Goal: Task Accomplishment & Management: Manage account settings

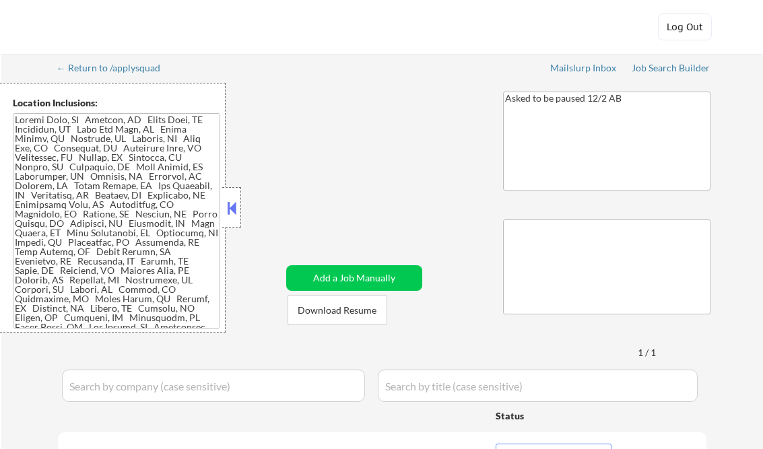
select select ""pending""
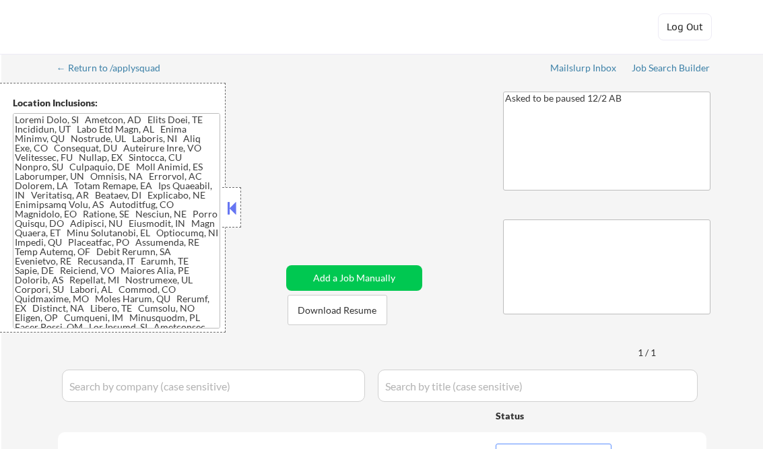
select select ""pending""
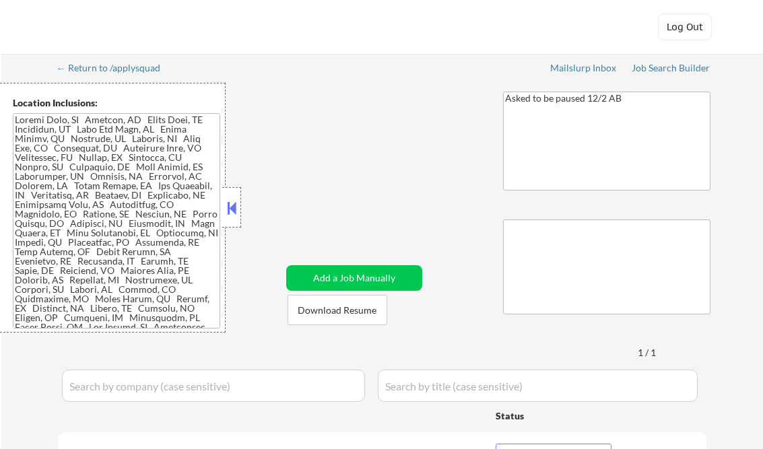
select select ""pending""
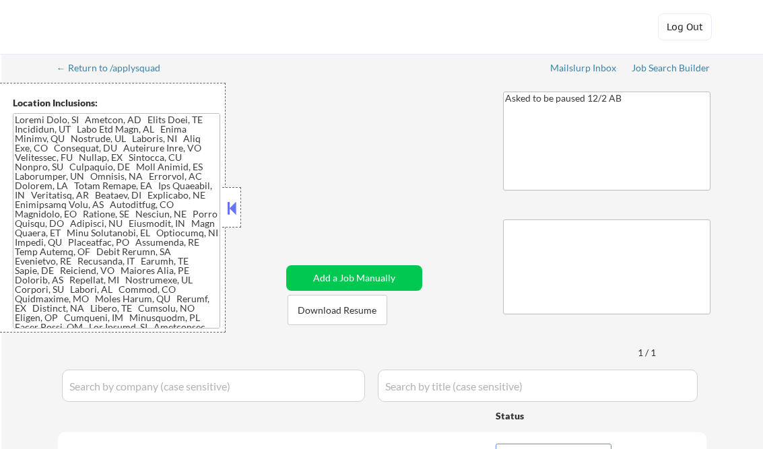
select select ""pending""
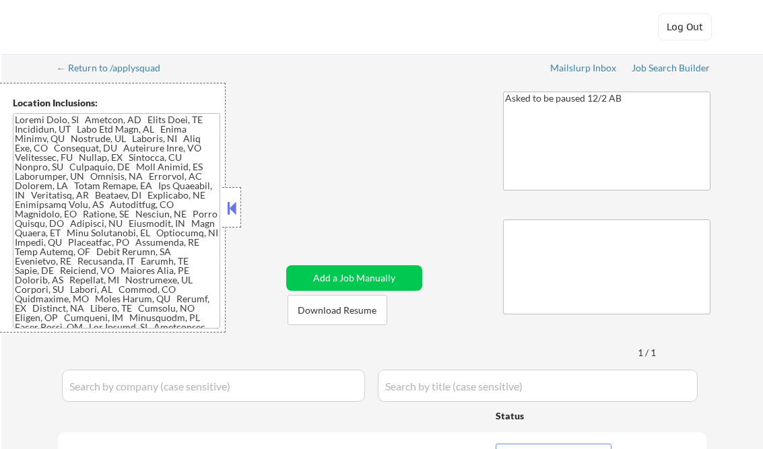
select select ""pending""
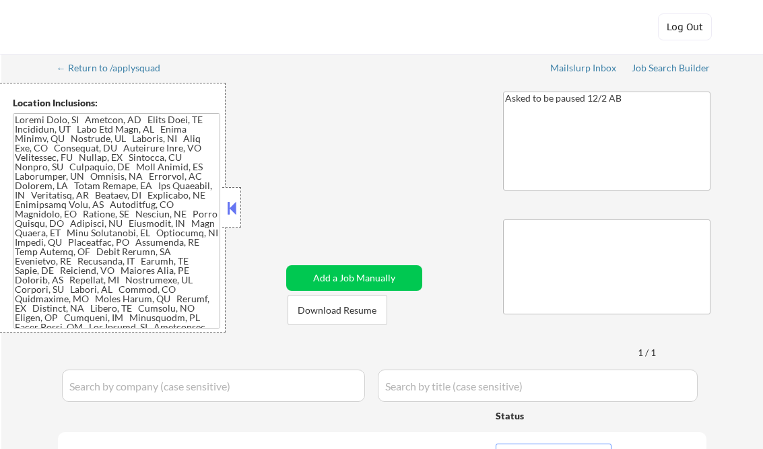
select select ""pending""
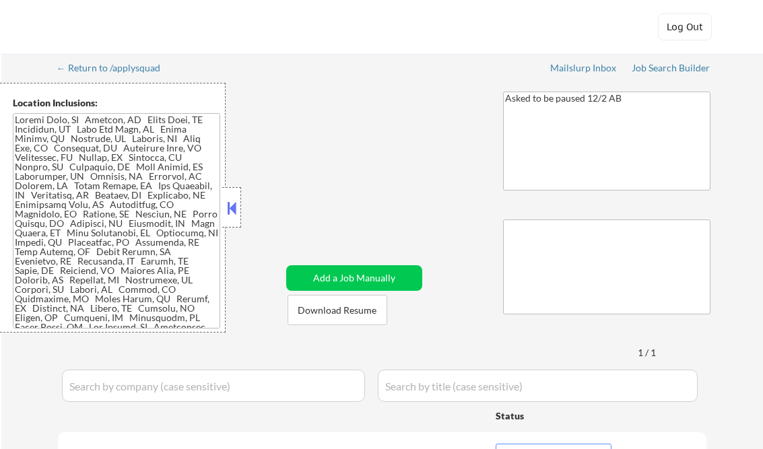
select select ""pending""
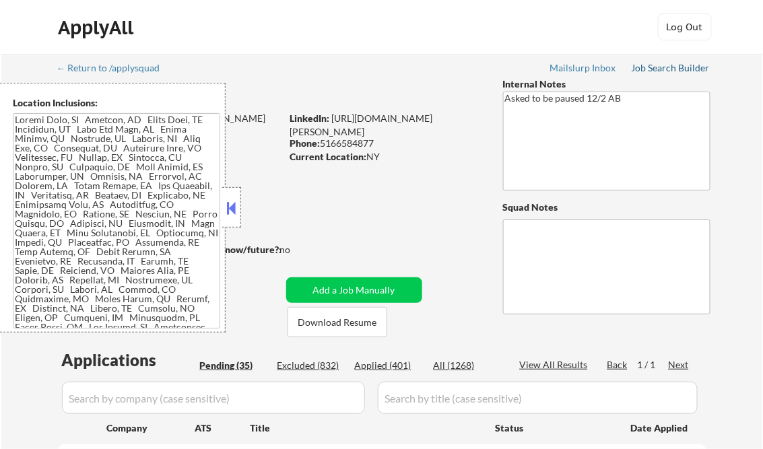
click at [656, 65] on div "Job Search Builder" at bounding box center [670, 67] width 79 height 9
click at [232, 210] on button at bounding box center [231, 208] width 15 height 20
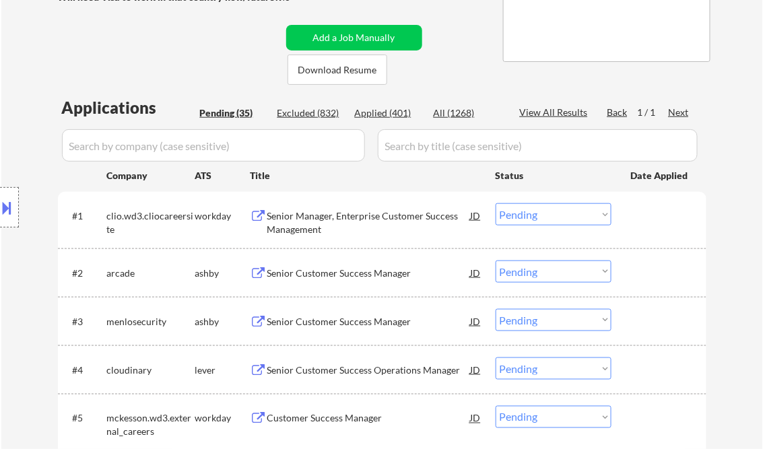
scroll to position [269, 0]
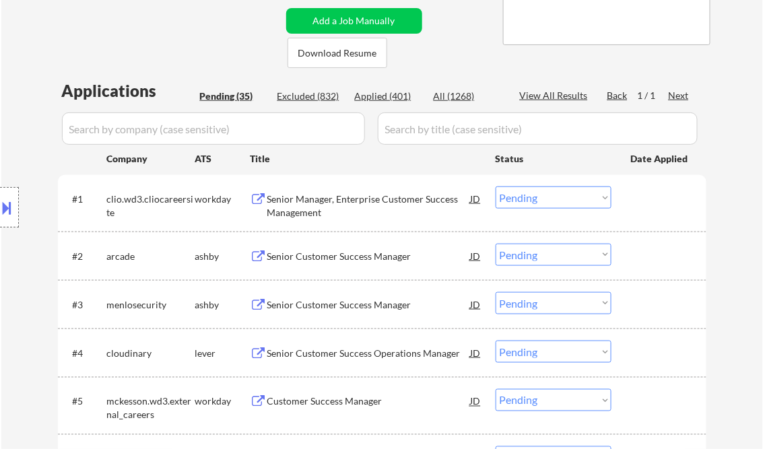
click at [318, 195] on div "Senior Manager, Enterprise Customer Success Management" at bounding box center [368, 205] width 203 height 26
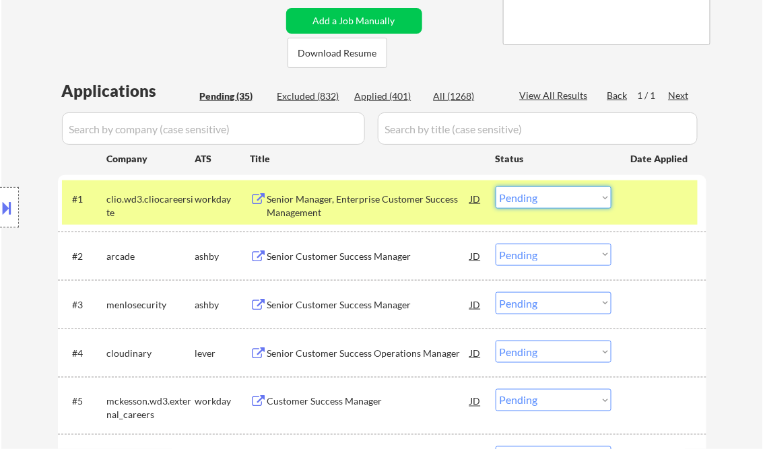
click at [567, 201] on select "Choose an option... Pending Applied Excluded (Questions) Excluded (Expired) Exc…" at bounding box center [553, 197] width 116 height 22
click at [495, 186] on select "Choose an option... Pending Applied Excluded (Questions) Excluded (Expired) Exc…" at bounding box center [553, 197] width 116 height 22
click at [382, 254] on div "Senior Customer Success Manager" at bounding box center [368, 256] width 203 height 13
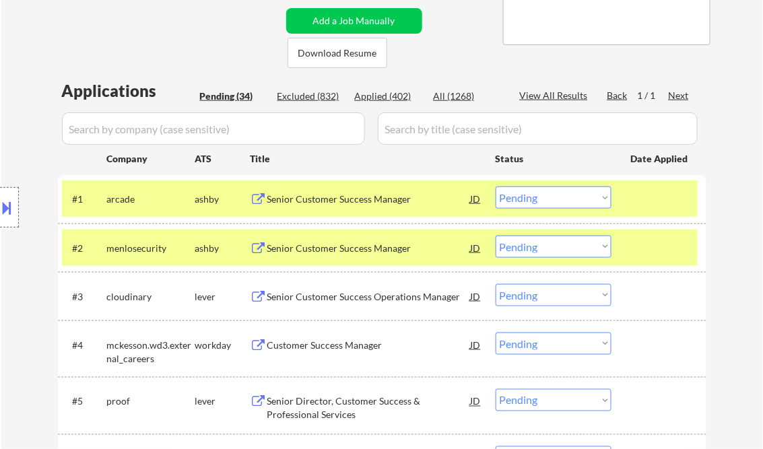
click at [13, 199] on button at bounding box center [7, 208] width 15 height 22
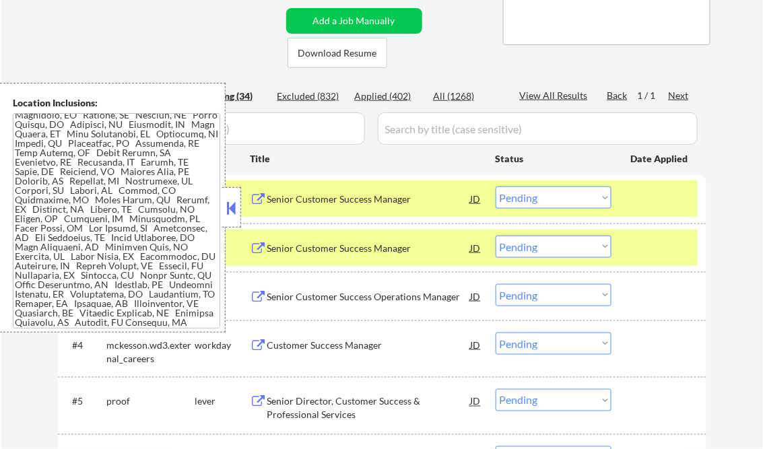
scroll to position [127, 0]
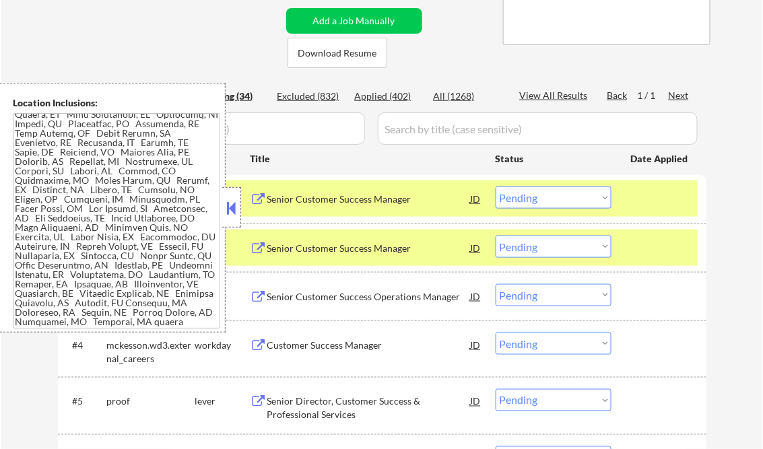
click at [228, 214] on button at bounding box center [231, 208] width 15 height 20
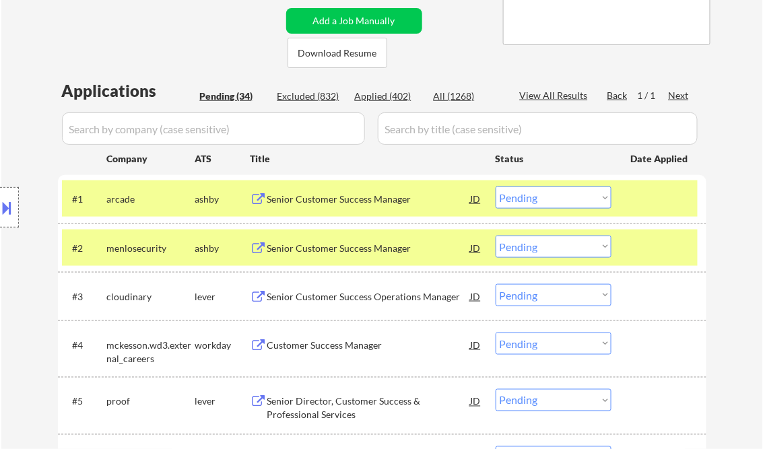
click at [568, 196] on select "Choose an option... Pending Applied Excluded (Questions) Excluded (Expired) Exc…" at bounding box center [553, 197] width 116 height 22
drag, startPoint x: 520, startPoint y: 197, endPoint x: 530, endPoint y: 209, distance: 15.8
click at [520, 197] on select "Choose an option... Pending Applied Excluded (Questions) Excluded (Expired) Exc…" at bounding box center [553, 197] width 116 height 22
click at [495, 186] on select "Choose an option... Pending Applied Excluded (Questions) Excluded (Expired) Exc…" at bounding box center [553, 197] width 116 height 22
click at [341, 251] on div "Senior Customer Success Manager" at bounding box center [368, 248] width 203 height 13
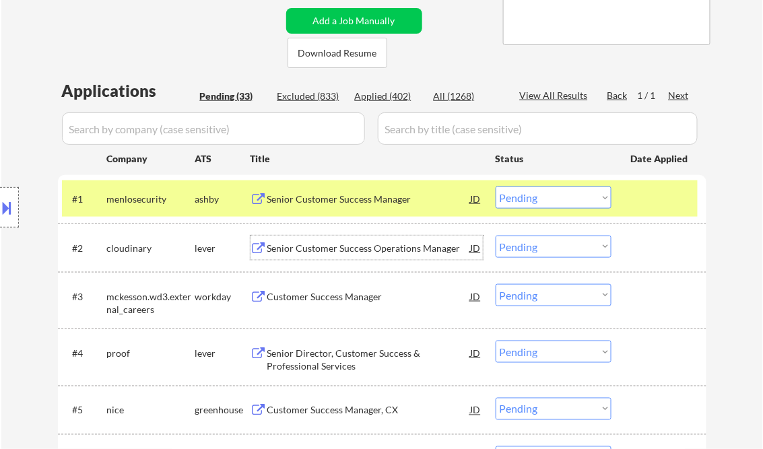
click at [516, 197] on select "Choose an option... Pending Applied Excluded (Questions) Excluded (Expired) Exc…" at bounding box center [553, 197] width 116 height 22
click at [495, 186] on select "Choose an option... Pending Applied Excluded (Questions) Excluded (Expired) Exc…" at bounding box center [553, 197] width 116 height 22
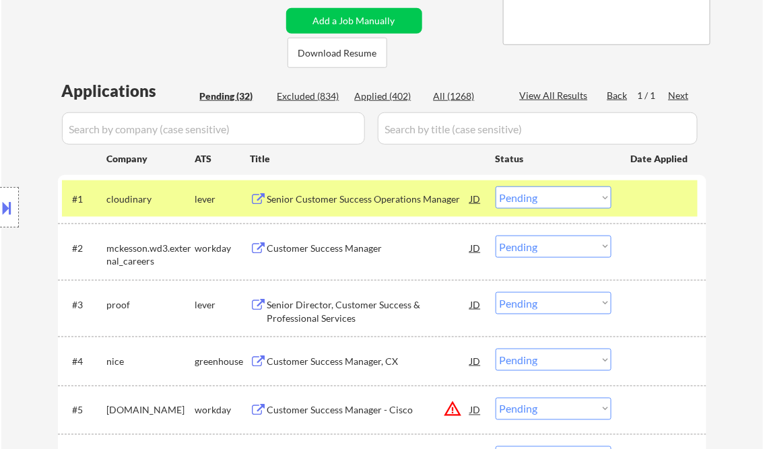
click at [343, 198] on div "Senior Customer Success Operations Manager" at bounding box center [368, 198] width 203 height 13
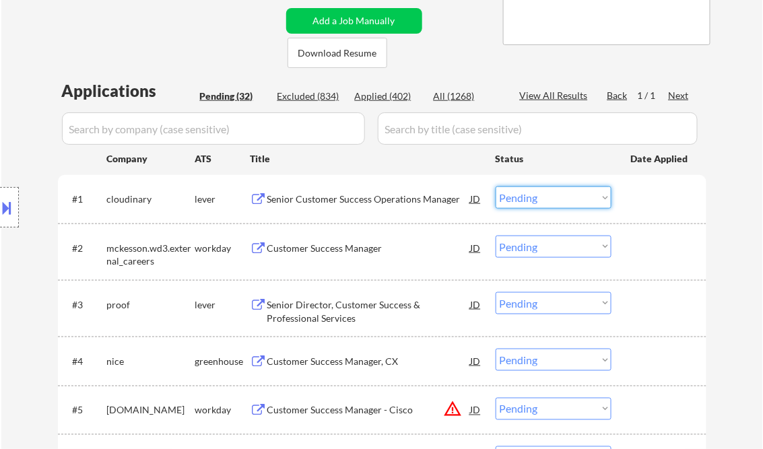
drag, startPoint x: 526, startPoint y: 202, endPoint x: 534, endPoint y: 207, distance: 10.3
click at [526, 202] on select "Choose an option... Pending Applied Excluded (Questions) Excluded (Expired) Exc…" at bounding box center [553, 197] width 116 height 22
click at [495, 186] on select "Choose an option... Pending Applied Excluded (Questions) Excluded (Expired) Exc…" at bounding box center [553, 197] width 116 height 22
click at [336, 250] on div "Customer Success Manager" at bounding box center [368, 248] width 203 height 13
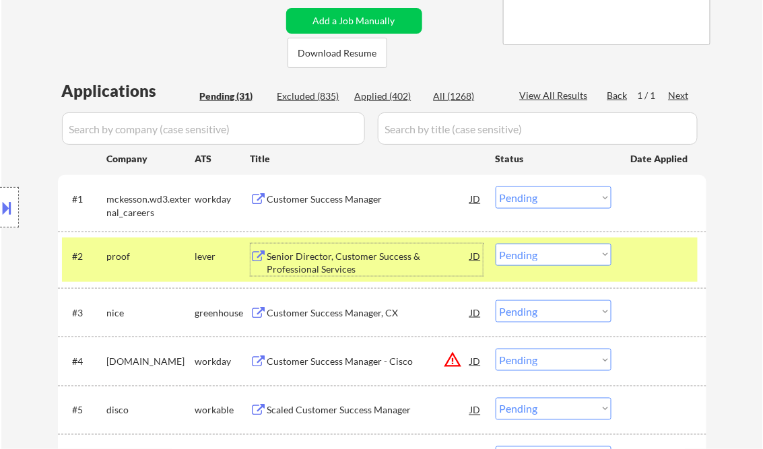
click at [548, 205] on select "Choose an option... Pending Applied Excluded (Questions) Excluded (Expired) Exc…" at bounding box center [553, 197] width 116 height 22
click at [495, 186] on select "Choose an option... Pending Applied Excluded (Questions) Excluded (Expired) Exc…" at bounding box center [553, 197] width 116 height 22
click at [361, 257] on div "Senior Director, Customer Success & Professional Services" at bounding box center [368, 263] width 203 height 26
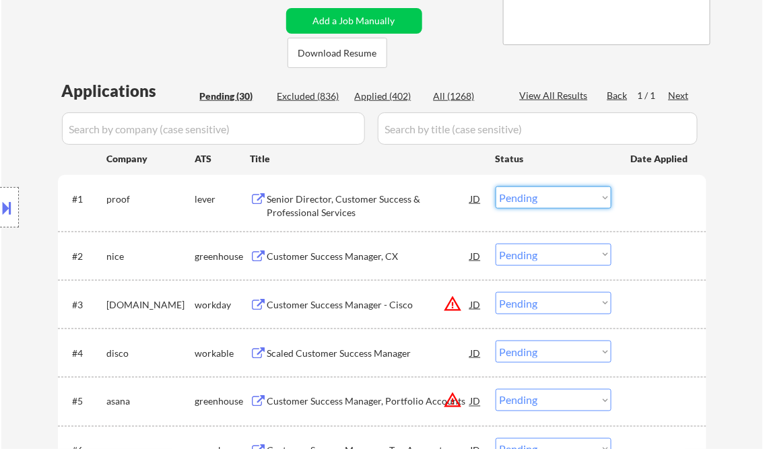
drag, startPoint x: 538, startPoint y: 194, endPoint x: 542, endPoint y: 210, distance: 16.8
click at [538, 194] on select "Choose an option... Pending Applied Excluded (Questions) Excluded (Expired) Exc…" at bounding box center [553, 197] width 116 height 22
click at [495, 186] on select "Choose an option... Pending Applied Excluded (Questions) Excluded (Expired) Exc…" at bounding box center [553, 197] width 116 height 22
click at [365, 257] on div "Customer Success Manager, CX" at bounding box center [368, 256] width 203 height 13
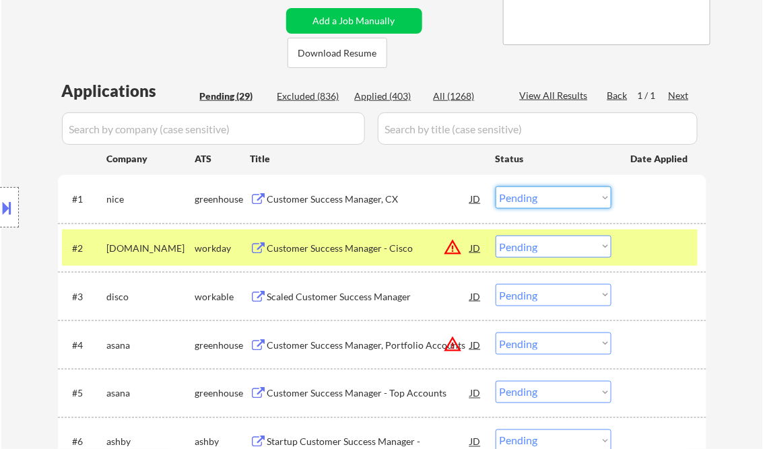
drag, startPoint x: 538, startPoint y: 194, endPoint x: 554, endPoint y: 208, distance: 21.5
click at [538, 194] on select "Choose an option... Pending Applied Excluded (Questions) Excluded (Expired) Exc…" at bounding box center [553, 197] width 116 height 22
click at [495, 186] on select "Choose an option... Pending Applied Excluded (Questions) Excluded (Expired) Exc…" at bounding box center [553, 197] width 116 height 22
click at [319, 249] on div "Customer Success Manager - Cisco" at bounding box center [368, 248] width 203 height 13
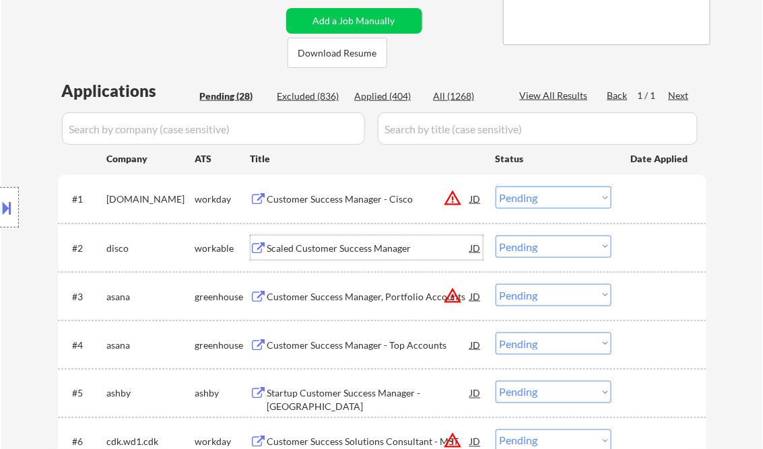
click at [539, 199] on select "Choose an option... Pending Applied Excluded (Questions) Excluded (Expired) Exc…" at bounding box center [553, 197] width 116 height 22
click at [495, 186] on select "Choose an option... Pending Applied Excluded (Questions) Excluded (Expired) Exc…" at bounding box center [553, 197] width 116 height 22
click at [330, 240] on div "Scaled Customer Success Manager" at bounding box center [368, 248] width 203 height 24
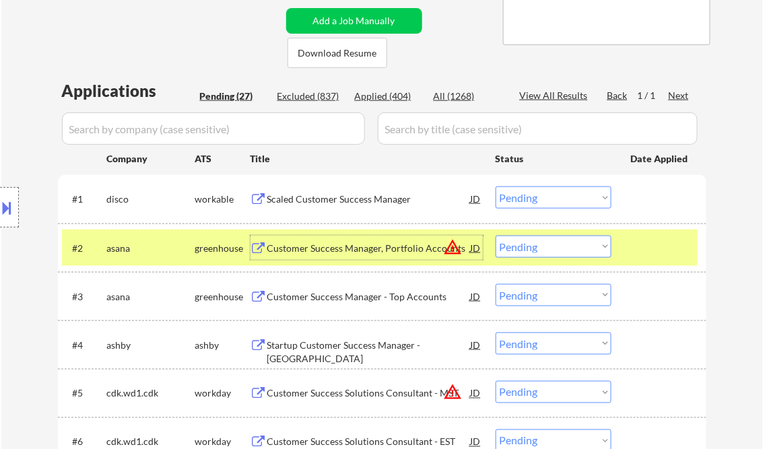
click at [549, 191] on select "Choose an option... Pending Applied Excluded (Questions) Excluded (Expired) Exc…" at bounding box center [553, 197] width 116 height 22
click at [495, 186] on select "Choose an option... Pending Applied Excluded (Questions) Excluded (Expired) Exc…" at bounding box center [553, 197] width 116 height 22
click at [354, 244] on div "Customer Success Manager, Portfolio Accounts" at bounding box center [368, 248] width 203 height 13
select select ""pending""
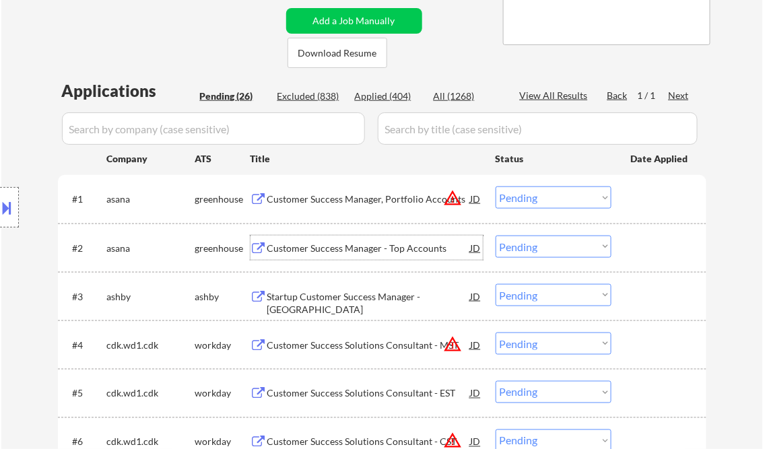
click at [526, 198] on select "Choose an option... Pending Applied Excluded (Questions) Excluded (Expired) Exc…" at bounding box center [553, 197] width 116 height 22
click at [561, 256] on select "Choose an option... Pending Applied Excluded (Questions) Excluded (Expired) Exc…" at bounding box center [553, 247] width 116 height 22
click at [495, 236] on select "Choose an option... Pending Applied Excluded (Questions) Excluded (Expired) Exc…" at bounding box center [553, 247] width 116 height 22
select select ""pending""
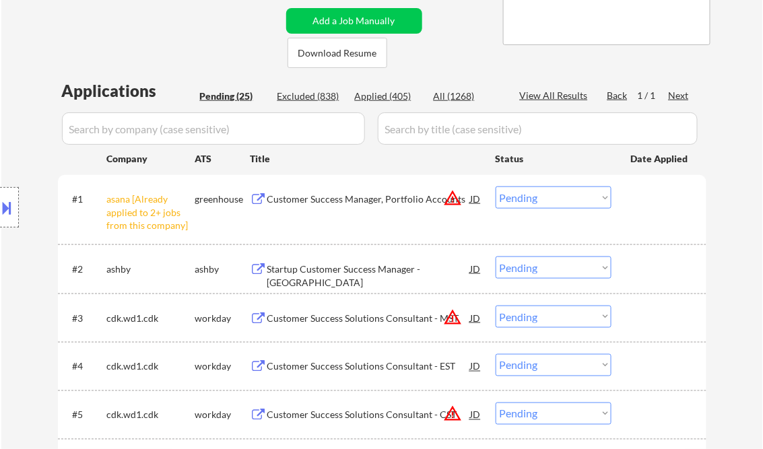
click at [521, 197] on select "Choose an option... Pending Applied Excluded (Questions) Excluded (Expired) Exc…" at bounding box center [553, 197] width 116 height 22
click at [495, 186] on select "Choose an option... Pending Applied Excluded (Questions) Excluded (Expired) Exc…" at bounding box center [553, 197] width 116 height 22
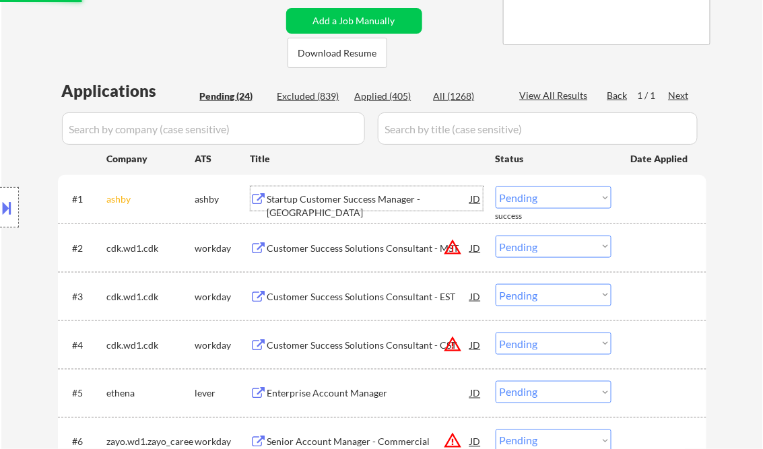
click at [327, 205] on div "Startup Customer Success Manager - Americas" at bounding box center [368, 205] width 203 height 26
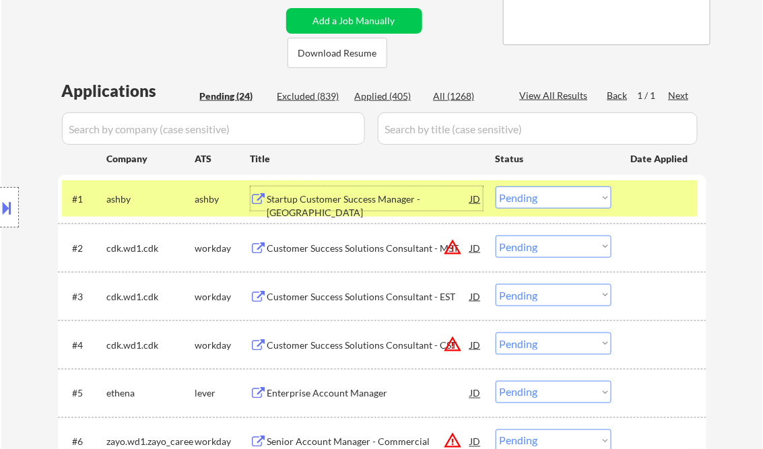
drag, startPoint x: 538, startPoint y: 197, endPoint x: 545, endPoint y: 207, distance: 12.5
click at [538, 197] on select "Choose an option... Pending Applied Excluded (Questions) Excluded (Expired) Exc…" at bounding box center [553, 197] width 116 height 22
click at [495, 186] on select "Choose an option... Pending Applied Excluded (Questions) Excluded (Expired) Exc…" at bounding box center [553, 197] width 116 height 22
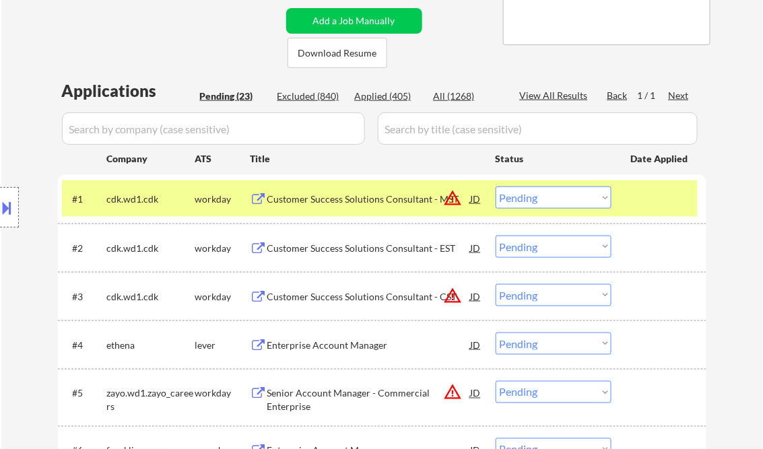
click at [357, 199] on div "Customer Success Solutions Consultant - MST" at bounding box center [368, 198] width 203 height 13
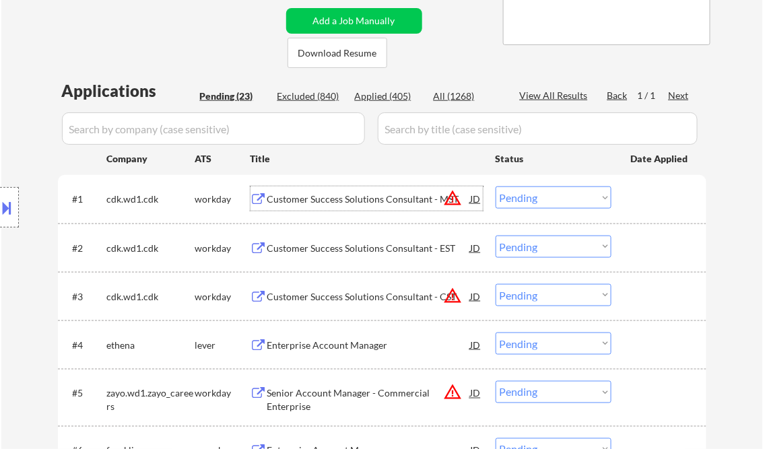
drag, startPoint x: 538, startPoint y: 201, endPoint x: 548, endPoint y: 208, distance: 12.1
click at [538, 201] on select "Choose an option... Pending Applied Excluded (Questions) Excluded (Expired) Exc…" at bounding box center [553, 197] width 116 height 22
click at [495, 186] on select "Choose an option... Pending Applied Excluded (Questions) Excluded (Expired) Exc…" at bounding box center [553, 197] width 116 height 22
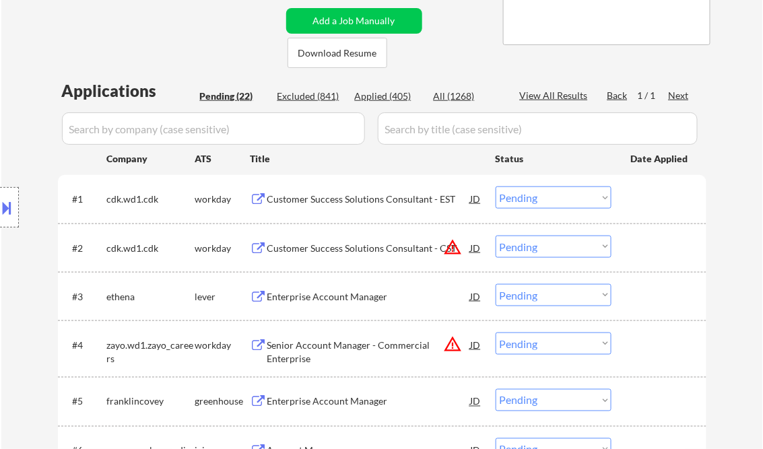
click at [326, 206] on div "Customer Success Solutions Consultant - EST" at bounding box center [368, 198] width 203 height 24
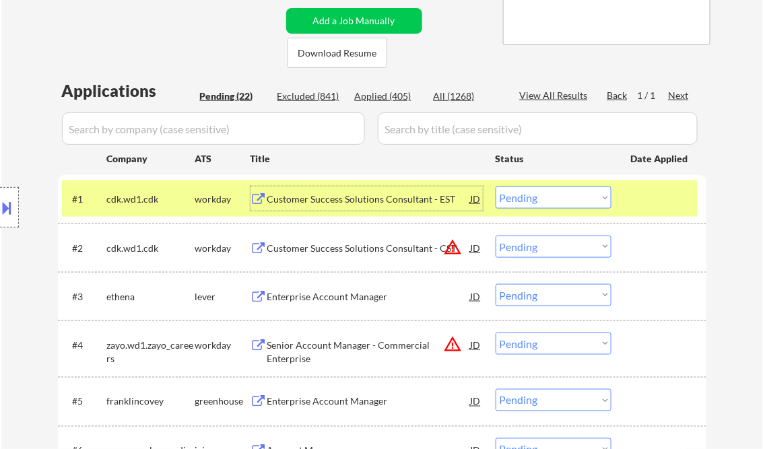
drag, startPoint x: 574, startPoint y: 197, endPoint x: 586, endPoint y: 207, distance: 15.3
click at [574, 197] on select "Choose an option... Pending Applied Excluded (Questions) Excluded (Expired) Exc…" at bounding box center [553, 197] width 116 height 22
click at [495, 186] on select "Choose an option... Pending Applied Excluded (Questions) Excluded (Expired) Exc…" at bounding box center [553, 197] width 116 height 22
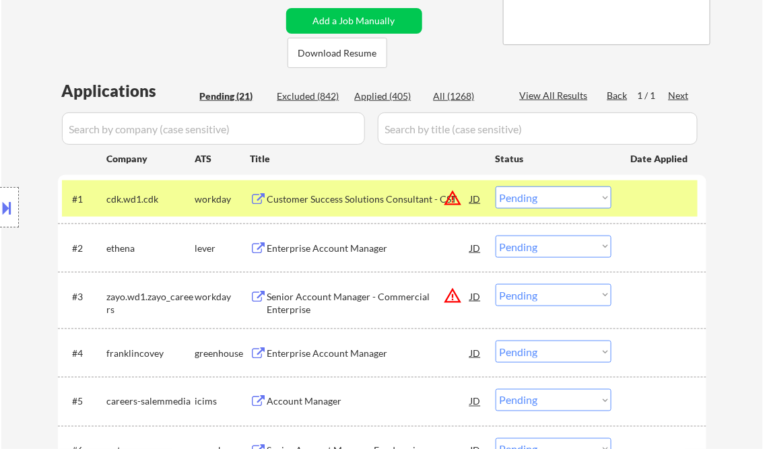
click at [342, 207] on div "Customer Success Solutions Consultant - CST" at bounding box center [368, 198] width 203 height 24
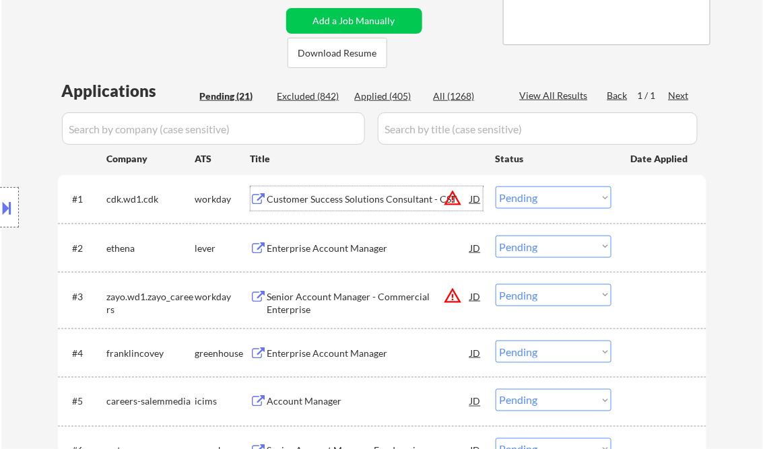
click at [563, 201] on select "Choose an option... Pending Applied Excluded (Questions) Excluded (Expired) Exc…" at bounding box center [553, 197] width 116 height 22
click at [314, 199] on div "Customer Success Solutions Consultant - CST" at bounding box center [368, 198] width 203 height 13
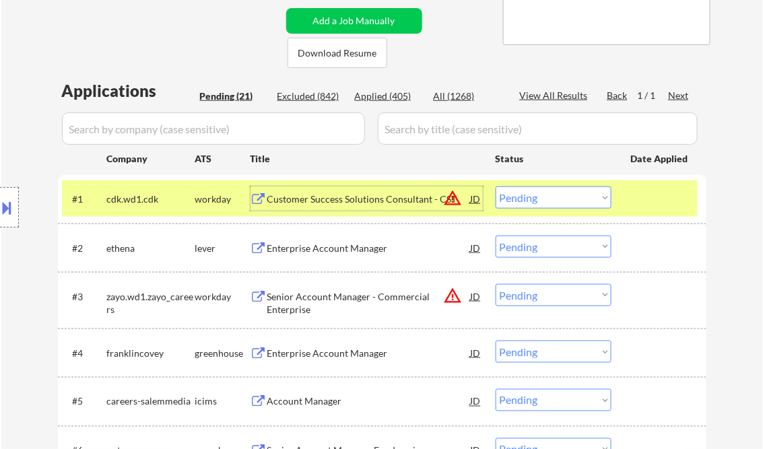
click at [546, 207] on select "Choose an option... Pending Applied Excluded (Questions) Excluded (Expired) Exc…" at bounding box center [553, 197] width 116 height 22
click at [495, 186] on select "Choose an option... Pending Applied Excluded (Questions) Excluded (Expired) Exc…" at bounding box center [553, 197] width 116 height 22
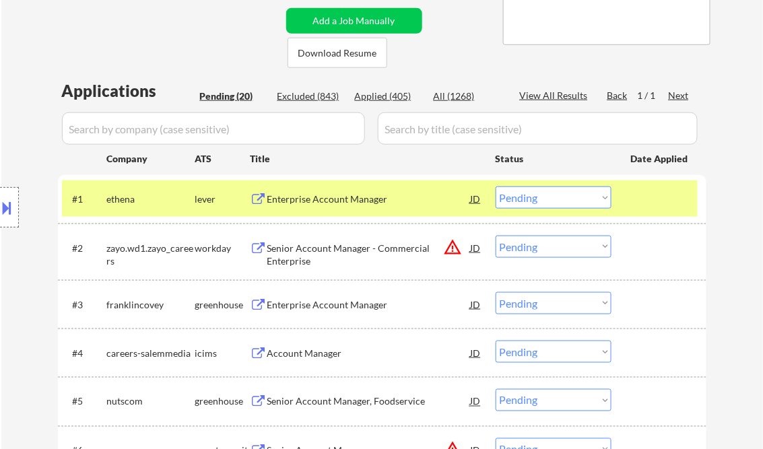
click at [353, 201] on div "Enterprise Account Manager" at bounding box center [368, 198] width 203 height 13
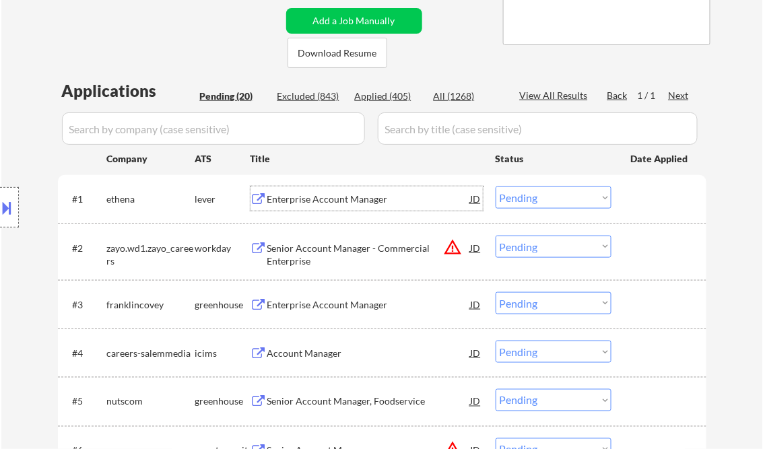
drag, startPoint x: 538, startPoint y: 200, endPoint x: 557, endPoint y: 209, distance: 21.4
click at [538, 200] on select "Choose an option... Pending Applied Excluded (Questions) Excluded (Expired) Exc…" at bounding box center [553, 197] width 116 height 22
click at [495, 186] on select "Choose an option... Pending Applied Excluded (Questions) Excluded (Expired) Exc…" at bounding box center [553, 197] width 116 height 22
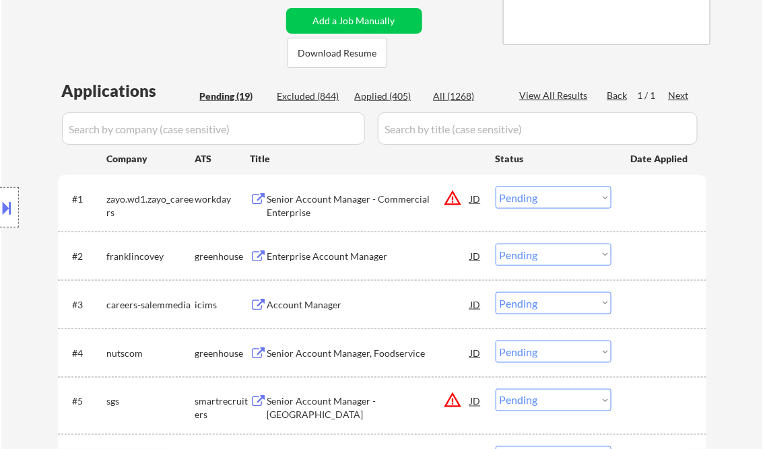
click at [351, 201] on div "Senior Account Manager - Commercial Enterprise" at bounding box center [368, 205] width 203 height 26
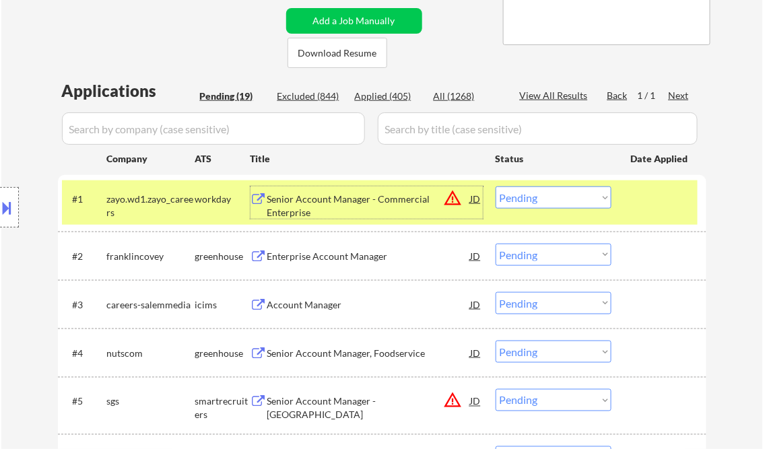
drag, startPoint x: 586, startPoint y: 202, endPoint x: 594, endPoint y: 209, distance: 10.5
click at [586, 202] on select "Choose an option... Pending Applied Excluded (Questions) Excluded (Expired) Exc…" at bounding box center [553, 197] width 116 height 22
click at [495, 186] on select "Choose an option... Pending Applied Excluded (Questions) Excluded (Expired) Exc…" at bounding box center [553, 197] width 116 height 22
click at [323, 261] on div "Enterprise Account Manager" at bounding box center [368, 256] width 203 height 13
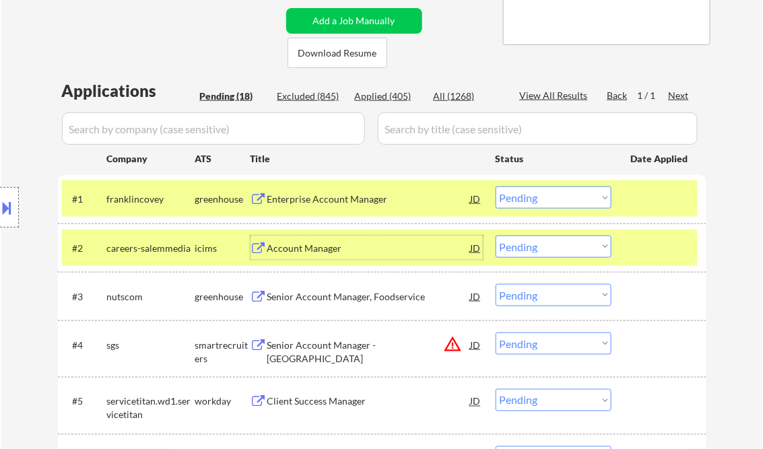
click at [477, 199] on div "JD" at bounding box center [475, 198] width 13 height 24
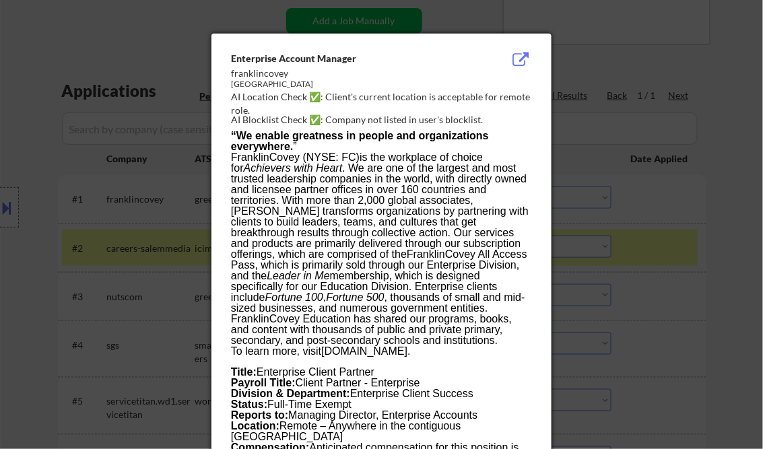
scroll to position [503, 0]
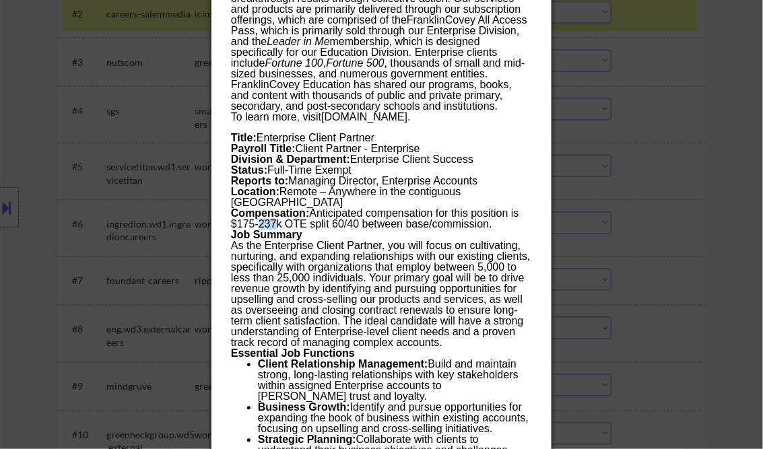
drag, startPoint x: 261, startPoint y: 225, endPoint x: 276, endPoint y: 224, distance: 14.8
click at [276, 224] on span "Anticipated compensation for this position is $175-237k OTE split 60/40 between…" at bounding box center [375, 219] width 288 height 22
copy span "237"
click at [682, 128] on div at bounding box center [381, 224] width 763 height 449
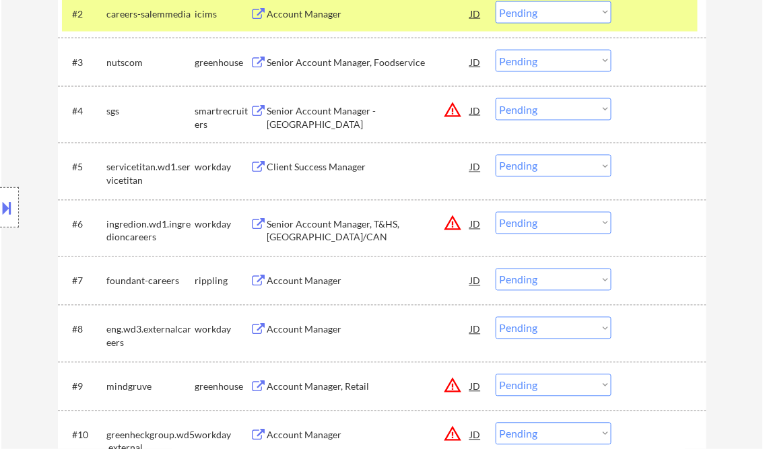
scroll to position [342, 0]
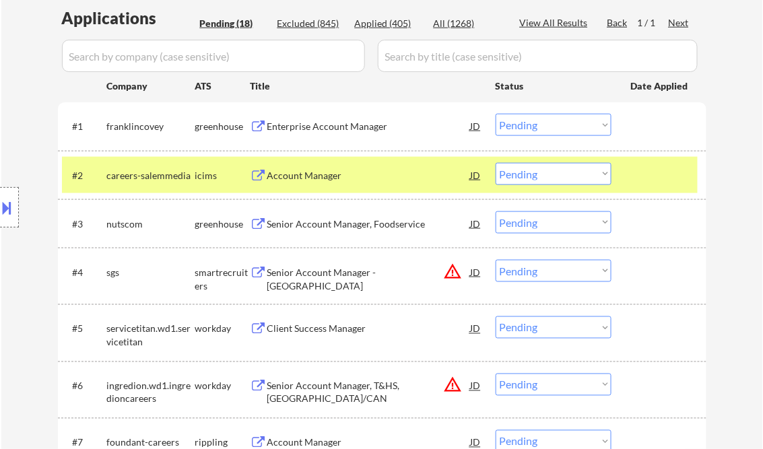
drag, startPoint x: 563, startPoint y: 121, endPoint x: 563, endPoint y: 129, distance: 7.4
click at [563, 121] on select "Choose an option... Pending Applied Excluded (Questions) Excluded (Expired) Exc…" at bounding box center [553, 125] width 116 height 22
click at [495, 114] on select "Choose an option... Pending Applied Excluded (Questions) Excluded (Expired) Exc…" at bounding box center [553, 125] width 116 height 22
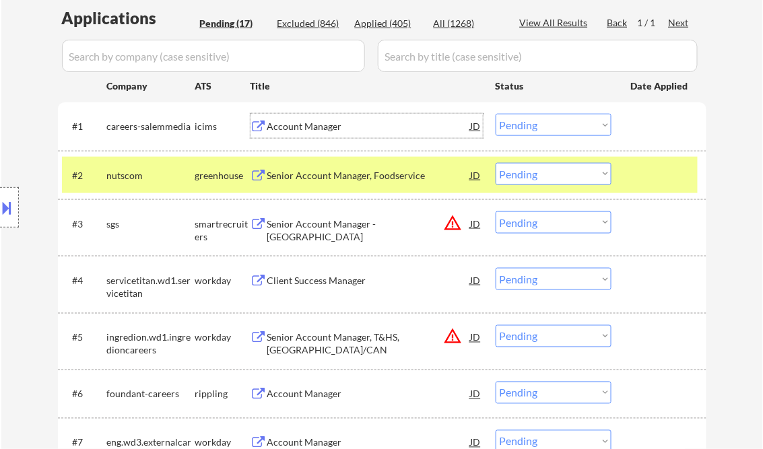
click at [310, 124] on div "Account Manager" at bounding box center [368, 126] width 203 height 13
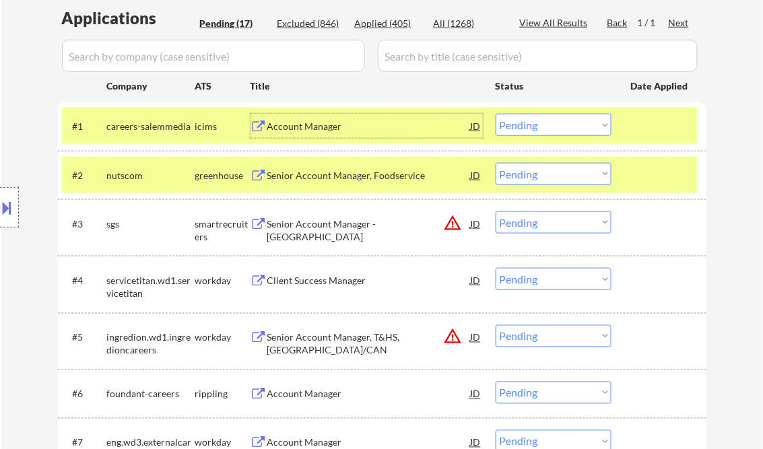
drag, startPoint x: 553, startPoint y: 125, endPoint x: 572, endPoint y: 135, distance: 21.4
click at [553, 125] on select "Choose an option... Pending Applied Excluded (Questions) Excluded (Expired) Exc…" at bounding box center [553, 125] width 116 height 22
click at [495, 114] on select "Choose an option... Pending Applied Excluded (Questions) Excluded (Expired) Exc…" at bounding box center [553, 125] width 116 height 22
click at [347, 179] on div "Senior Account Manager, Foodservice" at bounding box center [368, 175] width 203 height 13
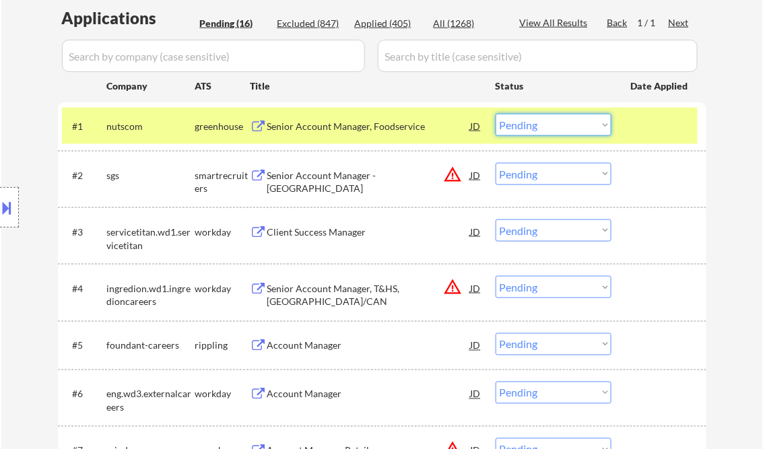
drag, startPoint x: 553, startPoint y: 117, endPoint x: 562, endPoint y: 134, distance: 19.0
click at [553, 117] on select "Choose an option... Pending Applied Excluded (Questions) Excluded (Expired) Exc…" at bounding box center [553, 125] width 116 height 22
click at [495, 114] on select "Choose an option... Pending Applied Excluded (Questions) Excluded (Expired) Exc…" at bounding box center [553, 125] width 116 height 22
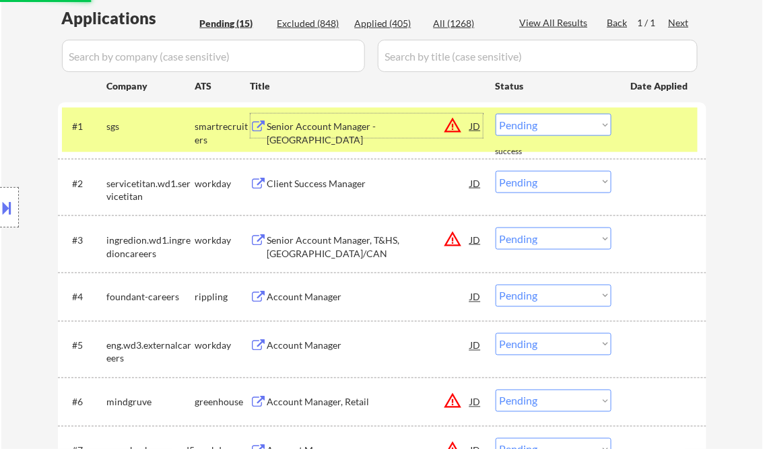
click at [349, 125] on div "Senior Account Manager - FL" at bounding box center [368, 133] width 203 height 26
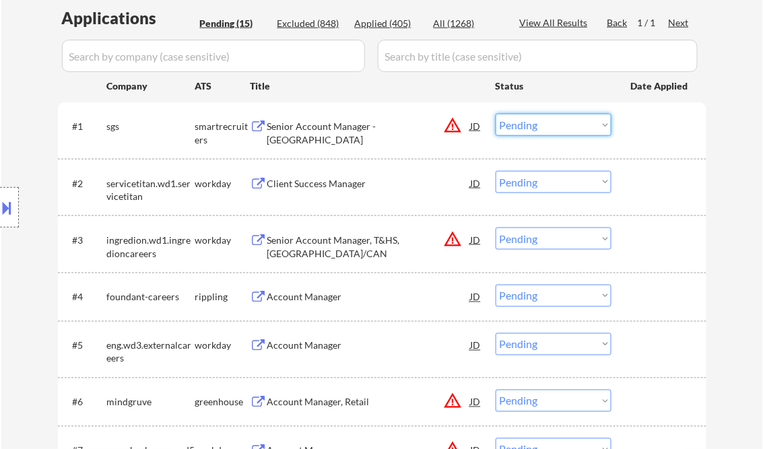
drag, startPoint x: 540, startPoint y: 130, endPoint x: 552, endPoint y: 137, distance: 13.3
click at [540, 130] on select "Choose an option... Pending Applied Excluded (Questions) Excluded (Expired) Exc…" at bounding box center [553, 125] width 116 height 22
click at [495, 114] on select "Choose an option... Pending Applied Excluded (Questions) Excluded (Expired) Exc…" at bounding box center [553, 125] width 116 height 22
click at [359, 186] on div "Client Success Manager" at bounding box center [368, 183] width 203 height 13
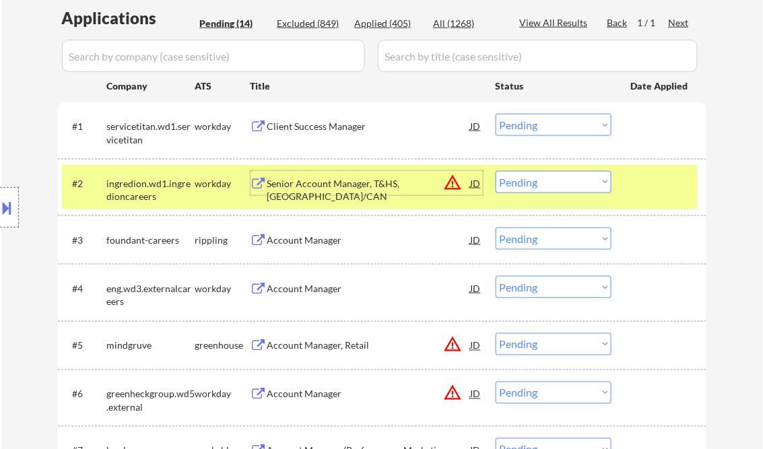
drag, startPoint x: 534, startPoint y: 125, endPoint x: 556, endPoint y: 136, distance: 24.1
click at [534, 125] on select "Choose an option... Pending Applied Excluded (Questions) Excluded (Expired) Exc…" at bounding box center [553, 125] width 116 height 22
click at [495, 114] on select "Choose an option... Pending Applied Excluded (Questions) Excluded (Expired) Exc…" at bounding box center [553, 125] width 116 height 22
click at [396, 179] on div "Senior Account Manager, T&HS, US/CAN" at bounding box center [368, 190] width 203 height 26
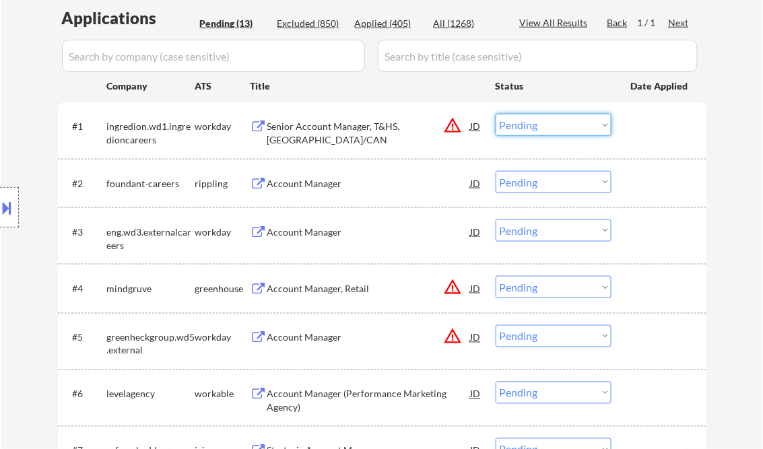
click at [530, 124] on select "Choose an option... Pending Applied Excluded (Questions) Excluded (Expired) Exc…" at bounding box center [553, 125] width 116 height 22
click at [495, 114] on select "Choose an option... Pending Applied Excluded (Questions) Excluded (Expired) Exc…" at bounding box center [553, 125] width 116 height 22
click at [323, 175] on div "Account Manager" at bounding box center [368, 183] width 203 height 24
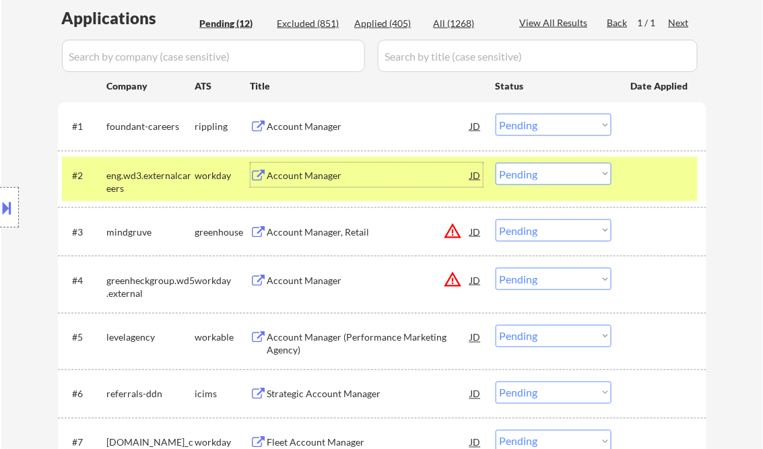
click at [546, 122] on select "Choose an option... Pending Applied Excluded (Questions) Excluded (Expired) Exc…" at bounding box center [553, 125] width 116 height 22
click at [495, 114] on select "Choose an option... Pending Applied Excluded (Questions) Excluded (Expired) Exc…" at bounding box center [553, 125] width 116 height 22
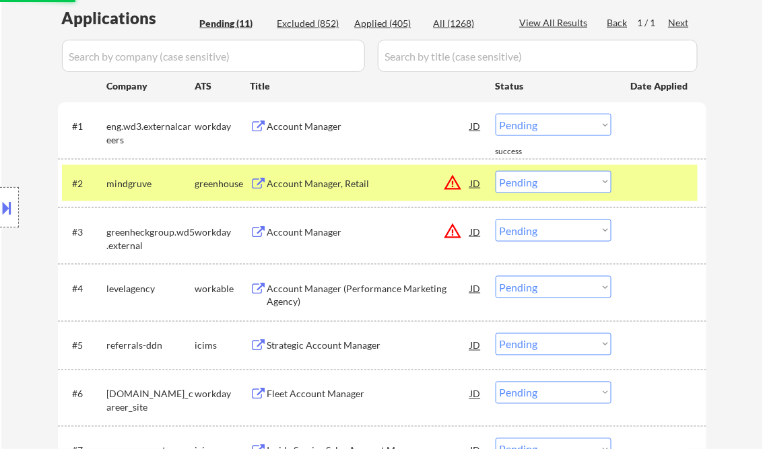
click at [324, 120] on div "Account Manager" at bounding box center [368, 126] width 203 height 13
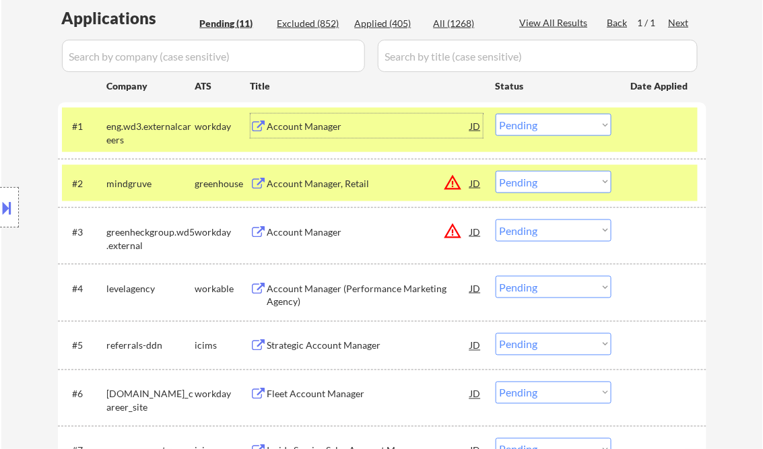
click at [314, 132] on div "Account Manager" at bounding box center [368, 126] width 203 height 13
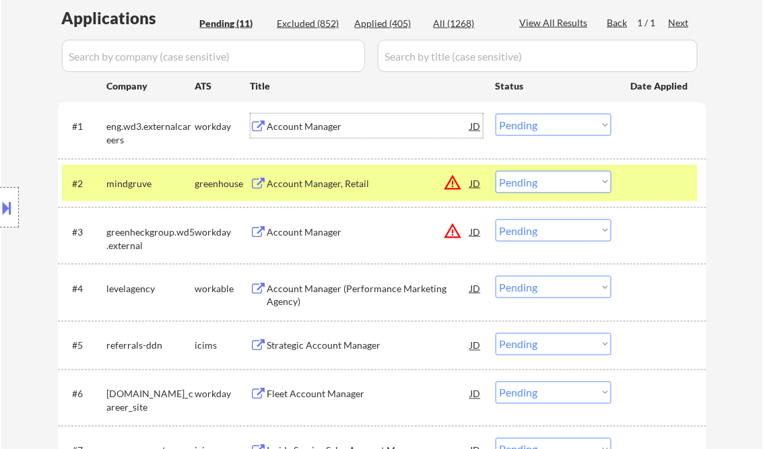
click at [513, 127] on select "Choose an option... Pending Applied Excluded (Questions) Excluded (Expired) Exc…" at bounding box center [553, 125] width 116 height 22
click at [495, 114] on select "Choose an option... Pending Applied Excluded (Questions) Excluded (Expired) Exc…" at bounding box center [553, 125] width 116 height 22
click at [360, 177] on div "Account Manager, Retail" at bounding box center [368, 183] width 203 height 13
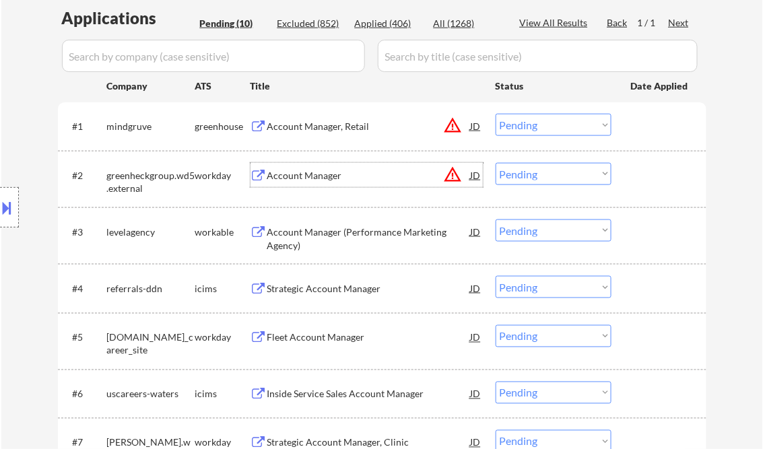
click at [540, 131] on select "Choose an option... Pending Applied Excluded (Questions) Excluded (Expired) Exc…" at bounding box center [553, 125] width 116 height 22
click at [495, 114] on select "Choose an option... Pending Applied Excluded (Questions) Excluded (Expired) Exc…" at bounding box center [553, 125] width 116 height 22
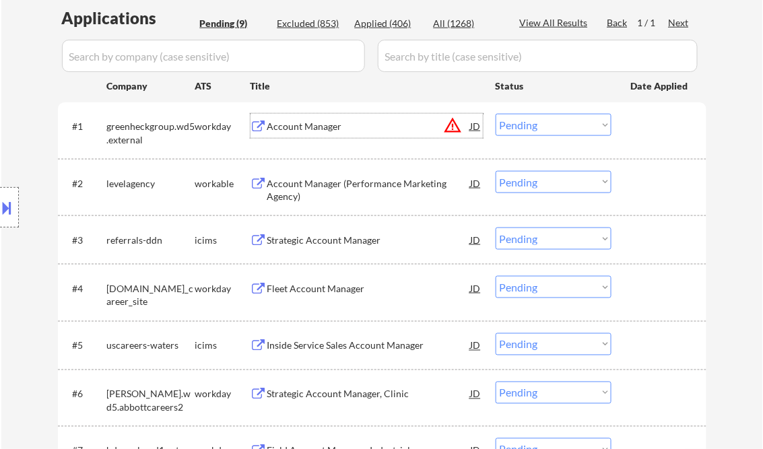
click at [345, 131] on div "Account Manager" at bounding box center [368, 126] width 203 height 13
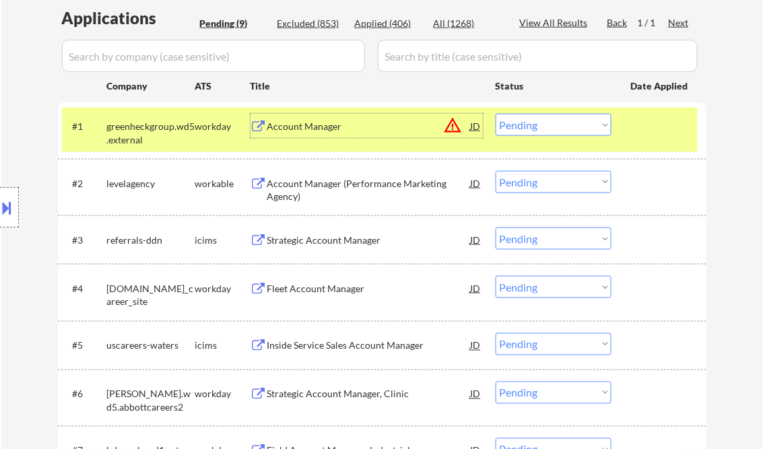
click at [538, 132] on select "Choose an option... Pending Applied Excluded (Questions) Excluded (Expired) Exc…" at bounding box center [553, 125] width 116 height 22
click at [495, 114] on select "Choose an option... Pending Applied Excluded (Questions) Excluded (Expired) Exc…" at bounding box center [553, 125] width 116 height 22
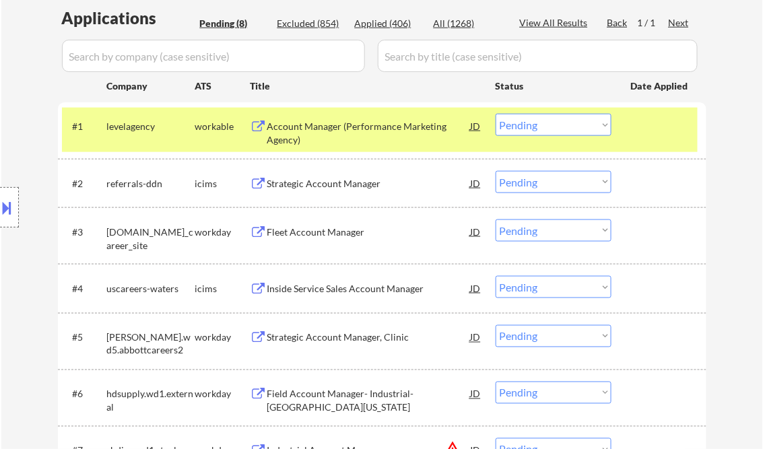
click at [343, 133] on div "Account Manager (Performance Marketing Agency)" at bounding box center [368, 133] width 203 height 26
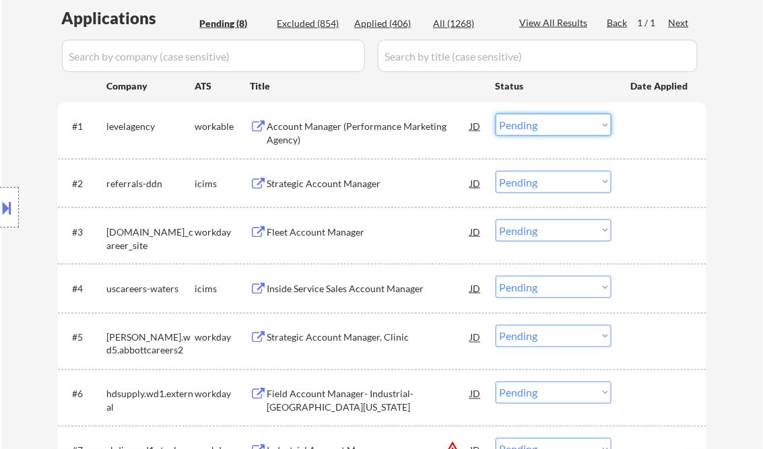
click at [531, 120] on select "Choose an option... Pending Applied Excluded (Questions) Excluded (Expired) Exc…" at bounding box center [553, 125] width 116 height 22
click at [495, 114] on select "Choose an option... Pending Applied Excluded (Questions) Excluded (Expired) Exc…" at bounding box center [553, 125] width 116 height 22
click at [331, 185] on div "Strategic Account Manager" at bounding box center [368, 183] width 203 height 13
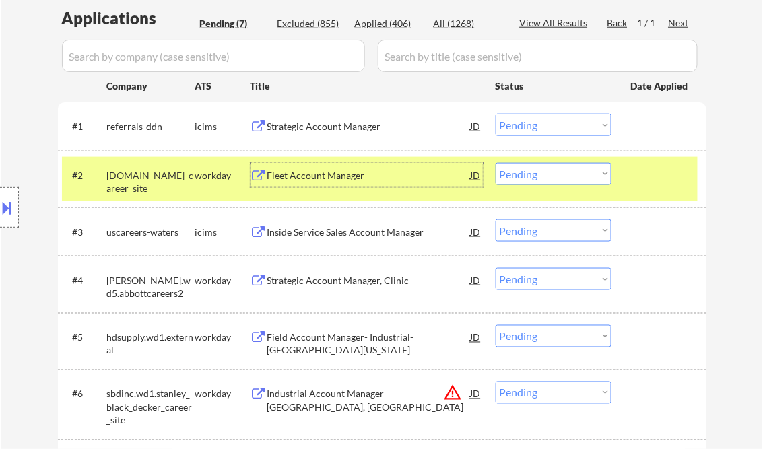
drag, startPoint x: 529, startPoint y: 124, endPoint x: 550, endPoint y: 135, distance: 23.5
click at [529, 124] on select "Choose an option... Pending Applied Excluded (Questions) Excluded (Expired) Exc…" at bounding box center [553, 125] width 116 height 22
click at [495, 114] on select "Choose an option... Pending Applied Excluded (Questions) Excluded (Expired) Exc…" at bounding box center [553, 125] width 116 height 22
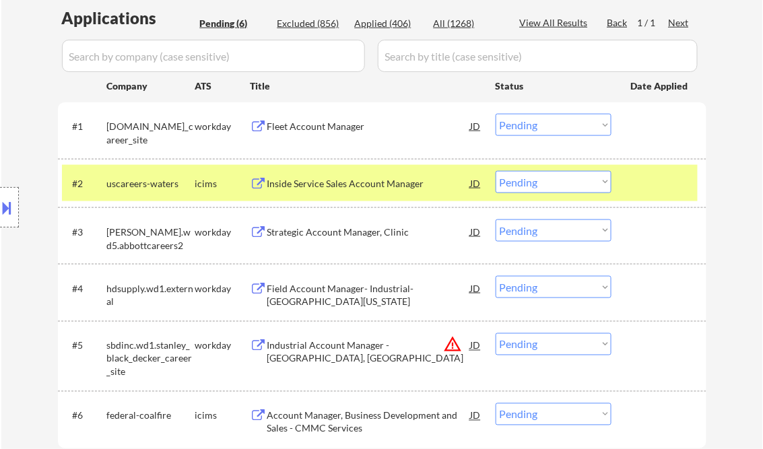
drag, startPoint x: 516, startPoint y: 126, endPoint x: 538, endPoint y: 137, distance: 24.1
click at [517, 125] on select "Choose an option... Pending Applied Excluded (Questions) Excluded (Expired) Exc…" at bounding box center [553, 125] width 116 height 22
click at [495, 114] on select "Choose an option... Pending Applied Excluded (Questions) Excluded (Expired) Exc…" at bounding box center [553, 125] width 116 height 22
select select ""pending""
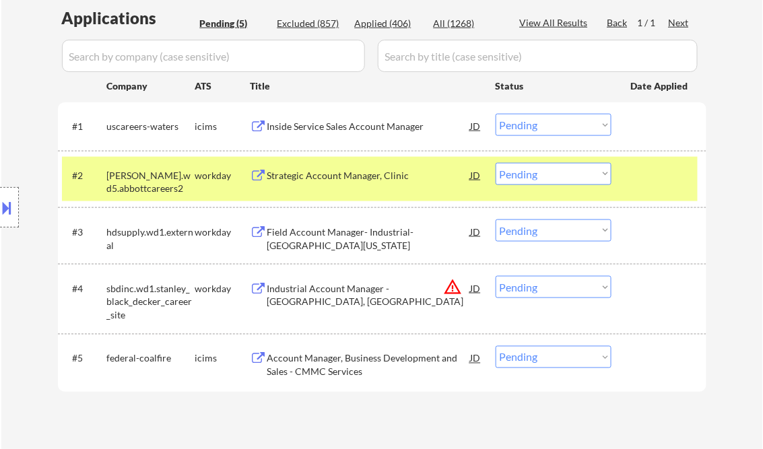
click at [295, 129] on div "Inside Service Sales Account Manager" at bounding box center [368, 126] width 203 height 13
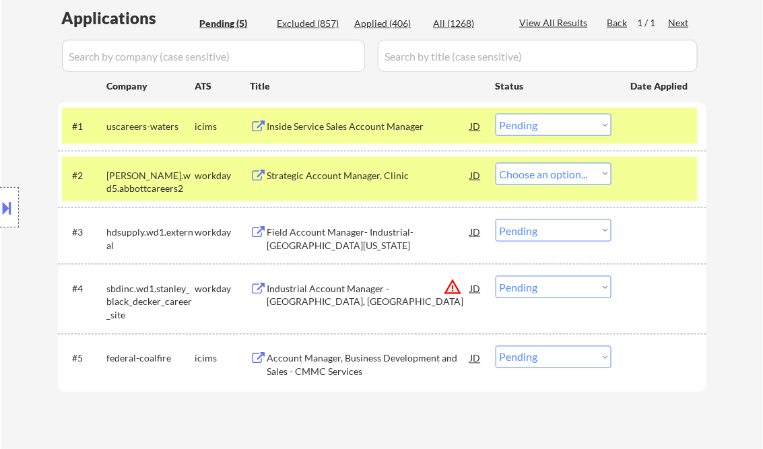
select select ""pending""
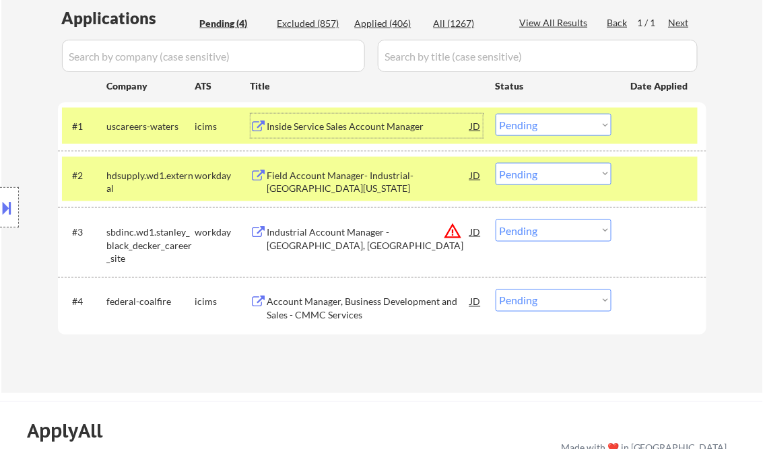
click at [540, 120] on select "Choose an option... Pending Applied Excluded (Questions) Excluded (Expired) Exc…" at bounding box center [553, 125] width 116 height 22
click at [495, 114] on select "Choose an option... Pending Applied Excluded (Questions) Excluded (Expired) Exc…" at bounding box center [553, 125] width 116 height 22
click at [374, 182] on div "Field Account Manager- Industrial- Northern New Jersey" at bounding box center [368, 182] width 203 height 26
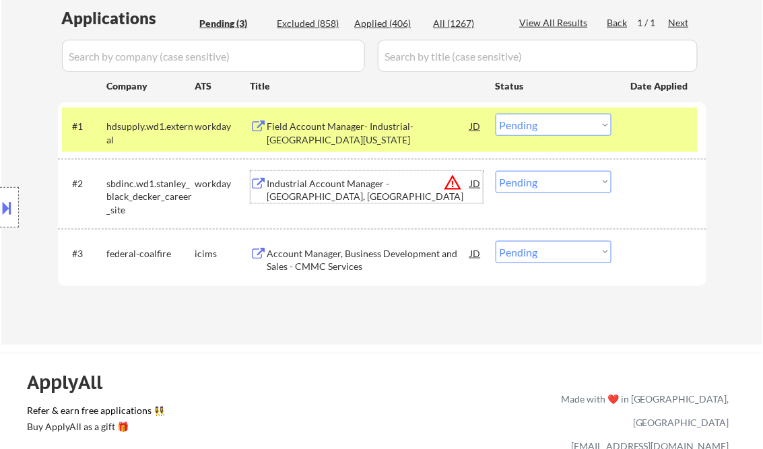
drag, startPoint x: 526, startPoint y: 123, endPoint x: 537, endPoint y: 134, distance: 15.7
click at [526, 123] on select "Choose an option... Pending Applied Excluded (Questions) Excluded (Expired) Exc…" at bounding box center [553, 125] width 116 height 22
click at [495, 114] on select "Choose an option... Pending Applied Excluded (Questions) Excluded (Expired) Exc…" at bounding box center [553, 125] width 116 height 22
click at [358, 201] on div "Industrial Account Manager - Eastern Philadelphia, PA" at bounding box center [368, 190] width 203 height 26
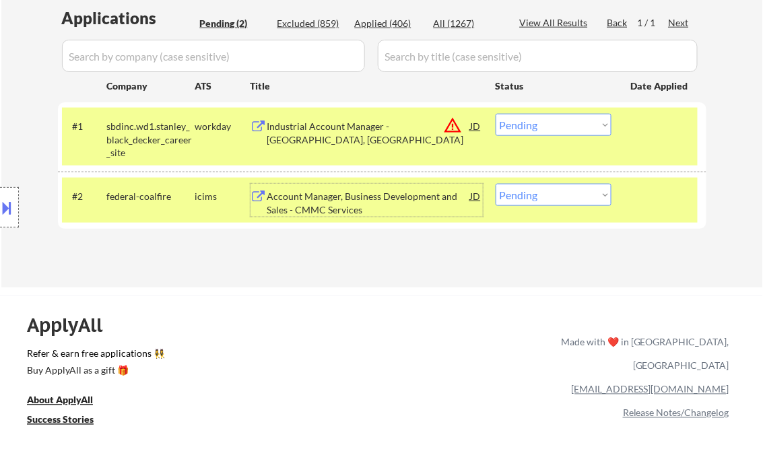
drag, startPoint x: 561, startPoint y: 121, endPoint x: 578, endPoint y: 133, distance: 20.9
click at [561, 121] on select "Choose an option... Pending Applied Excluded (Questions) Excluded (Expired) Exc…" at bounding box center [553, 125] width 116 height 22
click at [495, 114] on select "Choose an option... Pending Applied Excluded (Questions) Excluded (Expired) Exc…" at bounding box center [553, 125] width 116 height 22
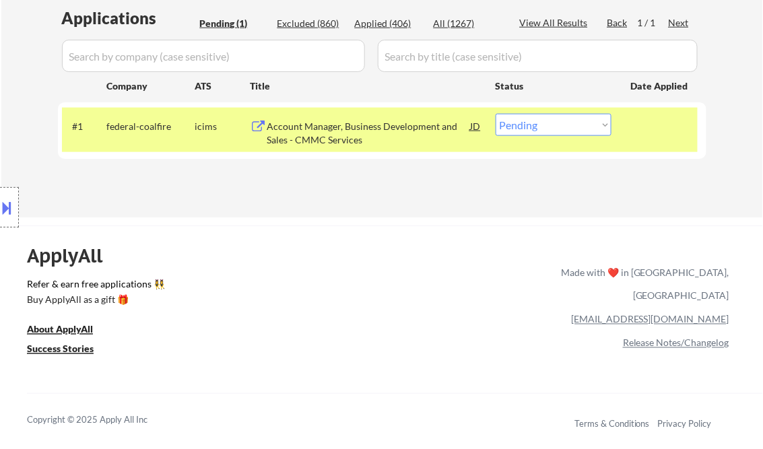
drag, startPoint x: 536, startPoint y: 124, endPoint x: 543, endPoint y: 135, distance: 12.7
click at [536, 124] on select "Choose an option... Pending Applied Excluded (Questions) Excluded (Expired) Exc…" at bounding box center [553, 125] width 116 height 22
click at [326, 138] on div "Account Manager, Business Development and Sales - CMMC Services" at bounding box center [368, 133] width 203 height 26
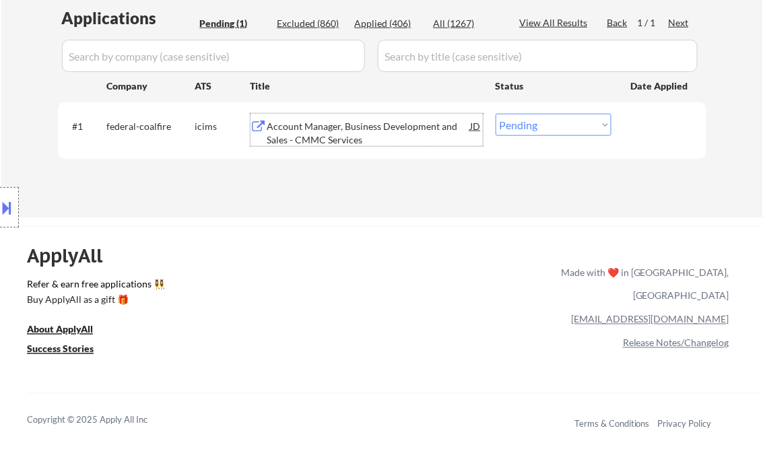
drag, startPoint x: 533, startPoint y: 128, endPoint x: 542, endPoint y: 137, distance: 13.3
click at [533, 129] on select "Choose an option... Pending Applied Excluded (Questions) Excluded (Expired) Exc…" at bounding box center [553, 125] width 116 height 22
select select ""excluded__other_""
click at [495, 114] on select "Choose an option... Pending Applied Excluded (Questions) Excluded (Expired) Exc…" at bounding box center [553, 125] width 116 height 22
click at [402, 261] on div "ApplyAll Refer & earn free applications 👯‍♀️ Buy ApplyAll as a gift 🎁 About App…" at bounding box center [381, 341] width 763 height 213
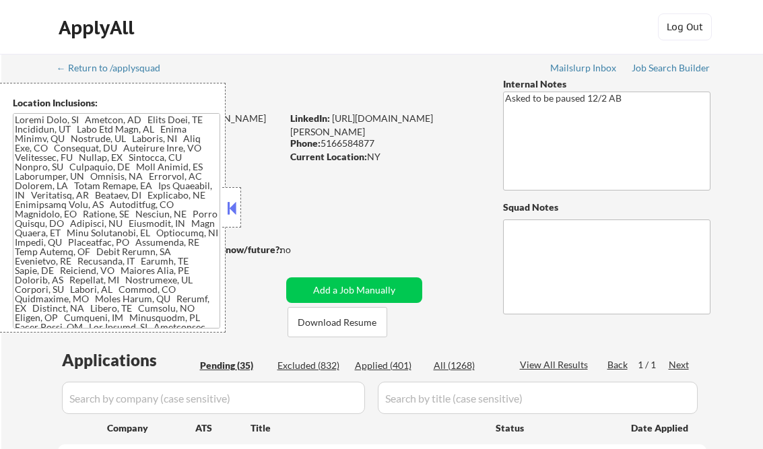
select select ""pending""
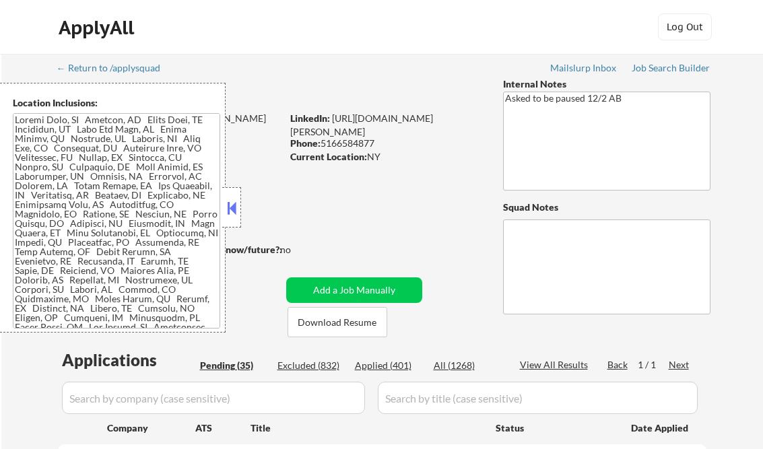
select select ""pending""
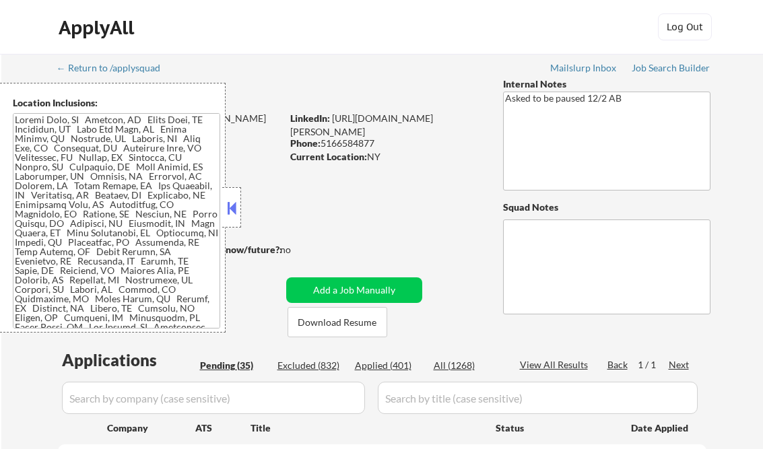
select select ""pending""
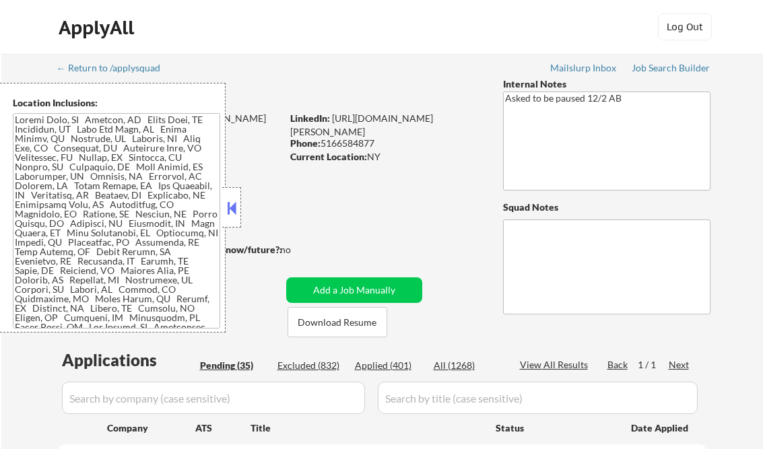
select select ""pending""
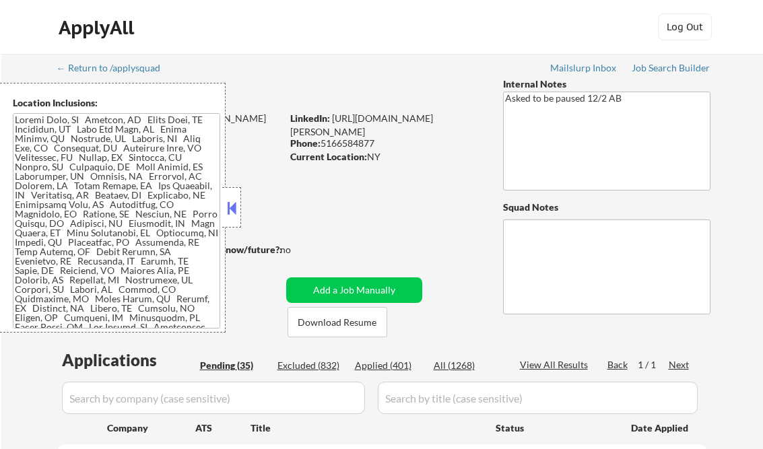
select select ""pending""
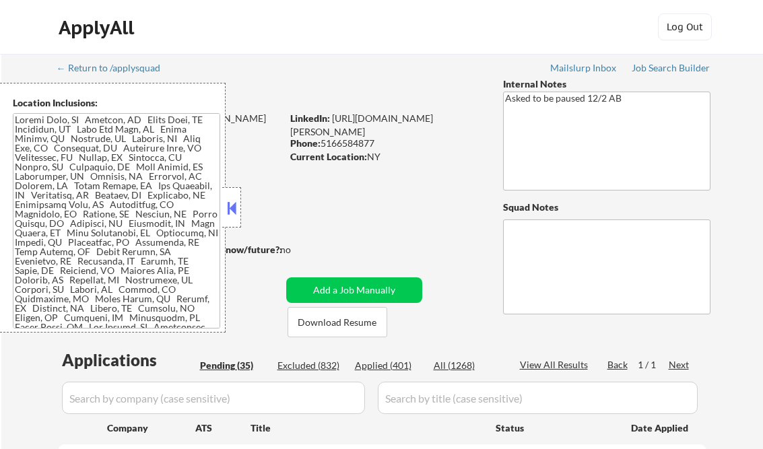
select select ""pending""
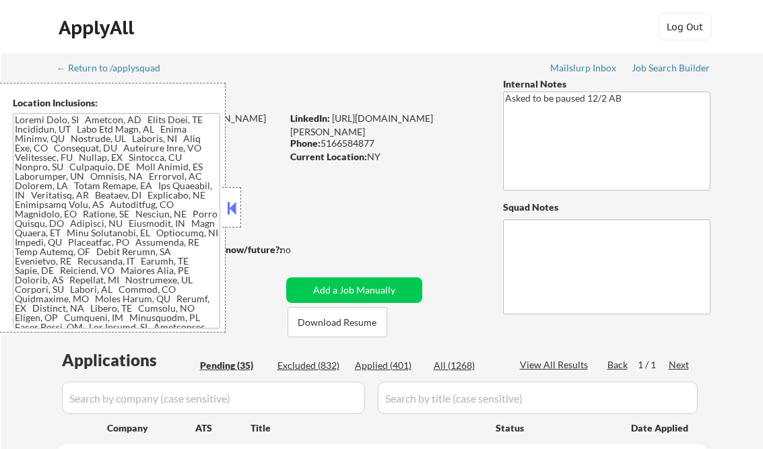
select select ""pending""
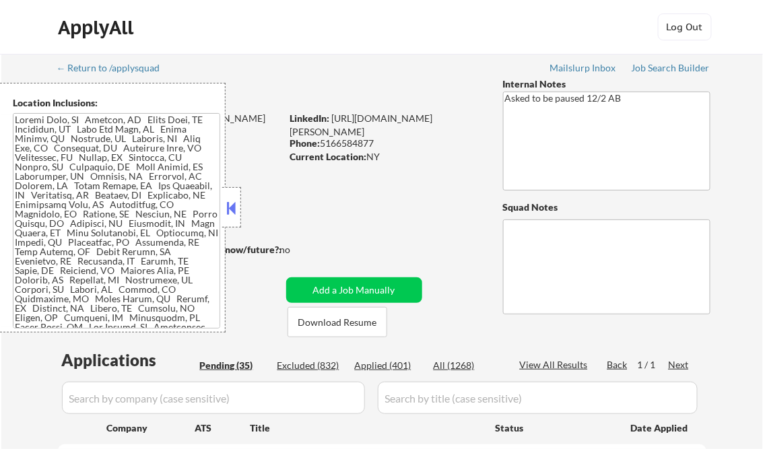
click at [227, 204] on button at bounding box center [231, 208] width 15 height 20
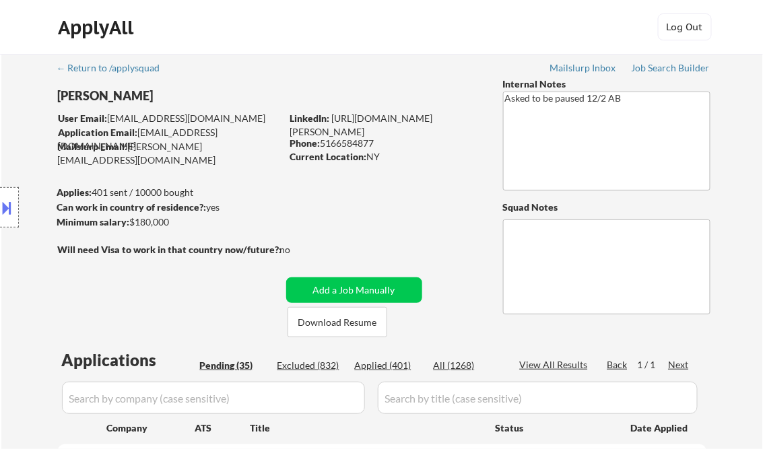
click at [396, 363] on div "Applied (401)" at bounding box center [388, 365] width 67 height 13
select select ""applied""
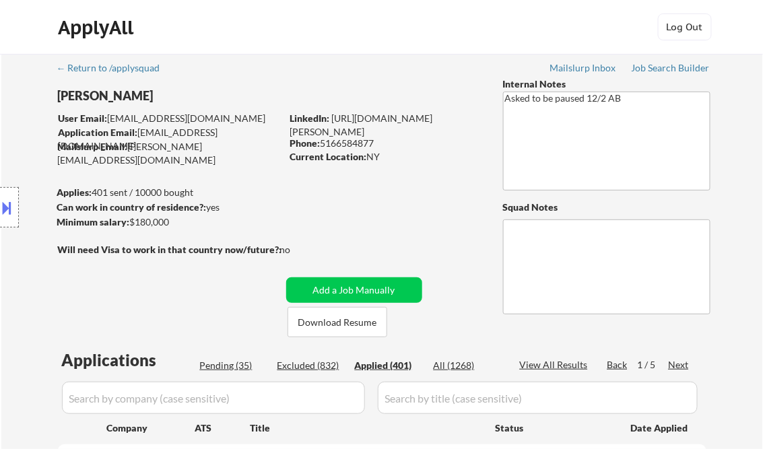
select select ""applied""
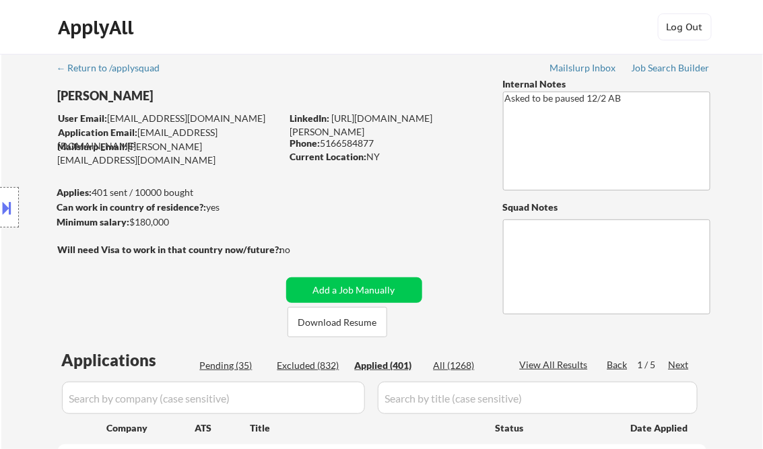
select select ""applied""
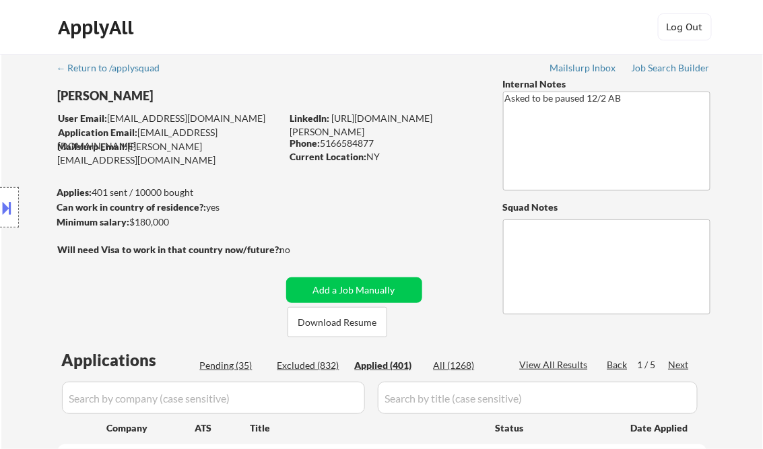
select select ""applied""
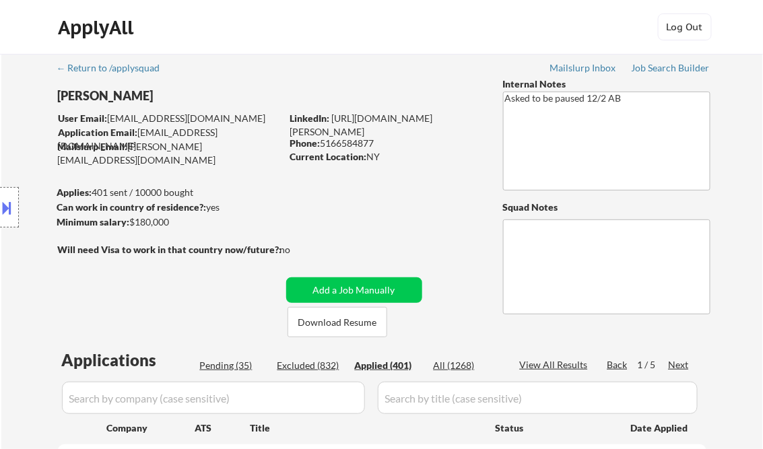
select select ""applied""
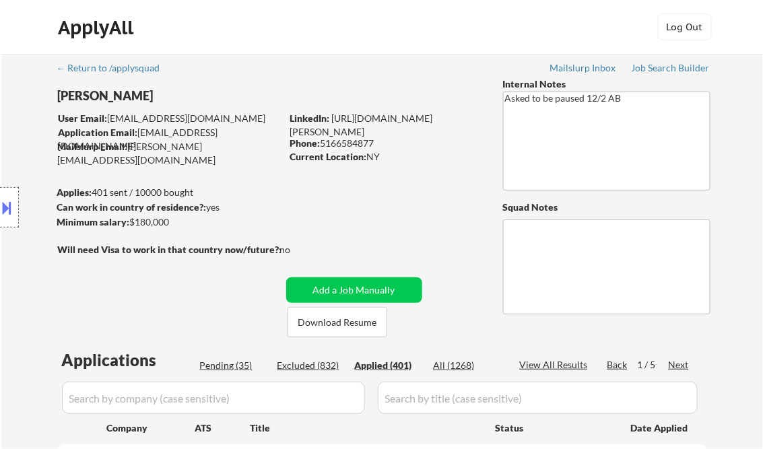
select select ""applied""
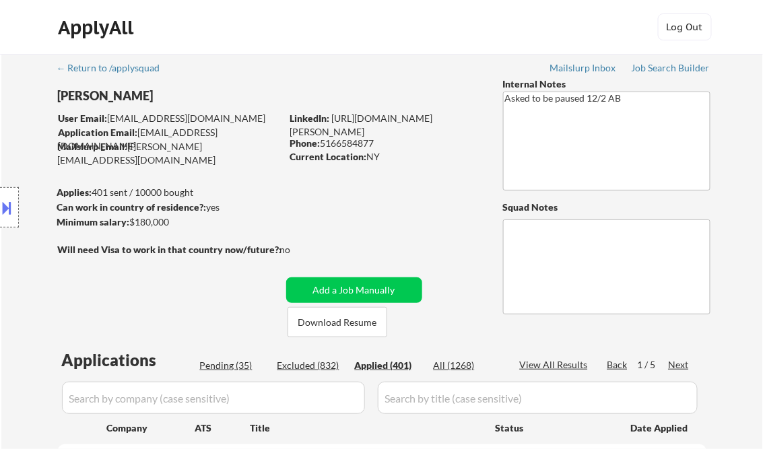
select select ""applied""
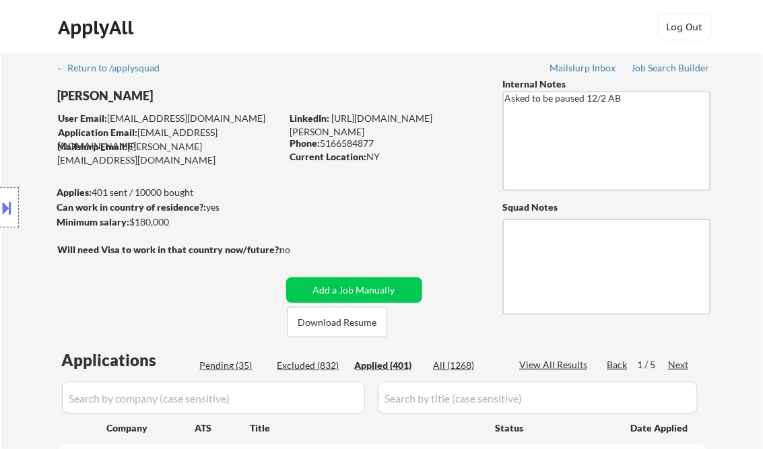
select select ""applied""
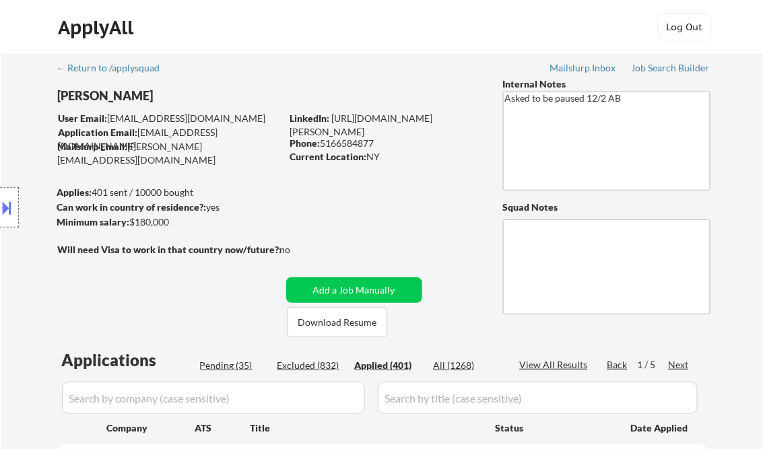
select select ""applied""
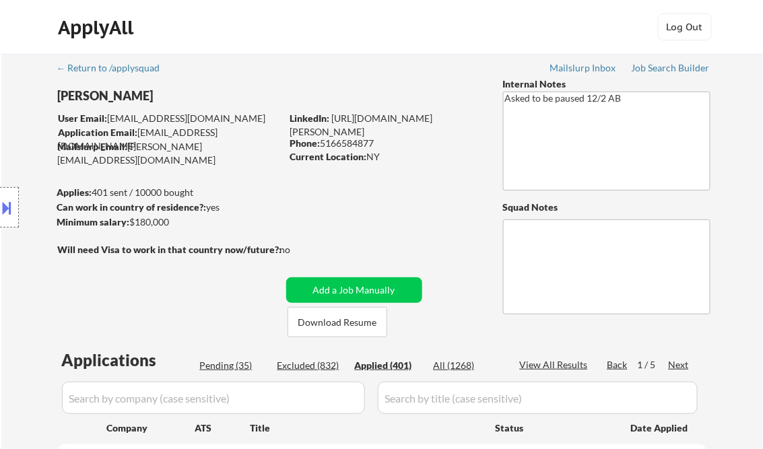
select select ""applied""
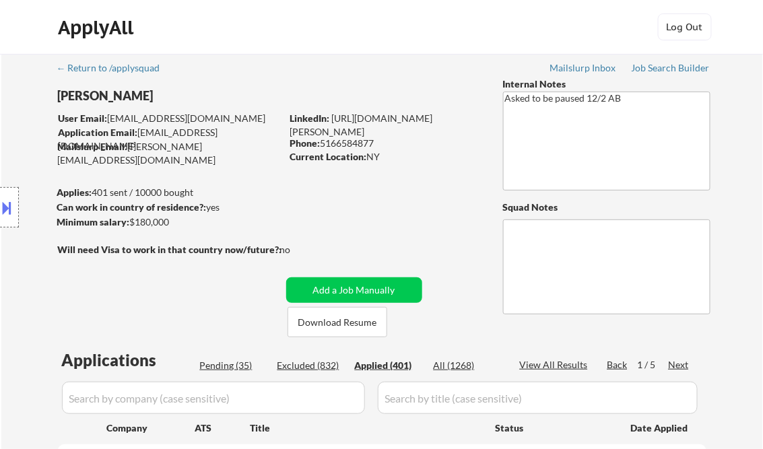
select select ""applied""
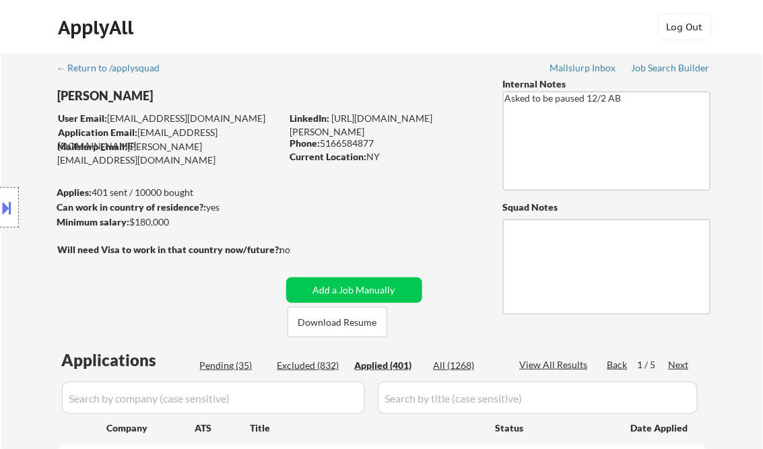
select select ""applied""
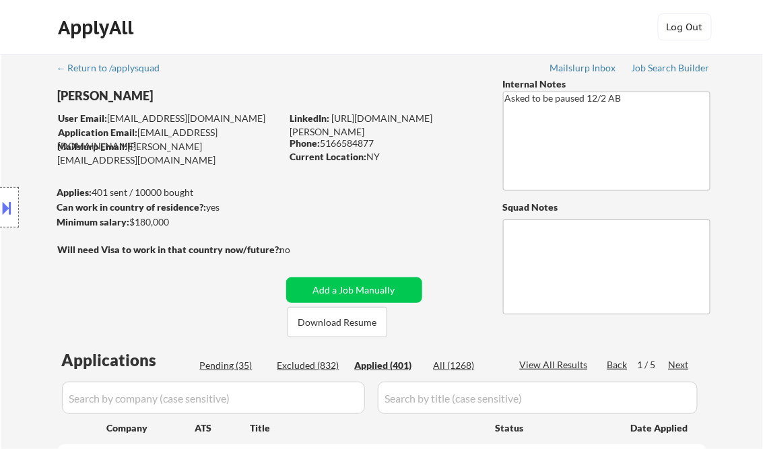
select select ""applied""
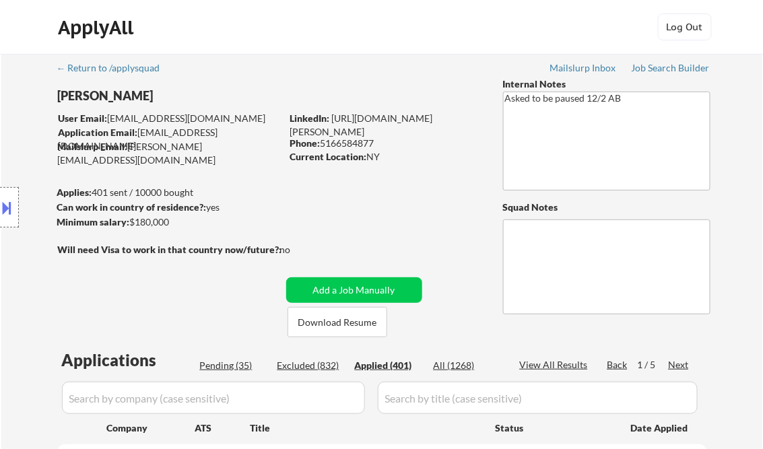
select select ""applied""
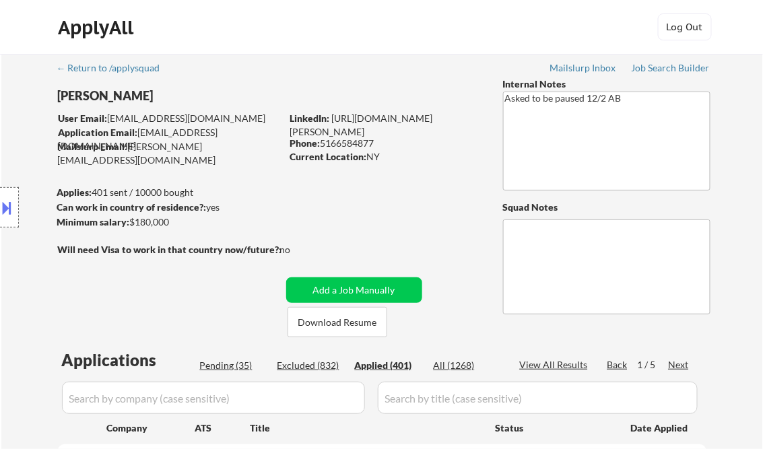
select select ""applied""
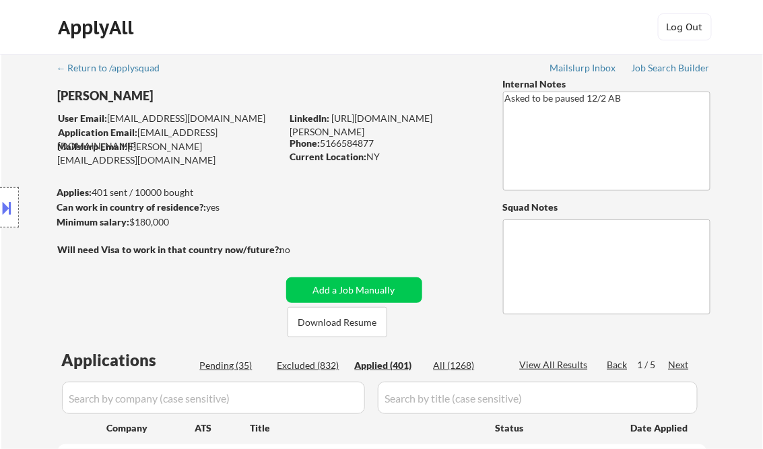
select select ""applied""
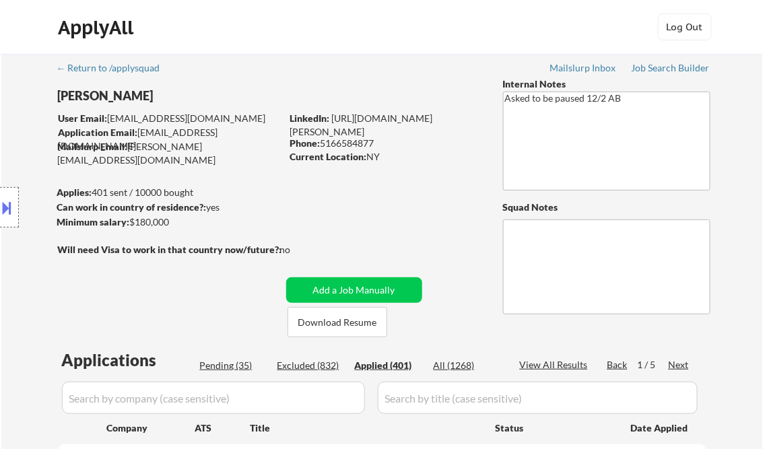
select select ""applied""
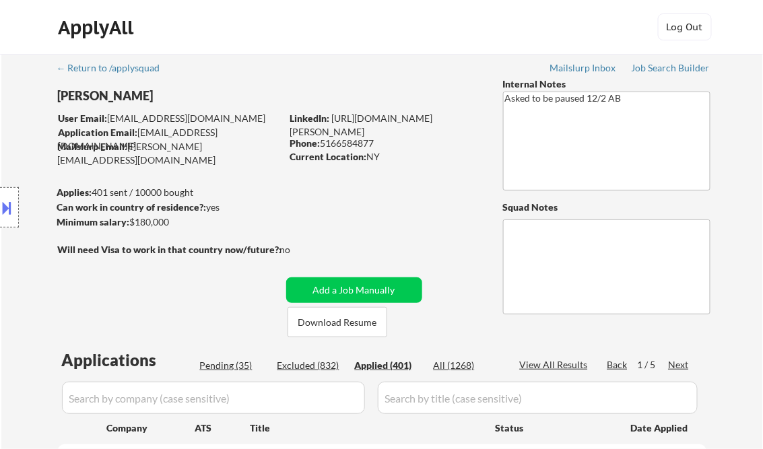
select select ""applied""
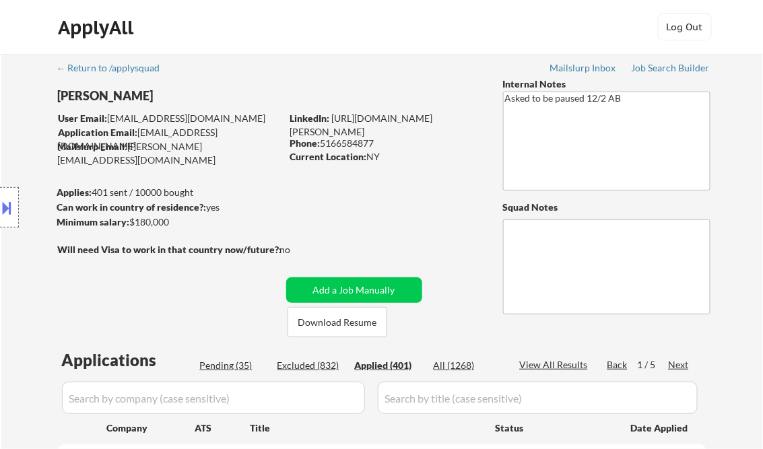
select select ""applied""
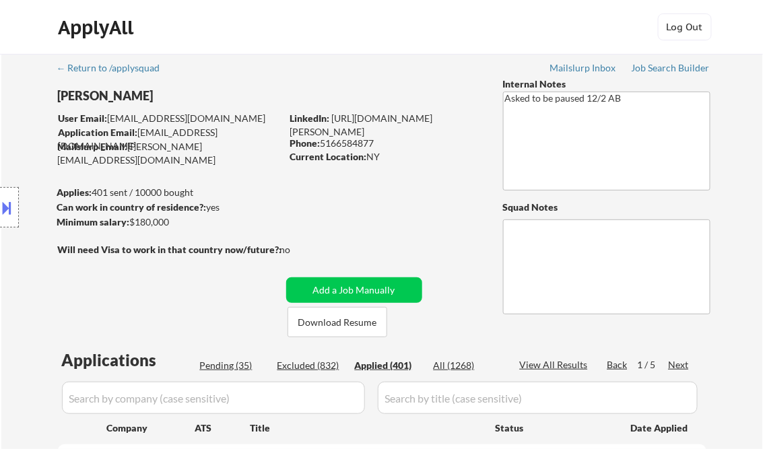
select select ""applied""
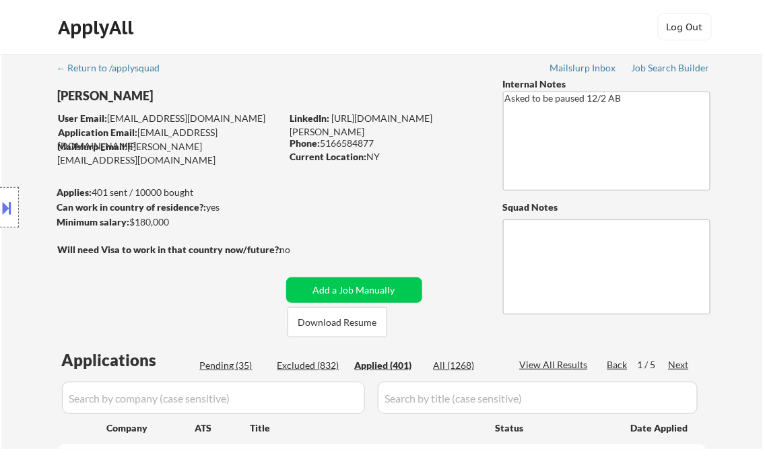
select select ""applied""
click at [529, 369] on div "View All Results" at bounding box center [556, 364] width 72 height 13
select select ""applied""
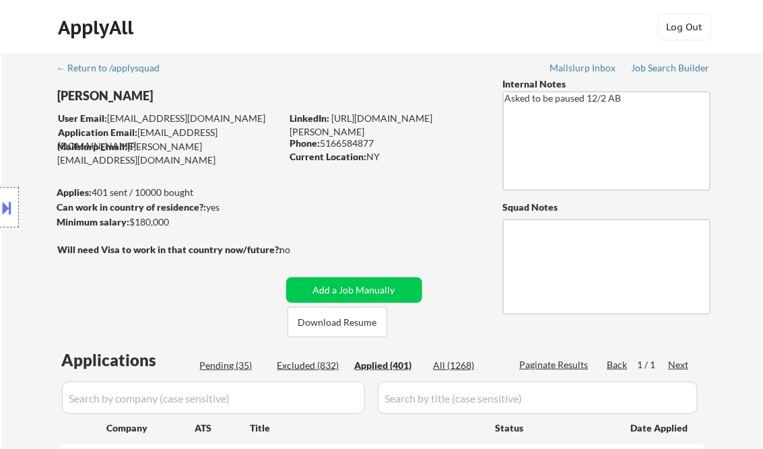
select select ""applied""
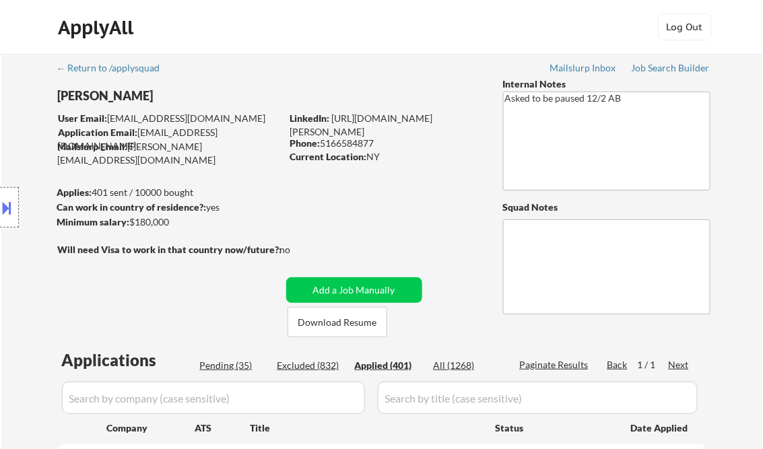
select select ""applied""
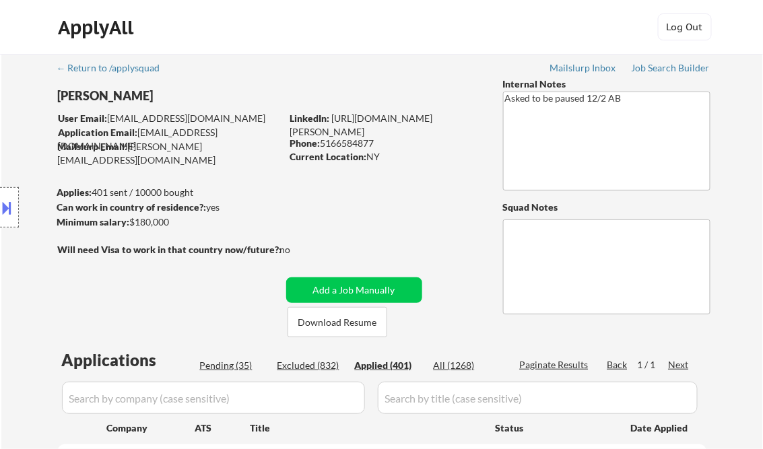
select select ""applied""
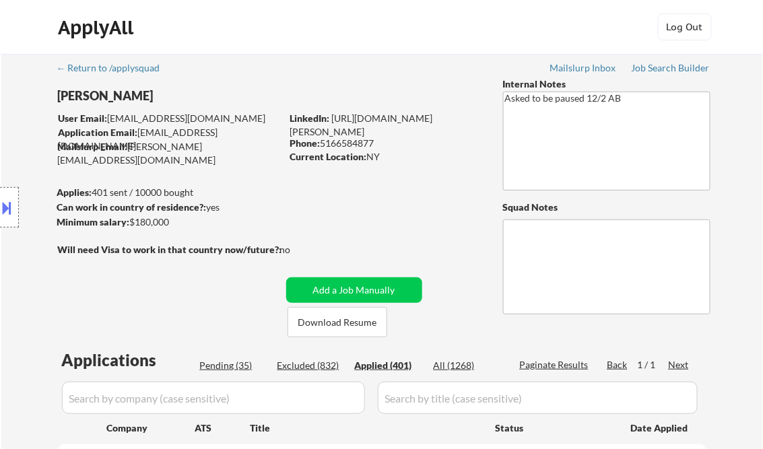
select select ""applied""
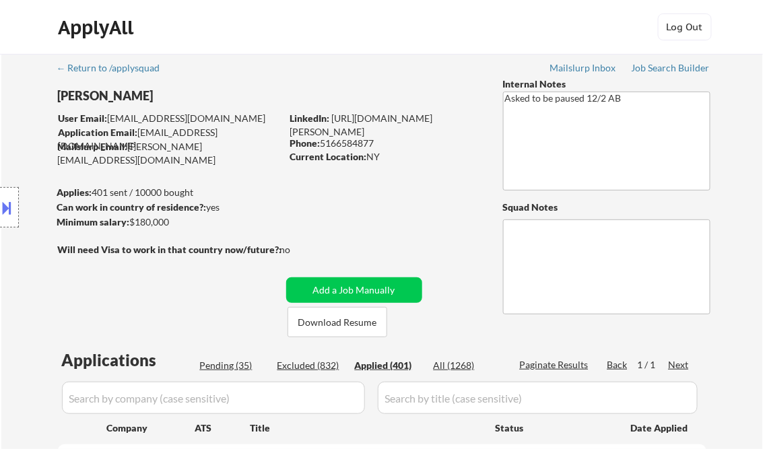
select select ""applied""
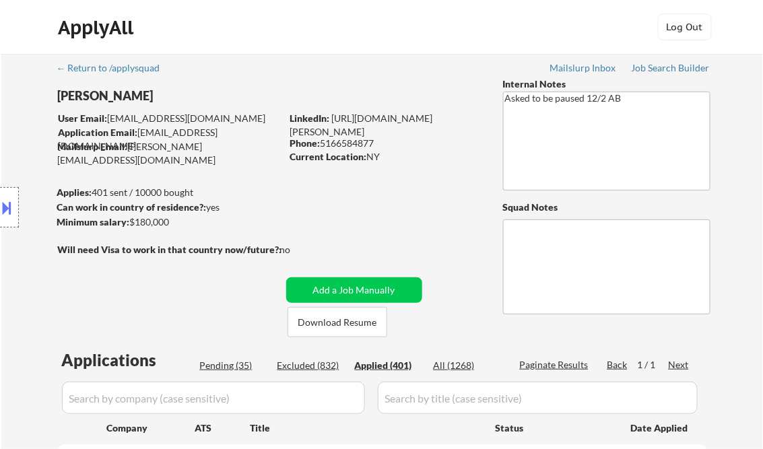
select select ""applied""
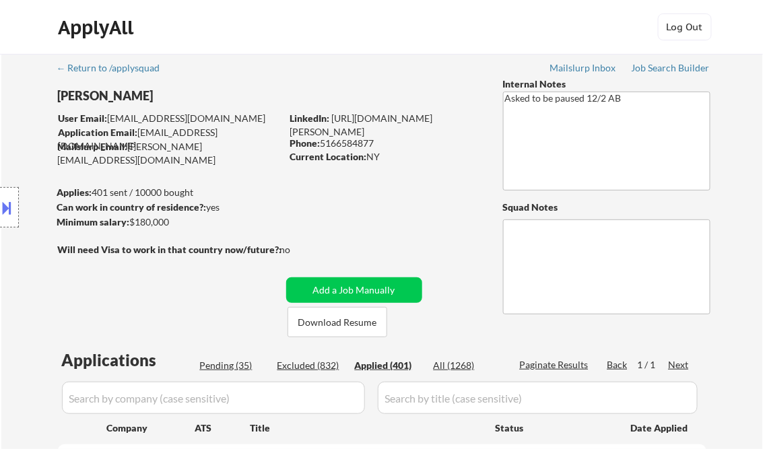
select select ""applied""
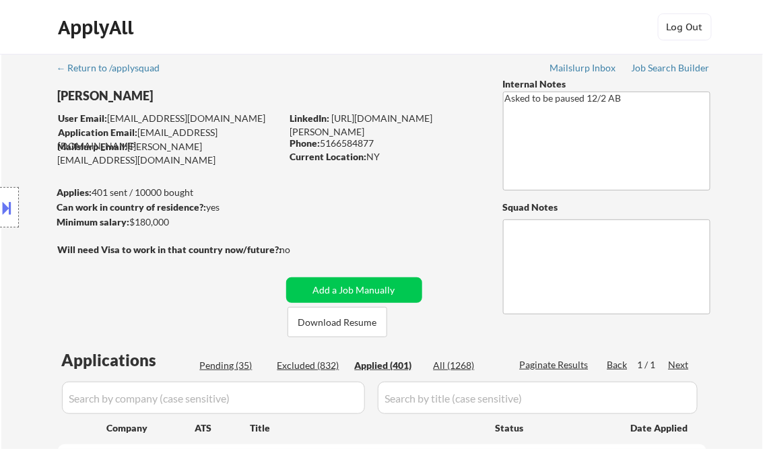
select select ""applied""
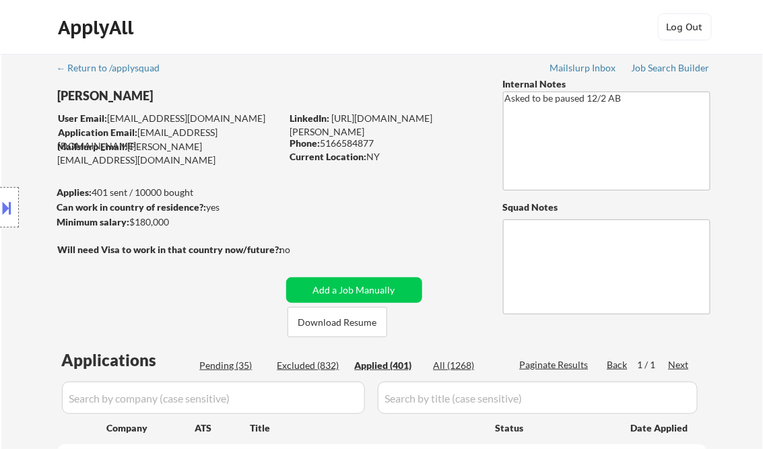
select select ""applied""
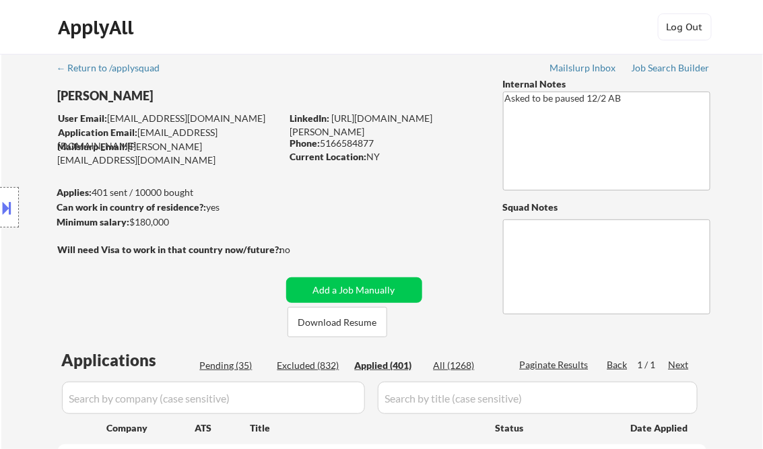
select select ""applied""
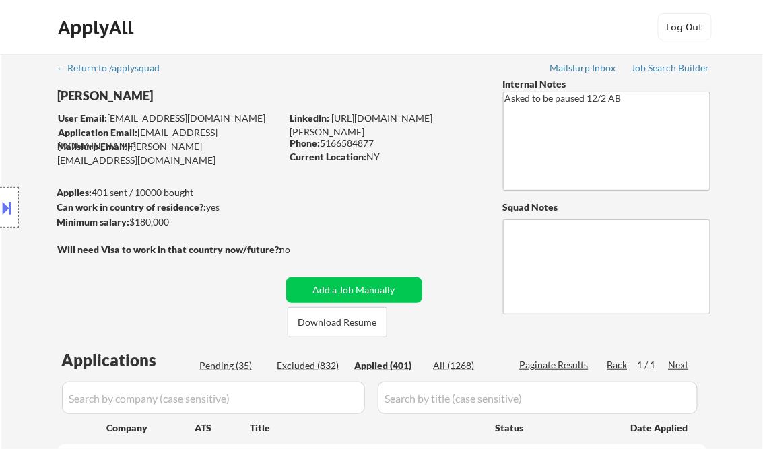
select select ""applied""
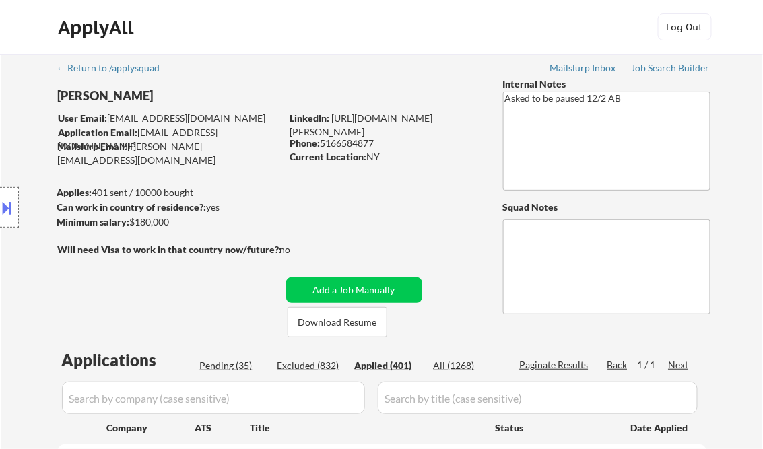
select select ""applied""
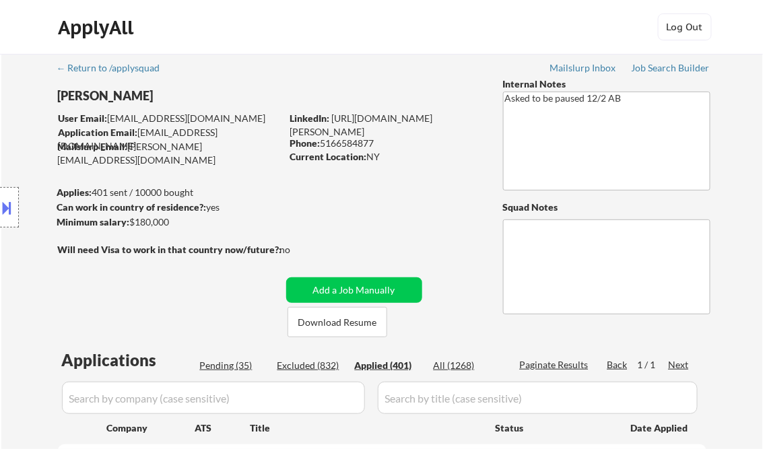
select select ""applied""
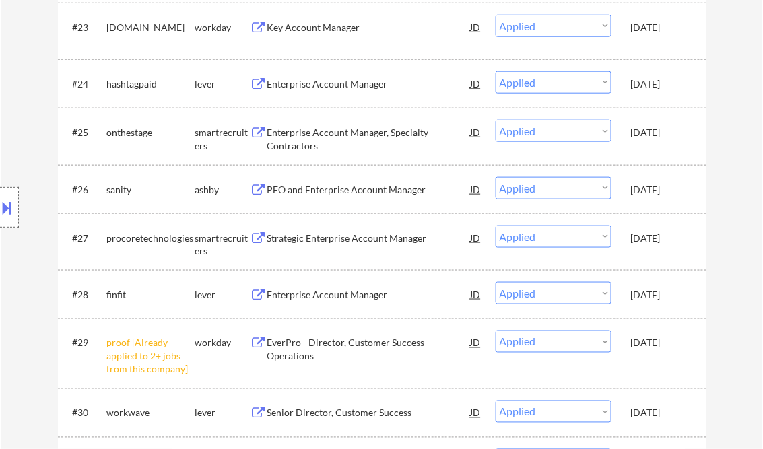
scroll to position [14488, 0]
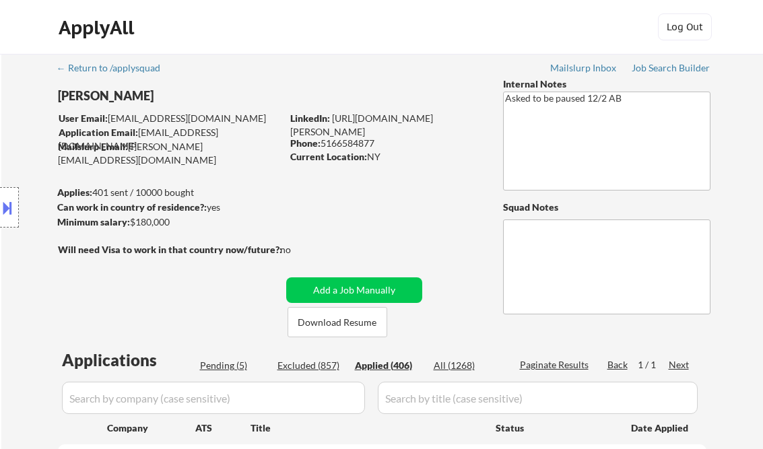
select select ""applied""
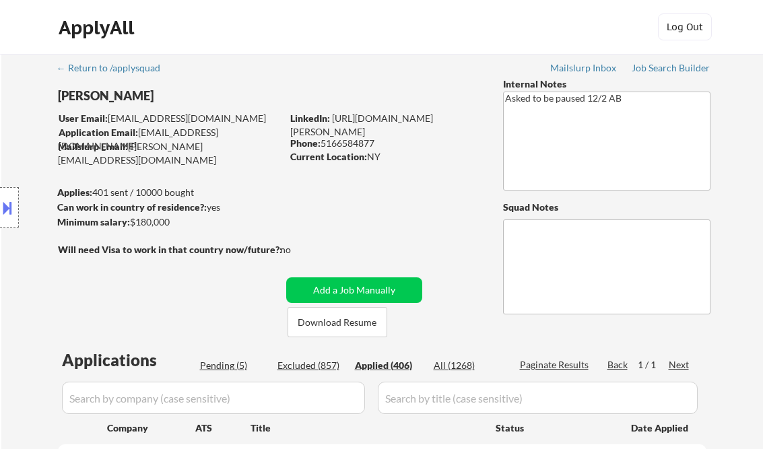
select select ""applied""
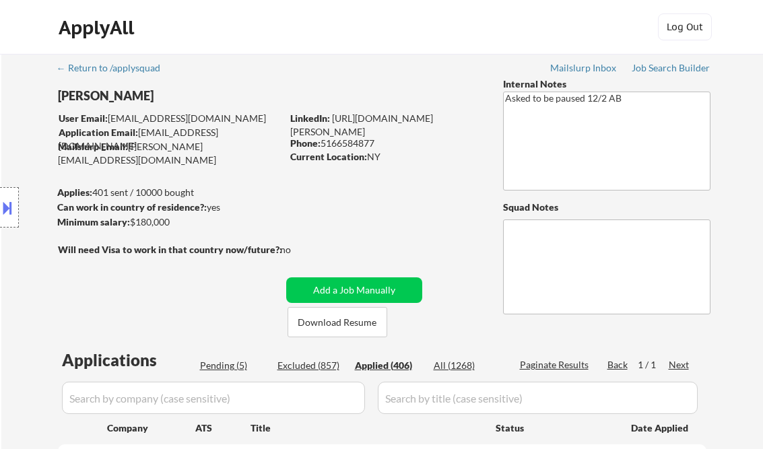
select select ""applied""
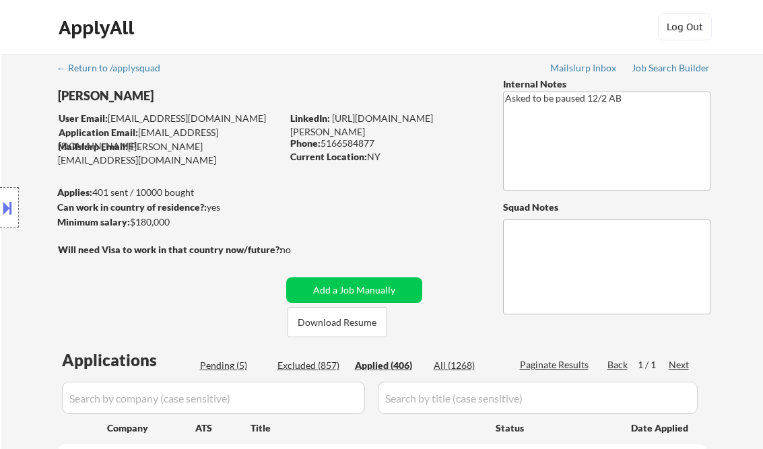
select select ""applied""
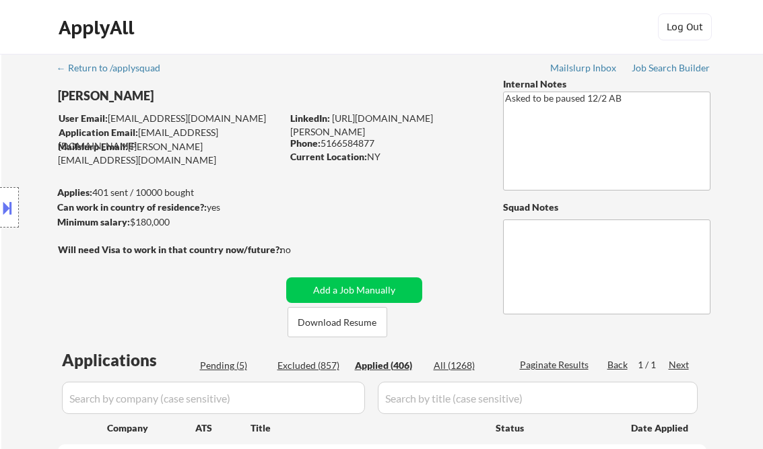
select select ""applied""
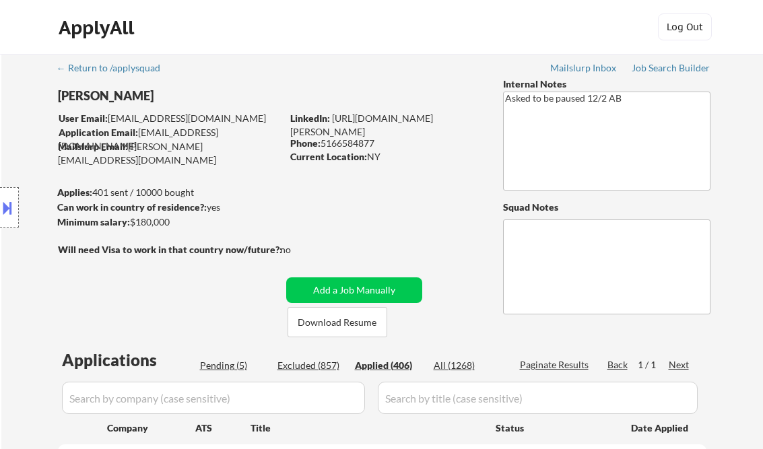
select select ""applied""
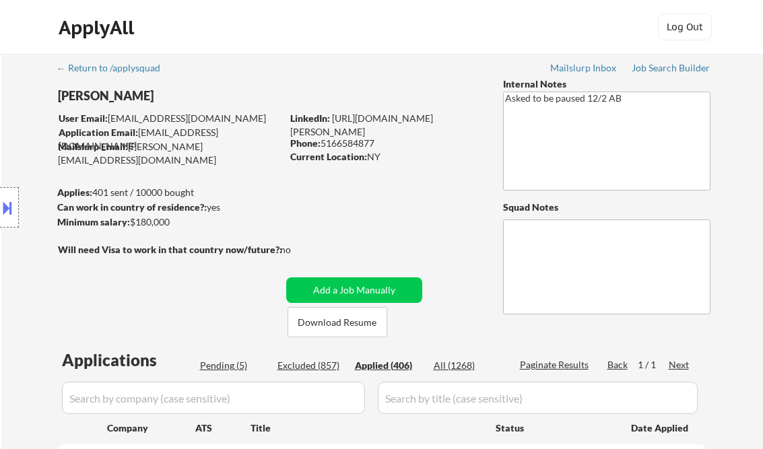
select select ""applied""
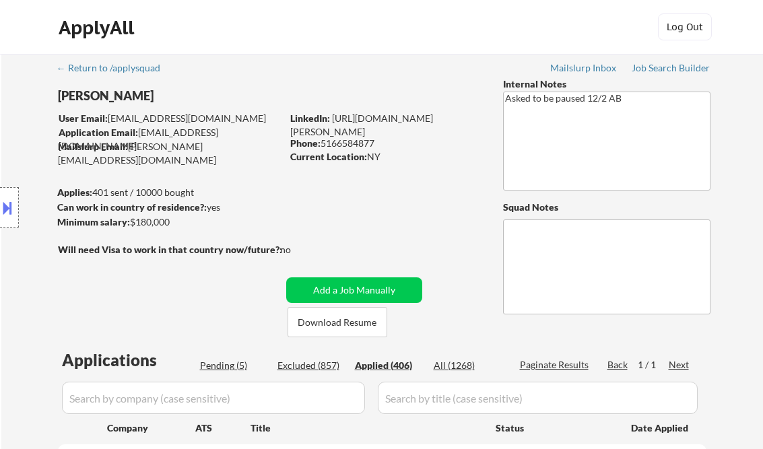
select select ""applied""
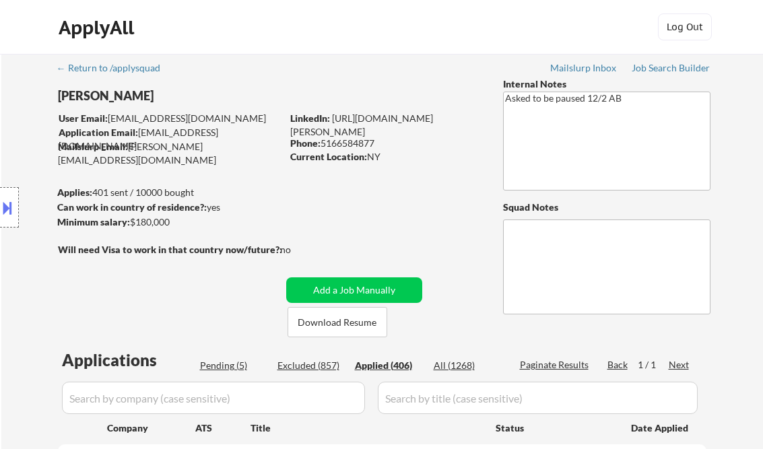
select select ""applied""
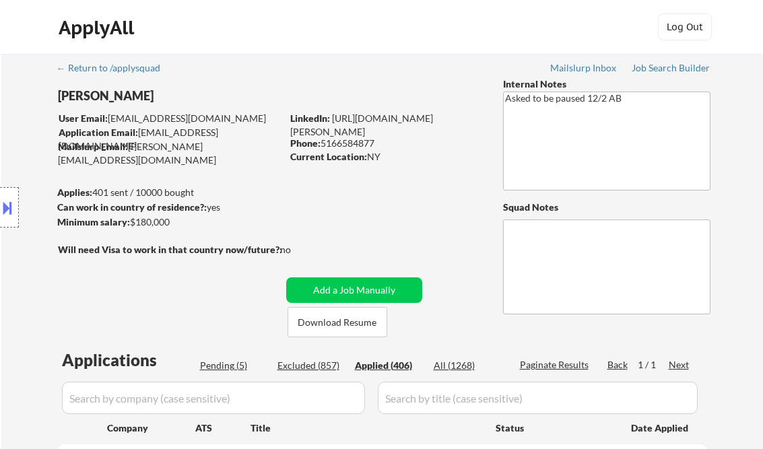
select select ""applied""
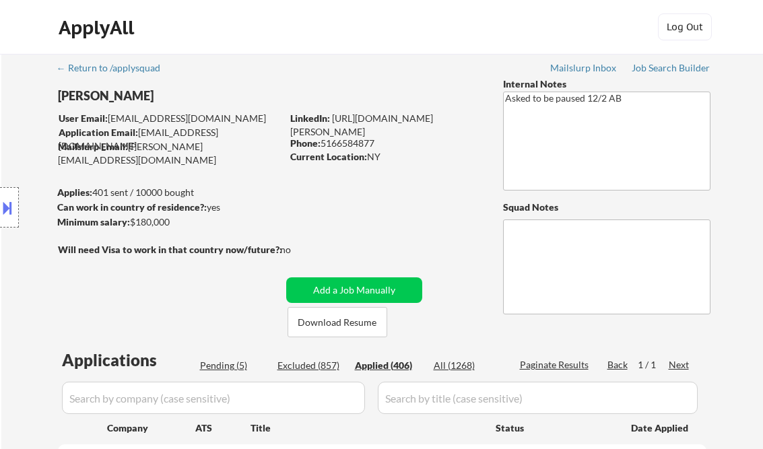
select select ""applied""
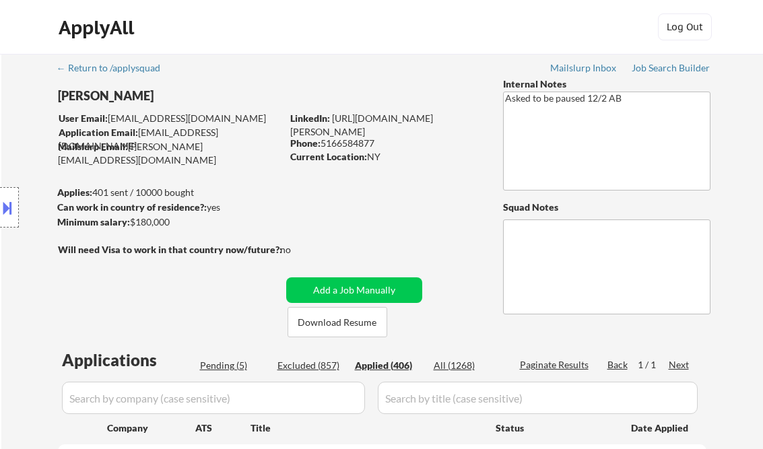
select select ""applied""
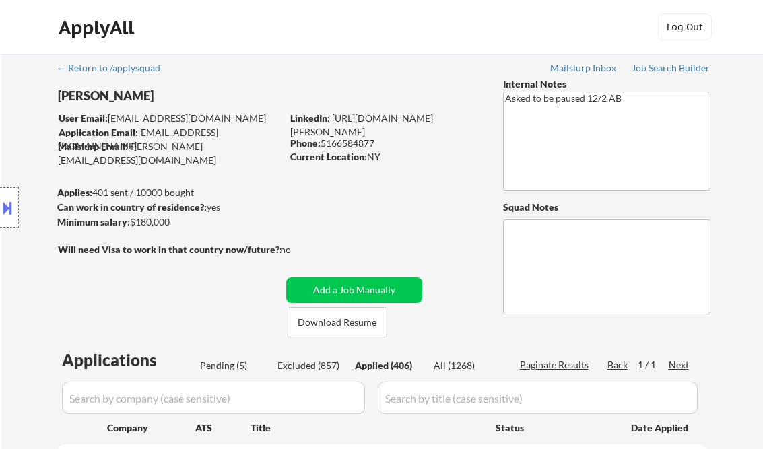
select select ""applied""
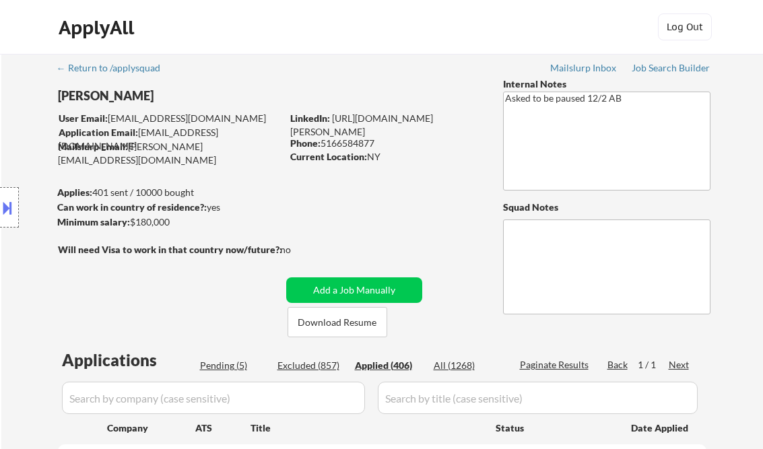
select select ""applied""
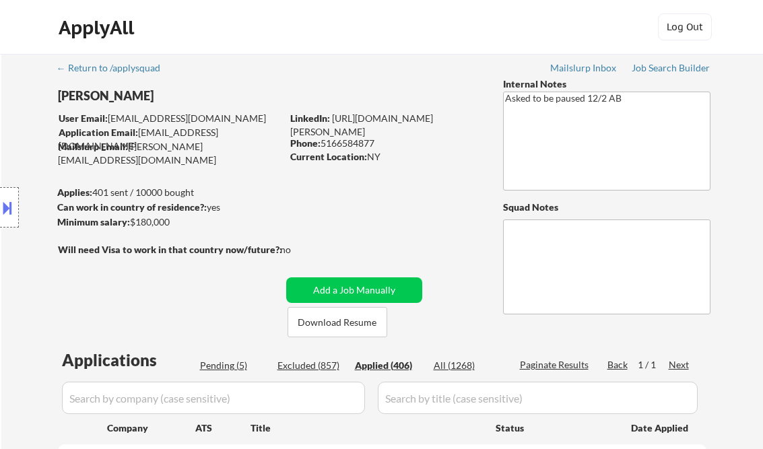
select select ""applied""
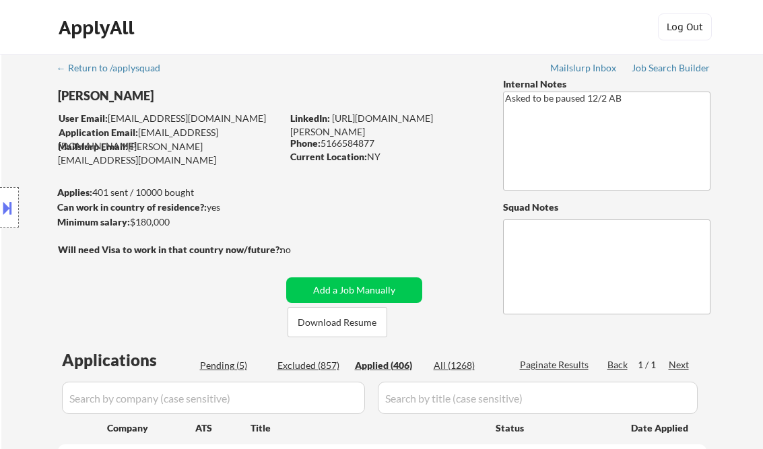
select select ""applied""
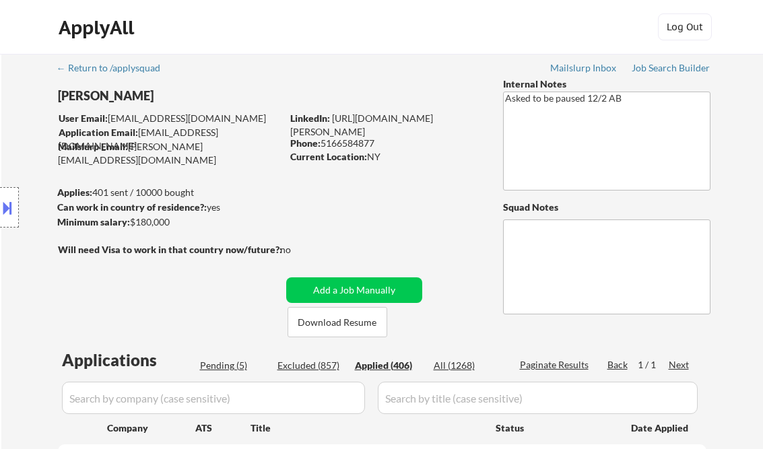
select select ""applied""
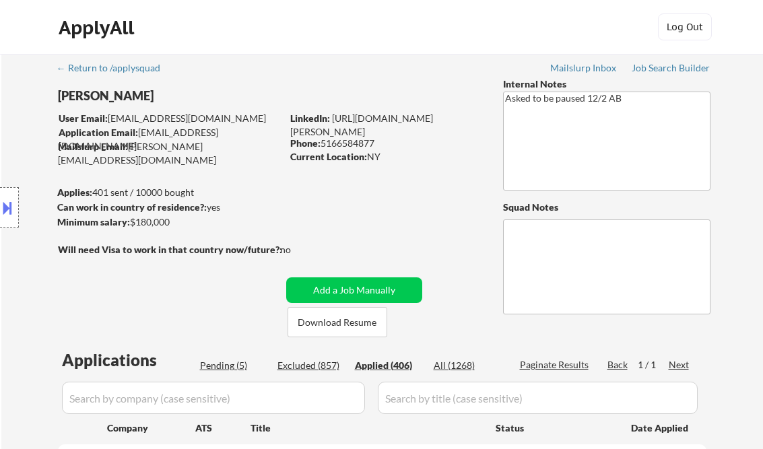
select select ""applied""
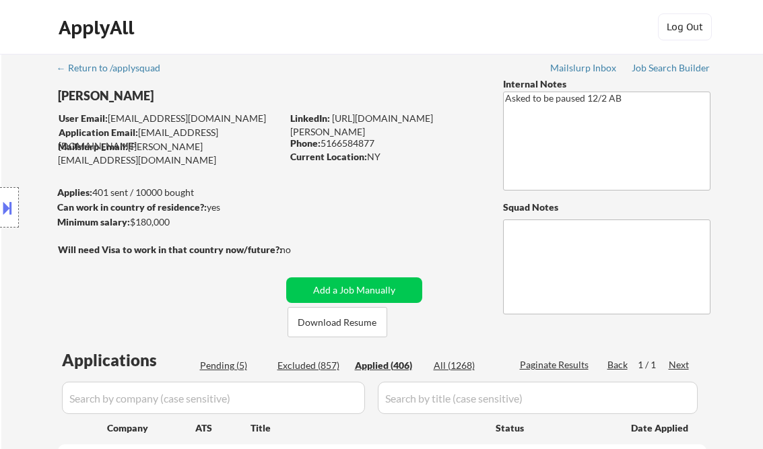
select select ""applied""
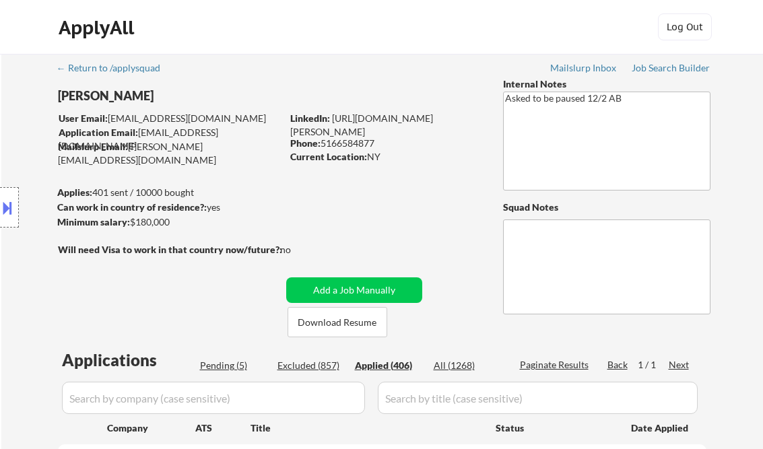
select select ""applied""
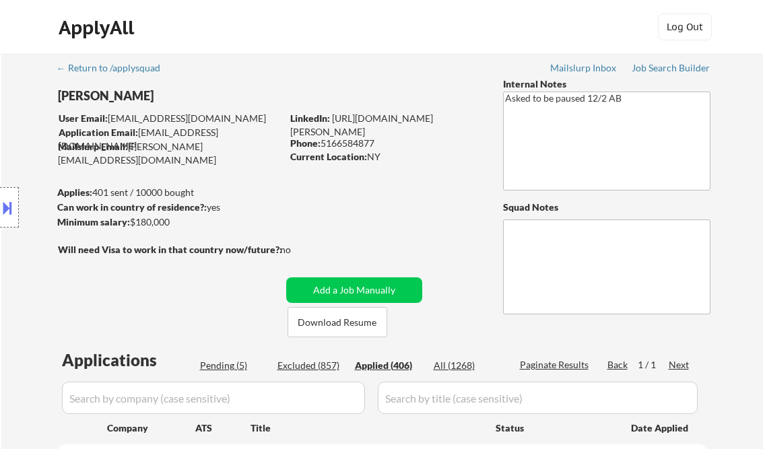
select select ""applied""
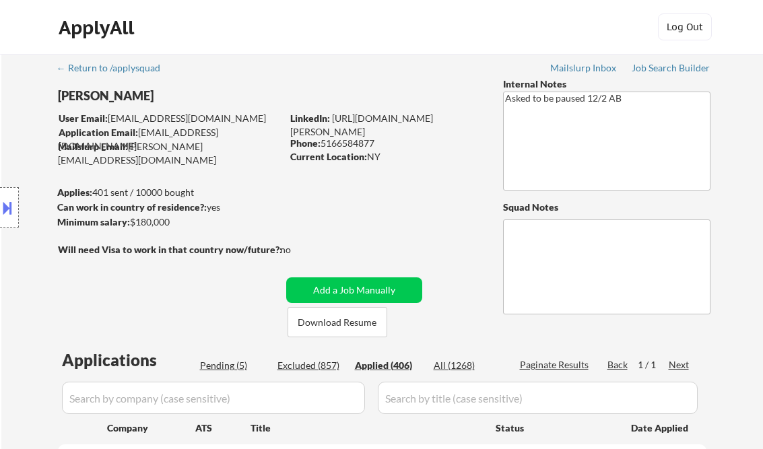
select select ""applied""
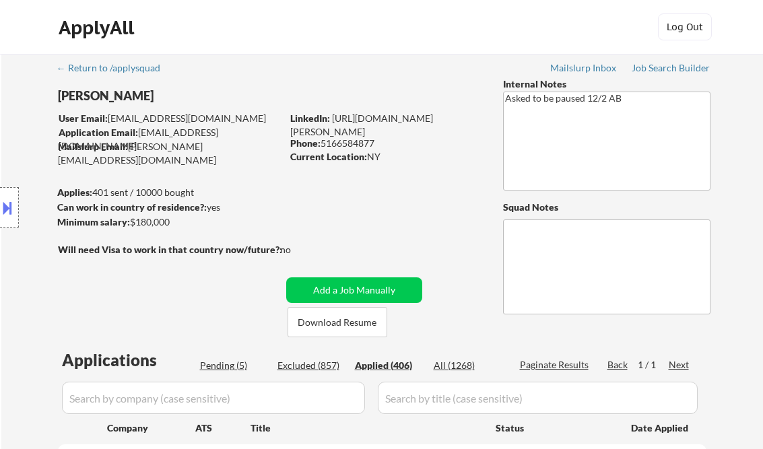
select select ""applied""
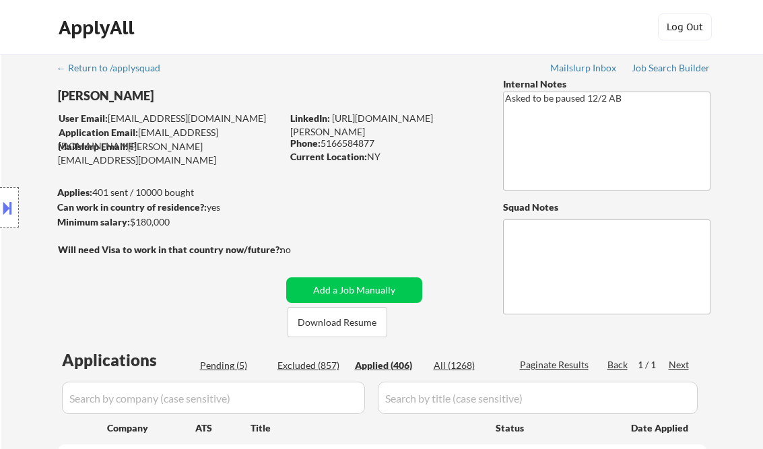
select select ""applied""
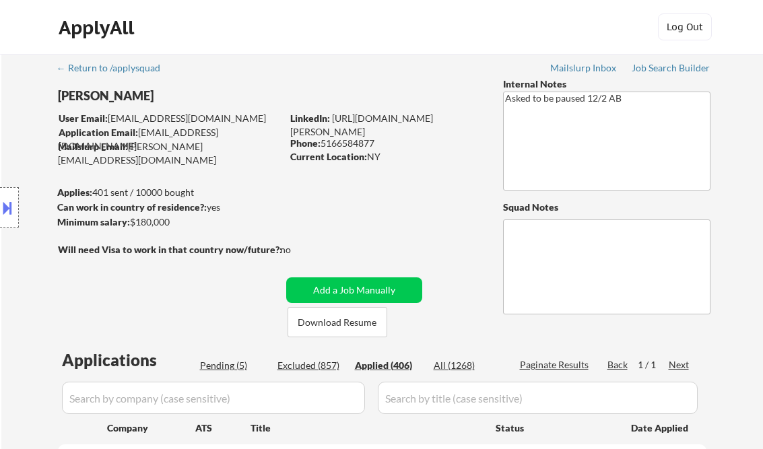
select select ""applied""
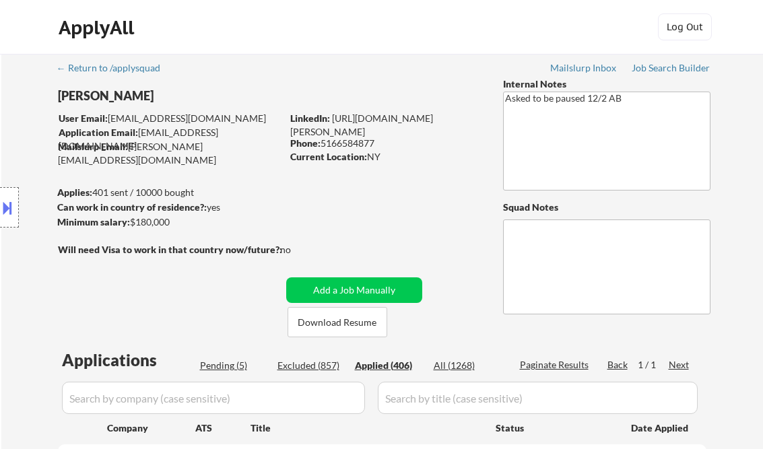
select select ""applied""
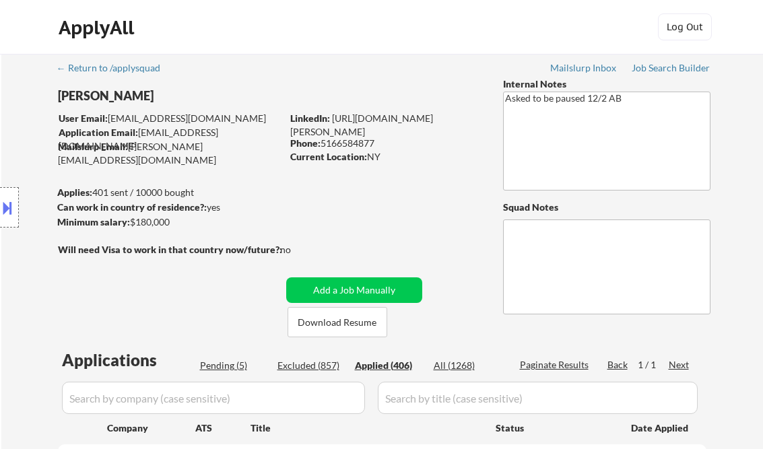
select select ""applied""
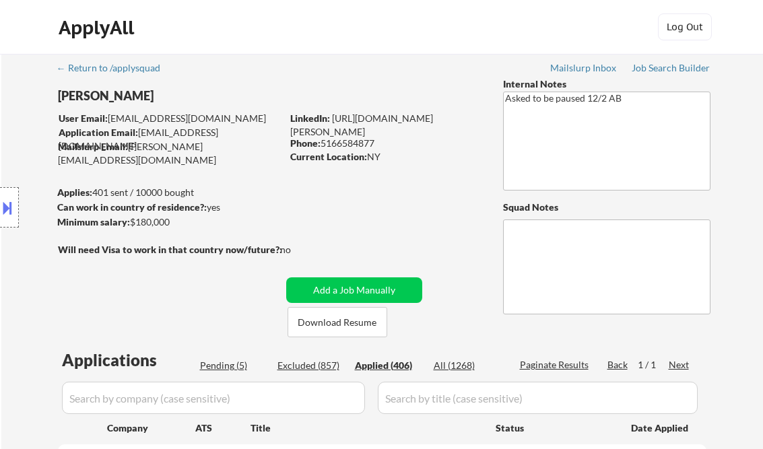
select select ""applied""
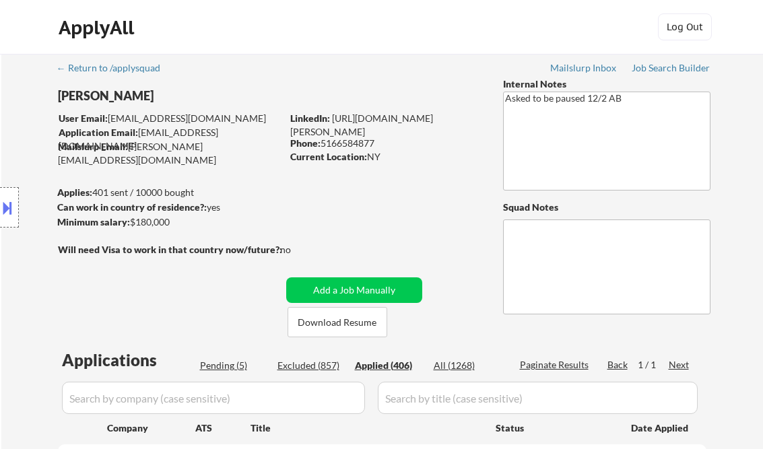
select select ""applied""
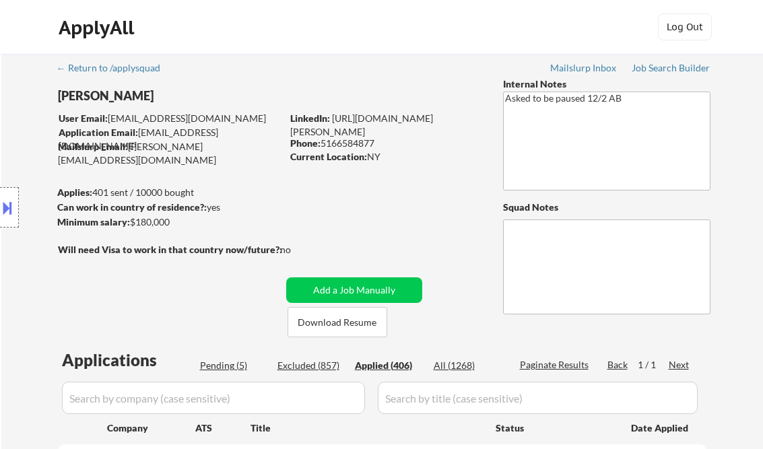
select select ""applied""
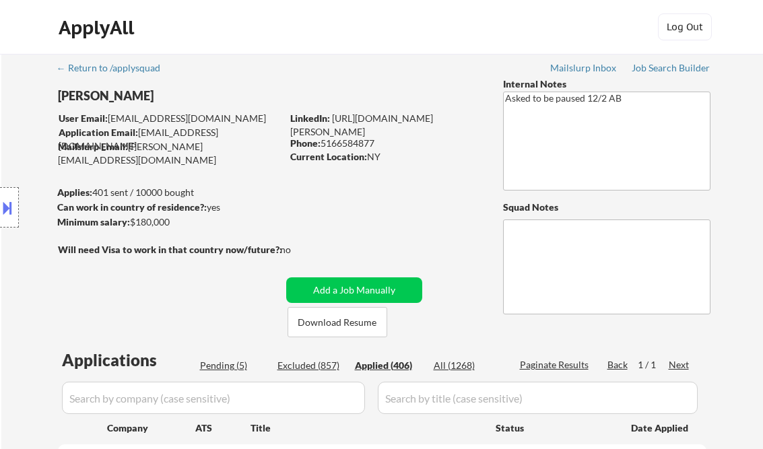
select select ""applied""
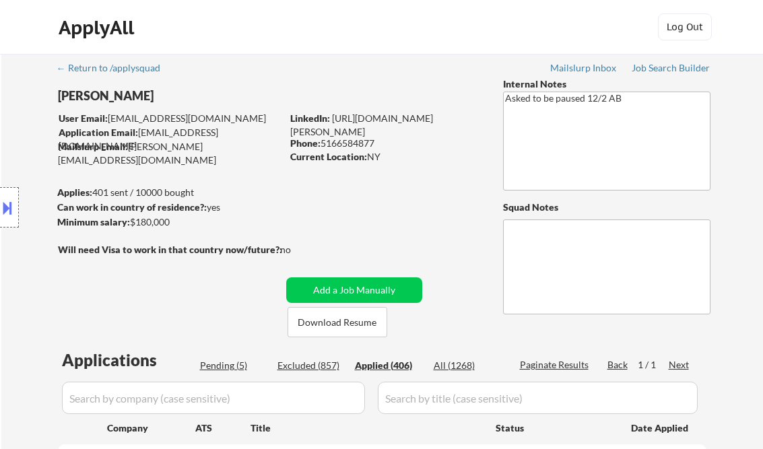
select select ""applied""
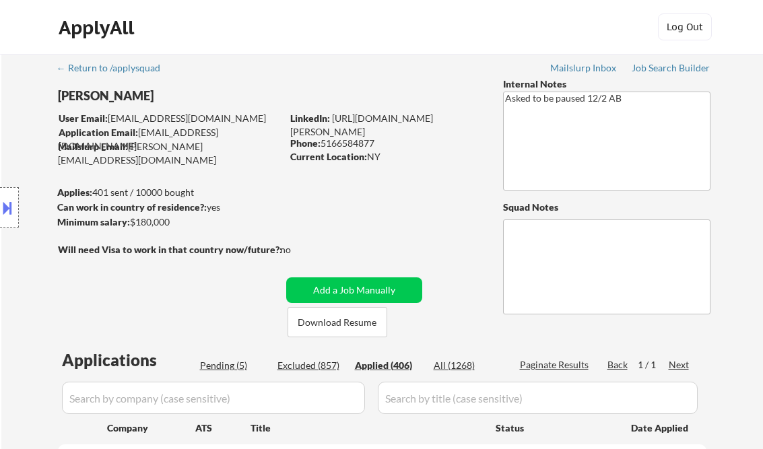
select select ""applied""
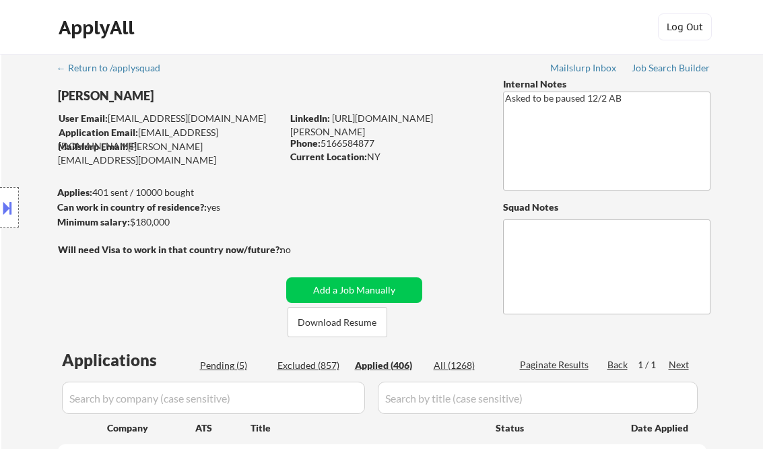
select select ""applied""
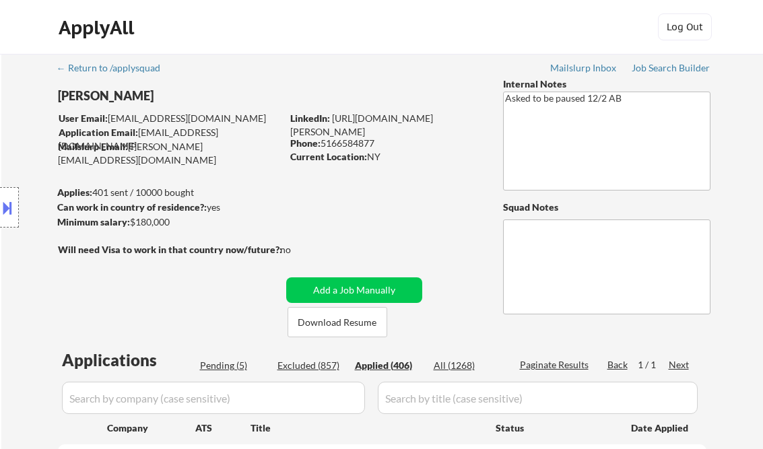
select select ""applied""
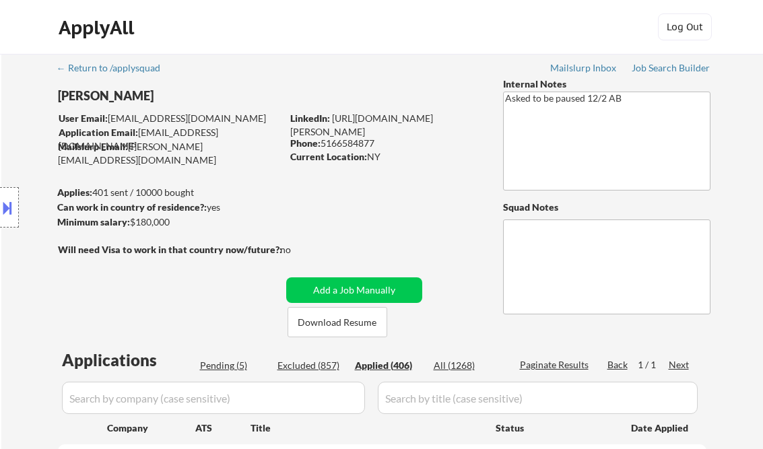
select select ""applied""
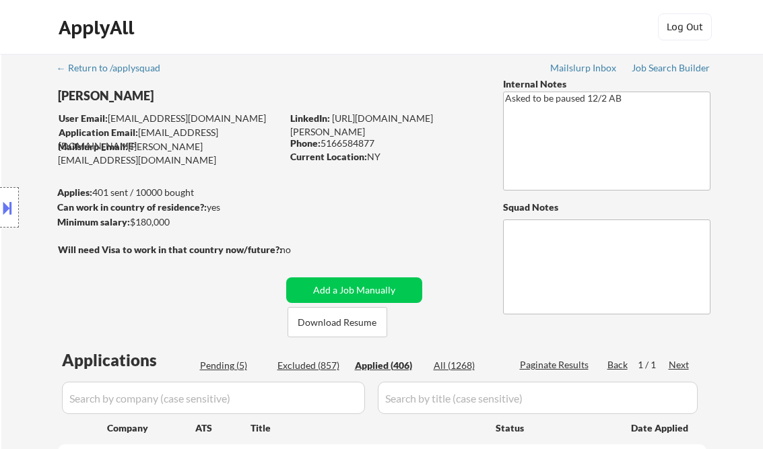
select select ""applied""
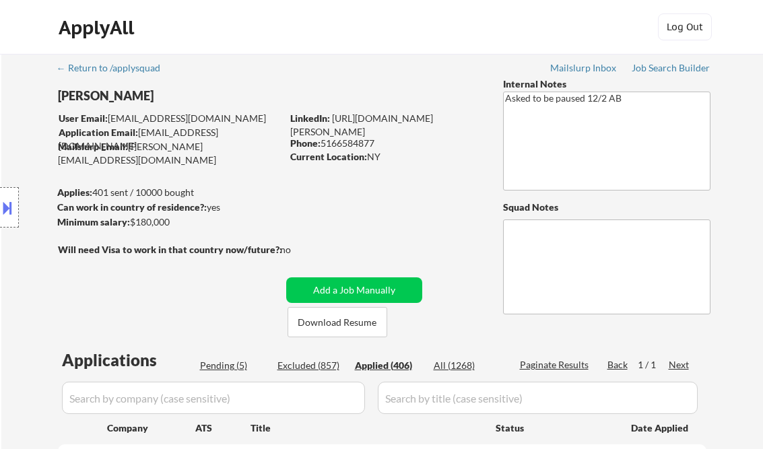
select select ""applied""
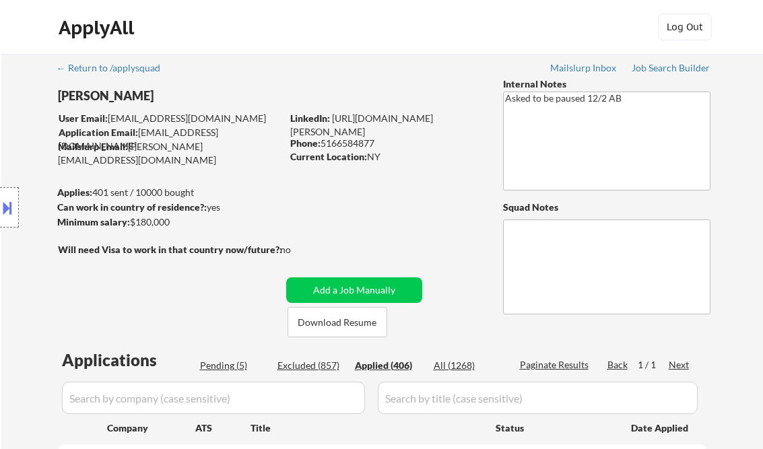
select select ""applied""
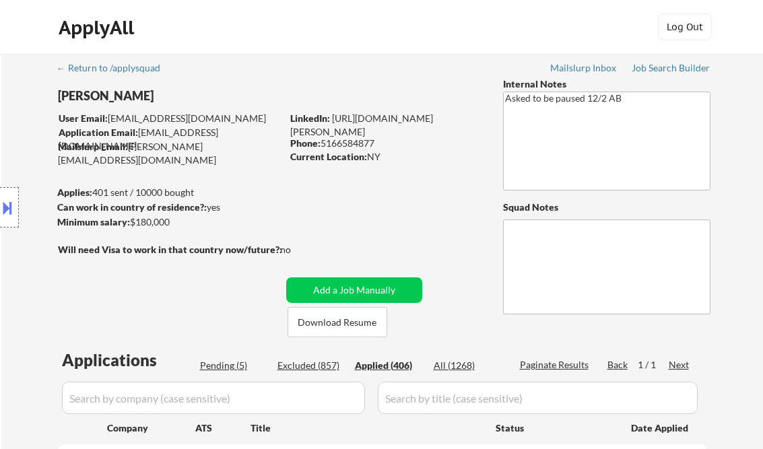
select select ""applied""
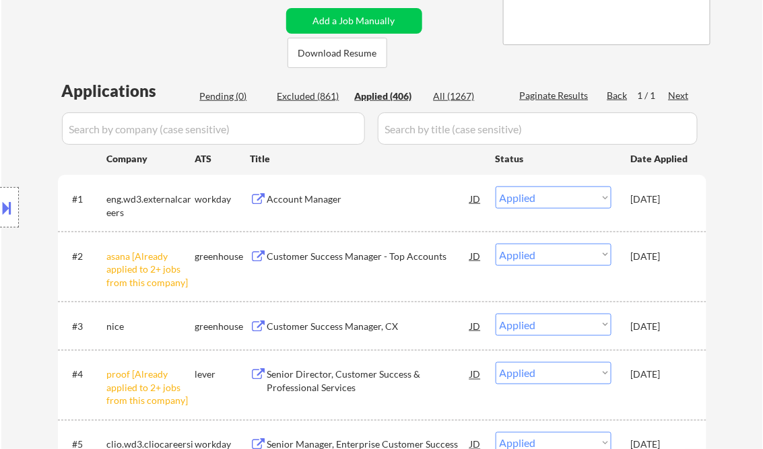
scroll to position [323, 0]
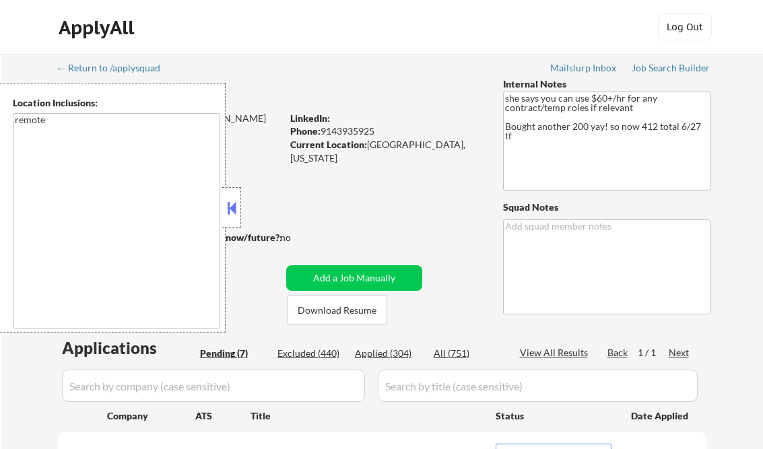
select select ""pending""
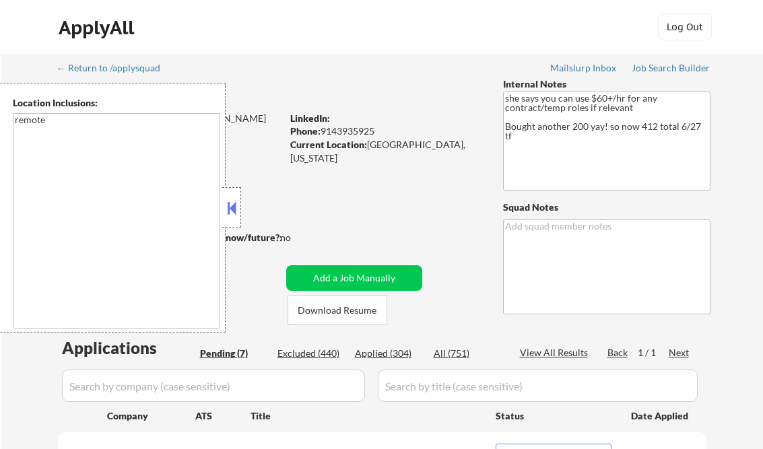
select select ""pending""
click at [234, 201] on button at bounding box center [231, 208] width 15 height 20
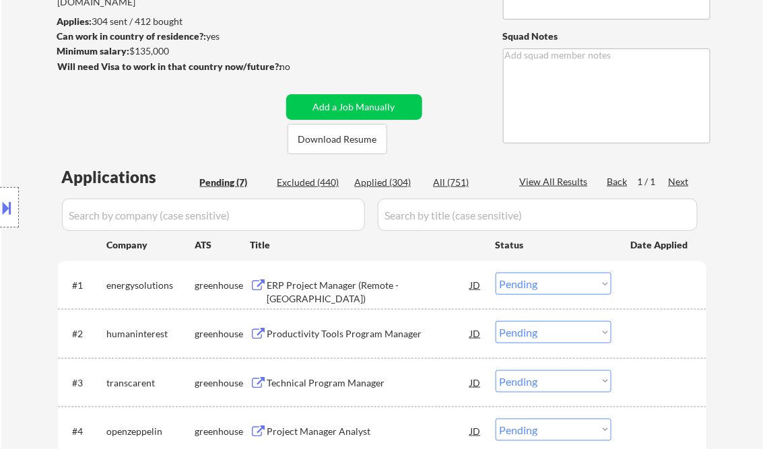
scroll to position [215, 0]
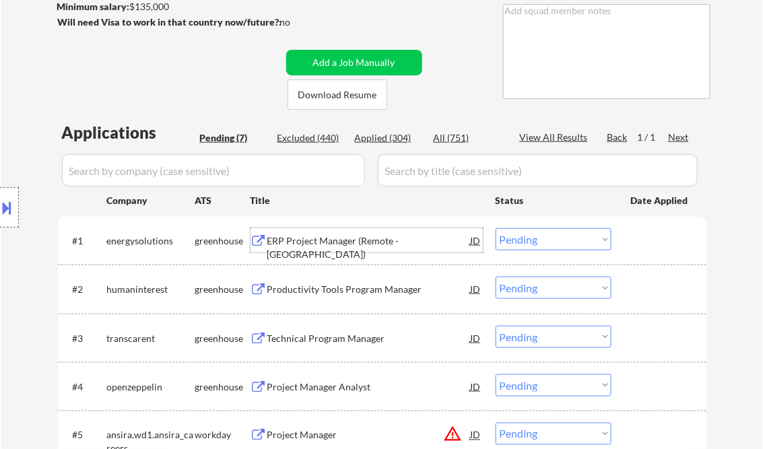
click at [324, 240] on div "ERP Project Manager (Remote - US)" at bounding box center [368, 247] width 203 height 26
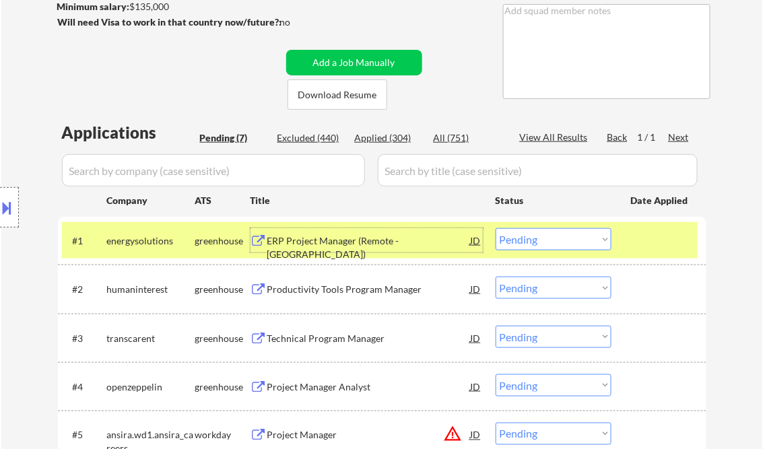
click at [548, 236] on select "Choose an option... Pending Applied Excluded (Questions) Excluded (Expired) Exc…" at bounding box center [553, 239] width 116 height 22
click at [495, 228] on select "Choose an option... Pending Applied Excluded (Questions) Excluded (Expired) Exc…" at bounding box center [553, 239] width 116 height 22
click at [349, 289] on div "Productivity Tools Program Manager" at bounding box center [368, 289] width 203 height 13
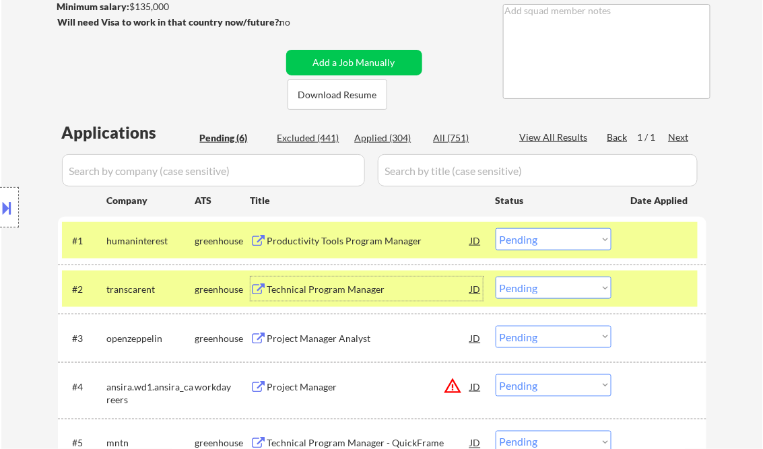
drag, startPoint x: 547, startPoint y: 245, endPoint x: 554, endPoint y: 252, distance: 9.5
click at [547, 245] on select "Choose an option... Pending Applied Excluded (Questions) Excluded (Expired) Exc…" at bounding box center [553, 239] width 116 height 22
click at [495, 228] on select "Choose an option... Pending Applied Excluded (Questions) Excluded (Expired) Exc…" at bounding box center [553, 239] width 116 height 22
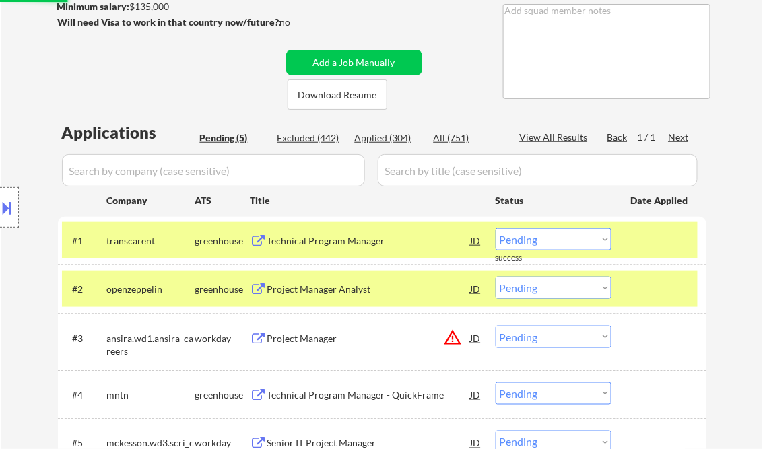
click at [337, 244] on div "Technical Program Manager" at bounding box center [368, 240] width 203 height 13
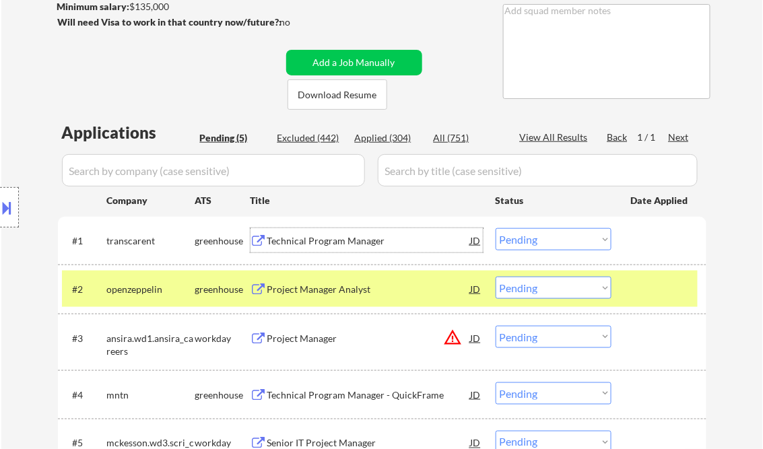
click at [654, 289] on div at bounding box center [660, 289] width 59 height 24
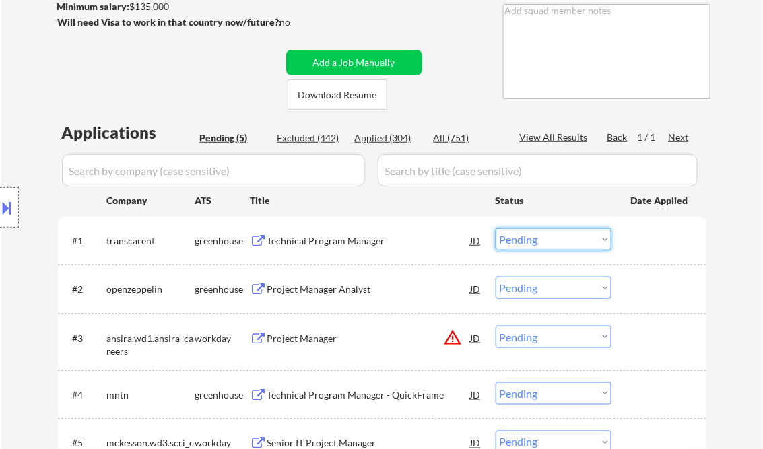
drag, startPoint x: 531, startPoint y: 241, endPoint x: 552, endPoint y: 252, distance: 23.5
click at [531, 241] on select "Choose an option... Pending Applied Excluded (Questions) Excluded (Expired) Exc…" at bounding box center [553, 239] width 116 height 22
click at [495, 228] on select "Choose an option... Pending Applied Excluded (Questions) Excluded (Expired) Exc…" at bounding box center [553, 239] width 116 height 22
click at [331, 289] on div "Project Manager Analyst" at bounding box center [368, 289] width 203 height 13
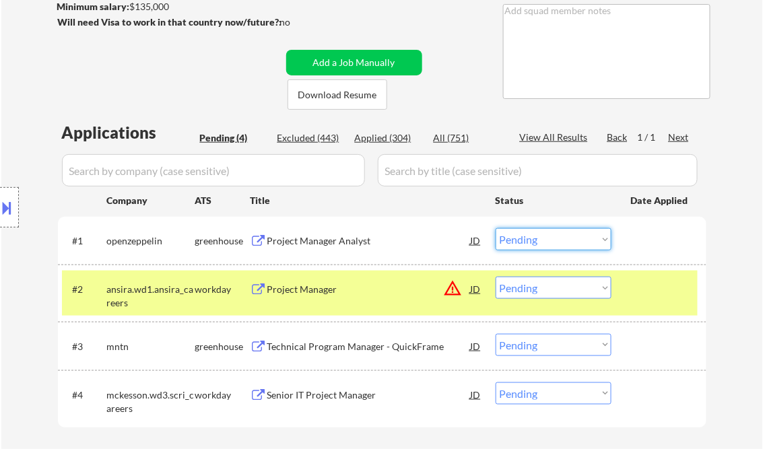
drag, startPoint x: 537, startPoint y: 244, endPoint x: 555, endPoint y: 250, distance: 18.3
click at [537, 244] on select "Choose an option... Pending Applied Excluded (Questions) Excluded (Expired) Exc…" at bounding box center [553, 239] width 116 height 22
click at [495, 228] on select "Choose an option... Pending Applied Excluded (Questions) Excluded (Expired) Exc…" at bounding box center [553, 239] width 116 height 22
click at [357, 303] on div "#2 ansira.wd1.ansira_careers workday Project Manager JD warning_amber Choose an…" at bounding box center [379, 293] width 635 height 44
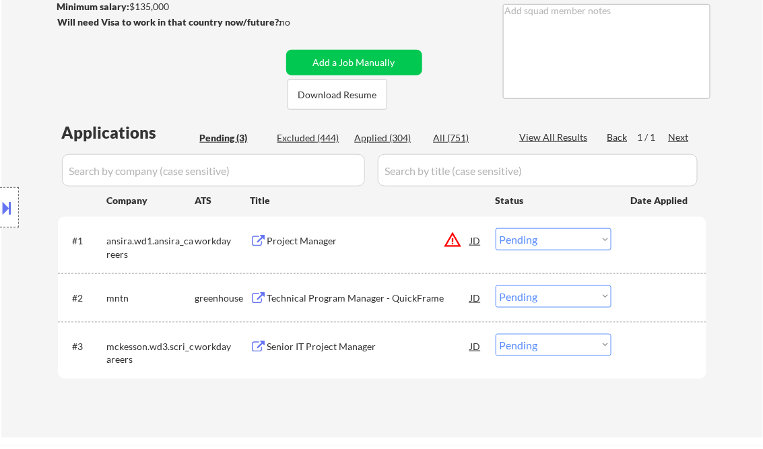
click at [299, 246] on div "Project Manager" at bounding box center [368, 240] width 203 height 13
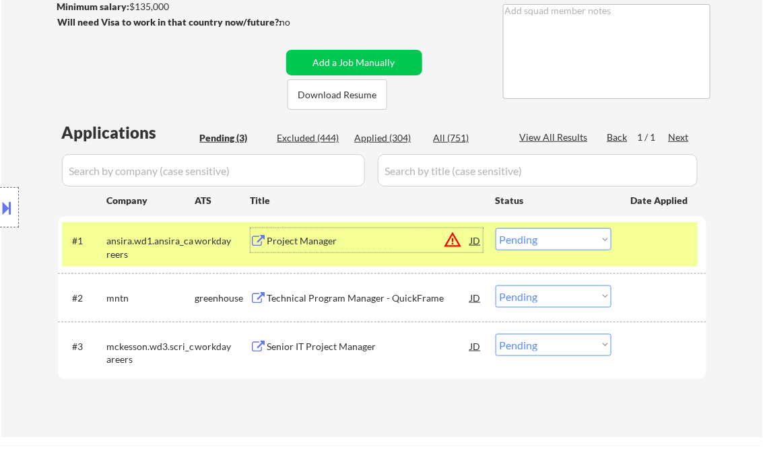
click at [518, 236] on select "Choose an option... Pending Applied Excluded (Questions) Excluded (Expired) Exc…" at bounding box center [553, 239] width 116 height 22
click at [495, 228] on select "Choose an option... Pending Applied Excluded (Questions) Excluded (Expired) Exc…" at bounding box center [553, 239] width 116 height 22
click at [342, 284] on div "#2 mntn greenhouse Technical Program Manager - QuickFrame JD warning_amber Choo…" at bounding box center [379, 297] width 635 height 36
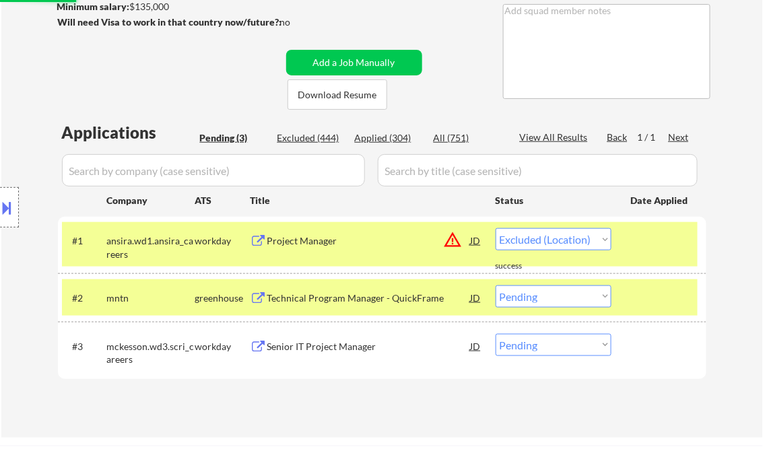
click at [346, 294] on div "Technical Program Manager - QuickFrame" at bounding box center [368, 297] width 203 height 13
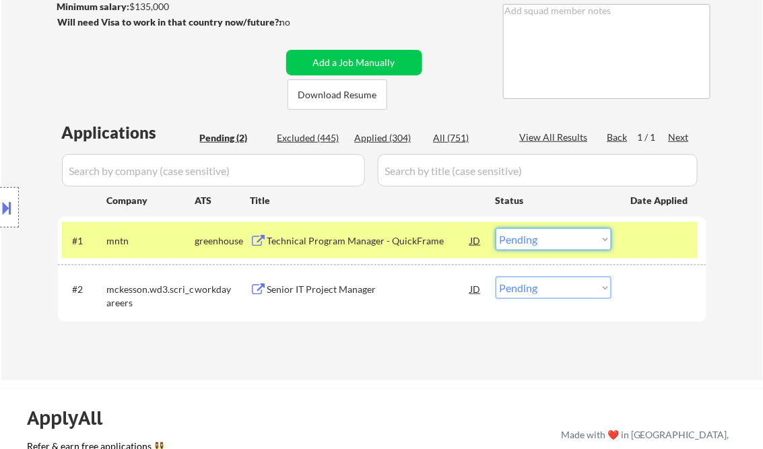
drag, startPoint x: 552, startPoint y: 242, endPoint x: 553, endPoint y: 252, distance: 9.5
click at [552, 242] on select "Choose an option... Pending Applied Excluded (Questions) Excluded (Expired) Exc…" at bounding box center [553, 239] width 116 height 22
click at [495, 228] on select "Choose an option... Pending Applied Excluded (Questions) Excluded (Expired) Exc…" at bounding box center [553, 239] width 116 height 22
click at [353, 287] on div "Senior IT Project Manager" at bounding box center [368, 289] width 203 height 13
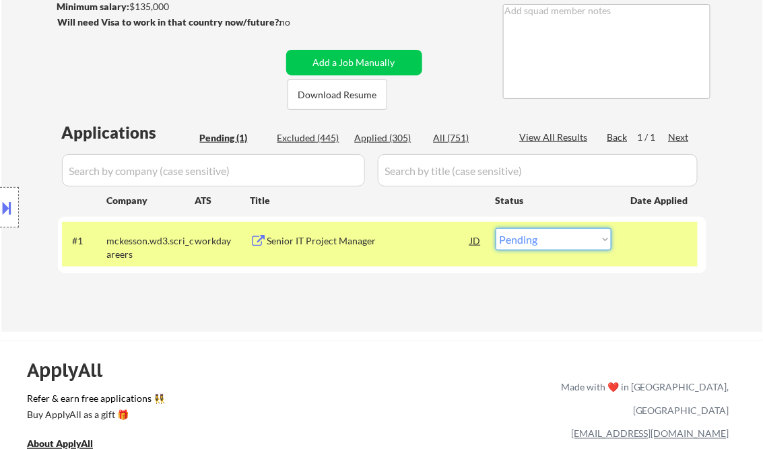
drag, startPoint x: 534, startPoint y: 246, endPoint x: 541, endPoint y: 249, distance: 7.2
click at [534, 246] on select "Choose an option... Pending Applied Excluded (Questions) Excluded (Expired) Exc…" at bounding box center [553, 239] width 116 height 22
select select ""applied""
click at [495, 228] on select "Choose an option... Pending Applied Excluded (Questions) Excluded (Expired) Exc…" at bounding box center [553, 239] width 116 height 22
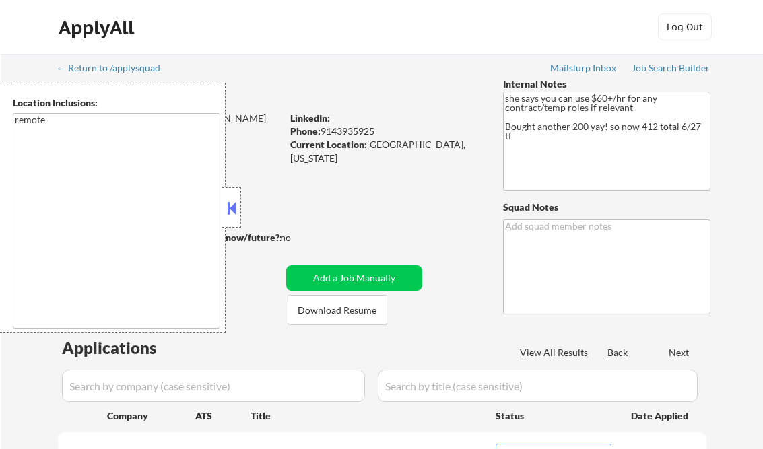
select select ""pending""
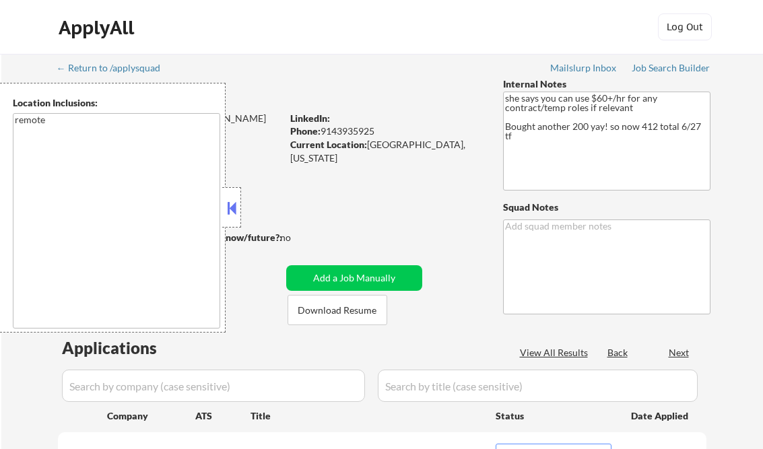
select select ""pending""
click at [233, 195] on div at bounding box center [231, 207] width 19 height 40
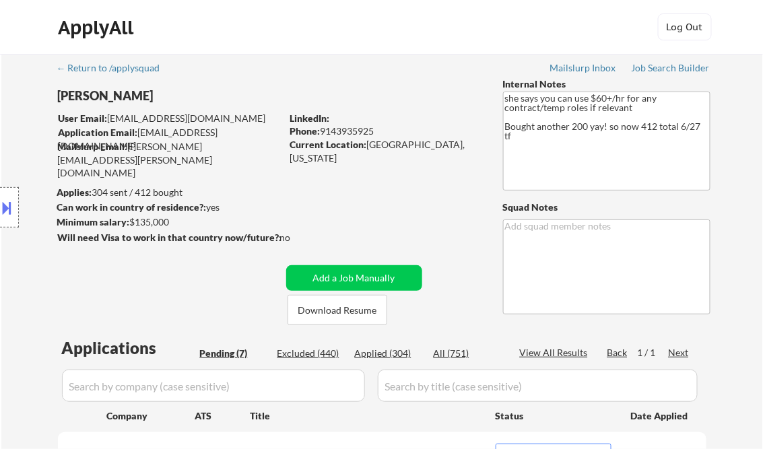
click at [397, 354] on div "Applied (304)" at bounding box center [388, 353] width 67 height 13
click at [573, 353] on div "View All Results" at bounding box center [556, 352] width 72 height 13
select select ""applied""
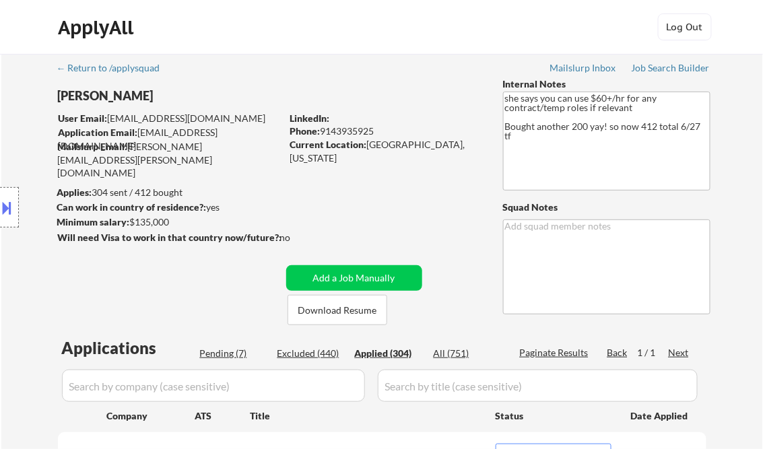
select select ""applied""
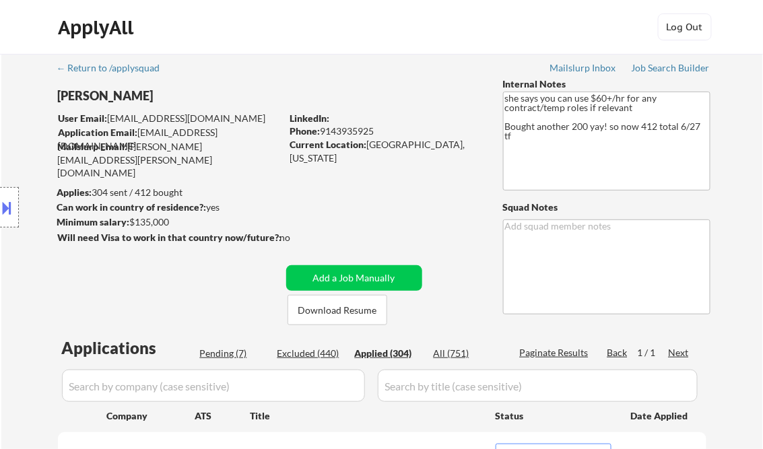
select select ""applied""
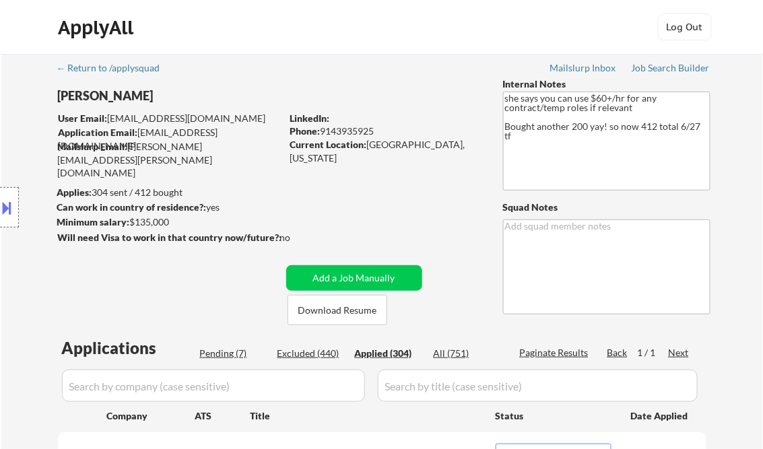
select select ""applied""
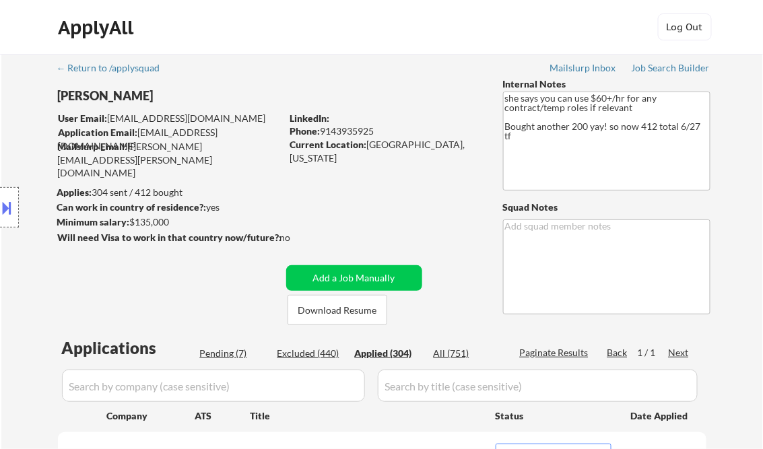
select select ""applied""
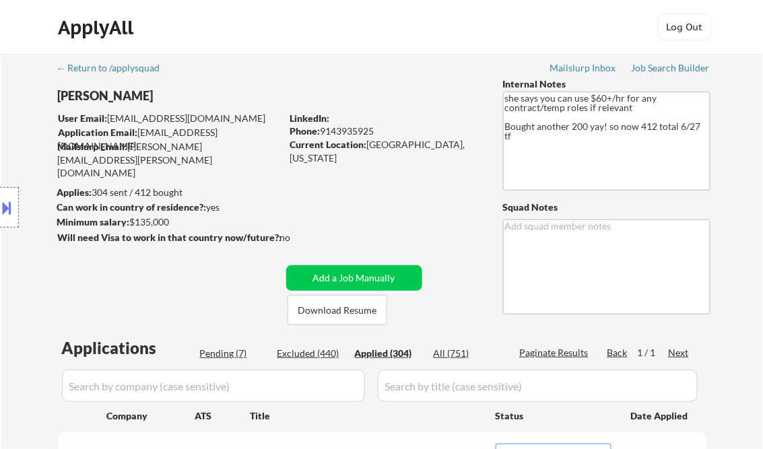
select select ""applied""
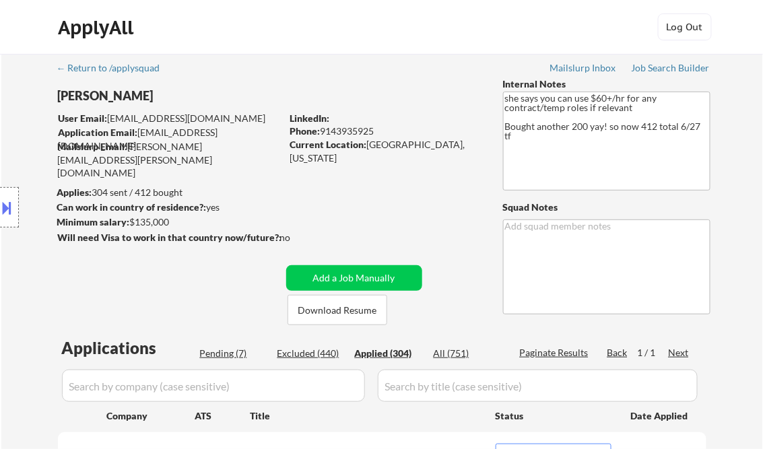
select select ""applied""
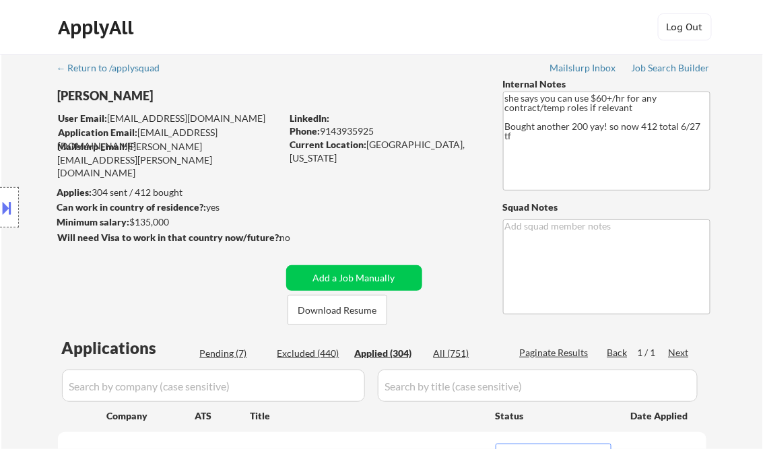
select select ""applied""
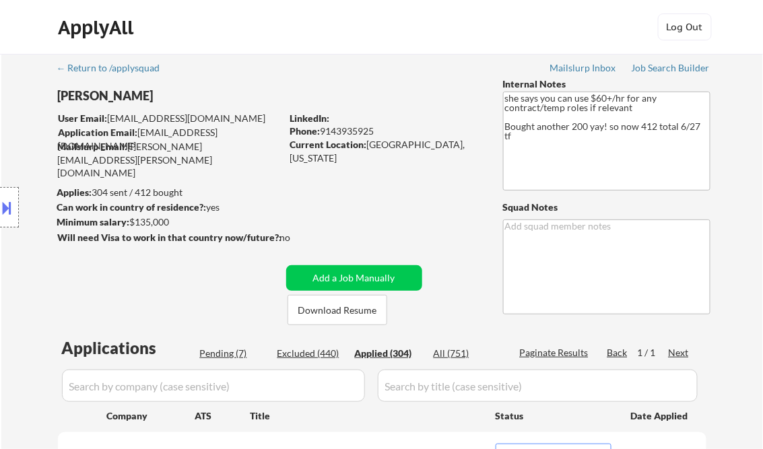
select select ""applied""
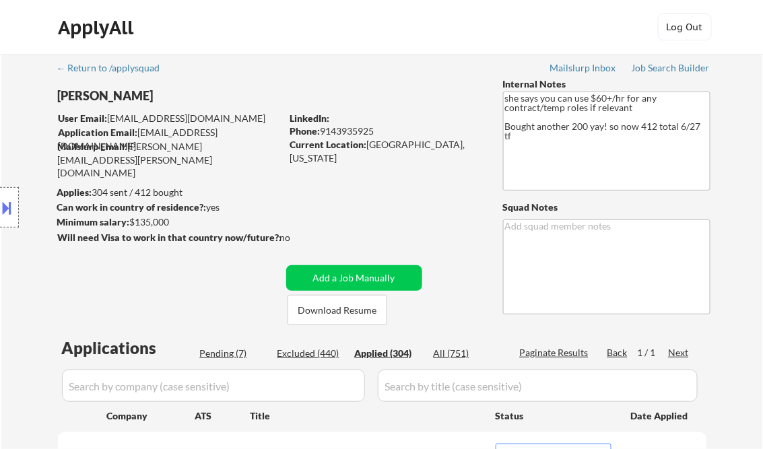
select select ""applied""
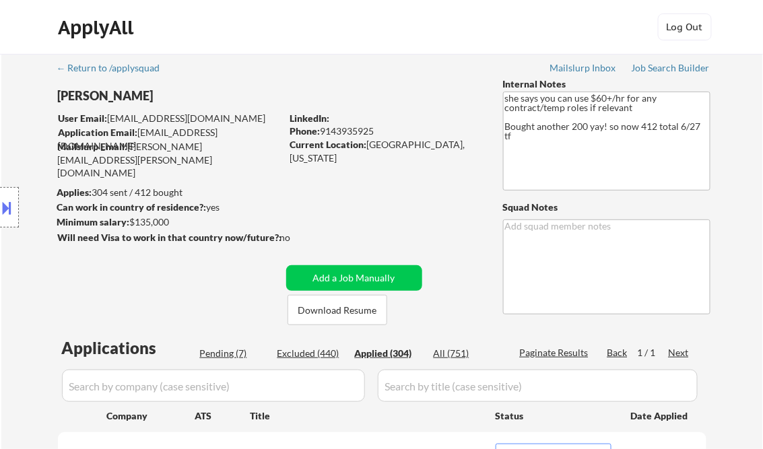
select select ""applied""
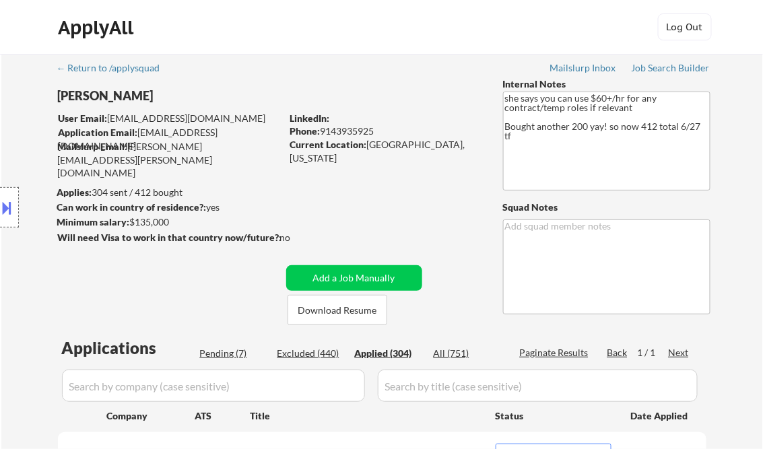
select select ""applied""
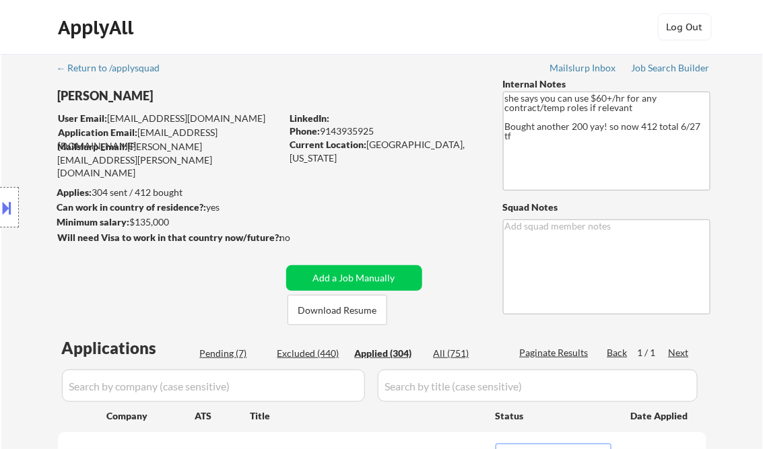
select select ""applied""
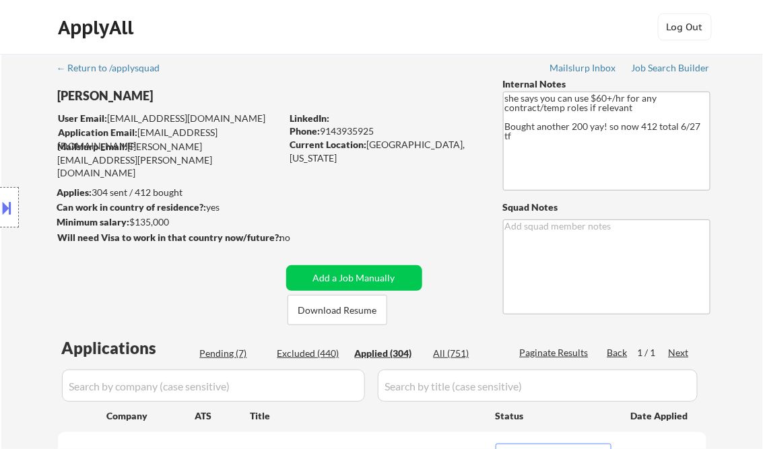
select select ""applied""
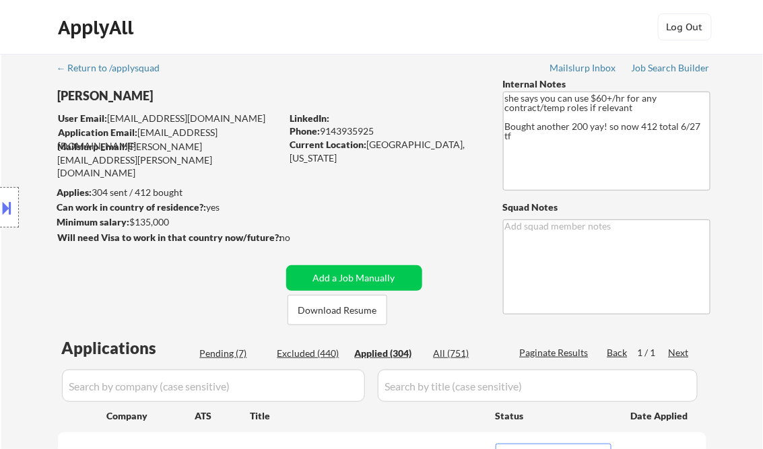
select select ""applied""
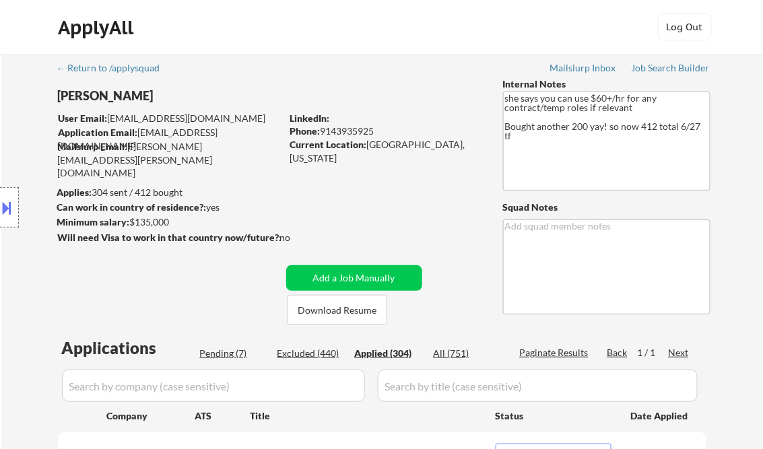
select select ""applied""
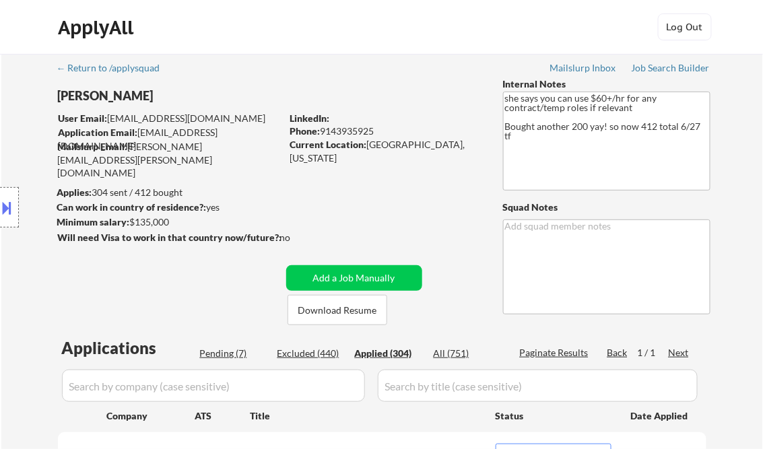
select select ""applied""
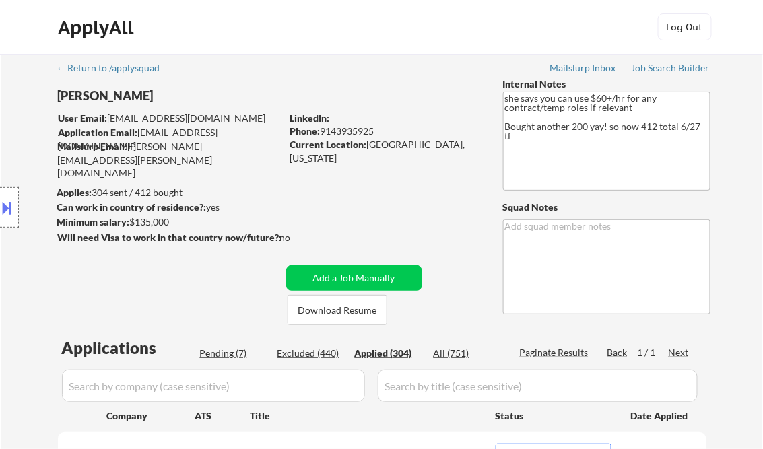
select select ""applied""
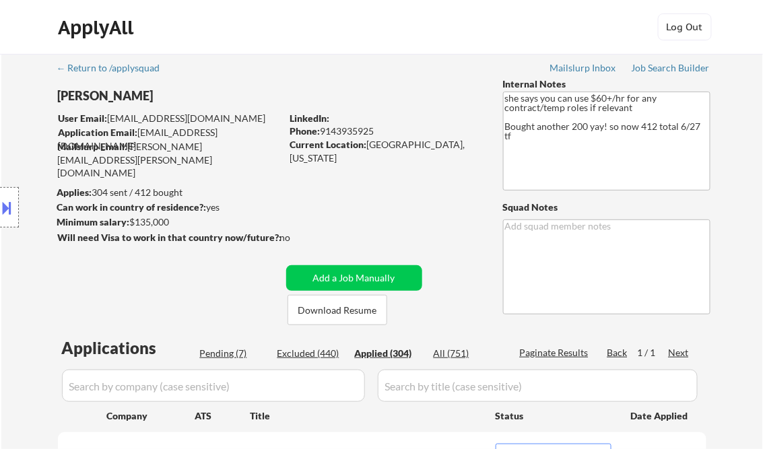
select select ""applied""
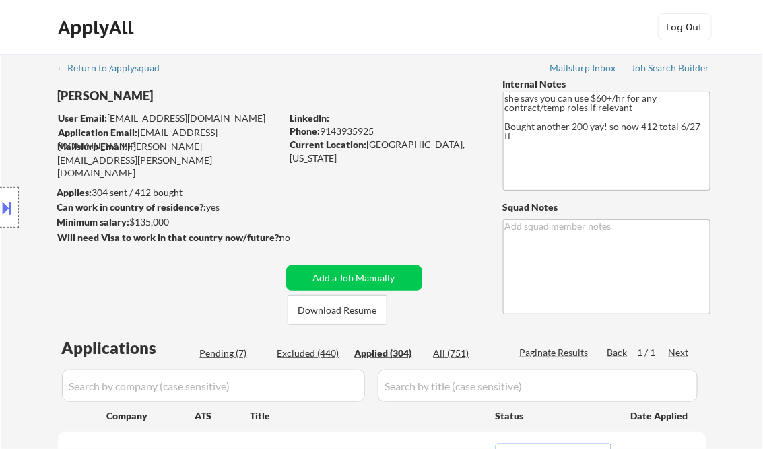
select select ""applied""
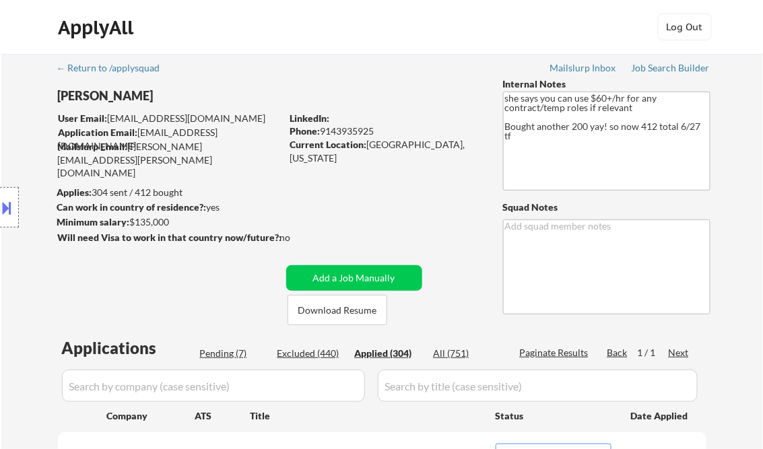
select select ""applied""
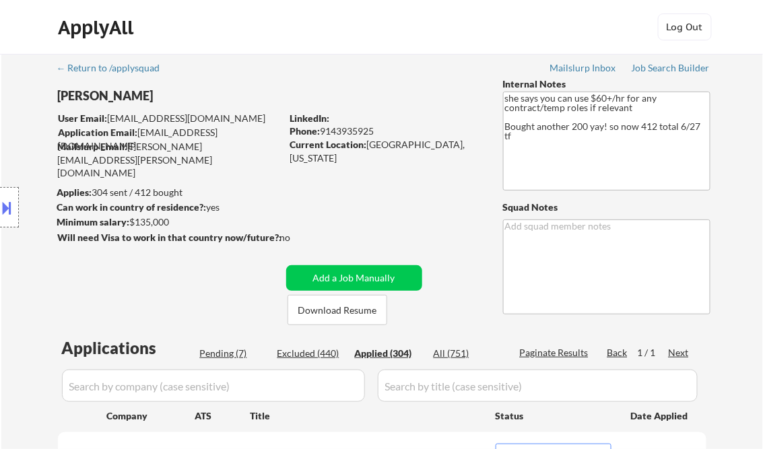
select select ""applied""
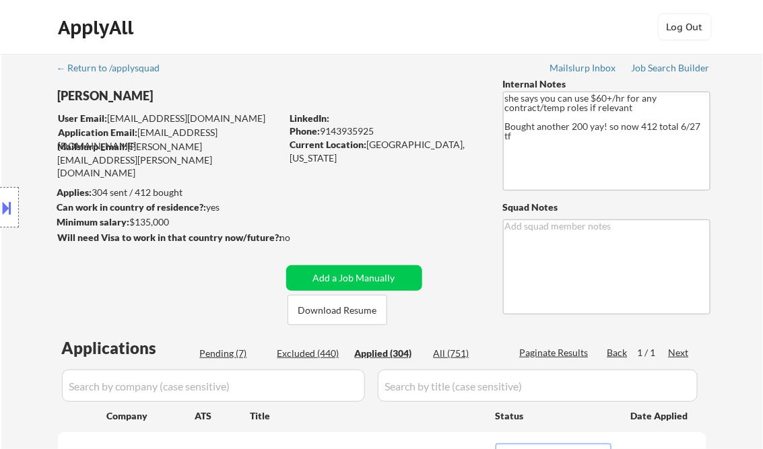
select select ""applied""
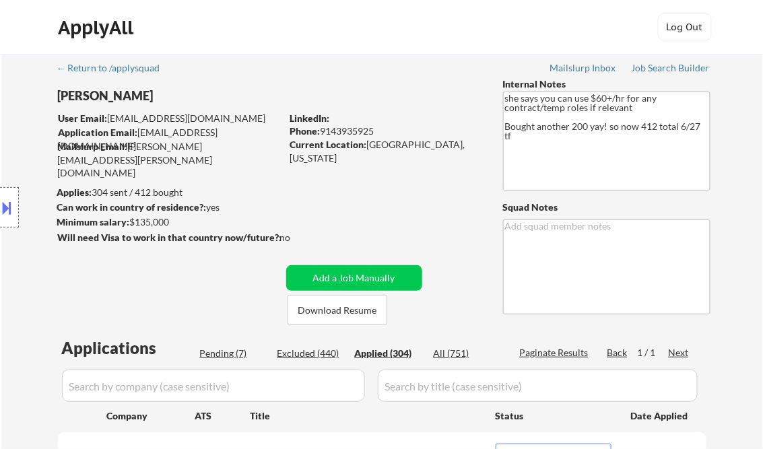
select select ""applied""
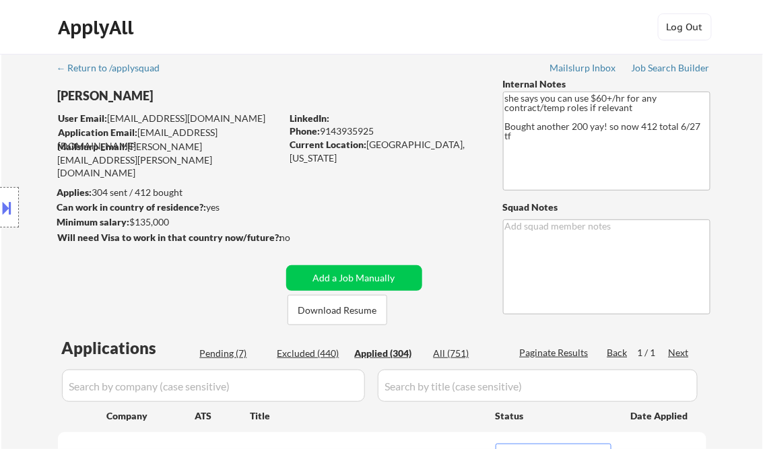
select select ""applied""
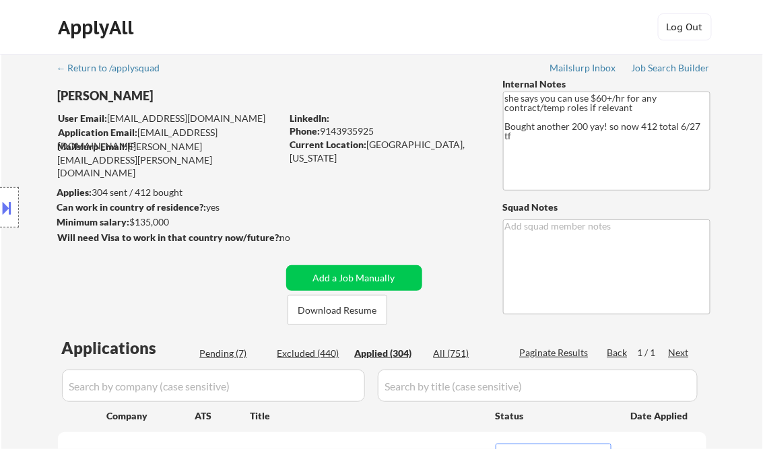
select select ""applied""
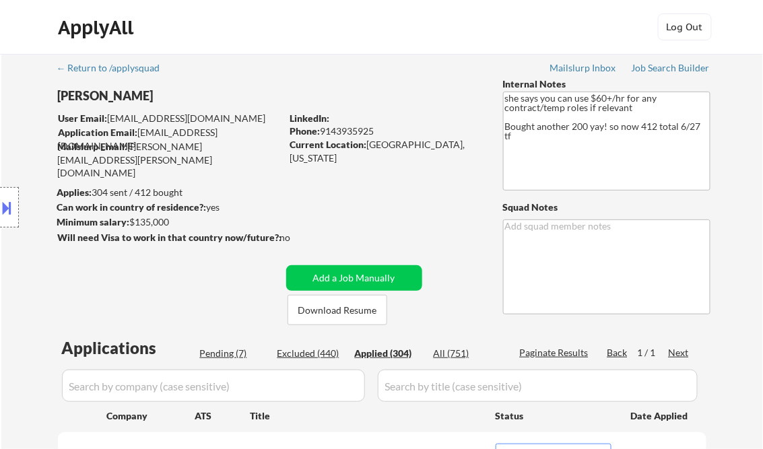
select select ""applied""
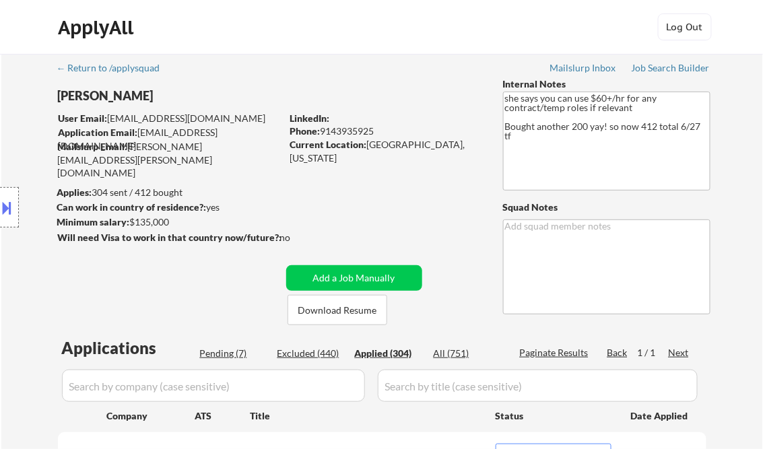
select select ""applied""
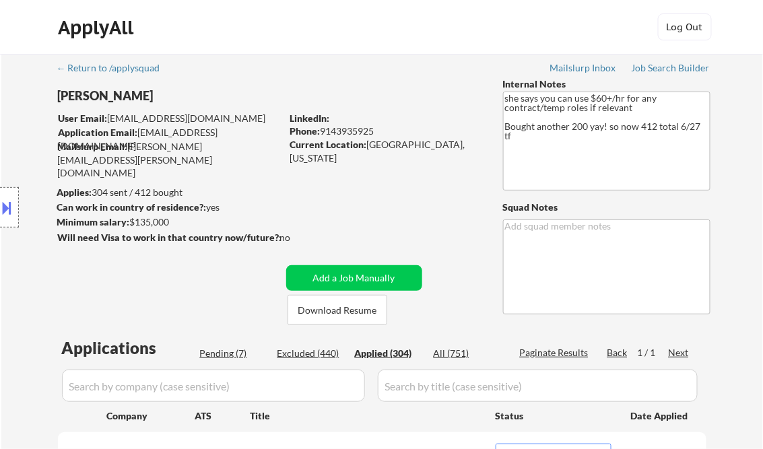
select select ""applied""
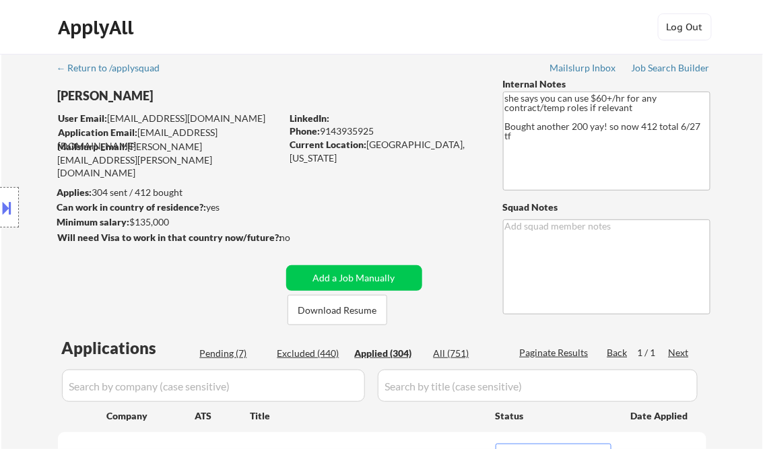
select select ""applied""
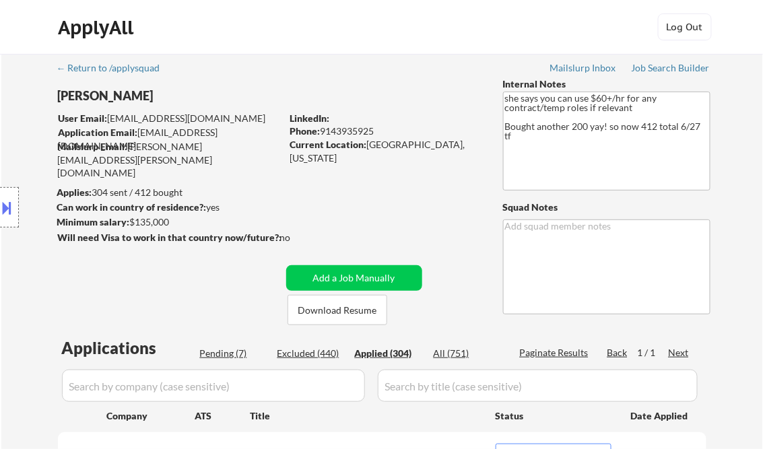
select select ""applied""
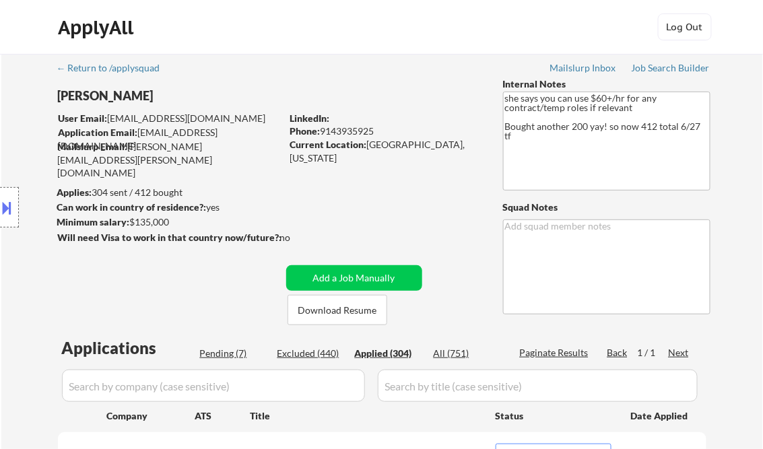
select select ""applied""
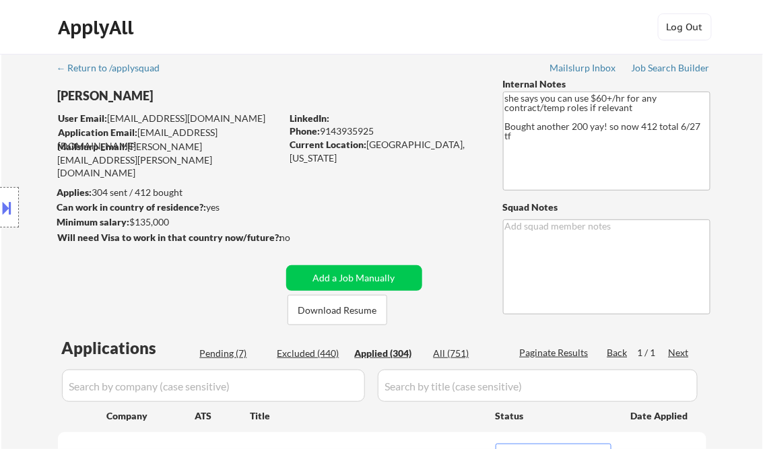
select select ""applied""
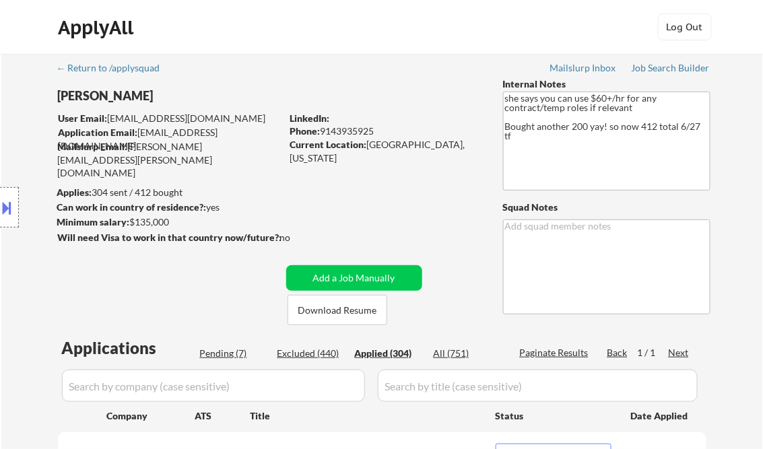
select select ""applied""
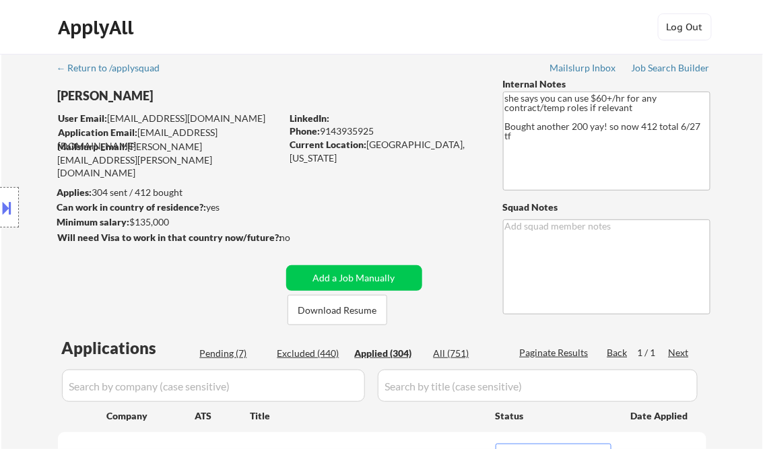
select select ""applied""
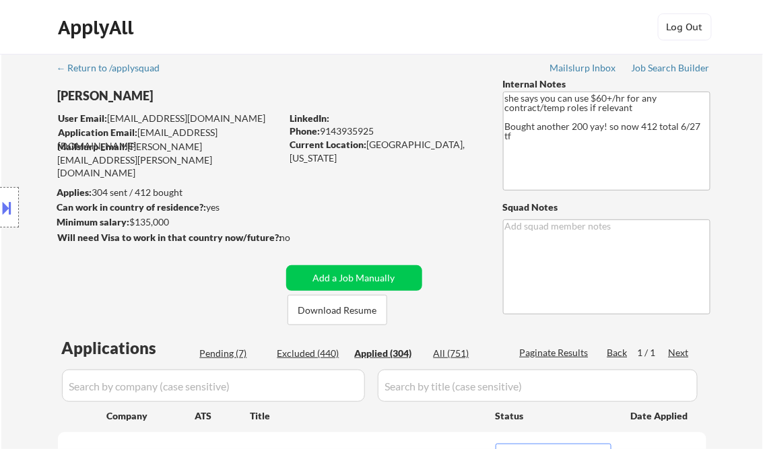
select select ""applied""
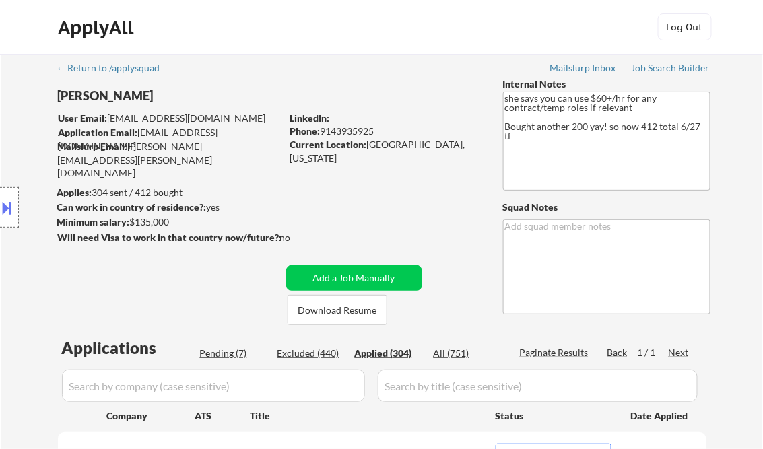
select select ""applied""
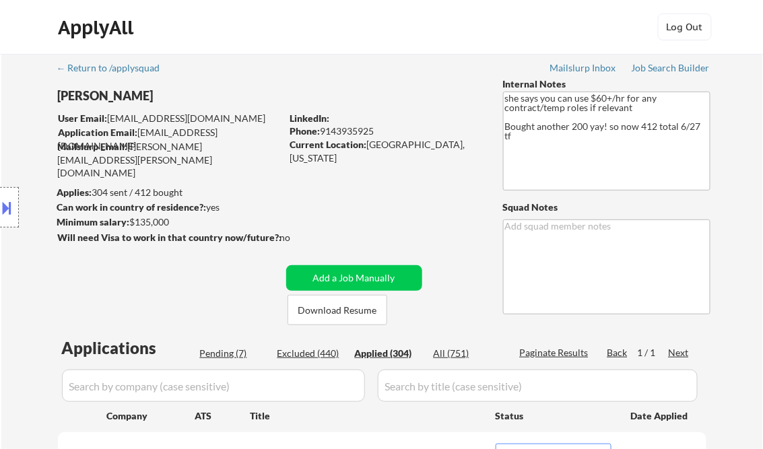
select select ""applied""
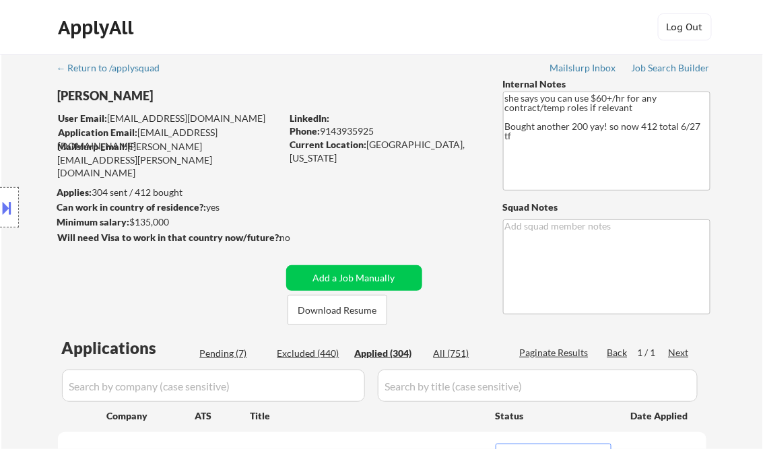
select select ""applied""
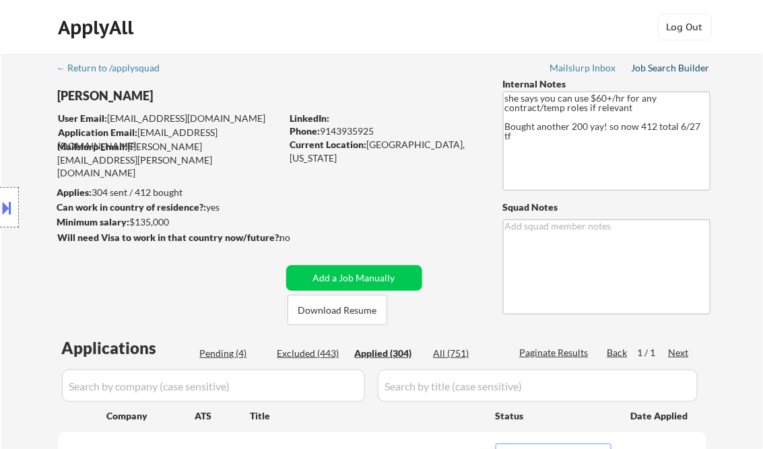
click at [664, 65] on div "Job Search Builder" at bounding box center [670, 67] width 79 height 9
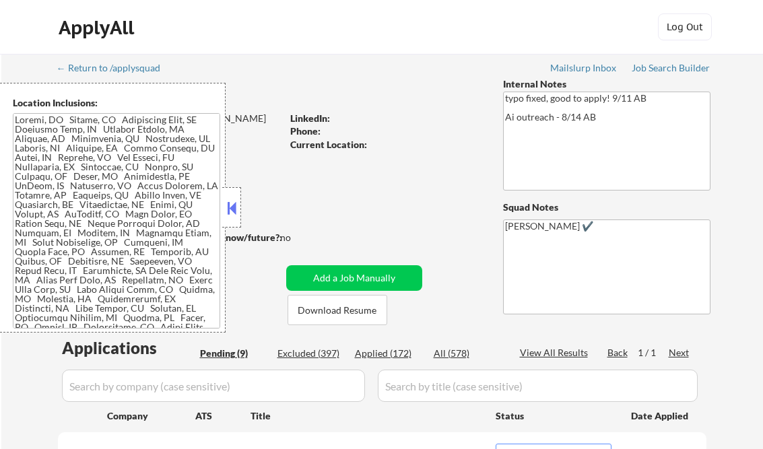
select select ""pending""
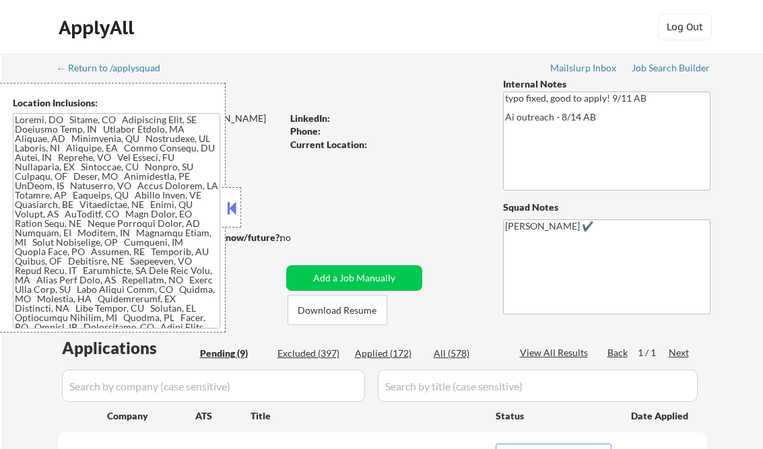
select select ""pending""
click at [229, 210] on button at bounding box center [231, 208] width 15 height 20
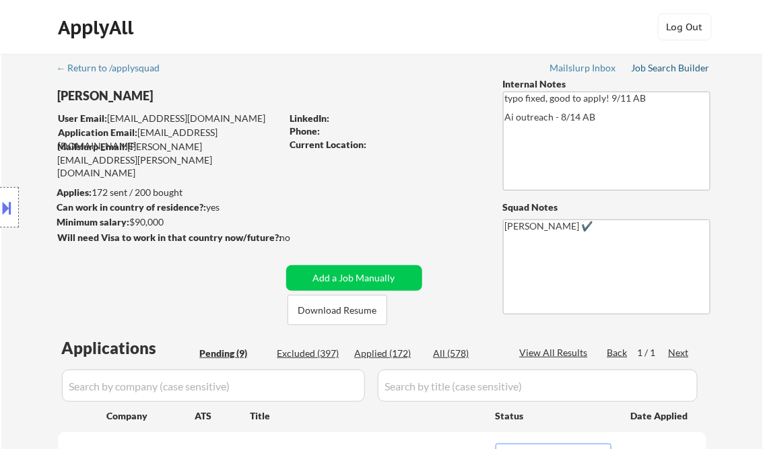
click at [658, 67] on div "Job Search Builder" at bounding box center [670, 67] width 79 height 9
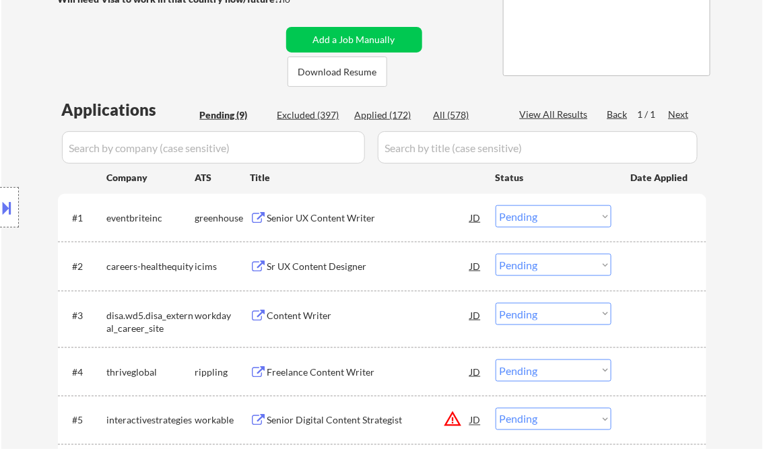
scroll to position [269, 0]
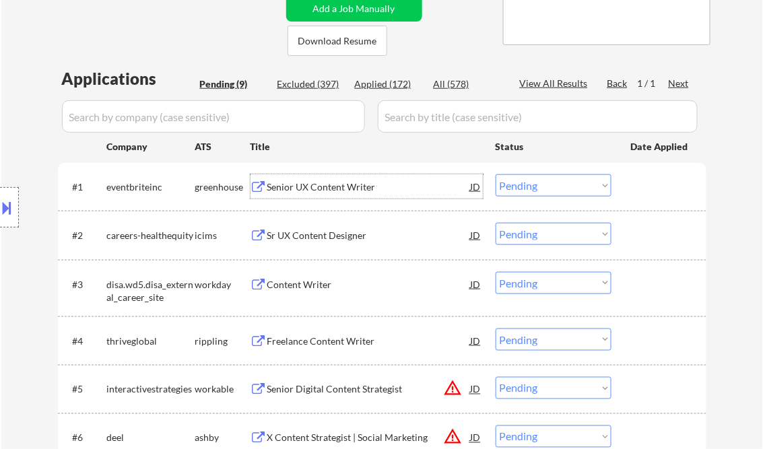
click at [332, 190] on div "Senior UX Content Writer" at bounding box center [368, 186] width 203 height 13
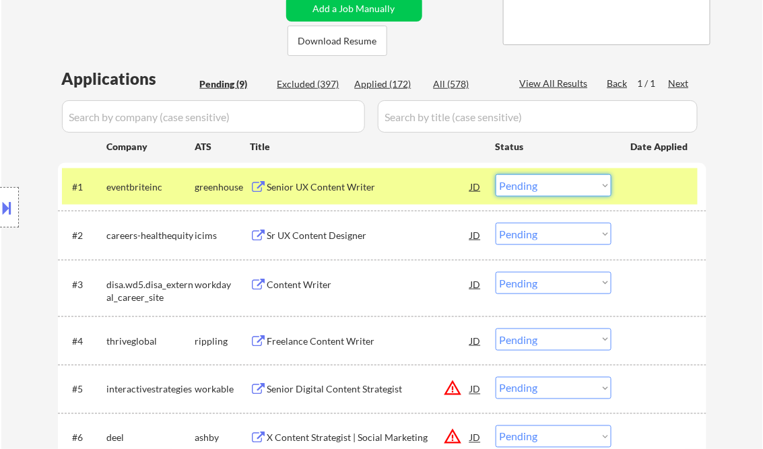
drag, startPoint x: 543, startPoint y: 193, endPoint x: 550, endPoint y: 197, distance: 7.5
click at [543, 193] on select "Choose an option... Pending Applied Excluded (Questions) Excluded (Expired) Exc…" at bounding box center [553, 185] width 116 height 22
click at [495, 174] on select "Choose an option... Pending Applied Excluded (Questions) Excluded (Expired) Exc…" at bounding box center [553, 185] width 116 height 22
click at [317, 241] on div "Sr UX Content Designer" at bounding box center [368, 235] width 203 height 13
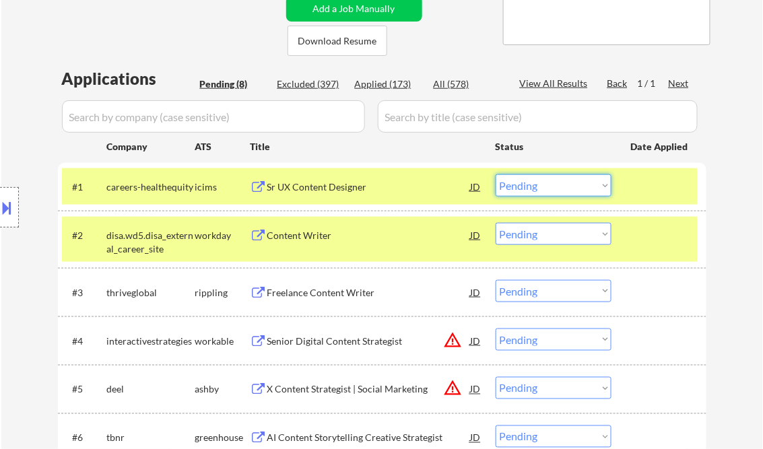
drag, startPoint x: 569, startPoint y: 189, endPoint x: 612, endPoint y: 297, distance: 116.4
click at [569, 188] on select "Choose an option... Pending Applied Excluded (Questions) Excluded (Expired) Exc…" at bounding box center [553, 185] width 116 height 22
click at [495, 174] on select "Choose an option... Pending Applied Excluded (Questions) Excluded (Expired) Exc…" at bounding box center [553, 185] width 116 height 22
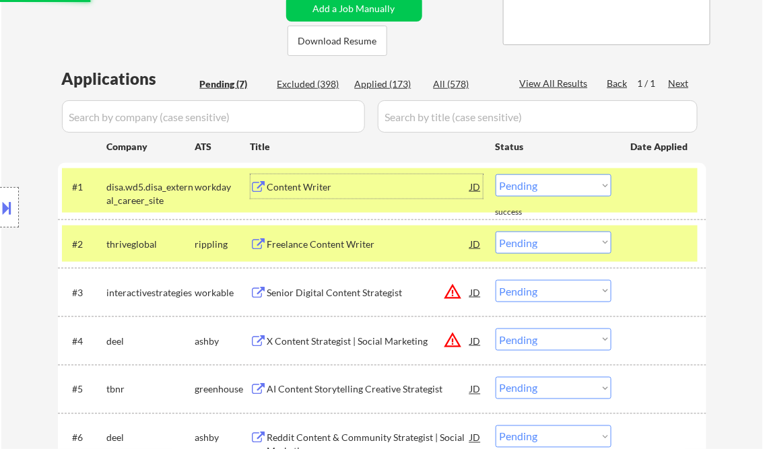
click at [306, 183] on div "Content Writer" at bounding box center [368, 186] width 203 height 13
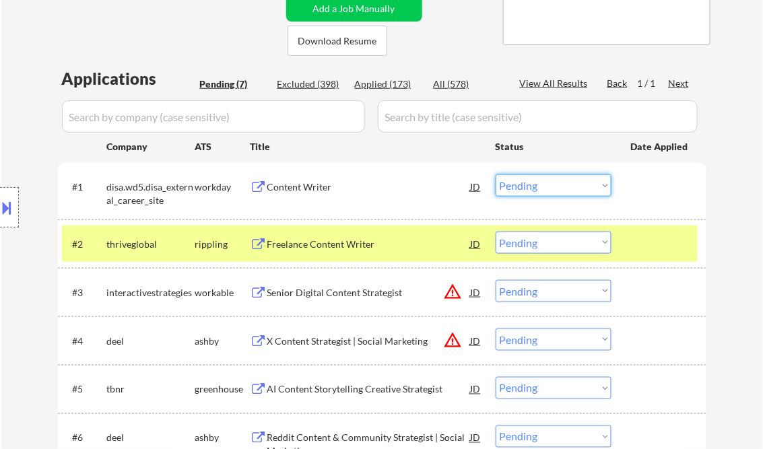
drag, startPoint x: 507, startPoint y: 190, endPoint x: 513, endPoint y: 194, distance: 7.2
click at [507, 190] on select "Choose an option... Pending Applied Excluded (Questions) Excluded (Expired) Exc…" at bounding box center [553, 185] width 116 height 22
click at [495, 174] on select "Choose an option... Pending Applied Excluded (Questions) Excluded (Expired) Exc…" at bounding box center [553, 185] width 116 height 22
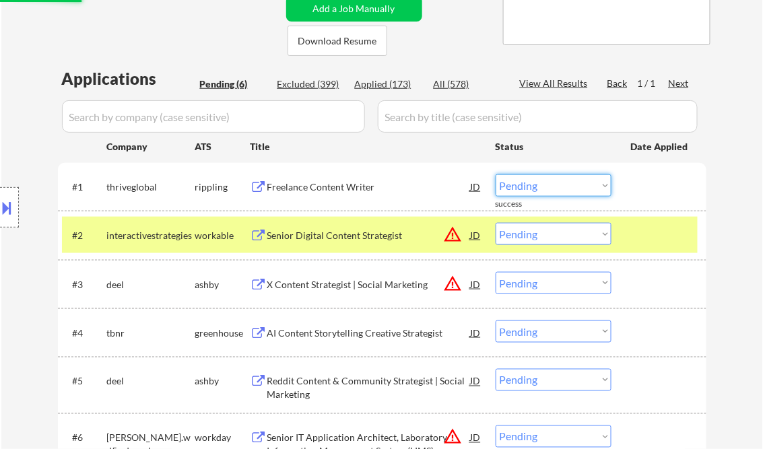
drag, startPoint x: 513, startPoint y: 186, endPoint x: 525, endPoint y: 197, distance: 15.8
click at [514, 186] on select "Choose an option... Pending Applied Excluded (Questions) Excluded (Expired) Exc…" at bounding box center [553, 185] width 116 height 22
click at [495, 174] on select "Choose an option... Pending Applied Excluded (Questions) Excluded (Expired) Exc…" at bounding box center [553, 185] width 116 height 22
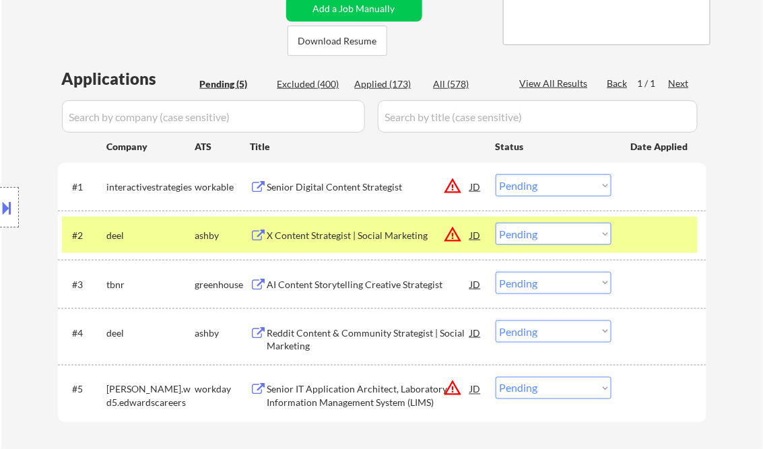
click at [305, 194] on div "Senior Digital Content Strategist" at bounding box center [368, 186] width 203 height 24
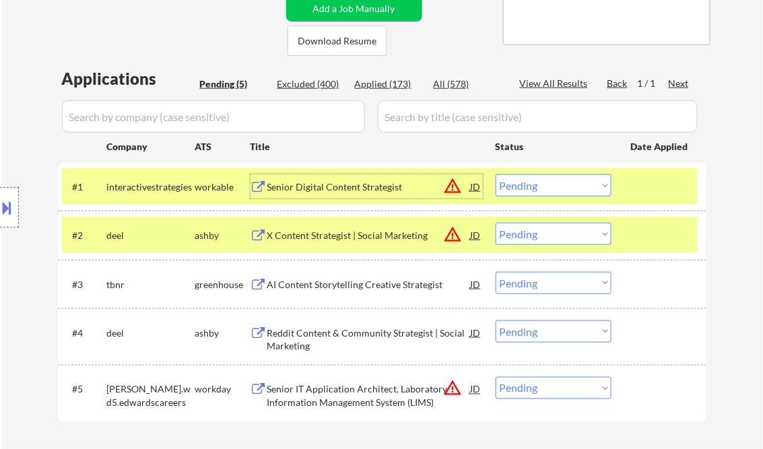
drag, startPoint x: 540, startPoint y: 184, endPoint x: 547, endPoint y: 186, distance: 6.9
click at [540, 184] on select "Choose an option... Pending Applied Excluded (Questions) Excluded (Expired) Exc…" at bounding box center [553, 185] width 116 height 22
click at [495, 174] on select "Choose an option... Pending Applied Excluded (Questions) Excluded (Expired) Exc…" at bounding box center [553, 185] width 116 height 22
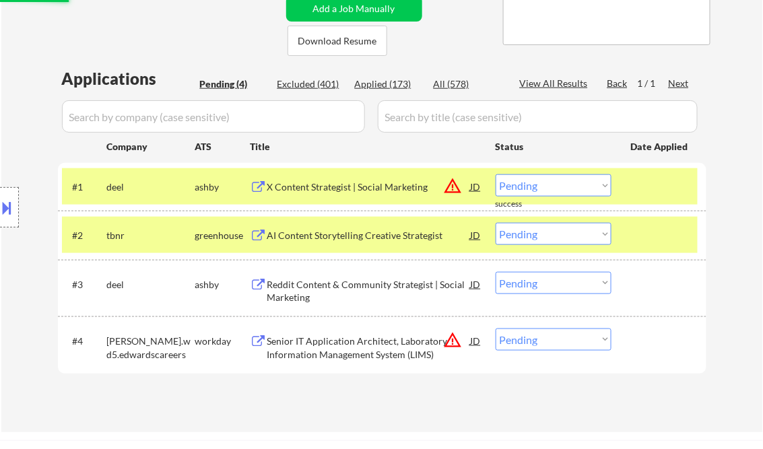
click at [330, 180] on div "X Content Strategist | Social Marketing" at bounding box center [368, 186] width 203 height 13
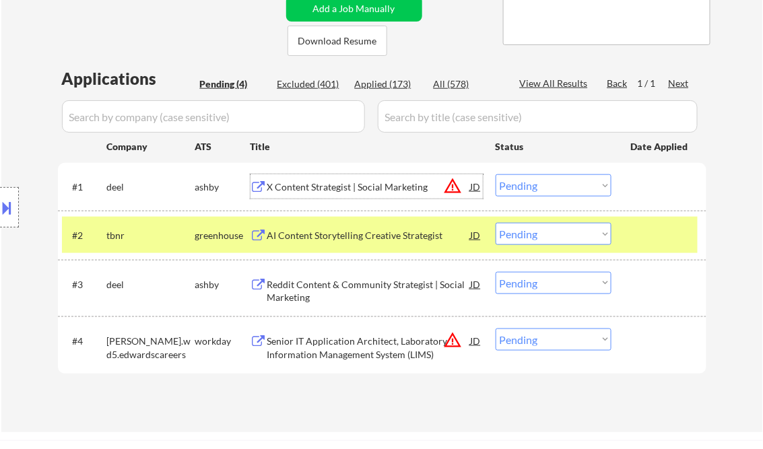
drag, startPoint x: 525, startPoint y: 188, endPoint x: 533, endPoint y: 198, distance: 12.9
click at [525, 188] on select "Choose an option... Pending Applied Excluded (Questions) Excluded (Expired) Exc…" at bounding box center [553, 185] width 116 height 22
click at [495, 174] on select "Choose an option... Pending Applied Excluded (Questions) Excluded (Expired) Exc…" at bounding box center [553, 185] width 116 height 22
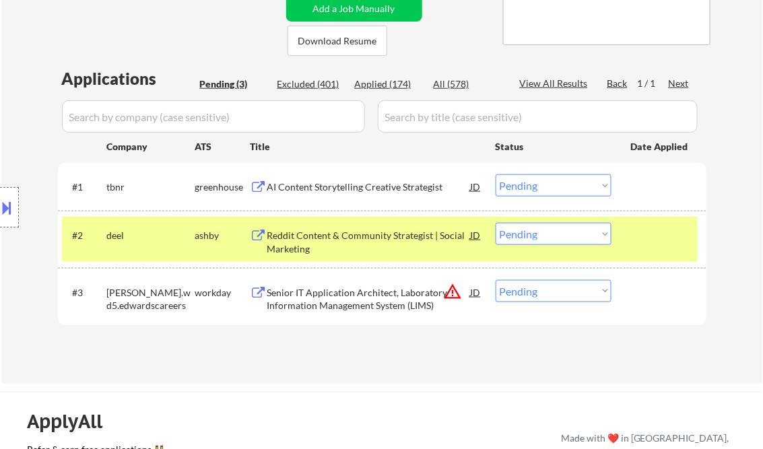
click at [360, 184] on div "AI Content Storytelling Creative Strategist" at bounding box center [368, 186] width 203 height 13
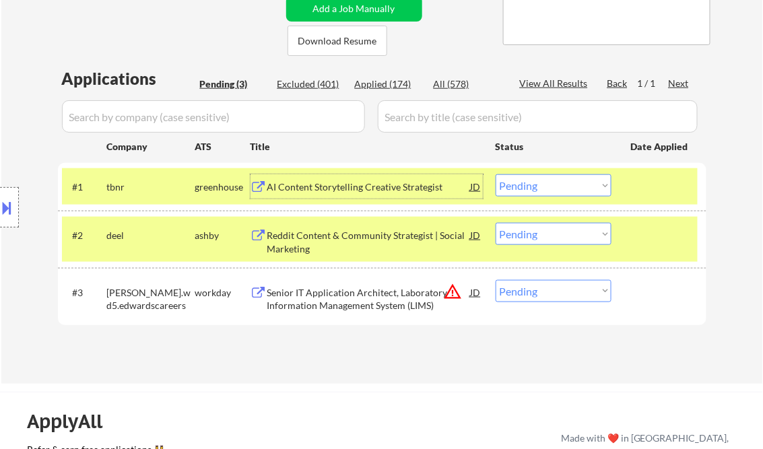
drag, startPoint x: 559, startPoint y: 187, endPoint x: 570, endPoint y: 195, distance: 13.5
click at [559, 187] on select "Choose an option... Pending Applied Excluded (Questions) Excluded (Expired) Exc…" at bounding box center [553, 185] width 116 height 22
click at [495, 174] on select "Choose an option... Pending Applied Excluded (Questions) Excluded (Expired) Exc…" at bounding box center [553, 185] width 116 height 22
select select ""pending""
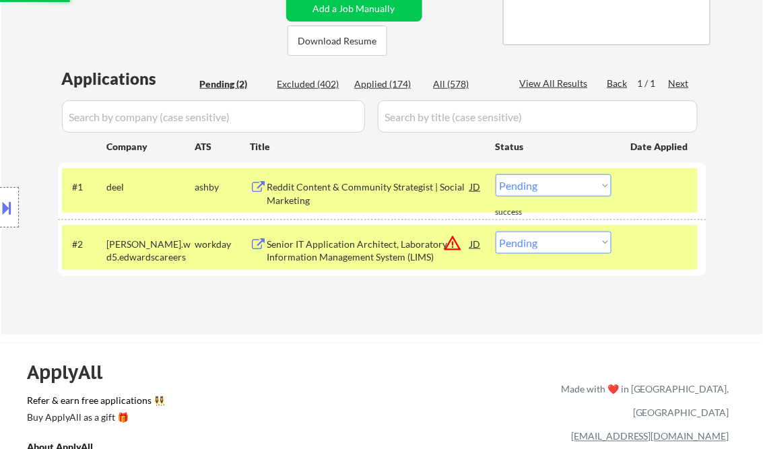
click at [332, 185] on div "Reddit Content & Community Strategist | Social Marketing" at bounding box center [368, 193] width 203 height 26
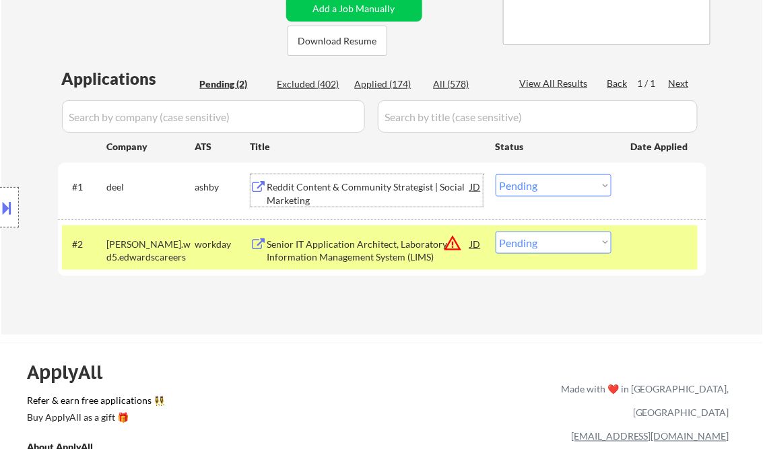
click at [384, 246] on div "Senior IT Application Architect, Laboratory Information Management System (LIMS)" at bounding box center [368, 251] width 203 height 26
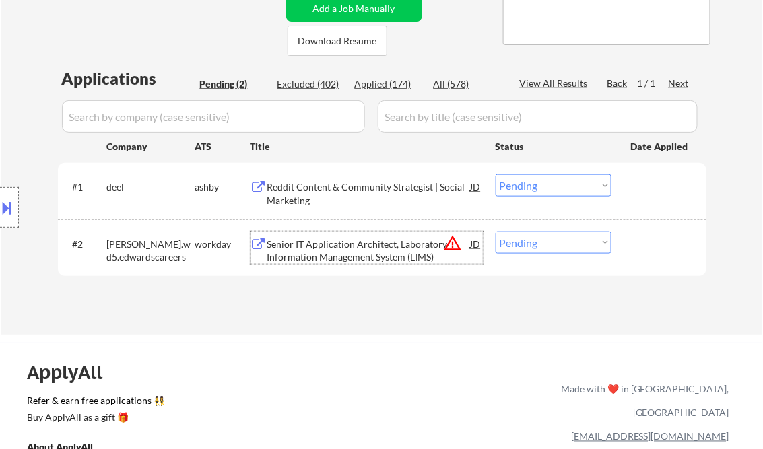
click at [10, 202] on button at bounding box center [7, 208] width 15 height 22
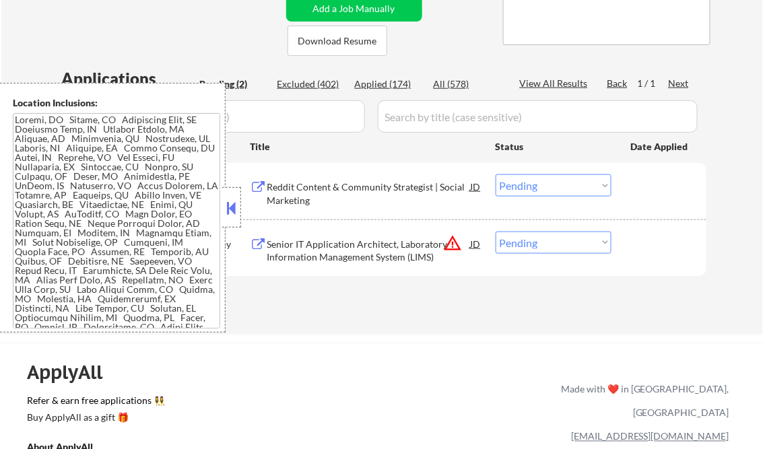
drag, startPoint x: 227, startPoint y: 201, endPoint x: 262, endPoint y: 219, distance: 40.0
click at [227, 201] on button at bounding box center [231, 208] width 15 height 20
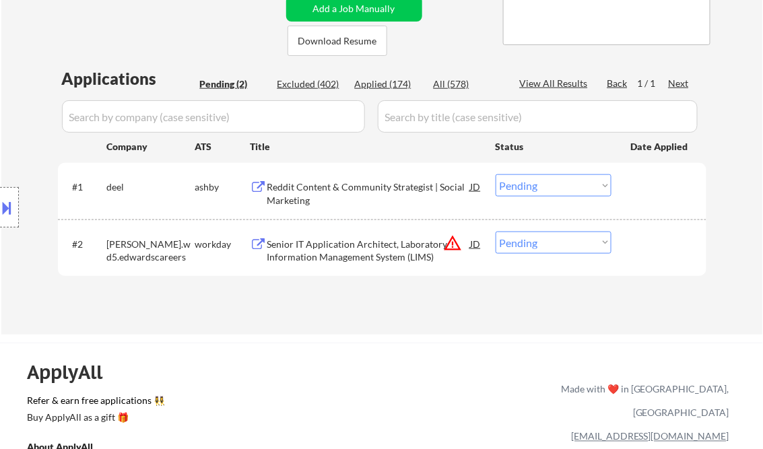
drag, startPoint x: 557, startPoint y: 244, endPoint x: 560, endPoint y: 254, distance: 11.1
click at [558, 244] on select "Choose an option... Pending Applied Excluded (Questions) Excluded (Expired) Exc…" at bounding box center [553, 243] width 116 height 22
select select ""excluded__bad_match_""
click at [495, 232] on select "Choose an option... Pending Applied Excluded (Questions) Excluded (Expired) Exc…" at bounding box center [553, 243] width 116 height 22
click at [365, 311] on div "← Return to /applysquad Mailslurp Inbox Job Search Builder Calley Gessel User E…" at bounding box center [382, 54] width 672 height 539
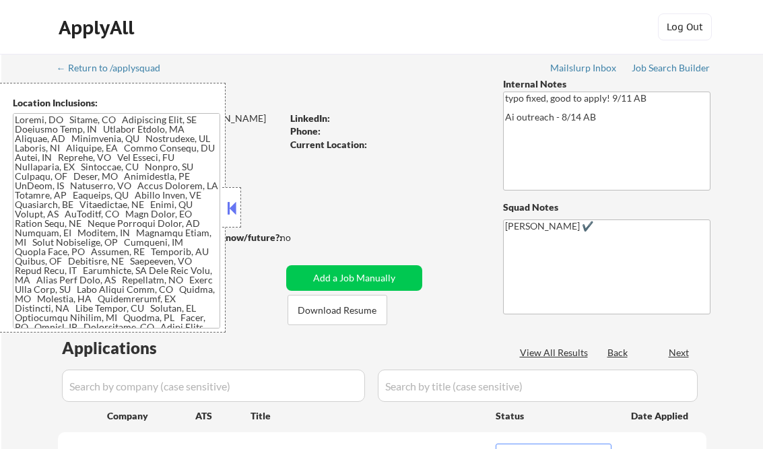
select select ""pending""
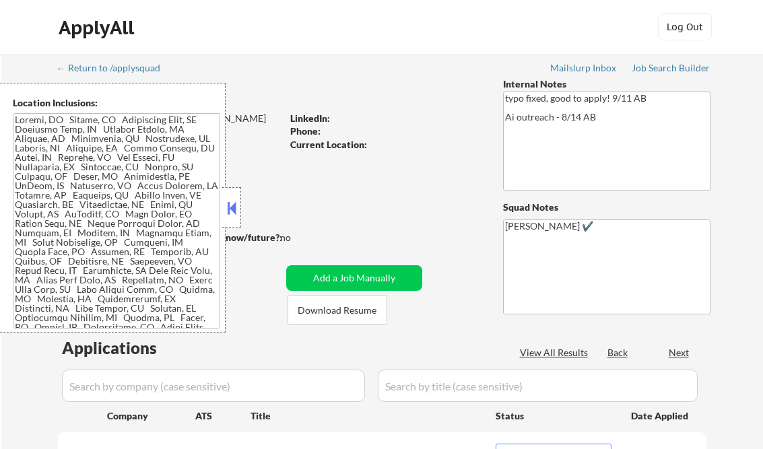
select select ""pending""
click at [229, 205] on button at bounding box center [231, 208] width 15 height 20
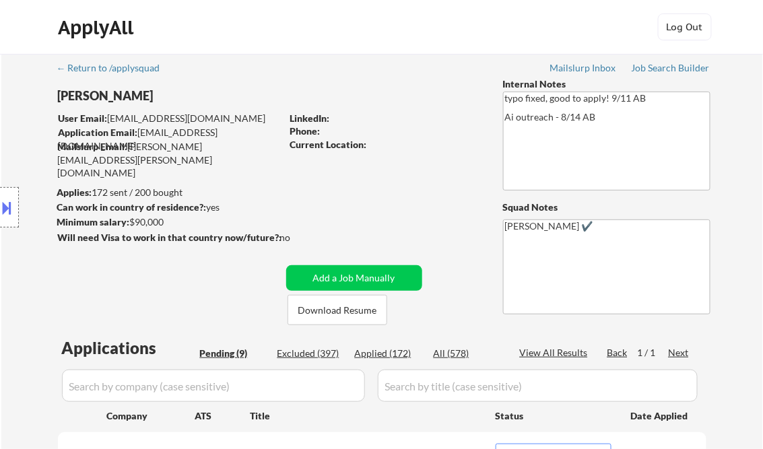
click at [394, 349] on div "Applied (172)" at bounding box center [388, 353] width 67 height 13
click at [544, 349] on div "View All Results" at bounding box center [556, 352] width 72 height 13
select select ""applied""
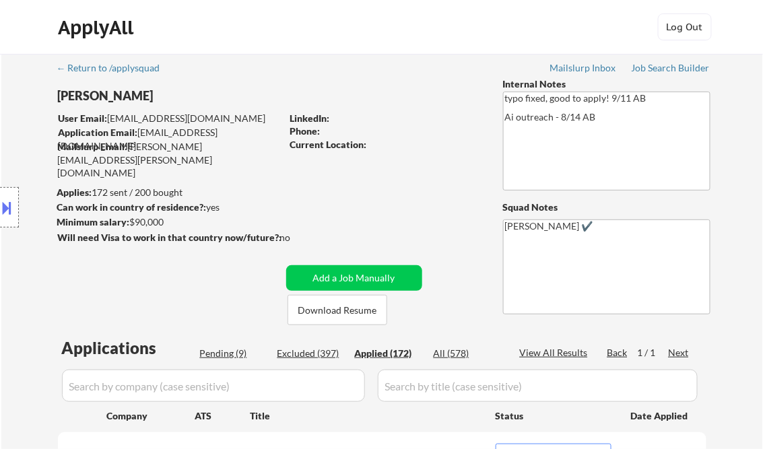
select select ""applied""
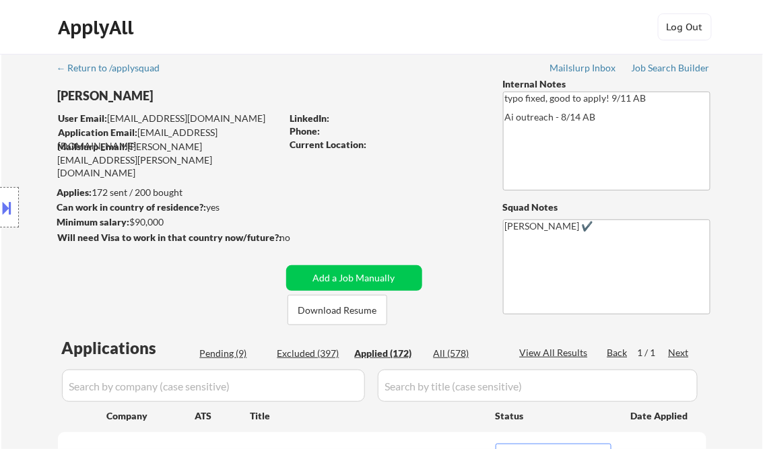
select select ""applied""
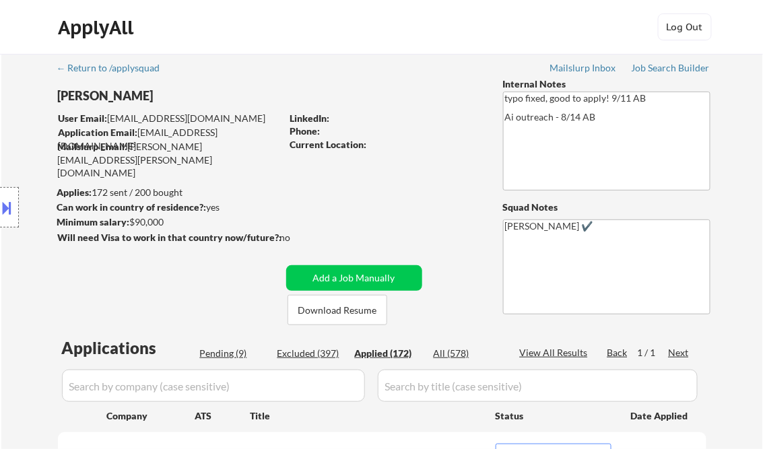
select select ""applied""
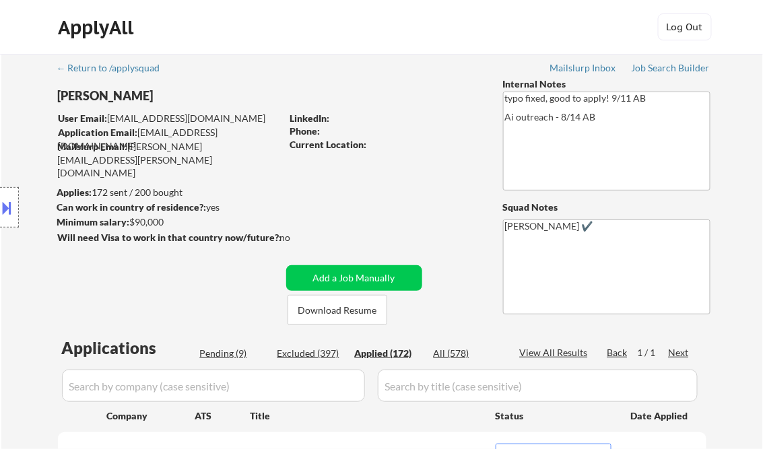
select select ""applied""
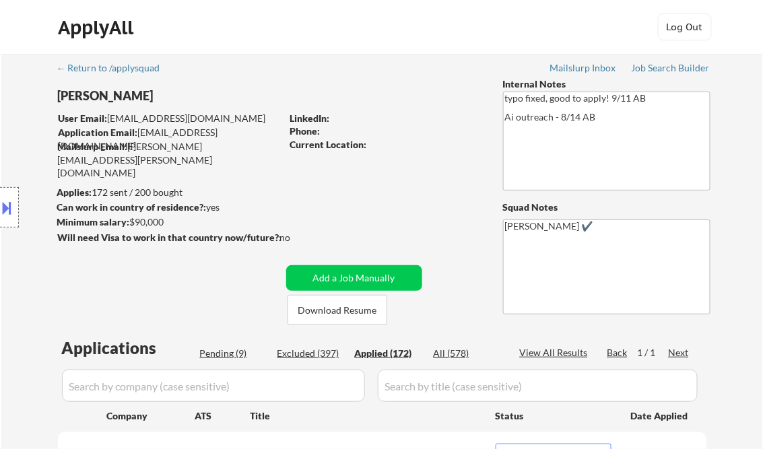
select select ""applied""
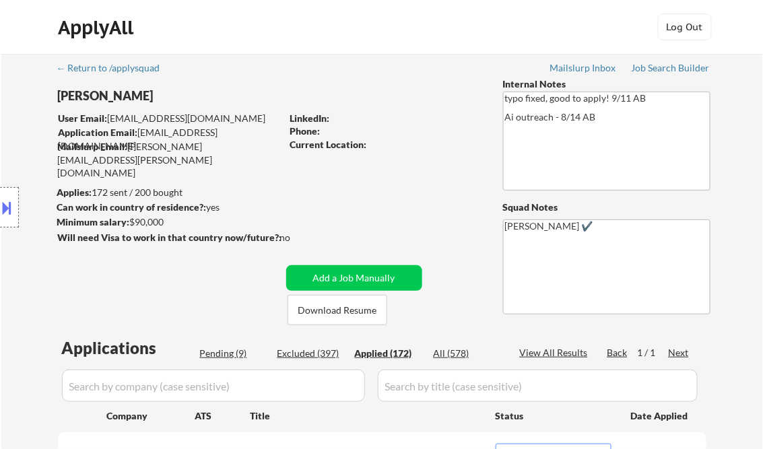
select select ""applied""
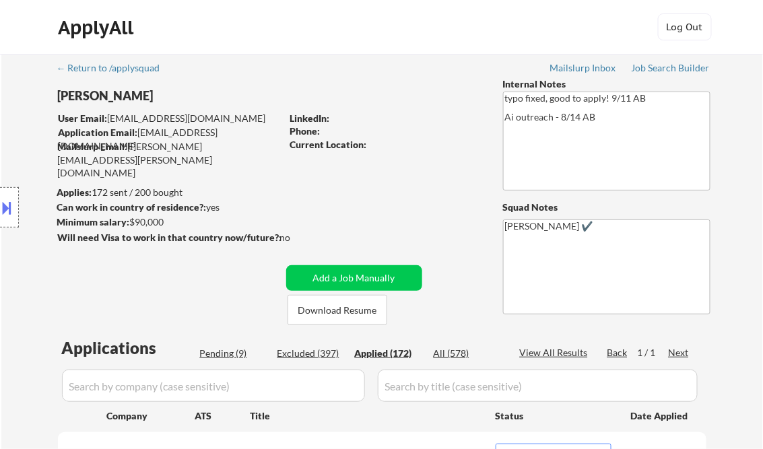
select select ""applied""
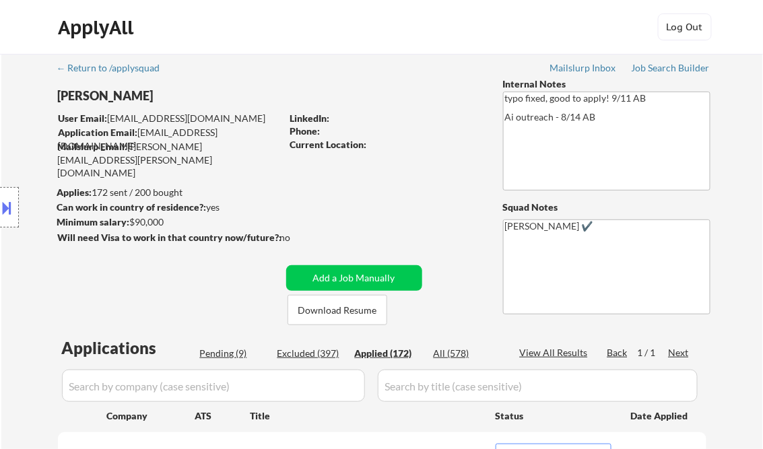
select select ""applied""
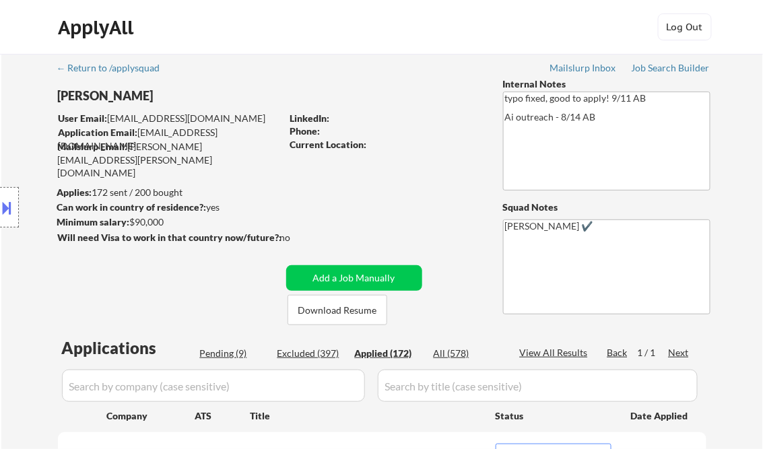
select select ""applied""
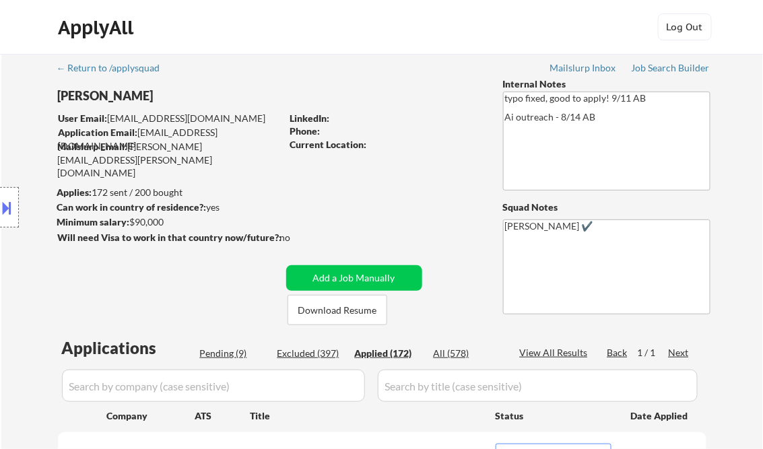
select select ""applied""
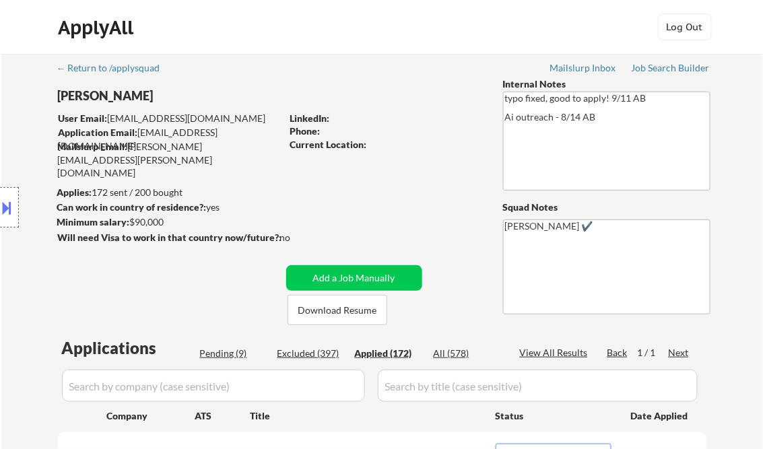
select select ""applied""
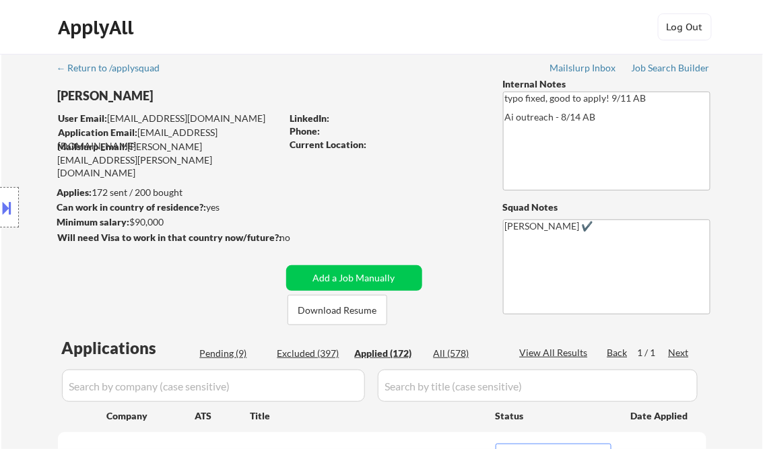
select select ""applied""
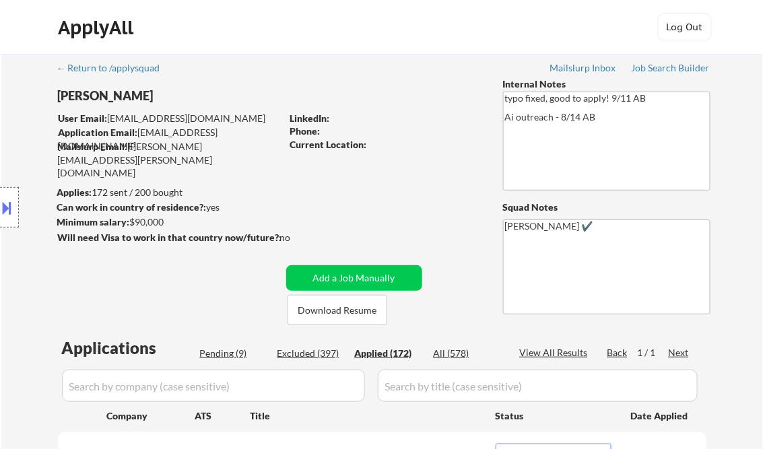
select select ""applied""
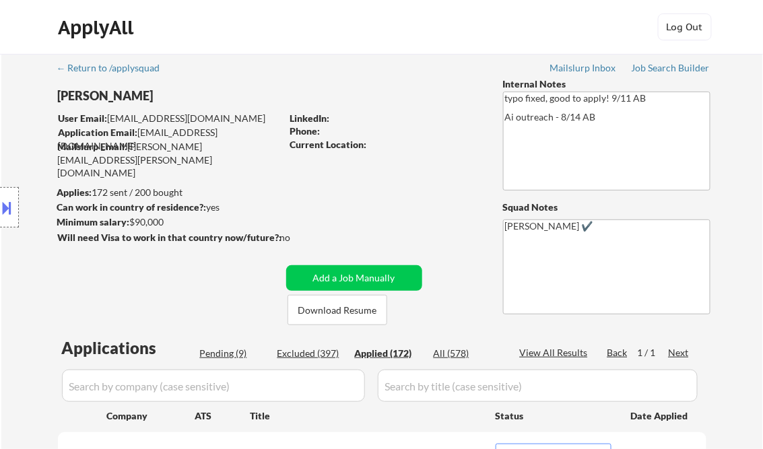
select select ""applied""
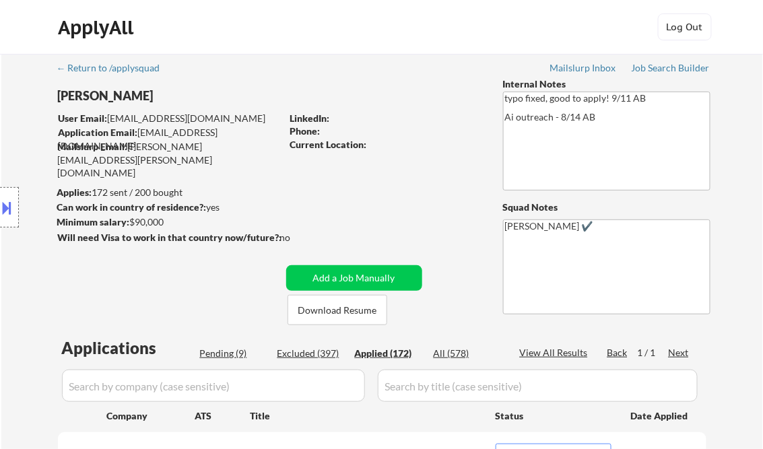
select select ""applied""
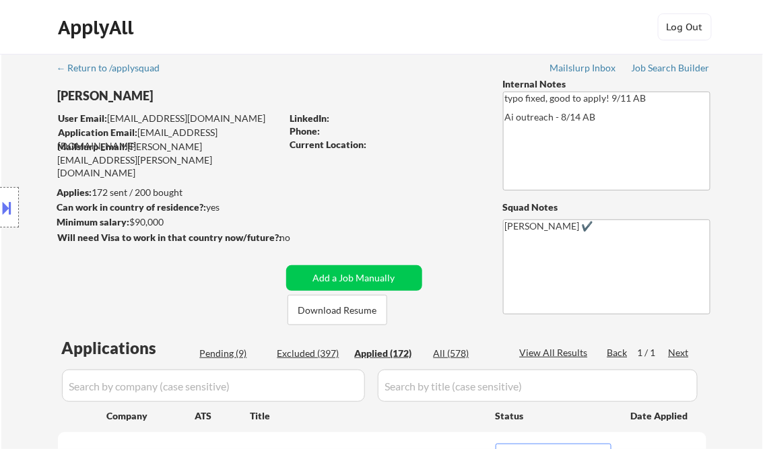
select select ""applied""
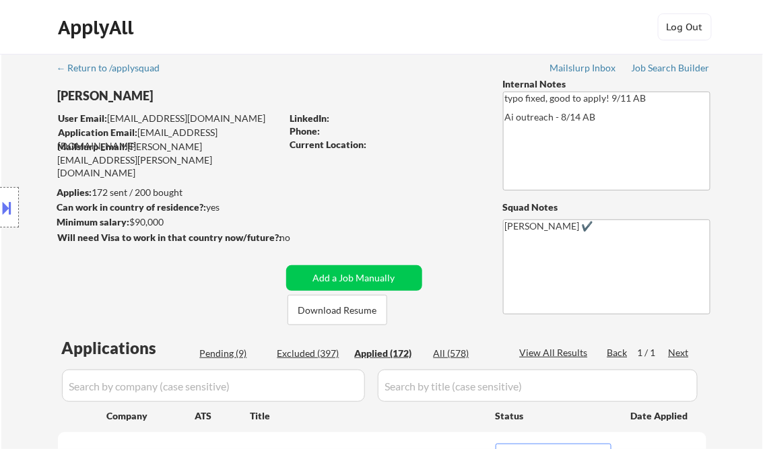
select select ""applied""
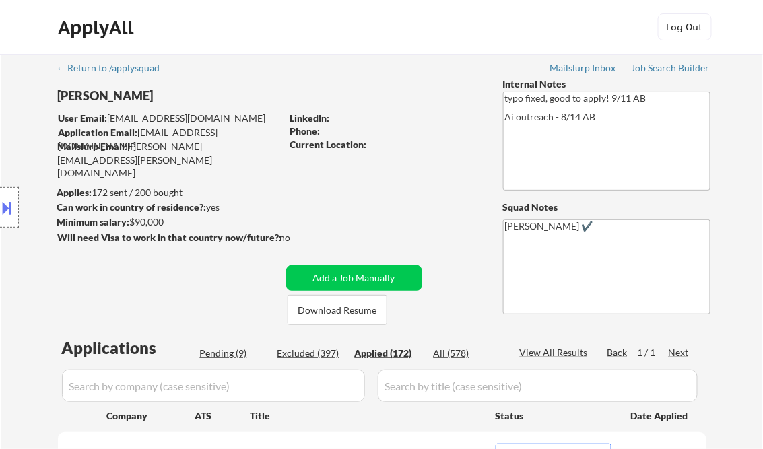
select select ""applied""
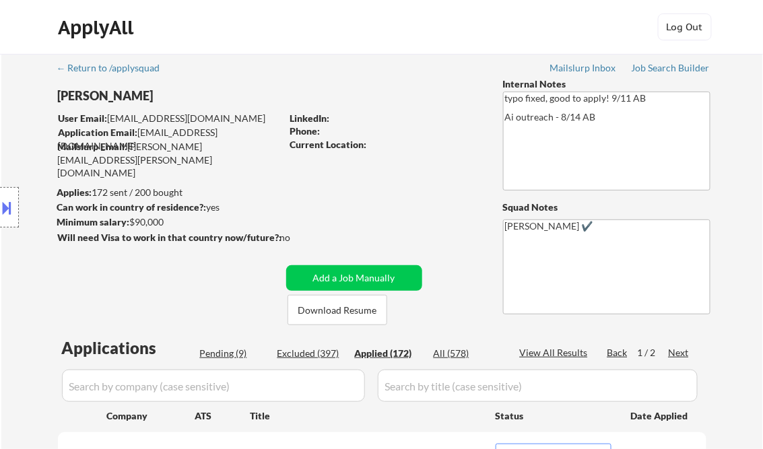
select select ""applied""
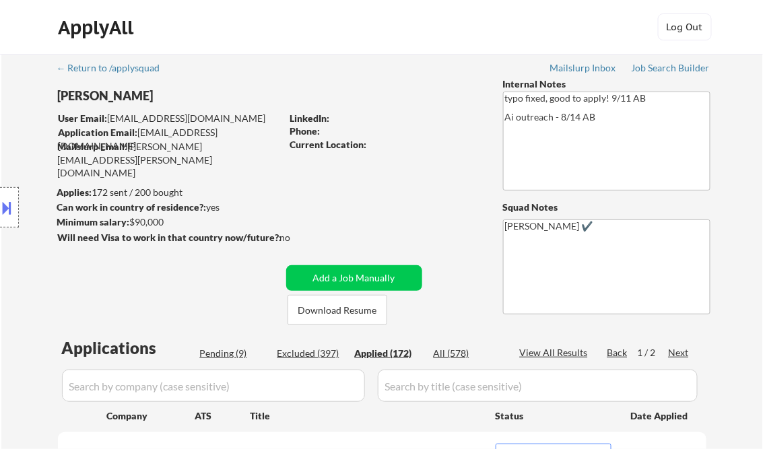
select select ""applied""
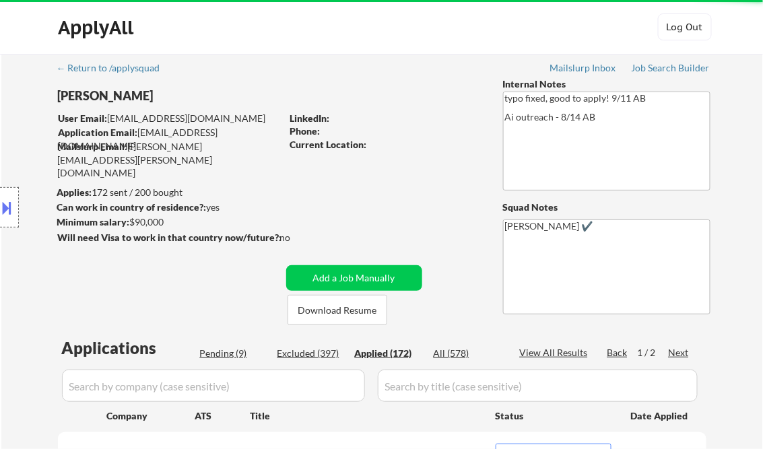
select select ""applied""
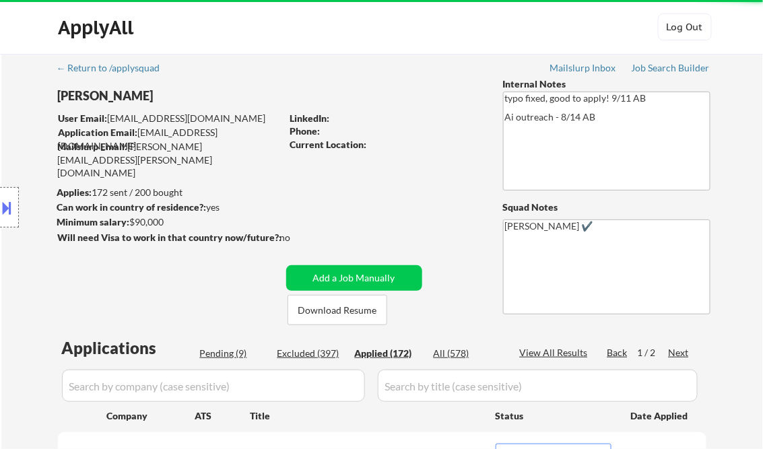
select select ""applied""
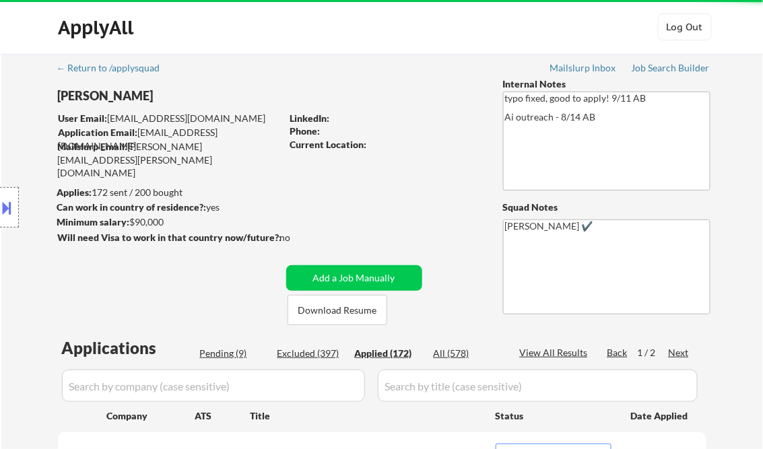
select select ""applied""
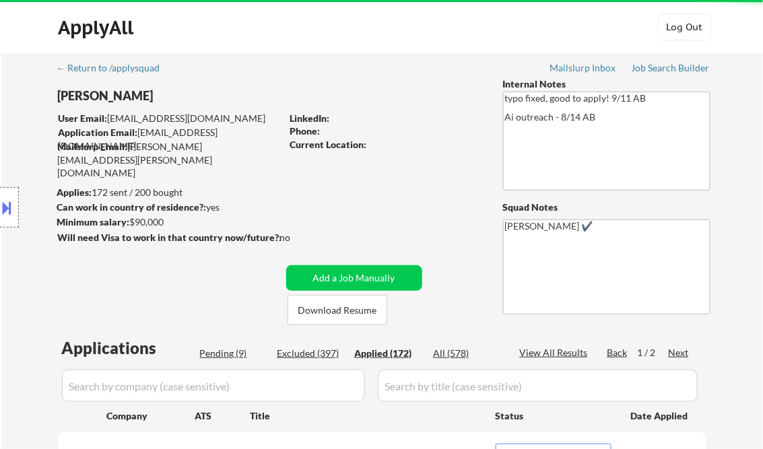
select select ""applied""
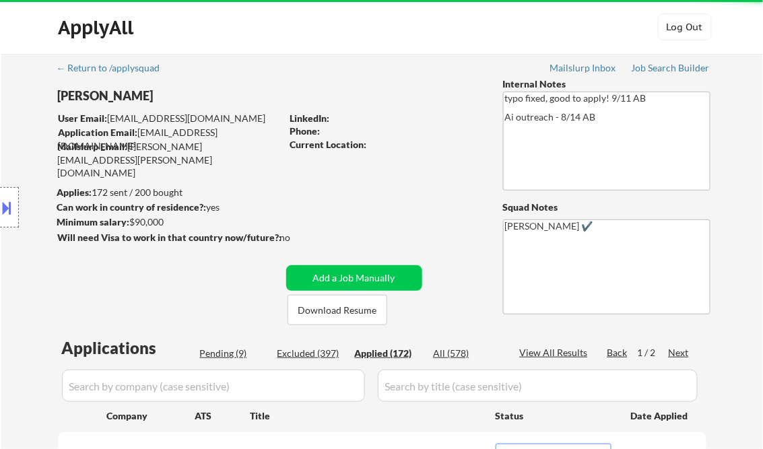
select select ""applied""
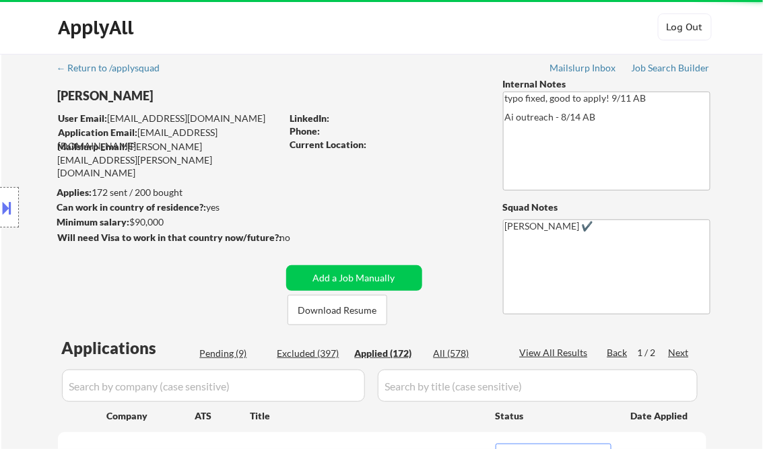
select select ""applied""
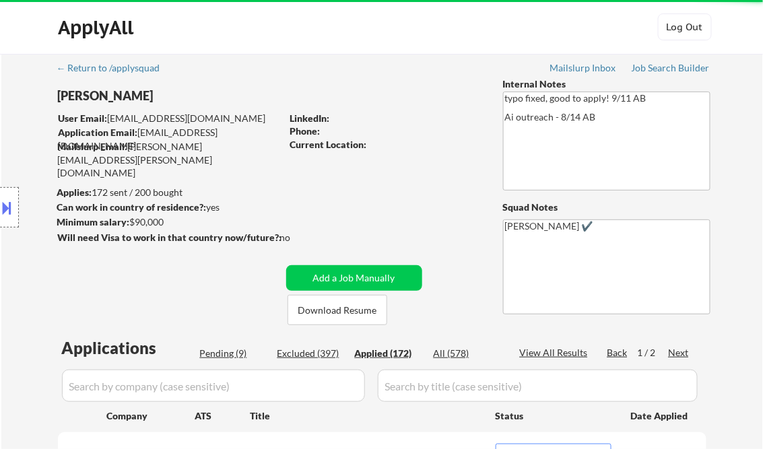
select select ""applied""
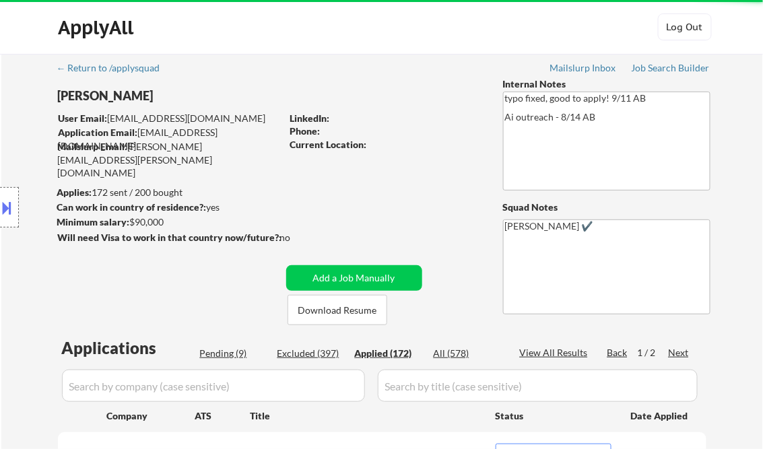
select select ""applied""
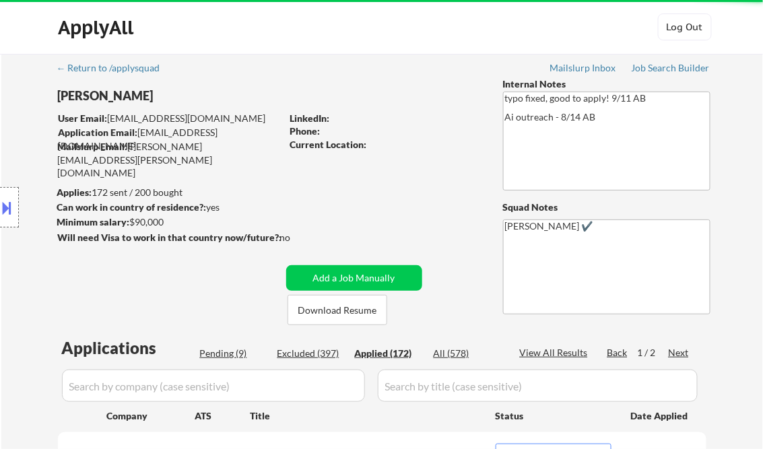
select select ""applied""
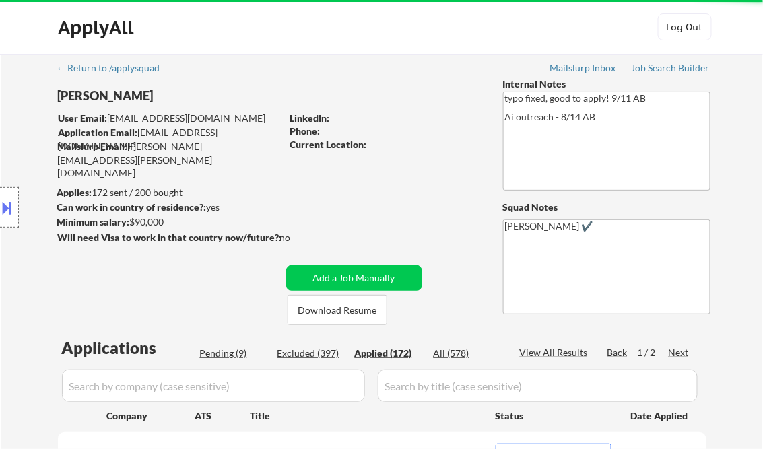
select select ""applied""
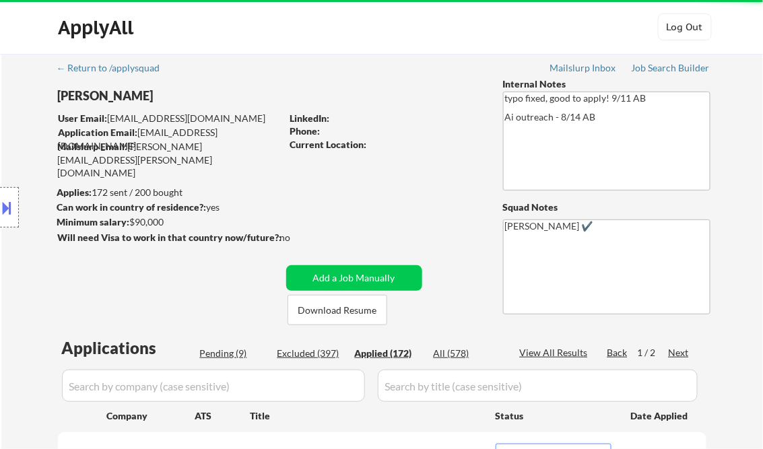
select select ""applied""
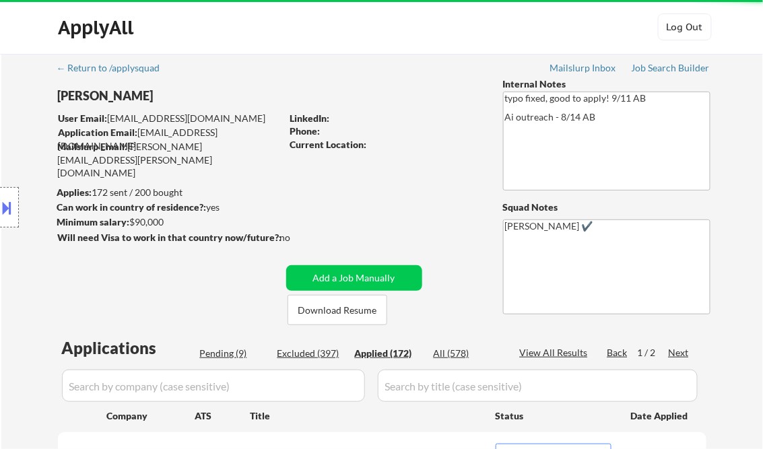
select select ""applied""
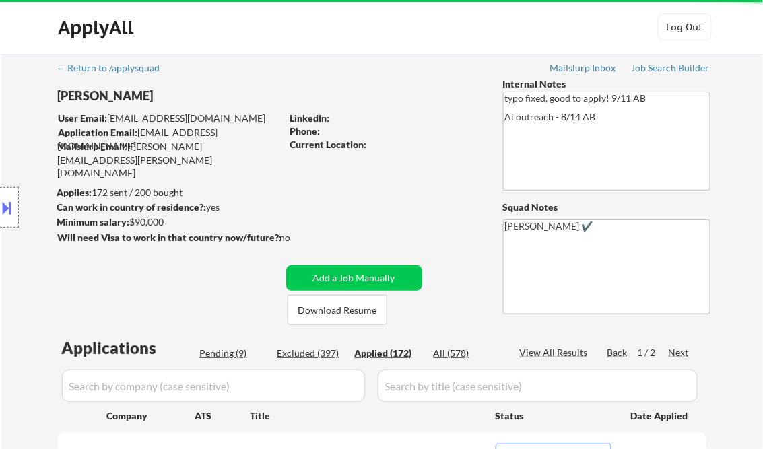
select select ""applied""
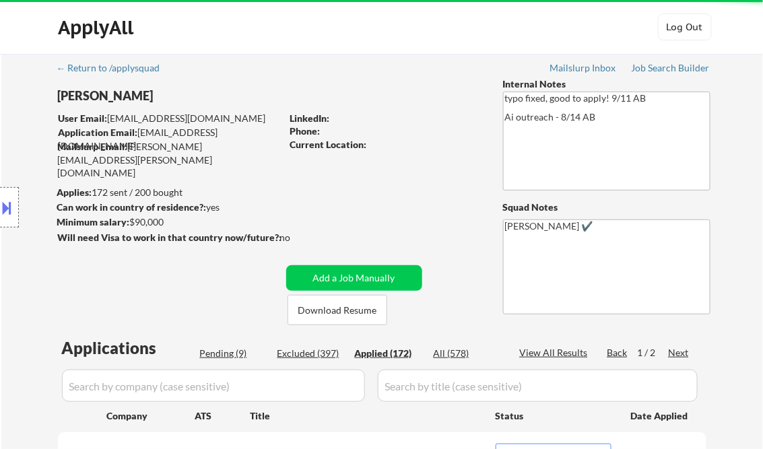
select select ""applied""
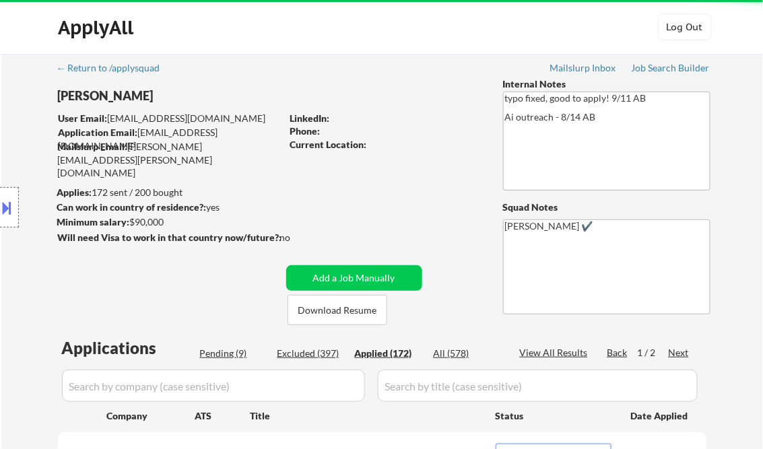
select select ""applied""
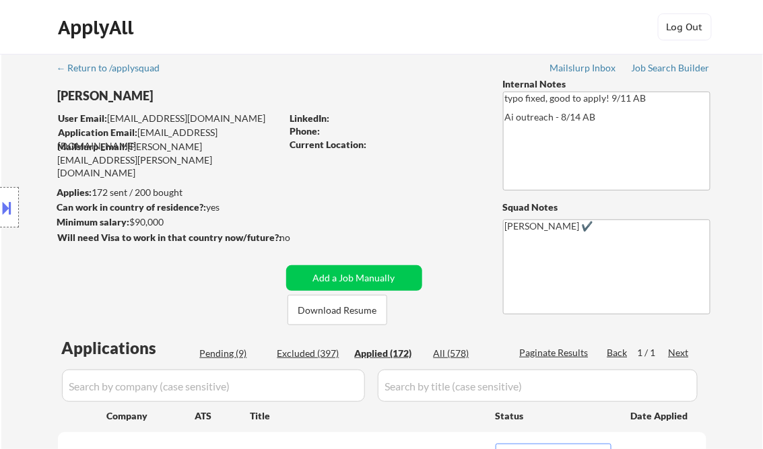
scroll to position [6484, 0]
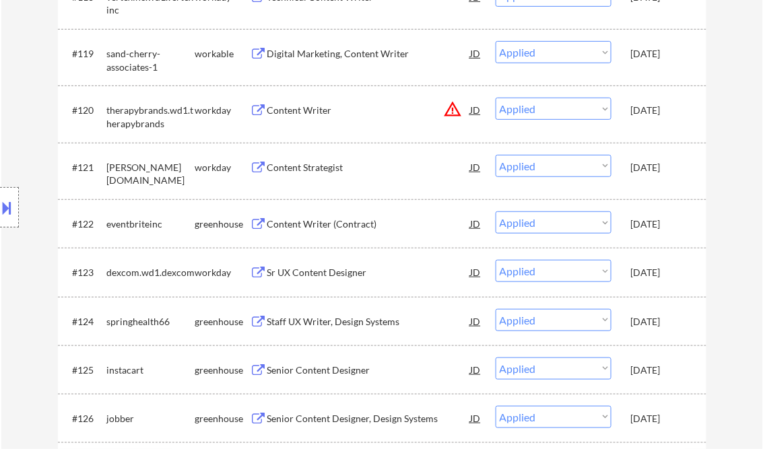
select select ""applied""
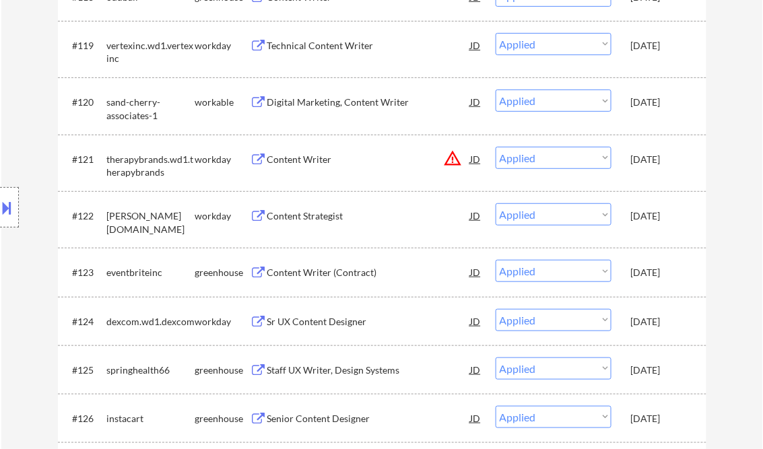
select select ""applied""
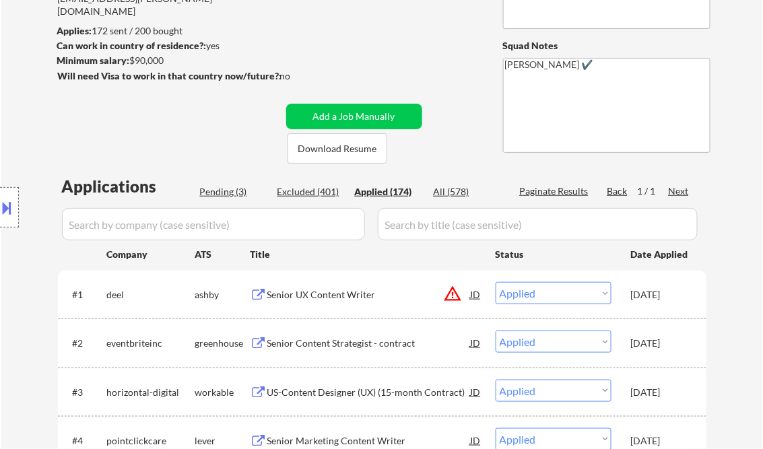
scroll to position [323, 0]
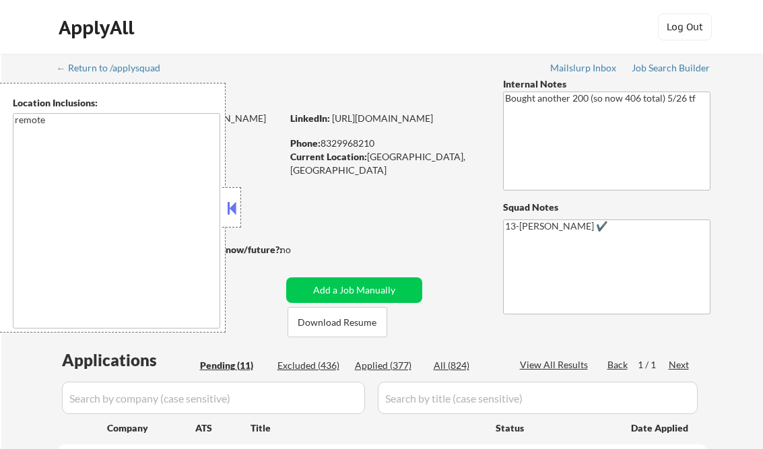
select select ""pending""
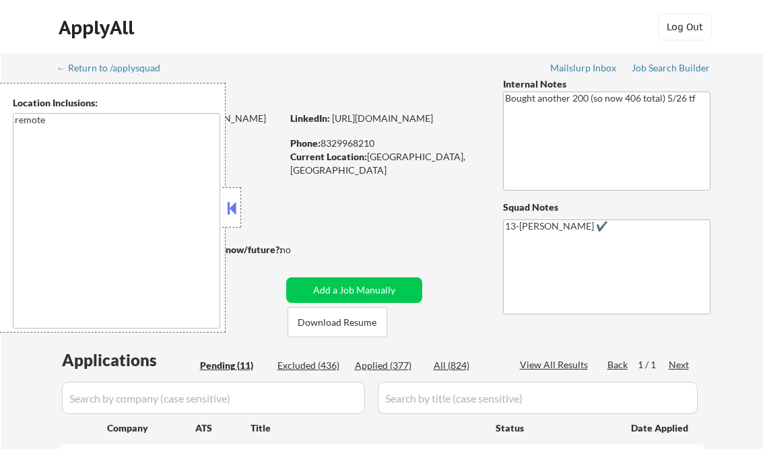
select select ""pending""
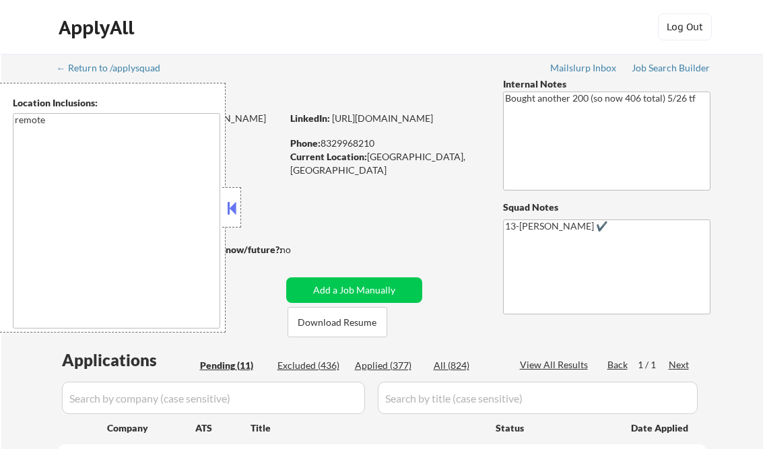
select select ""pending""
click at [238, 215] on button at bounding box center [231, 208] width 15 height 20
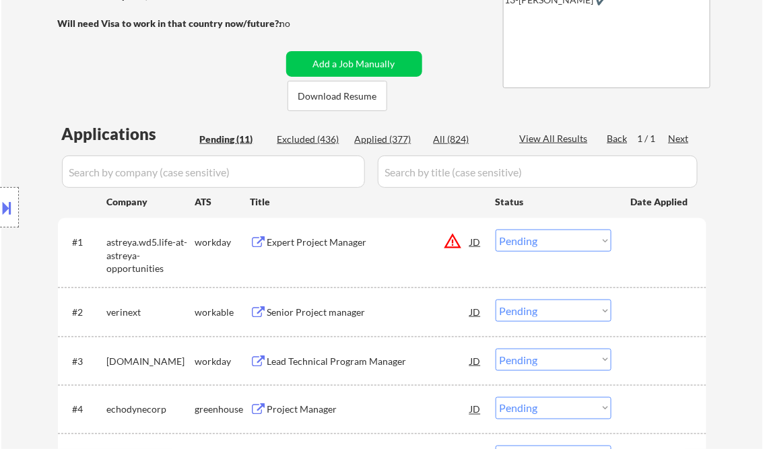
scroll to position [377, 0]
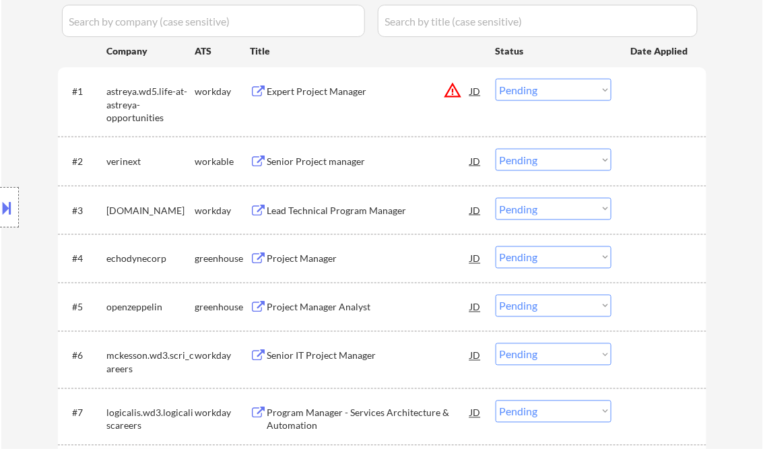
click at [316, 96] on div "Expert Project Manager" at bounding box center [368, 91] width 203 height 13
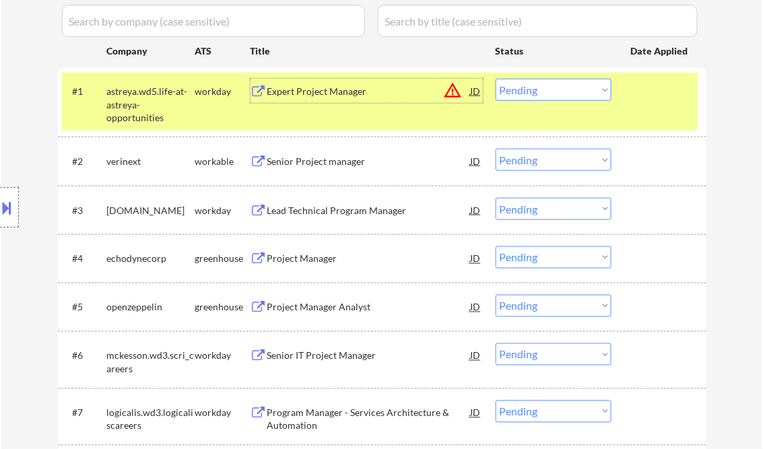
click at [545, 94] on select "Choose an option... Pending Applied Excluded (Questions) Excluded (Expired) Exc…" at bounding box center [553, 90] width 116 height 22
click at [495, 79] on select "Choose an option... Pending Applied Excluded (Questions) Excluded (Expired) Exc…" at bounding box center [553, 90] width 116 height 22
click at [332, 158] on div "Senior Project manager" at bounding box center [368, 161] width 203 height 13
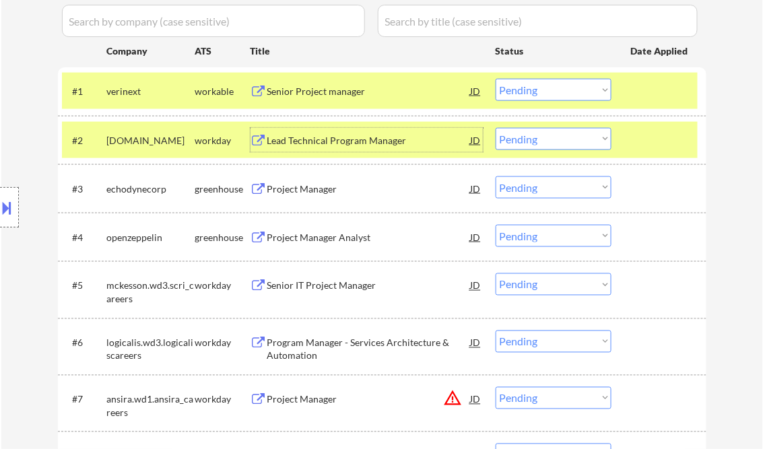
click at [530, 96] on select "Choose an option... Pending Applied Excluded (Questions) Excluded (Expired) Exc…" at bounding box center [553, 90] width 116 height 22
click at [495, 79] on select "Choose an option... Pending Applied Excluded (Questions) Excluded (Expired) Exc…" at bounding box center [553, 90] width 116 height 22
click at [342, 148] on div "Lead Technical Program Manager" at bounding box center [368, 140] width 203 height 24
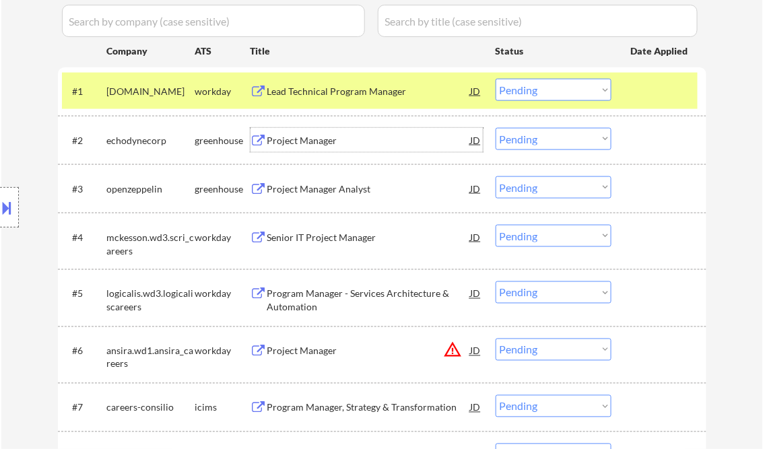
click at [320, 94] on div "Lead Technical Program Manager" at bounding box center [368, 91] width 203 height 13
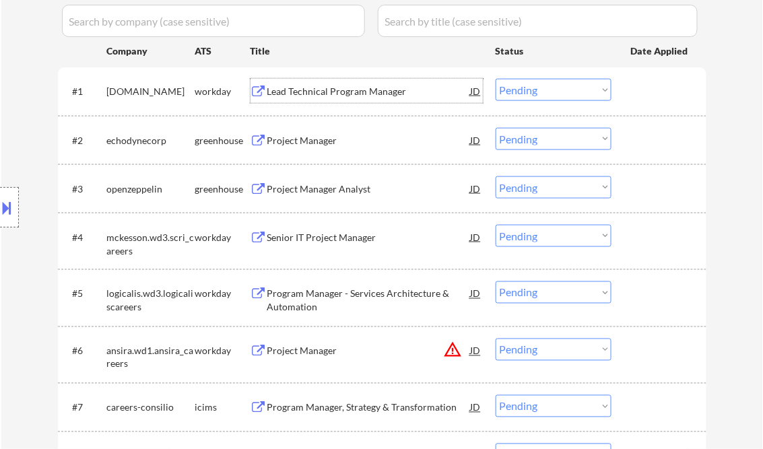
drag, startPoint x: 521, startPoint y: 90, endPoint x: 530, endPoint y: 102, distance: 15.9
click at [521, 90] on select "Choose an option... Pending Applied Excluded (Questions) Excluded (Expired) Exc…" at bounding box center [553, 90] width 116 height 22
click at [495, 79] on select "Choose an option... Pending Applied Excluded (Questions) Excluded (Expired) Exc…" at bounding box center [553, 90] width 116 height 22
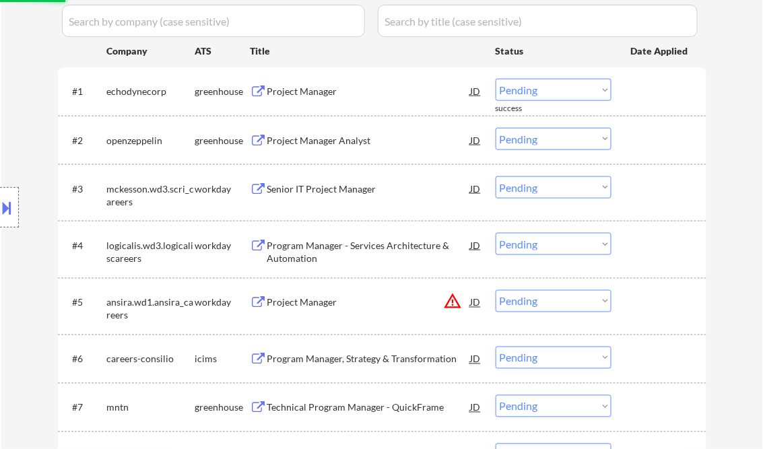
click at [300, 91] on div "Project Manager" at bounding box center [368, 91] width 203 height 13
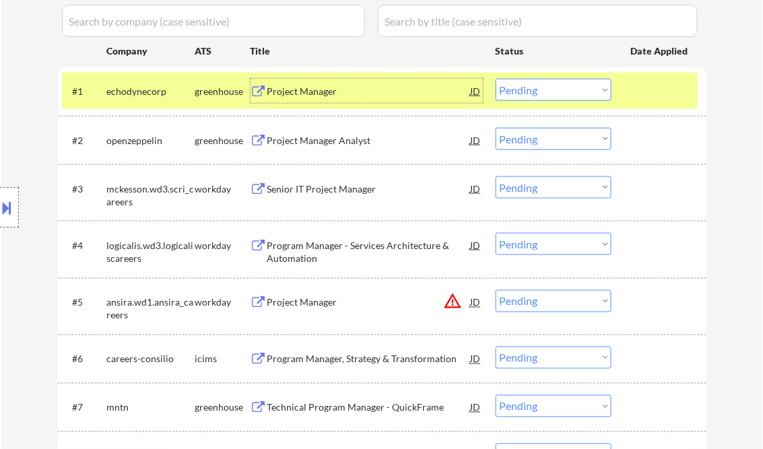
drag, startPoint x: 533, startPoint y: 90, endPoint x: 544, endPoint y: 100, distance: 15.7
click at [533, 90] on select "Choose an option... Pending Applied Excluded (Questions) Excluded (Expired) Exc…" at bounding box center [553, 90] width 116 height 22
click at [495, 79] on select "Choose an option... Pending Applied Excluded (Questions) Excluded (Expired) Exc…" at bounding box center [553, 90] width 116 height 22
click at [339, 142] on div "Project Manager Analyst" at bounding box center [368, 140] width 203 height 13
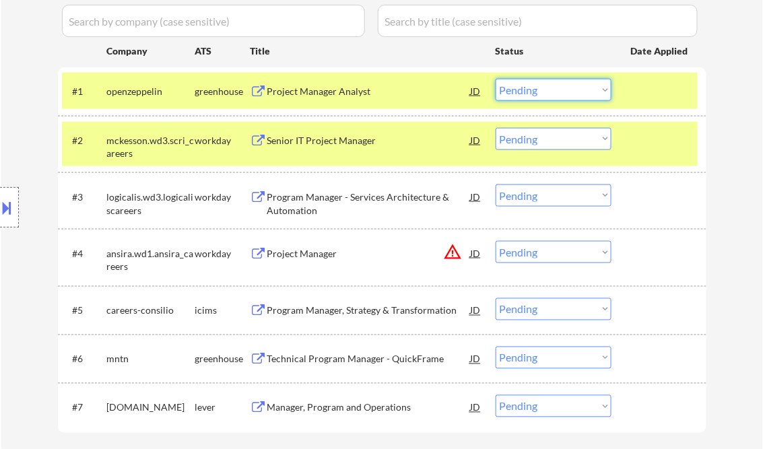
drag, startPoint x: 561, startPoint y: 89, endPoint x: 571, endPoint y: 101, distance: 15.3
click at [561, 89] on select "Choose an option... Pending Applied Excluded (Questions) Excluded (Expired) Exc…" at bounding box center [553, 90] width 116 height 22
click at [495, 79] on select "Choose an option... Pending Applied Excluded (Questions) Excluded (Expired) Exc…" at bounding box center [553, 90] width 116 height 22
click at [339, 145] on div "Senior IT Project Manager" at bounding box center [368, 140] width 203 height 13
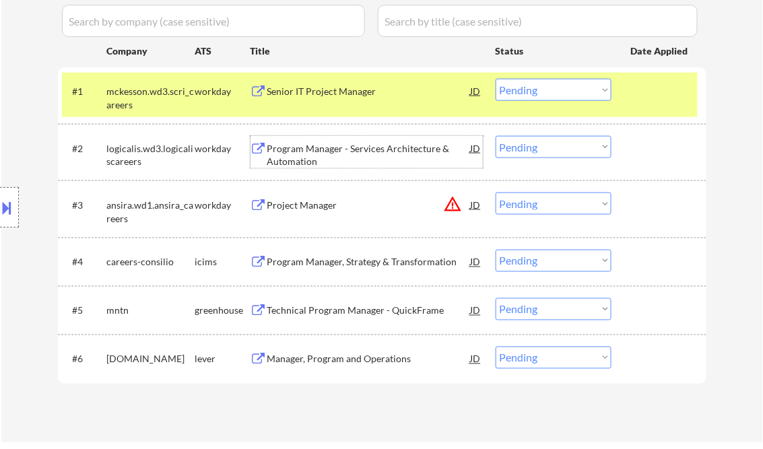
click at [344, 87] on div "Senior IT Project Manager" at bounding box center [368, 91] width 203 height 13
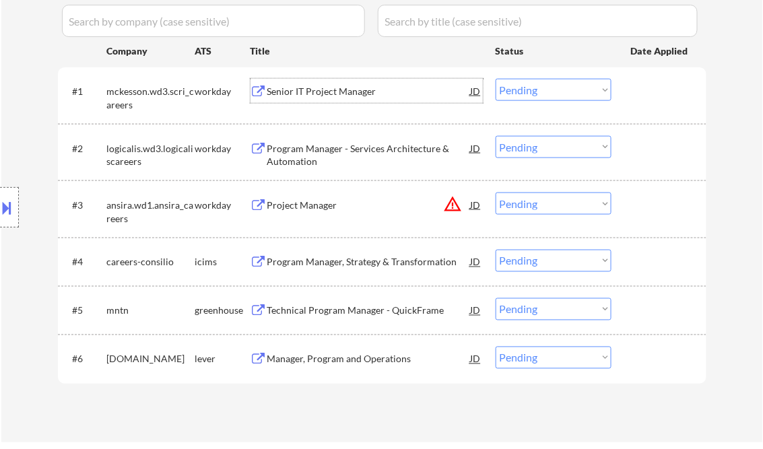
click at [564, 90] on select "Choose an option... Pending Applied Excluded (Questions) Excluded (Expired) Exc…" at bounding box center [553, 90] width 116 height 22
click at [495, 79] on select "Choose an option... Pending Applied Excluded (Questions) Excluded (Expired) Exc…" at bounding box center [553, 90] width 116 height 22
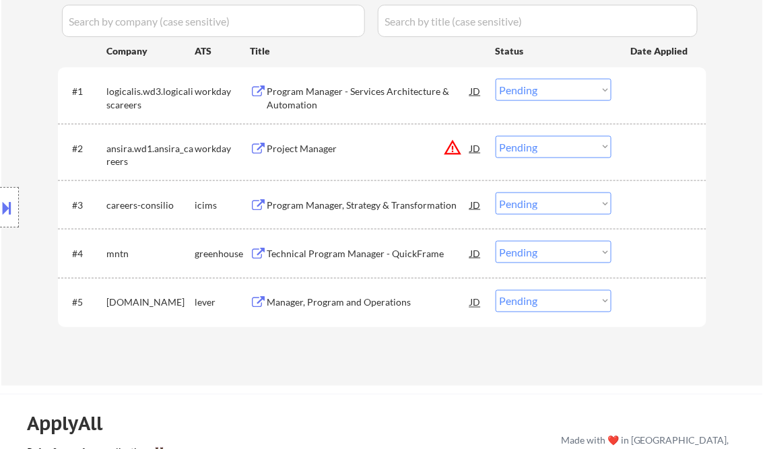
click at [306, 100] on div "Program Manager - Services Architecture & Automation" at bounding box center [368, 98] width 203 height 26
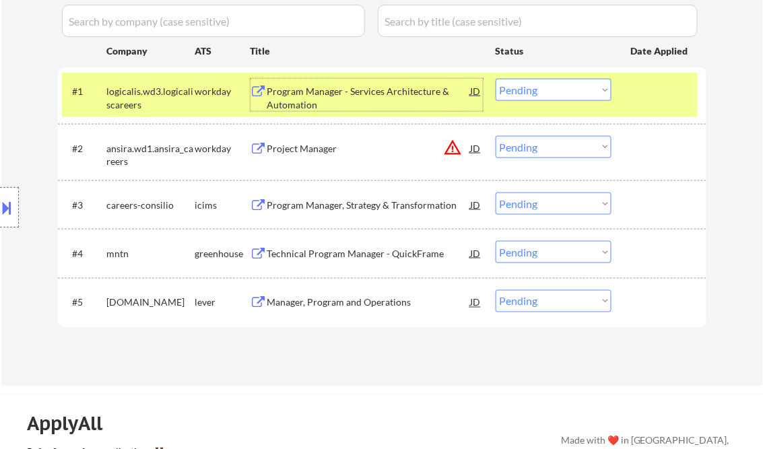
click at [11, 199] on button at bounding box center [7, 208] width 15 height 22
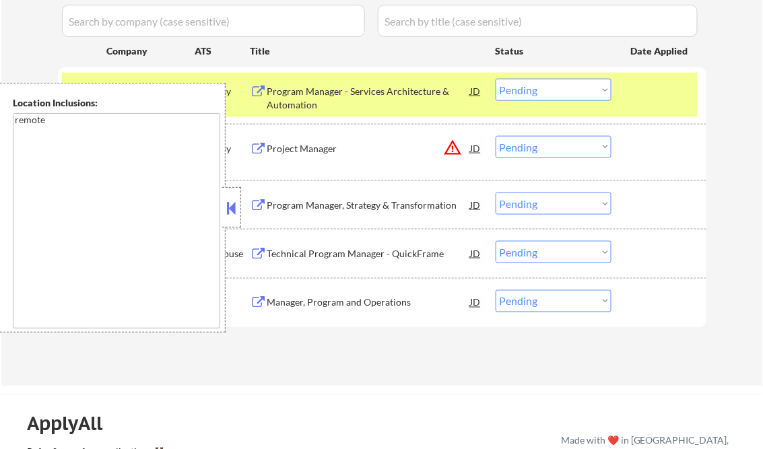
click at [227, 203] on button at bounding box center [231, 208] width 15 height 20
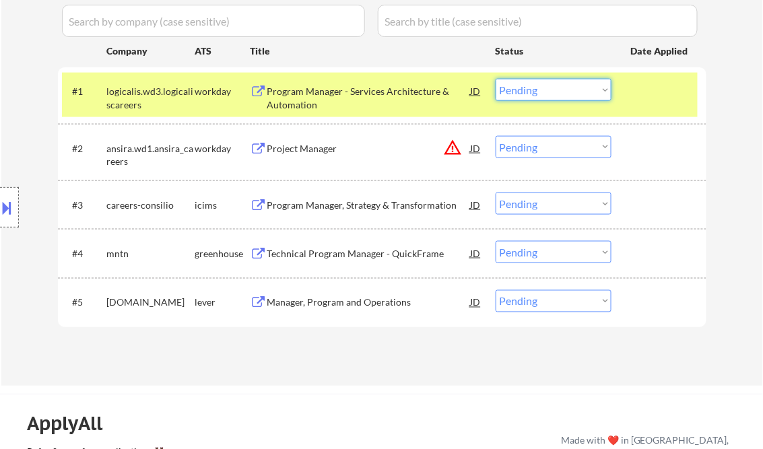
drag, startPoint x: 536, startPoint y: 92, endPoint x: 543, endPoint y: 100, distance: 10.5
click at [536, 92] on select "Choose an option... Pending Applied Excluded (Questions) Excluded (Expired) Exc…" at bounding box center [553, 90] width 116 height 22
click at [495, 79] on select "Choose an option... Pending Applied Excluded (Questions) Excluded (Expired) Exc…" at bounding box center [553, 90] width 116 height 22
click at [341, 150] on div "Project Manager" at bounding box center [368, 148] width 203 height 13
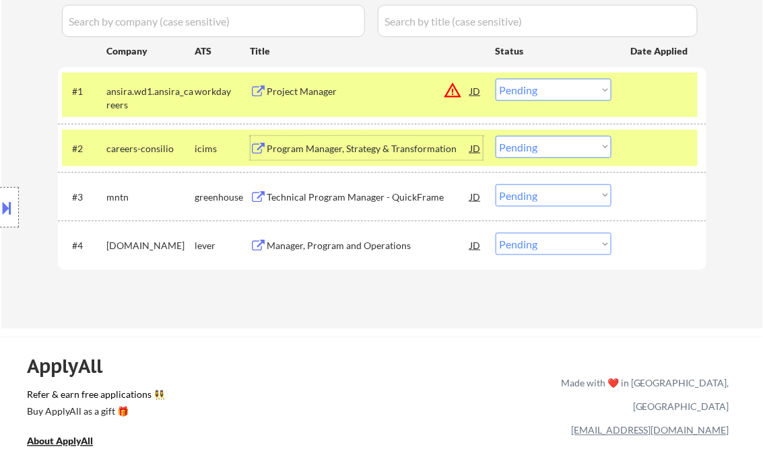
drag, startPoint x: 509, startPoint y: 89, endPoint x: 520, endPoint y: 90, distance: 10.2
click at [511, 89] on select "Choose an option... Pending Applied Excluded (Questions) Excluded (Expired) Exc…" at bounding box center [553, 90] width 116 height 22
click at [495, 79] on select "Choose an option... Pending Applied Excluded (Questions) Excluded (Expired) Exc…" at bounding box center [553, 90] width 116 height 22
click at [367, 147] on div "Program Manager, Strategy & Transformation" at bounding box center [368, 148] width 203 height 13
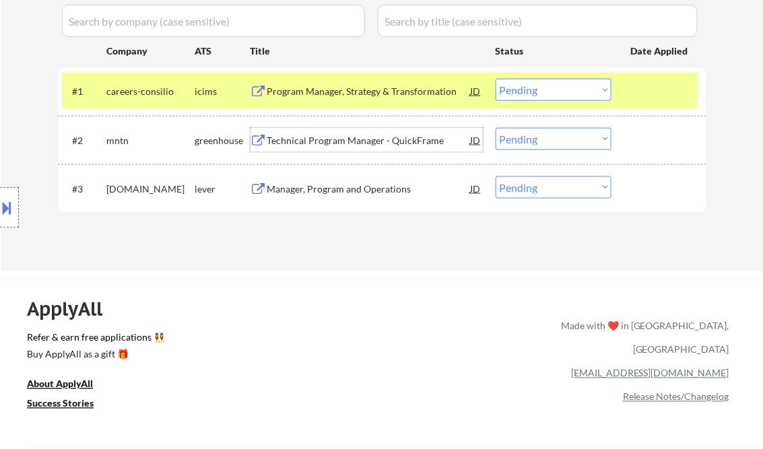
click at [534, 93] on select "Choose an option... Pending Applied Excluded (Questions) Excluded (Expired) Exc…" at bounding box center [553, 90] width 116 height 22
click at [495, 79] on select "Choose an option... Pending Applied Excluded (Questions) Excluded (Expired) Exc…" at bounding box center [553, 90] width 116 height 22
click at [381, 145] on div "Technical Program Manager - QuickFrame" at bounding box center [368, 140] width 203 height 13
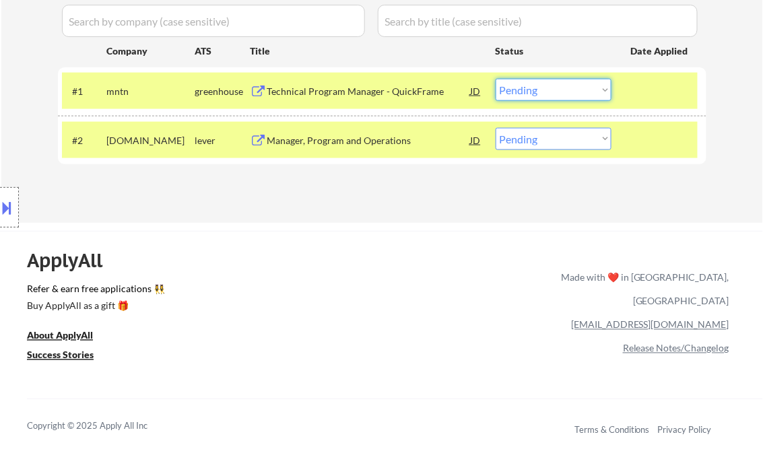
drag, startPoint x: 552, startPoint y: 92, endPoint x: 565, endPoint y: 102, distance: 16.4
click at [552, 92] on select "Choose an option... Pending Applied Excluded (Questions) Excluded (Expired) Exc…" at bounding box center [553, 90] width 116 height 22
click at [495, 79] on select "Choose an option... Pending Applied Excluded (Questions) Excluded (Expired) Exc…" at bounding box center [553, 90] width 116 height 22
click at [338, 143] on div "Manager, Program and Operations" at bounding box center [368, 140] width 203 height 13
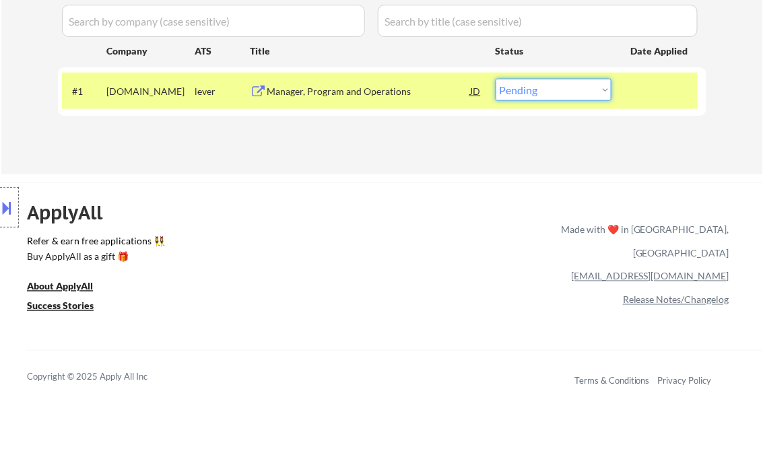
drag, startPoint x: 549, startPoint y: 96, endPoint x: 556, endPoint y: 102, distance: 9.1
click at [549, 96] on select "Choose an option... Pending Applied Excluded (Questions) Excluded (Expired) Exc…" at bounding box center [553, 90] width 116 height 22
select select ""excluded__bad_match_""
click at [495, 79] on select "Choose an option... Pending Applied Excluded (Questions) Excluded (Expired) Exc…" at bounding box center [553, 90] width 116 height 22
click at [458, 197] on div "ApplyAll Refer & earn free applications 👯‍♀️ Buy ApplyAll as a gift 🎁 About App…" at bounding box center [381, 298] width 763 height 213
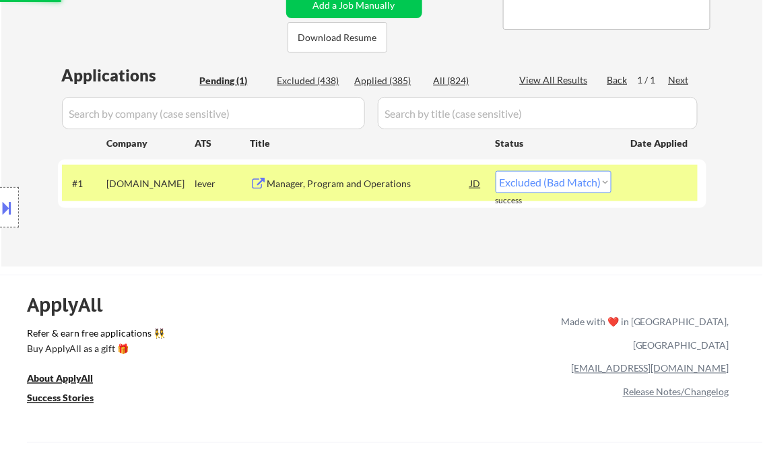
scroll to position [269, 0]
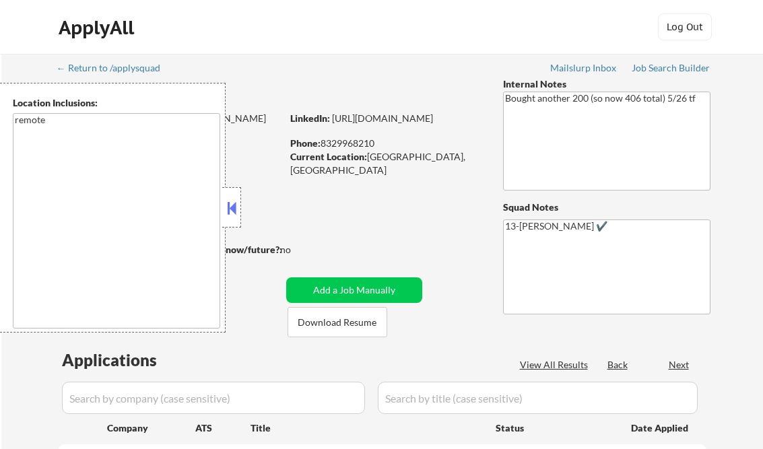
select select ""pending""
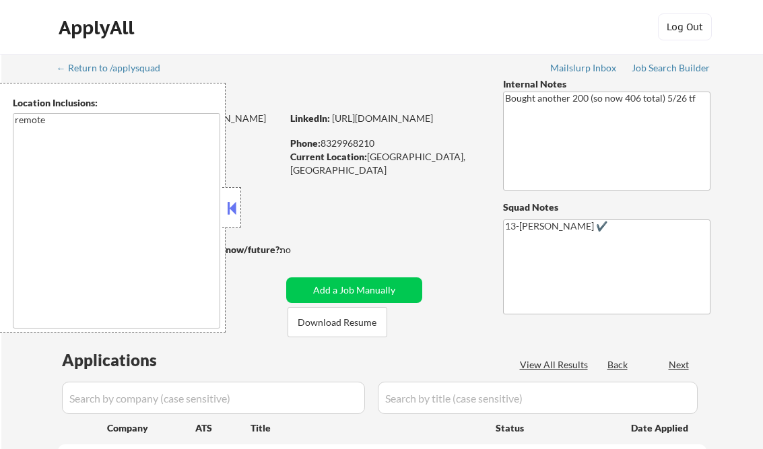
select select ""pending""
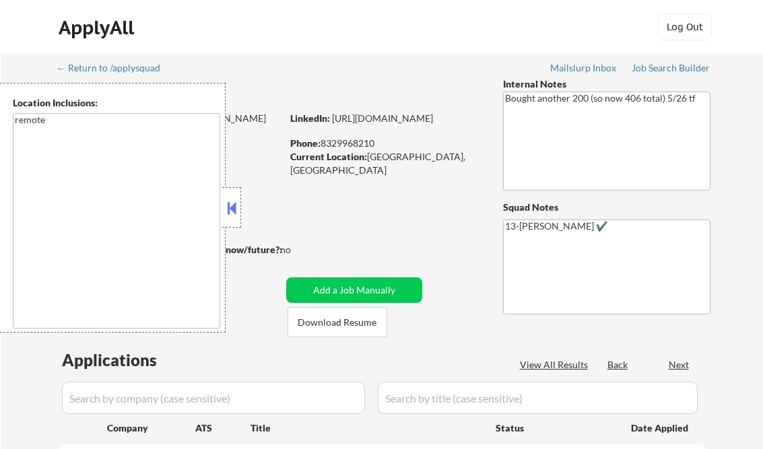
select select ""pending""
click at [235, 209] on button at bounding box center [231, 208] width 15 height 20
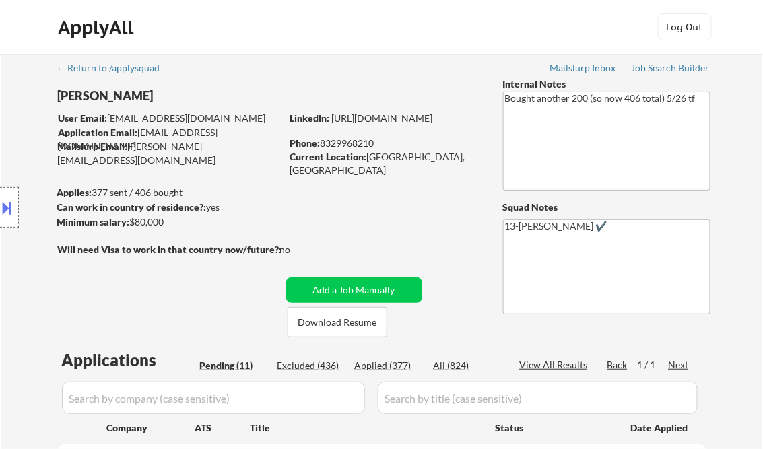
click at [388, 367] on div "Applied (377)" at bounding box center [388, 365] width 67 height 13
click at [580, 369] on div "View All Results" at bounding box center [556, 364] width 72 height 13
select select ""applied""
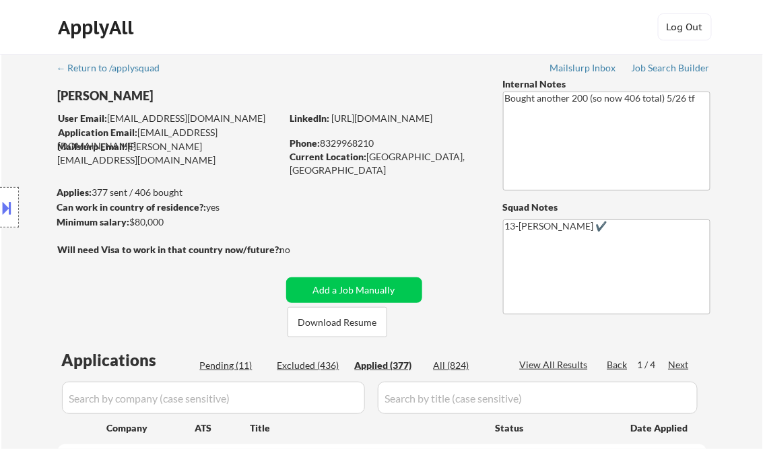
select select ""applied""
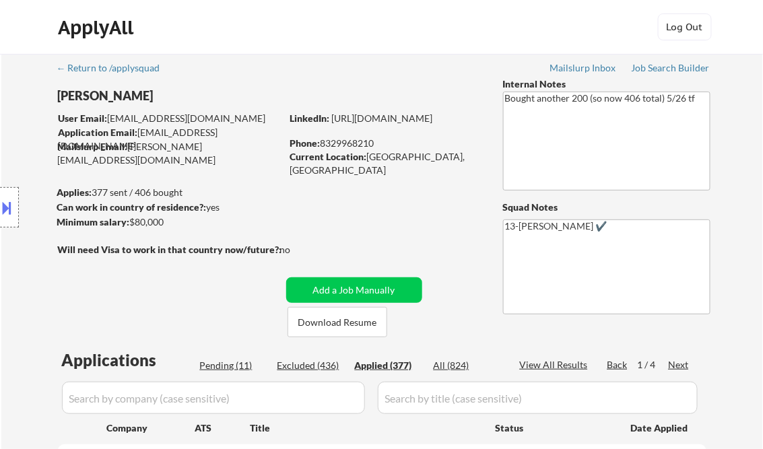
select select ""applied""
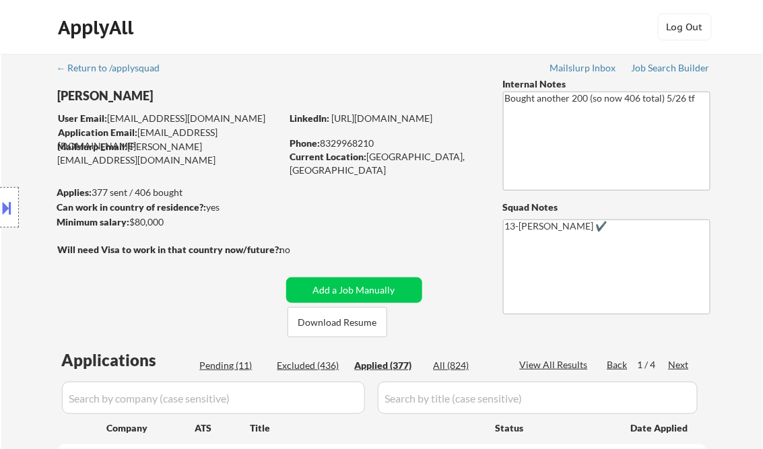
select select ""applied""
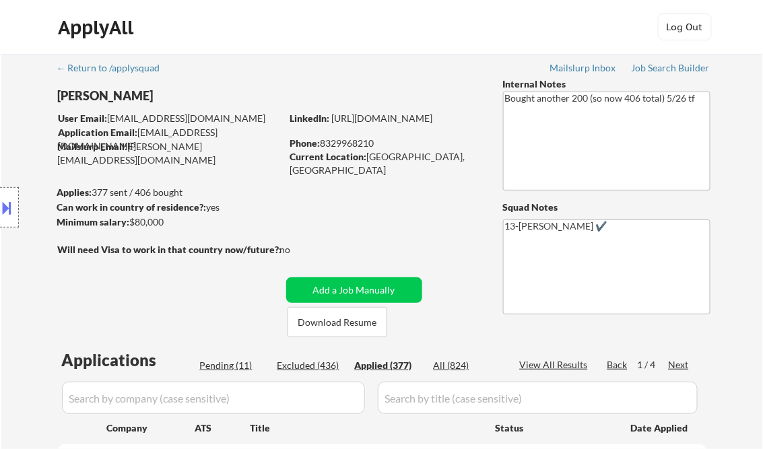
select select ""applied""
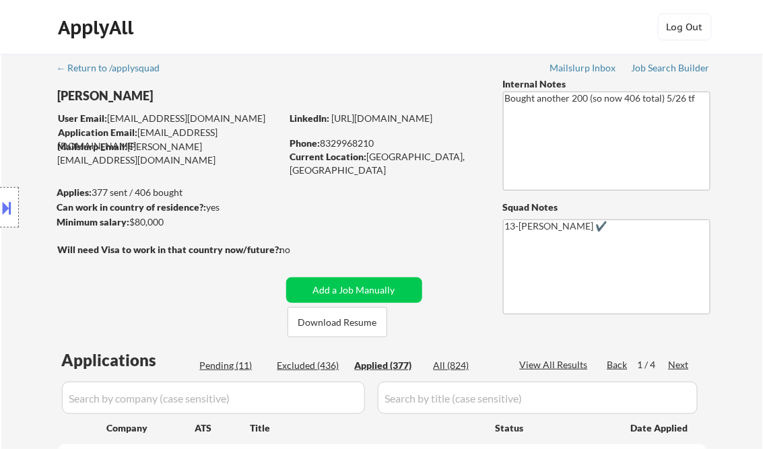
select select ""applied""
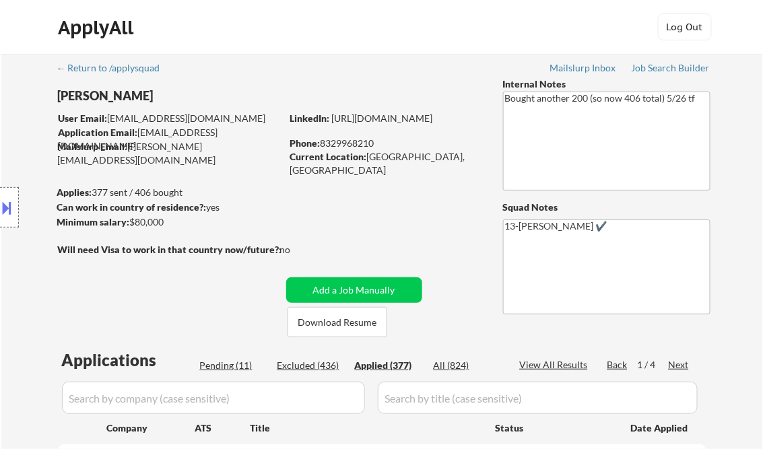
select select ""applied""
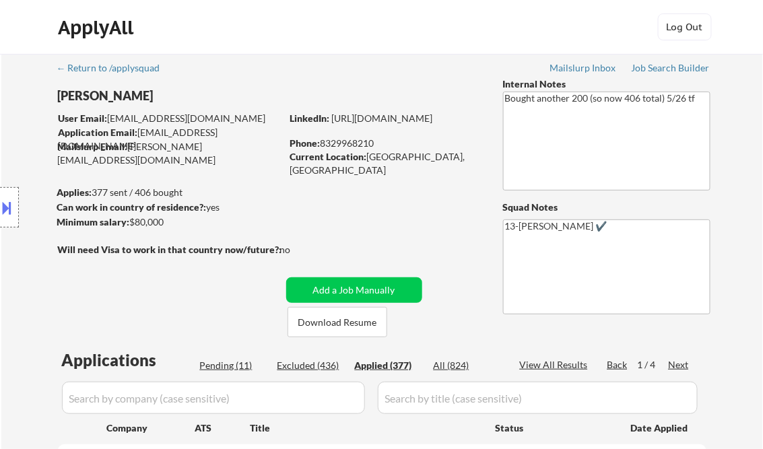
select select ""applied""
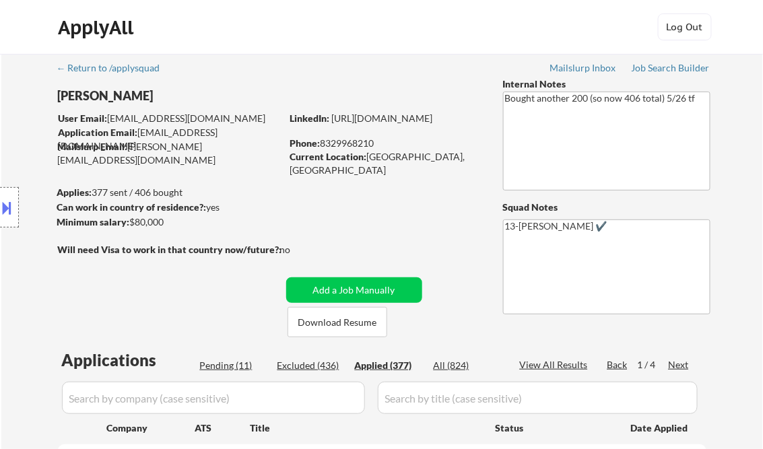
select select ""applied""
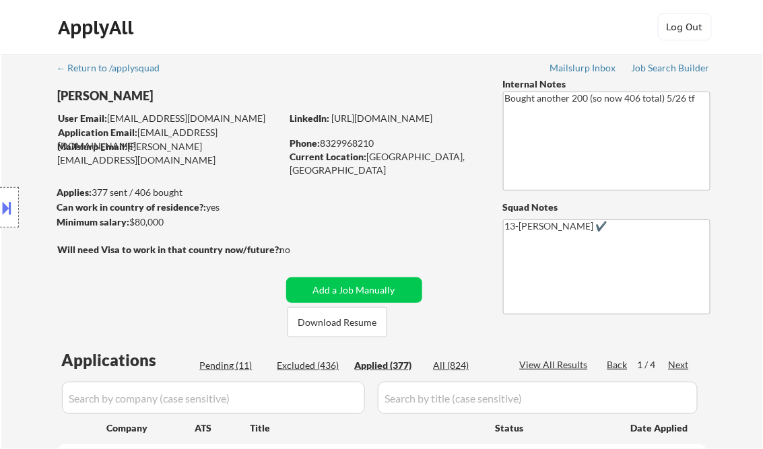
select select ""applied""
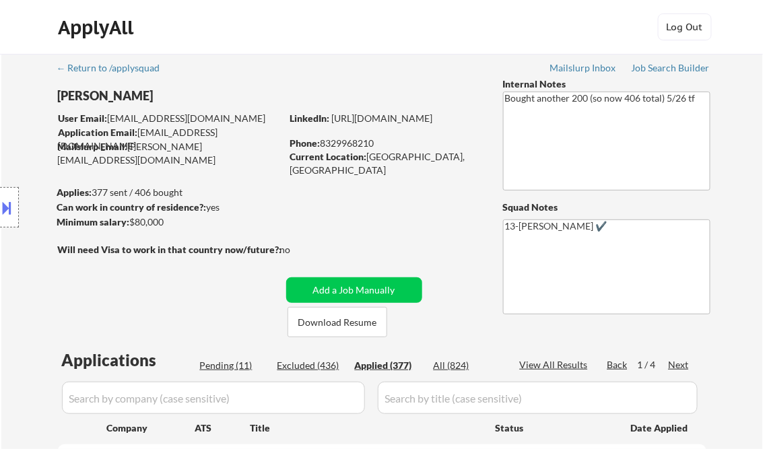
select select ""applied""
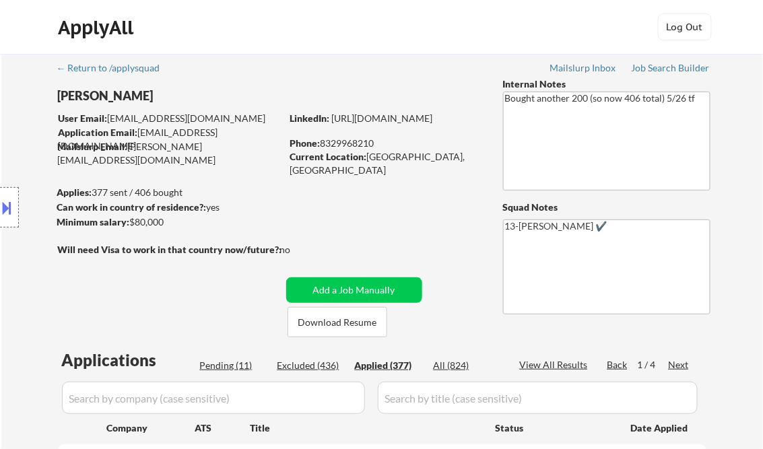
select select ""applied""
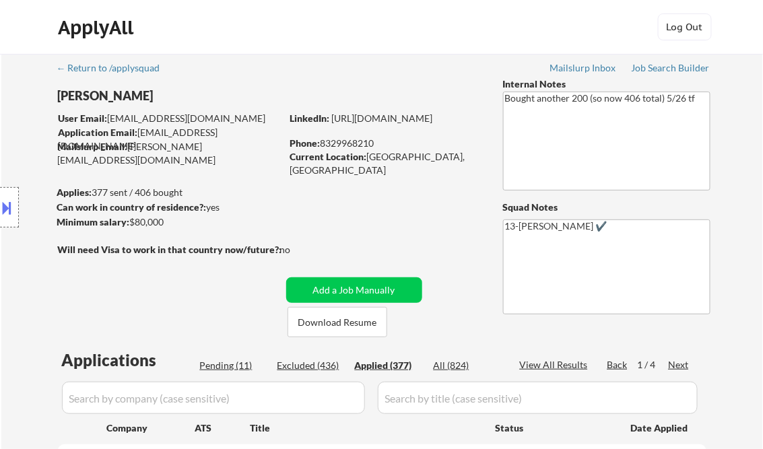
select select ""applied""
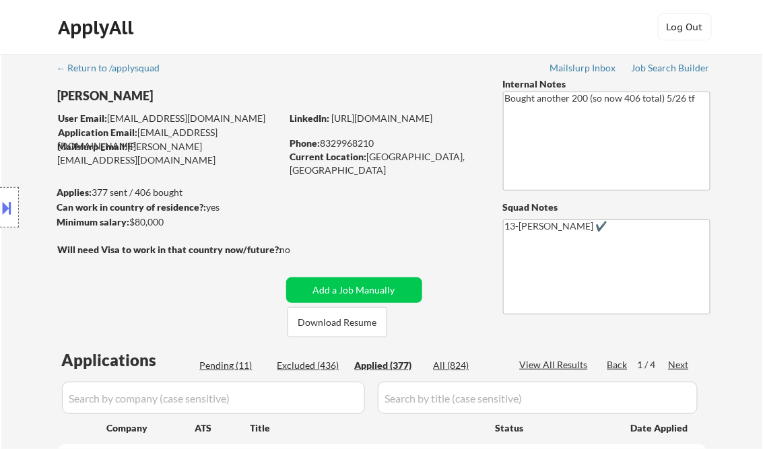
select select ""applied""
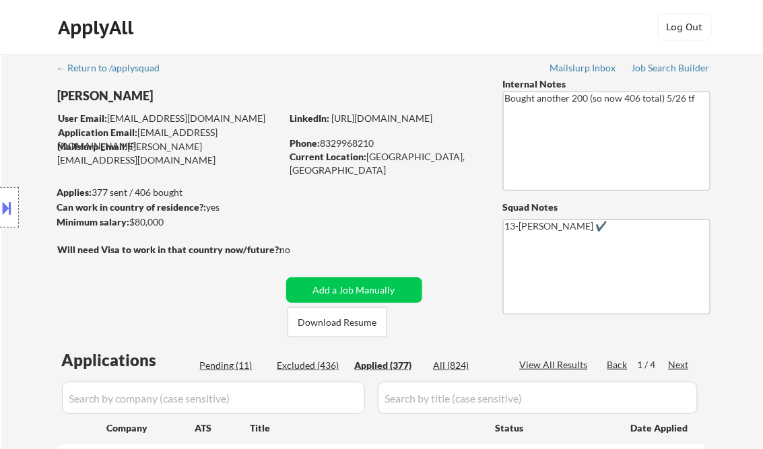
select select ""applied""
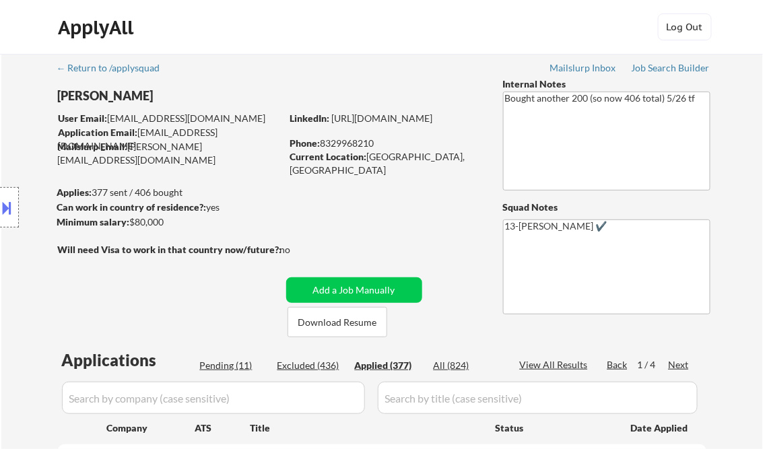
select select ""applied""
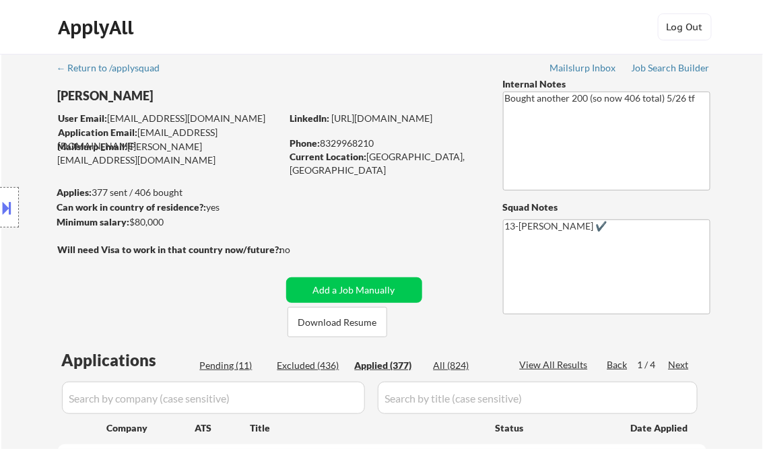
select select ""applied""
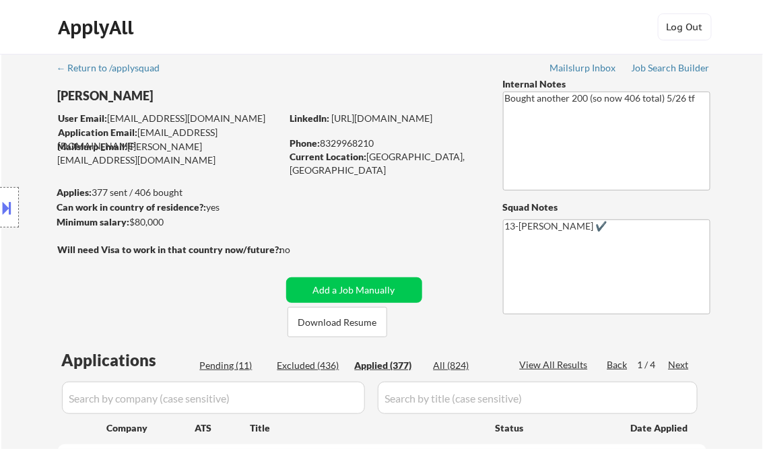
select select ""applied""
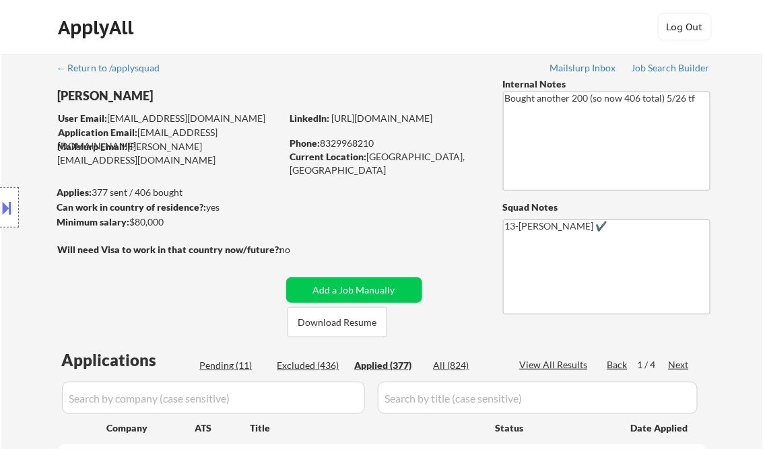
select select ""applied""
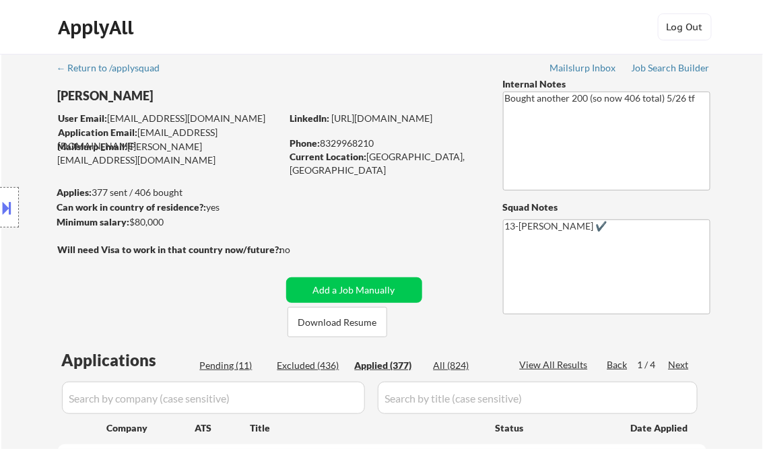
select select ""applied""
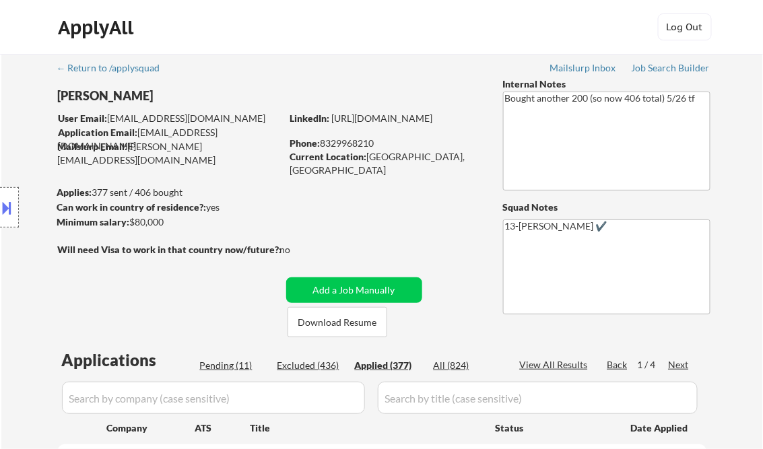
select select ""applied""
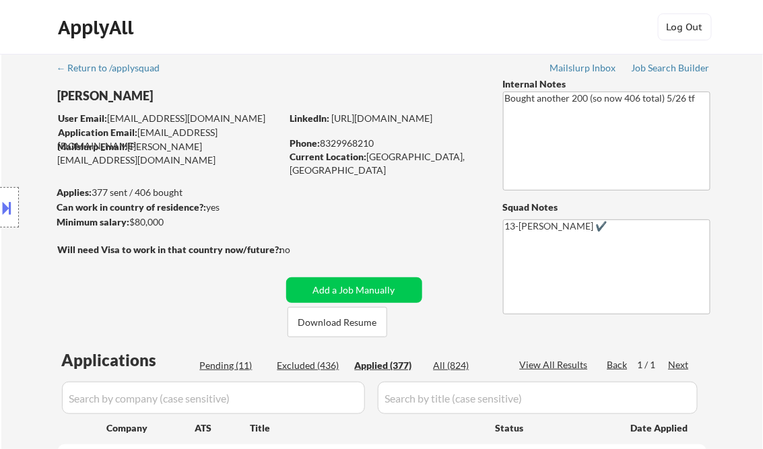
select select ""applied""
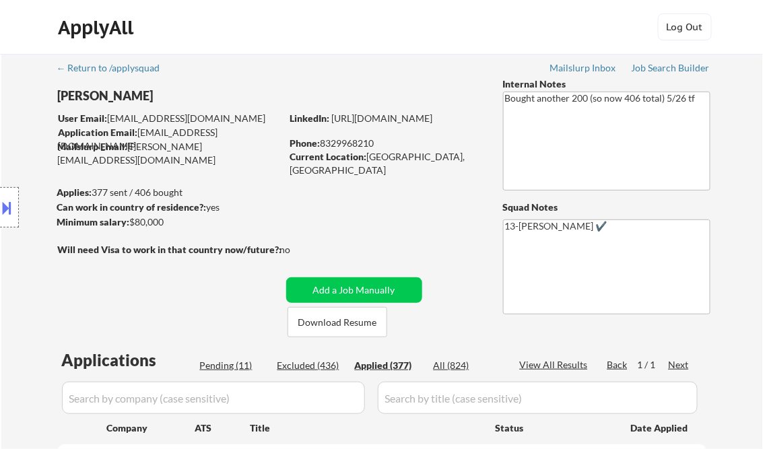
select select ""applied""
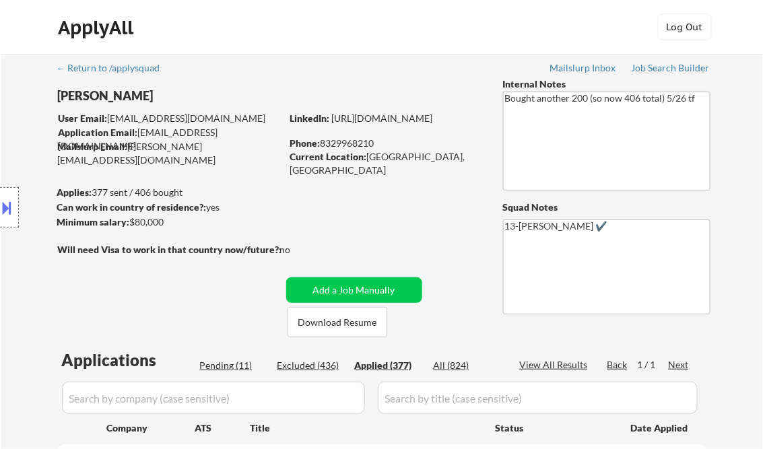
select select ""applied""
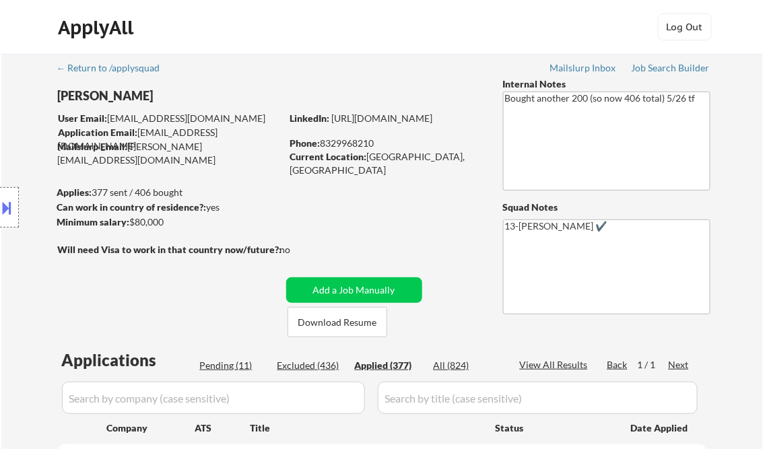
select select ""applied""
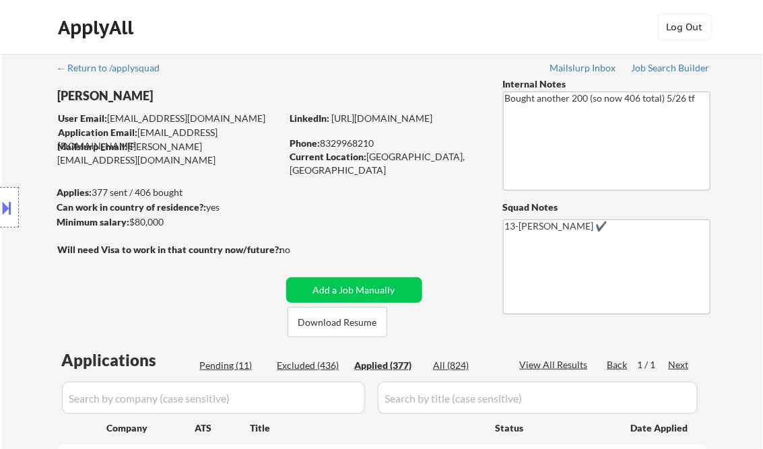
select select ""applied""
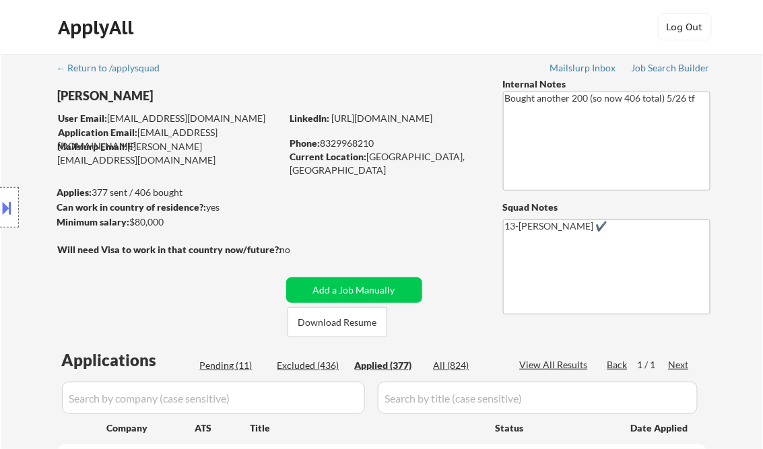
select select ""applied""
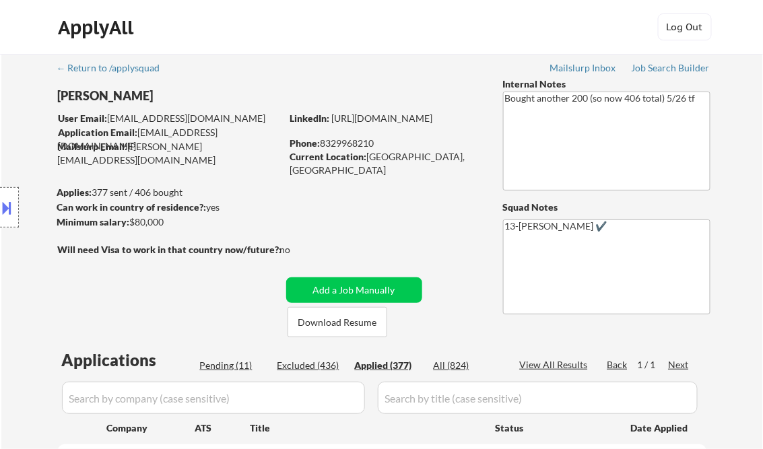
select select ""applied""
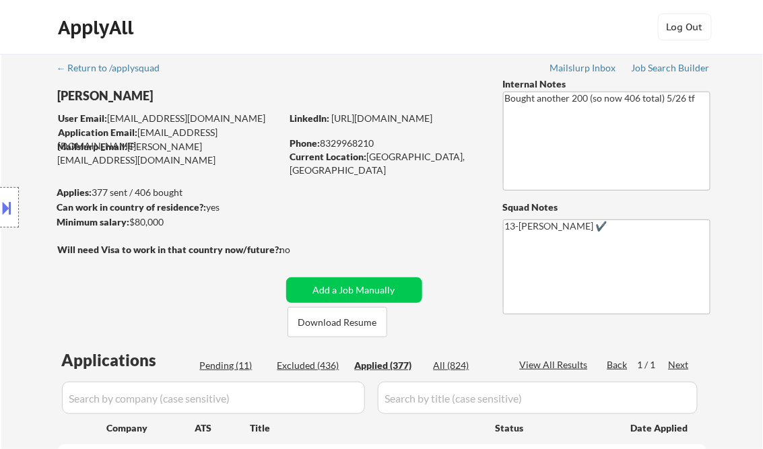
select select ""applied""
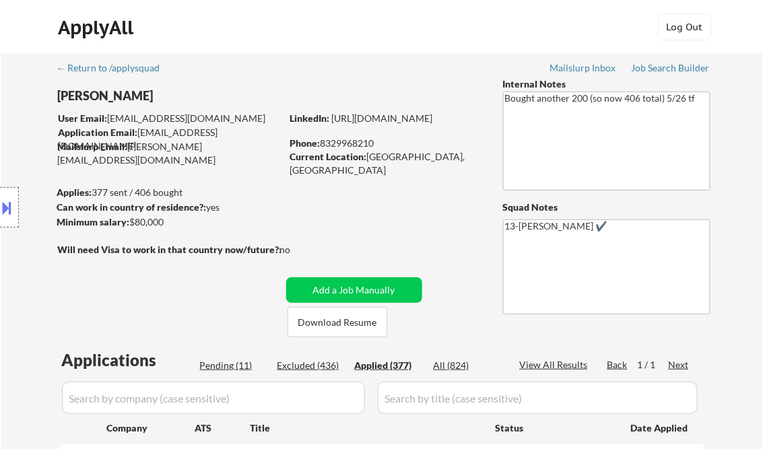
select select ""applied""
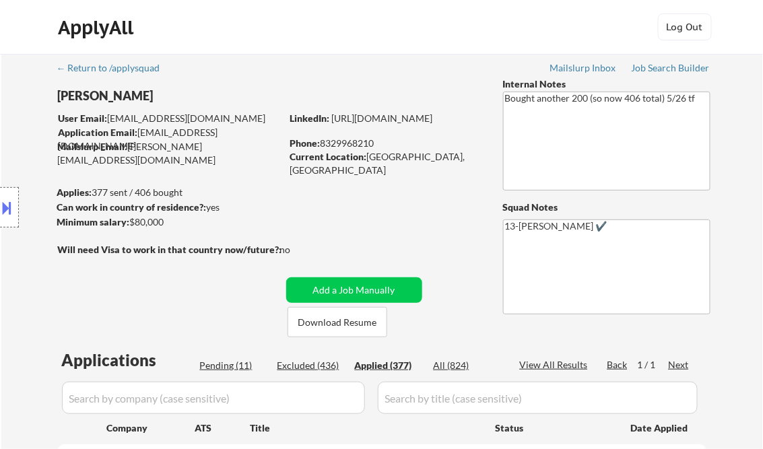
select select ""applied""
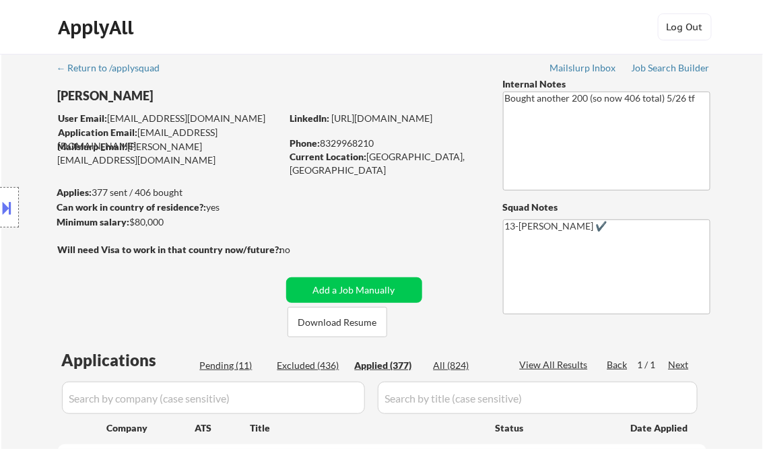
select select ""applied""
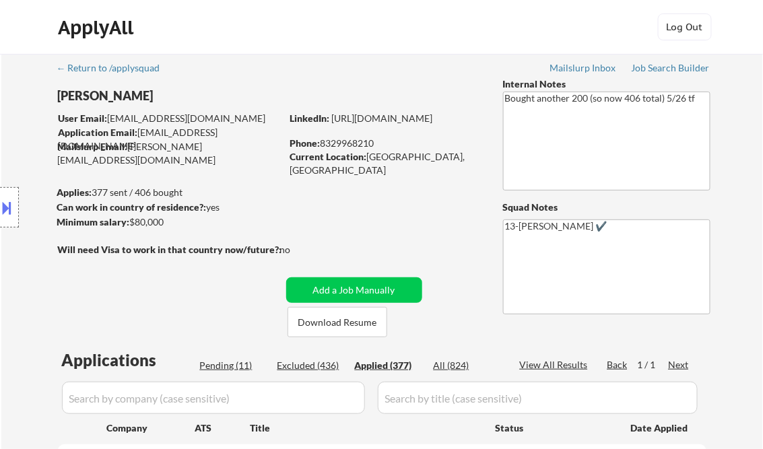
select select ""applied""
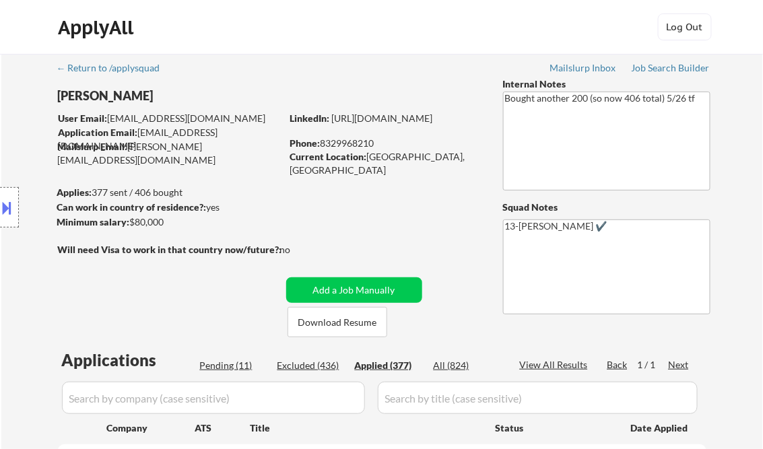
select select ""applied""
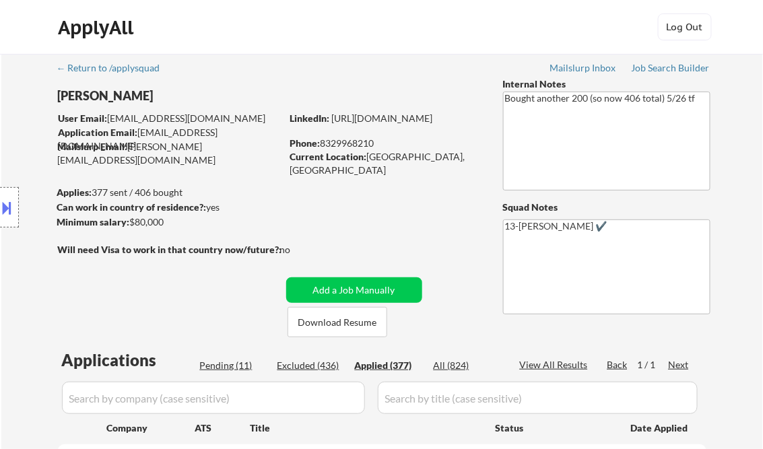
select select ""applied""
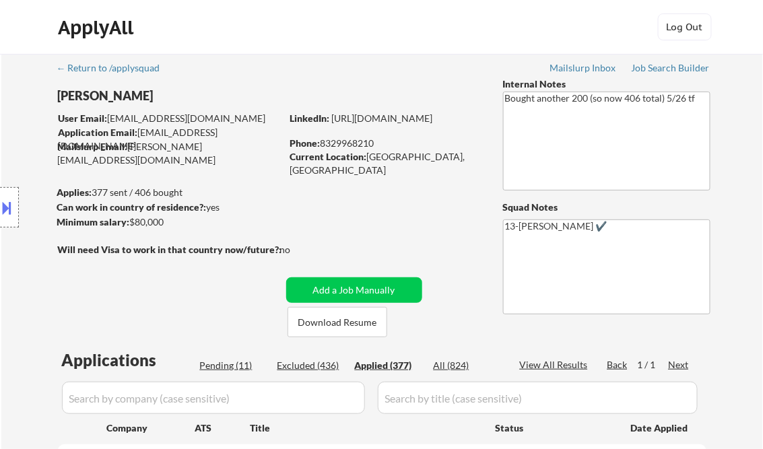
select select ""applied""
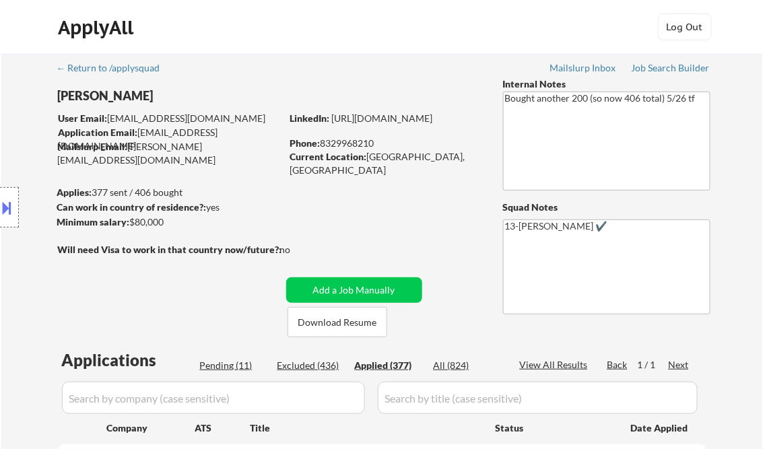
select select ""applied""
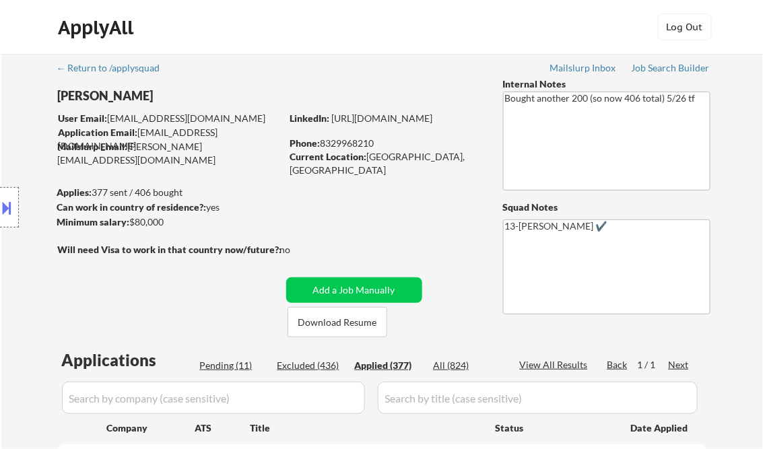
select select ""applied""
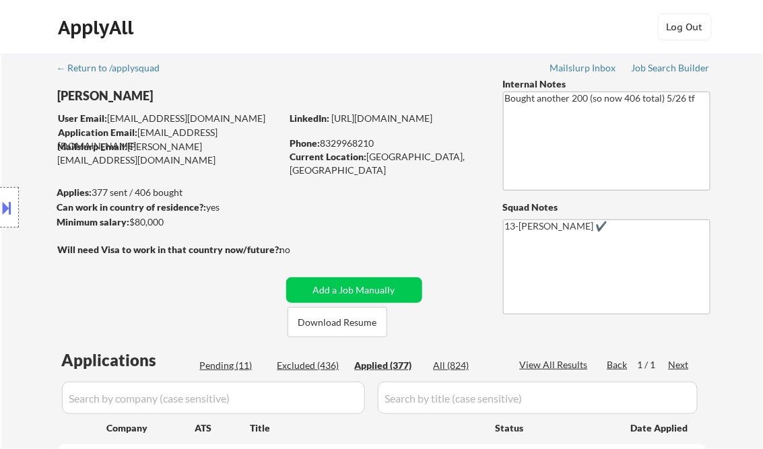
select select ""applied""
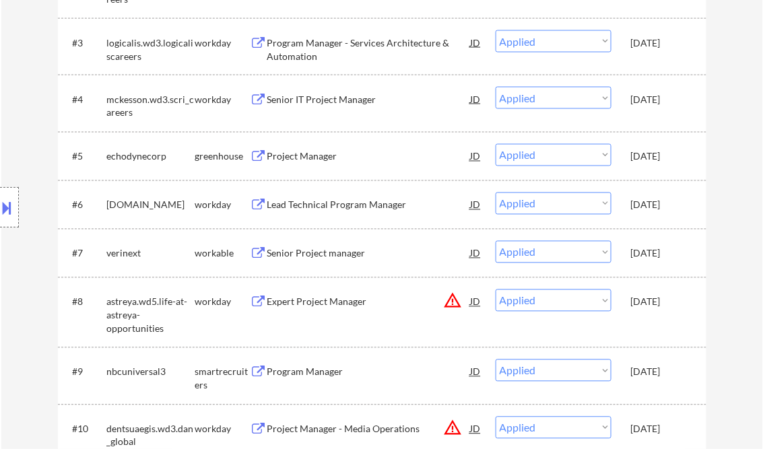
scroll to position [538, 0]
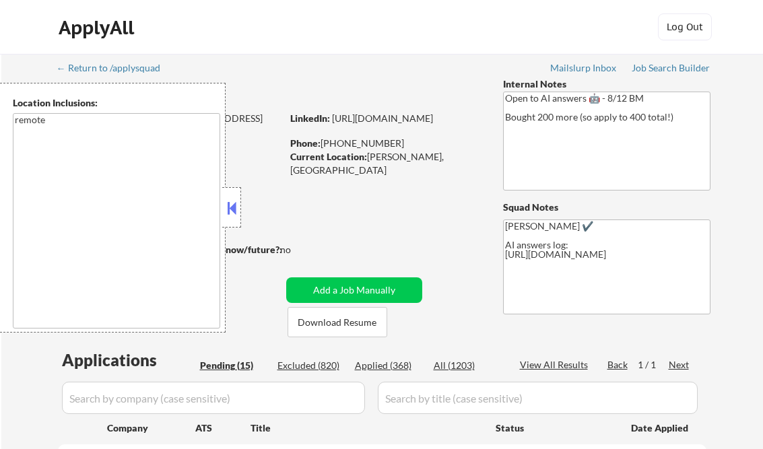
select select ""pending""
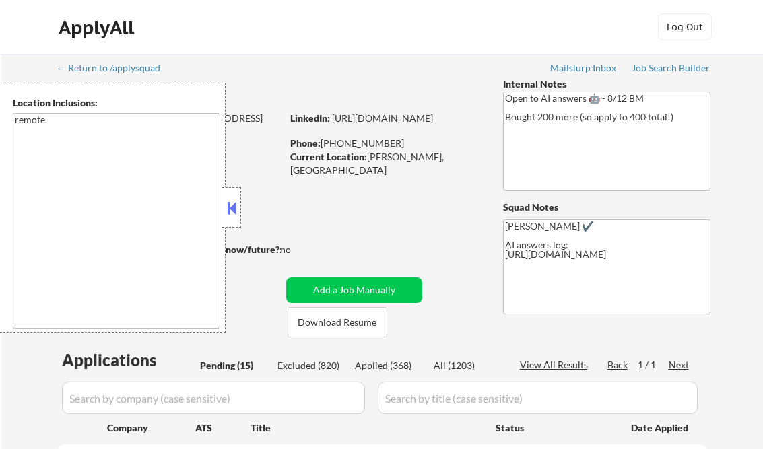
select select ""pending""
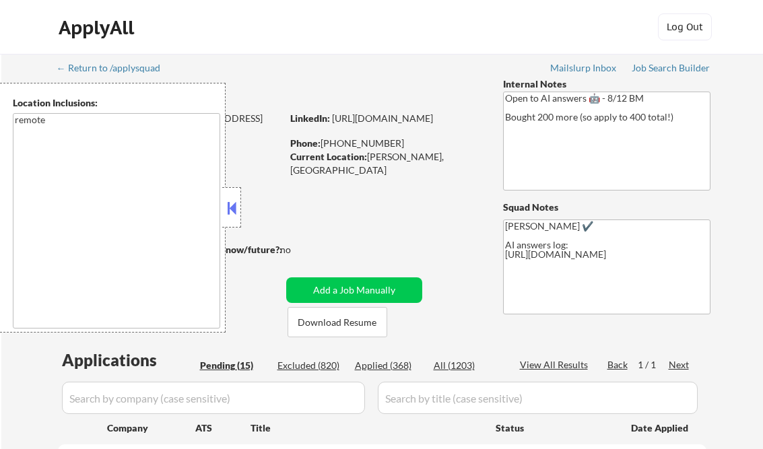
select select ""pending""
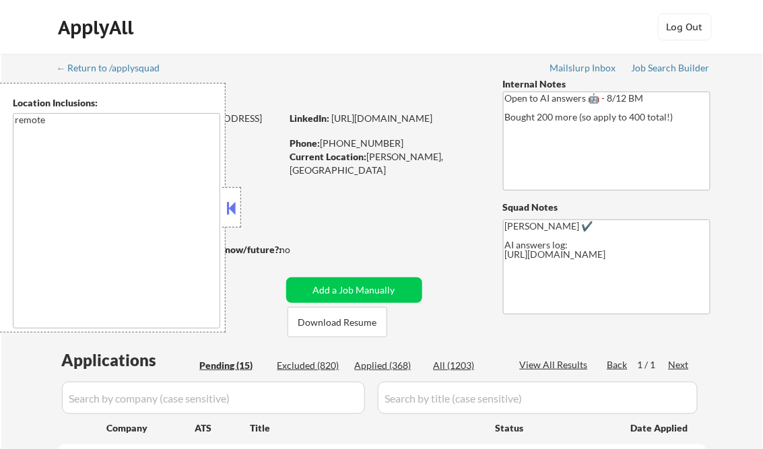
click at [234, 206] on button at bounding box center [231, 208] width 15 height 20
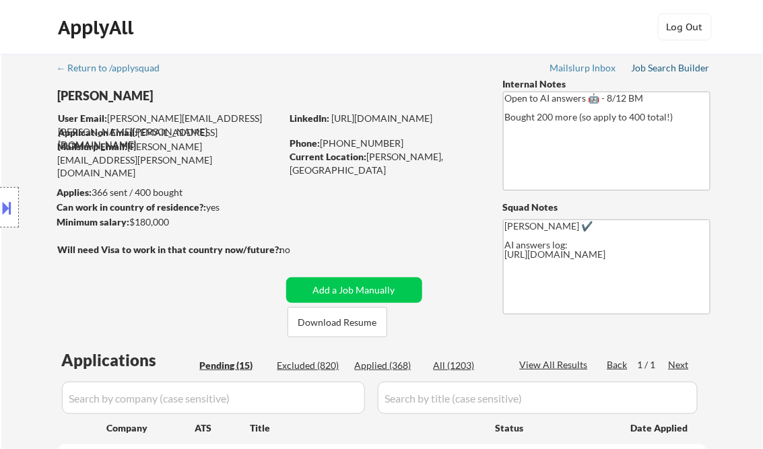
click at [669, 64] on div "Job Search Builder" at bounding box center [670, 67] width 79 height 9
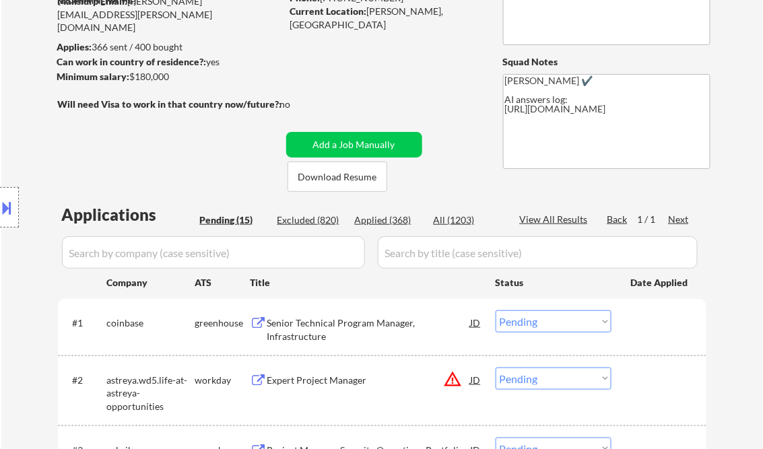
scroll to position [162, 0]
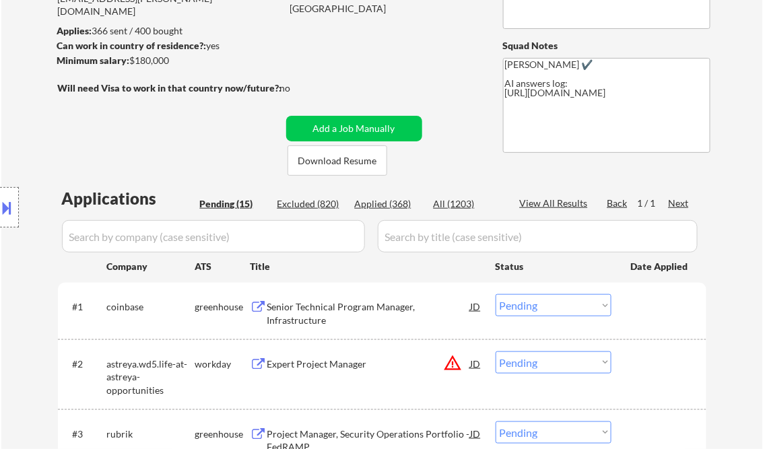
click at [332, 316] on div "Senior Technical Program Manager, Infrastructure" at bounding box center [368, 313] width 203 height 26
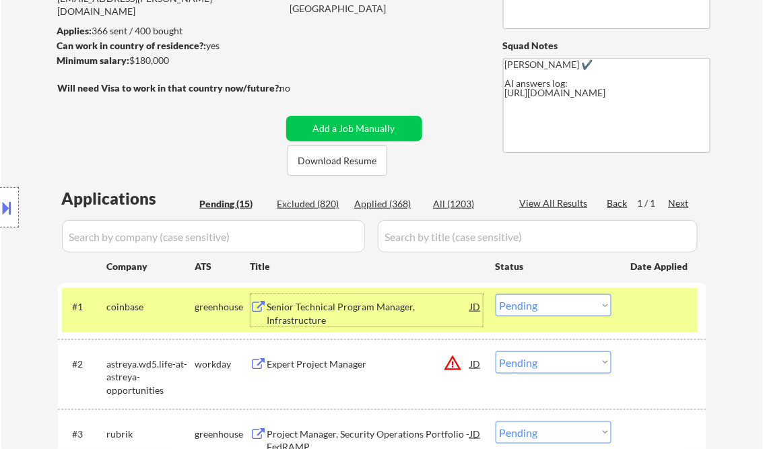
drag, startPoint x: 559, startPoint y: 302, endPoint x: 579, endPoint y: 315, distance: 24.3
click at [559, 302] on select "Choose an option... Pending Applied Excluded (Questions) Excluded (Expired) Exc…" at bounding box center [553, 305] width 116 height 22
click at [495, 294] on select "Choose an option... Pending Applied Excluded (Questions) Excluded (Expired) Exc…" at bounding box center [553, 305] width 116 height 22
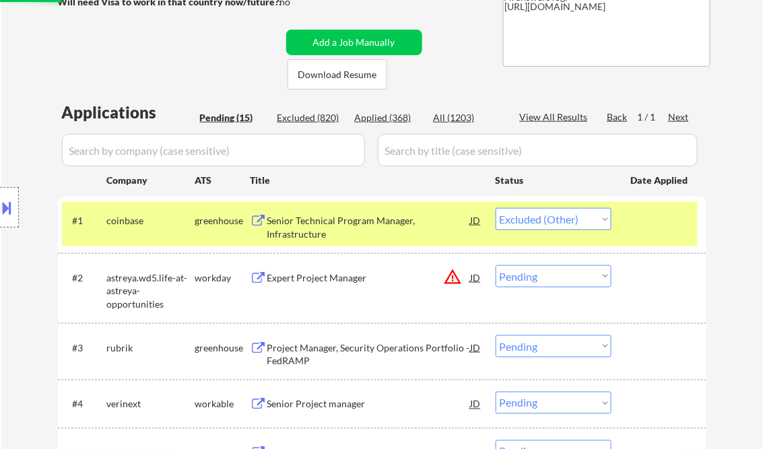
scroll to position [269, 0]
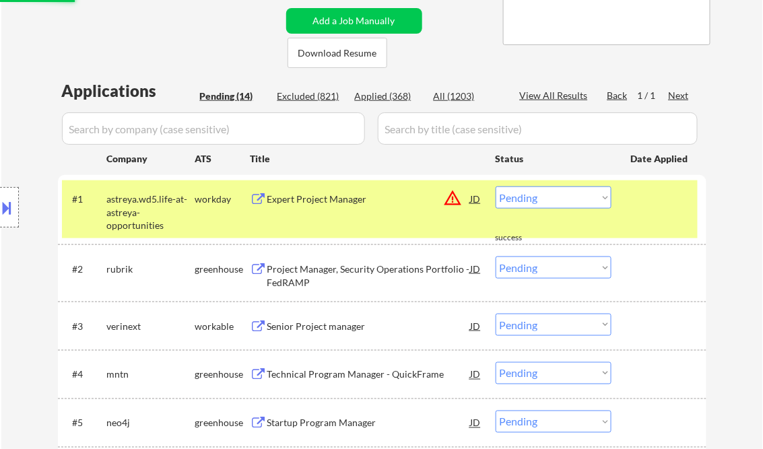
click at [312, 206] on div "Expert Project Manager" at bounding box center [368, 198] width 203 height 24
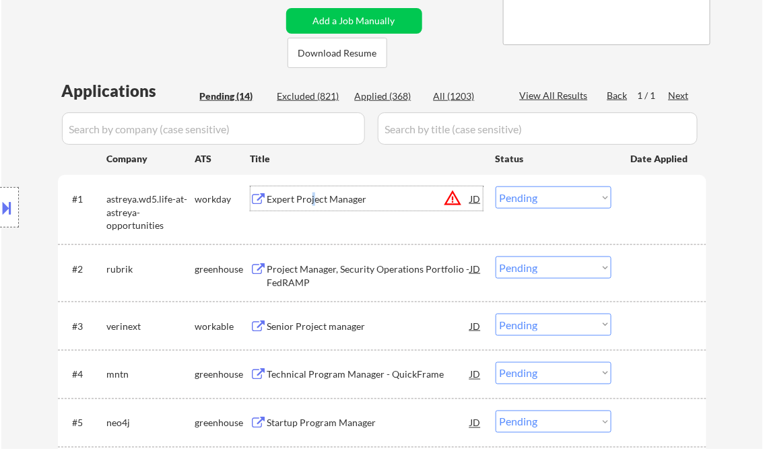
click at [535, 195] on select "Choose an option... Pending Applied Excluded (Questions) Excluded (Expired) Exc…" at bounding box center [553, 197] width 116 height 22
click at [495, 186] on select "Choose an option... Pending Applied Excluded (Questions) Excluded (Expired) Exc…" at bounding box center [553, 197] width 116 height 22
click at [291, 275] on div "Project Manager, Security Operations Portfolio - FedRAMP" at bounding box center [368, 275] width 203 height 26
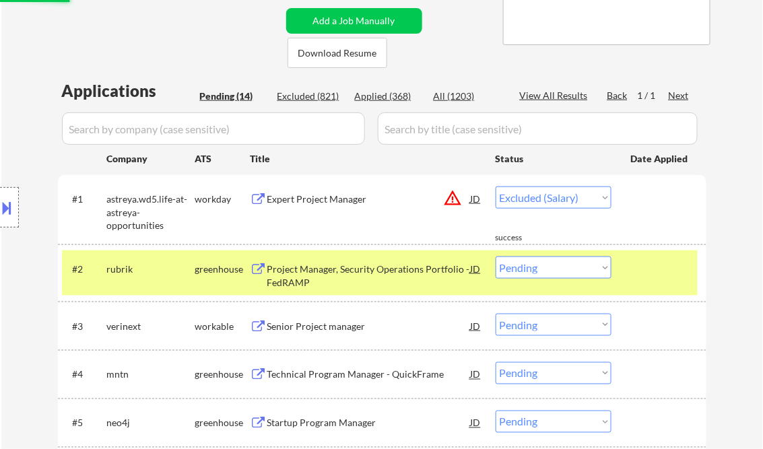
select select ""pending""
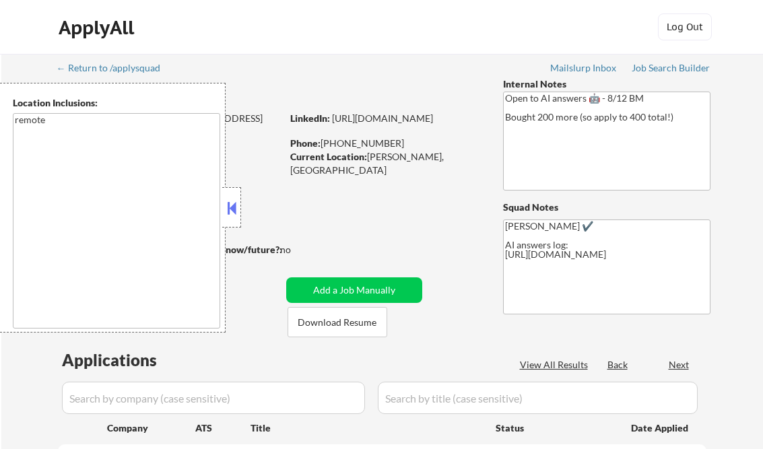
select select ""pending""
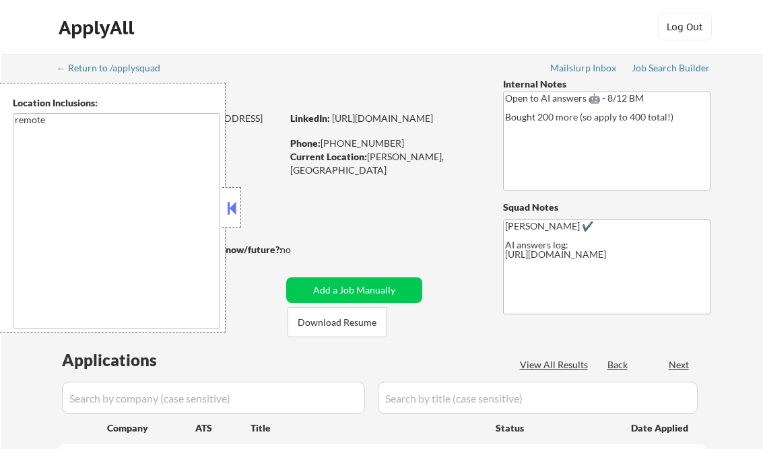
select select ""pending""
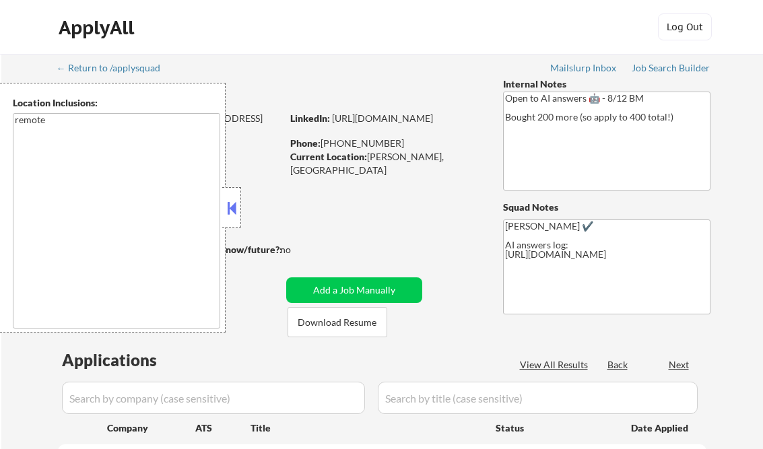
select select ""pending""
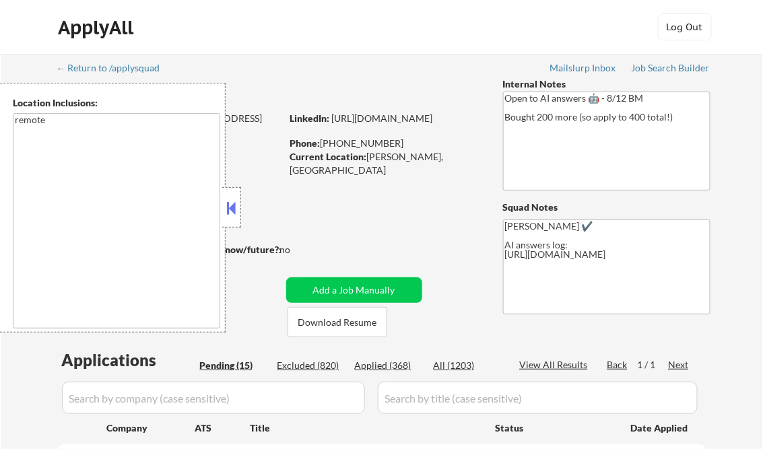
click at [229, 206] on button at bounding box center [231, 208] width 15 height 20
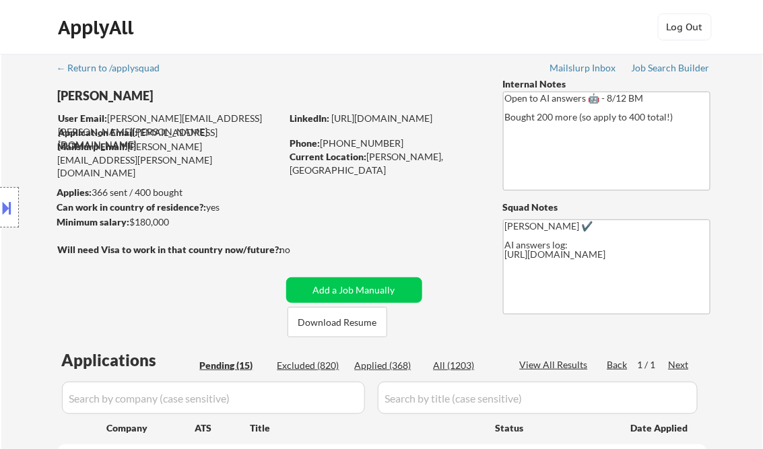
click at [387, 364] on div "Applied (368)" at bounding box center [388, 365] width 67 height 13
click at [564, 361] on div "View All Results" at bounding box center [556, 364] width 72 height 13
select select ""applied""
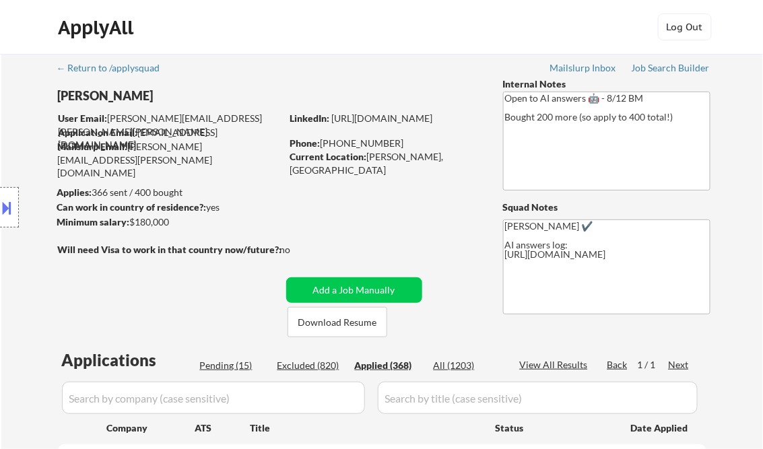
select select ""applied""
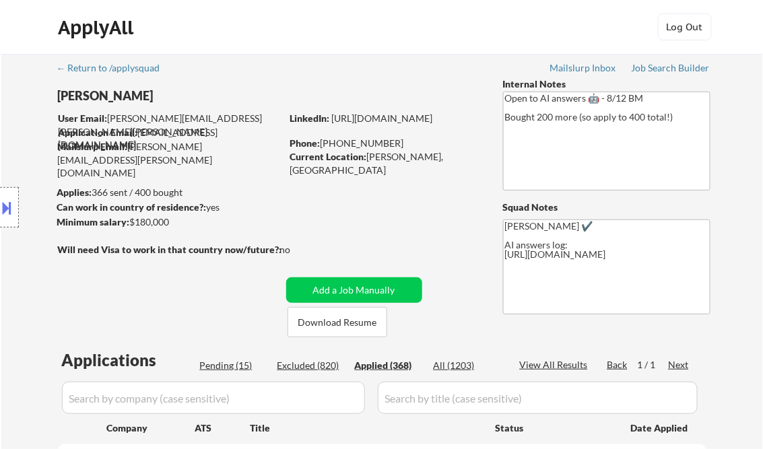
select select ""applied""
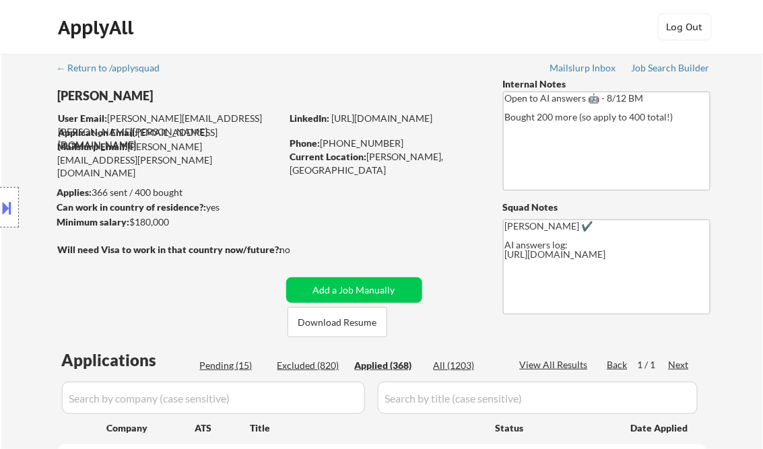
select select ""applied""
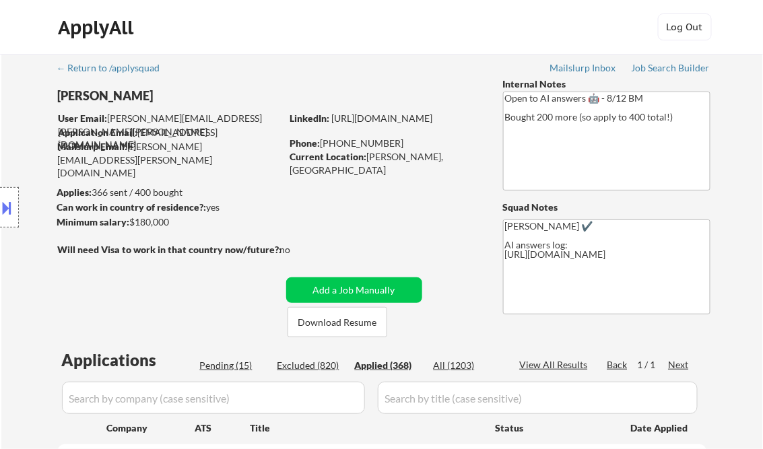
select select ""applied""
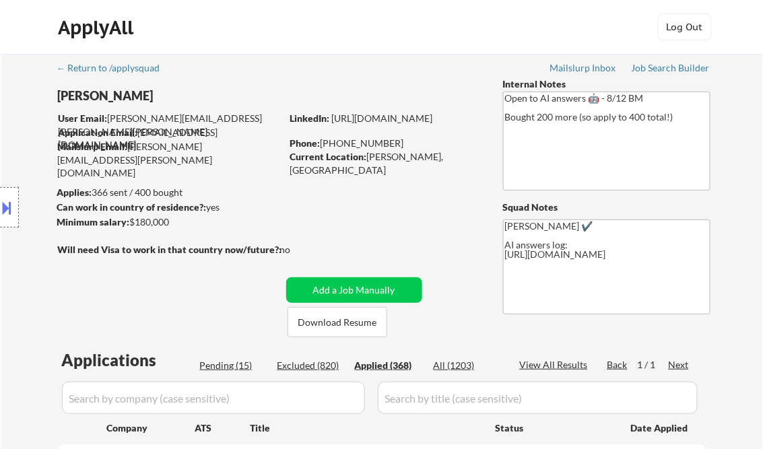
select select ""applied""
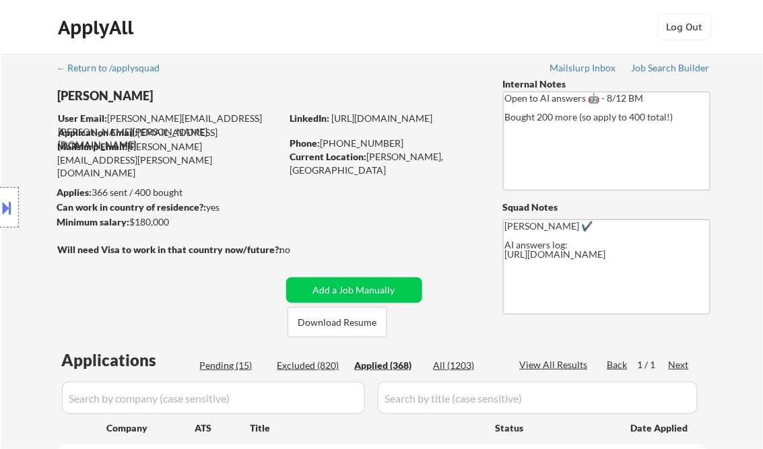
select select ""applied""
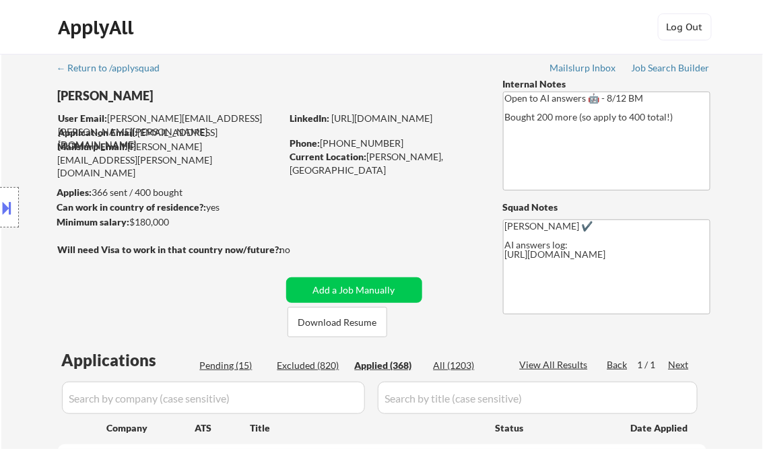
select select ""applied""
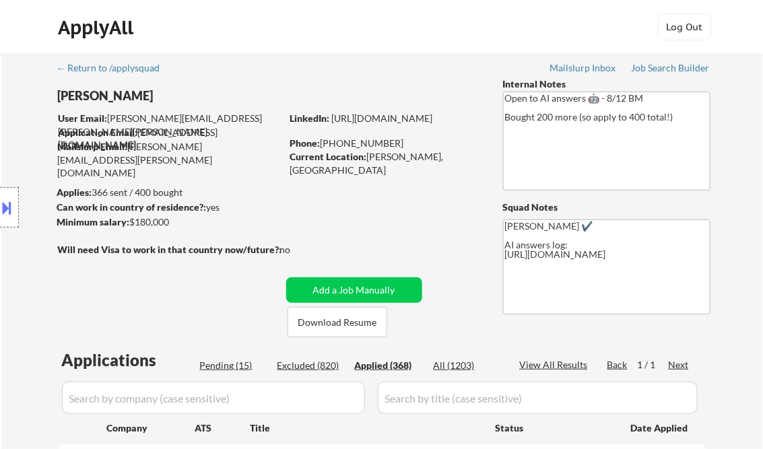
select select ""applied""
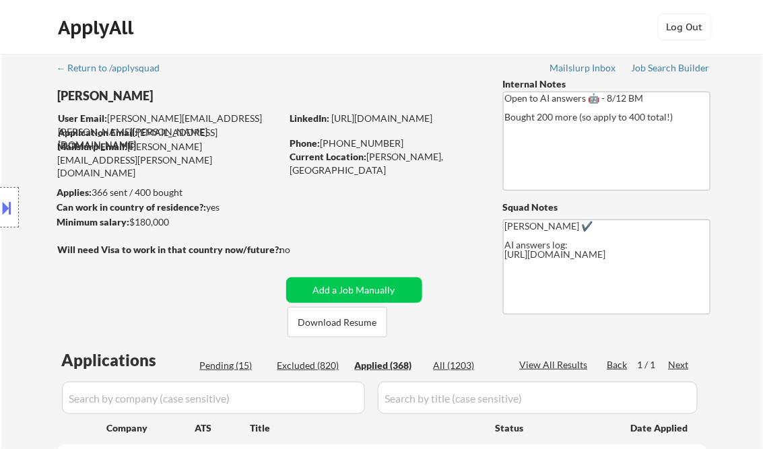
select select ""applied""
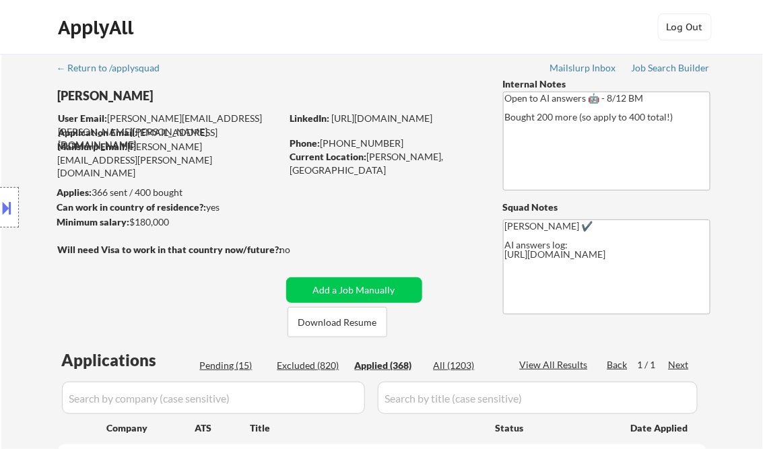
select select ""applied""
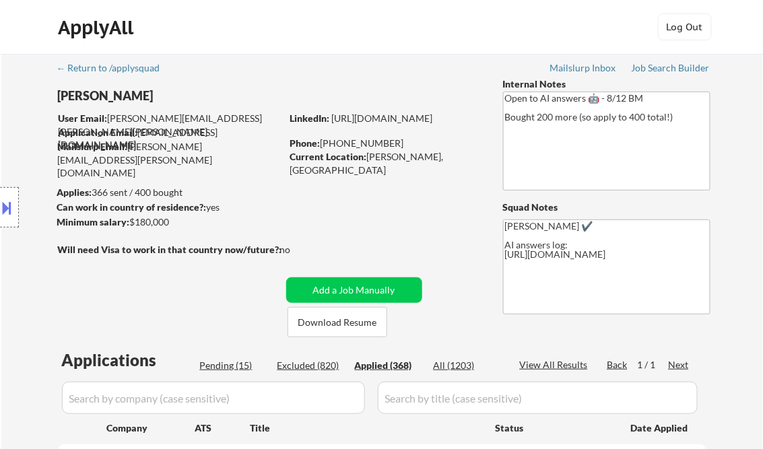
select select ""applied""
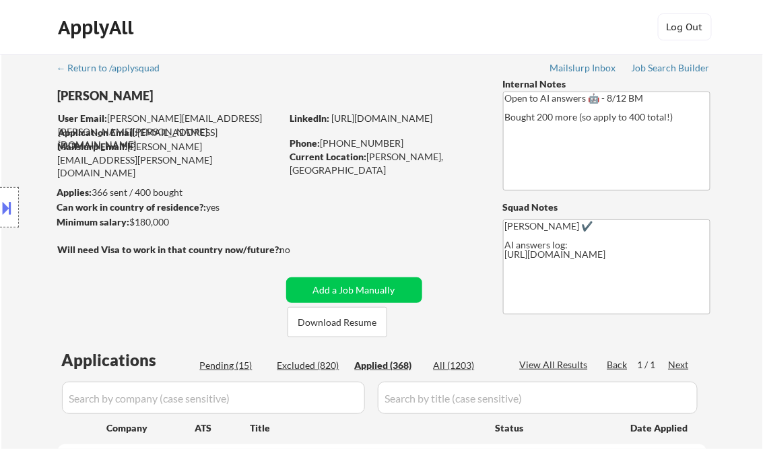
select select ""applied""
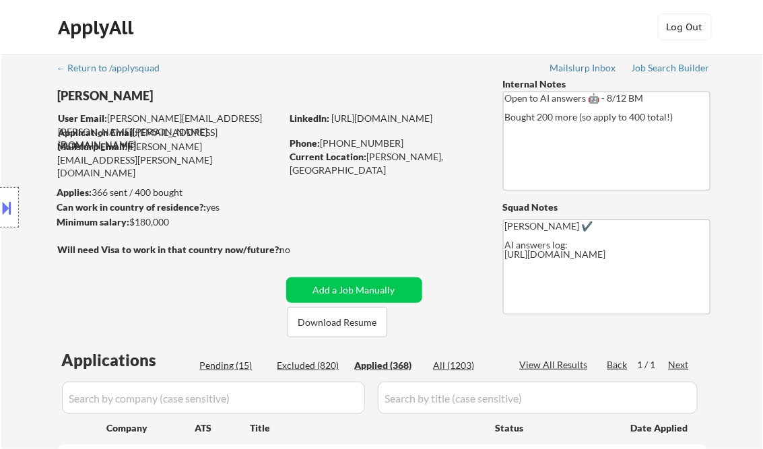
select select ""applied""
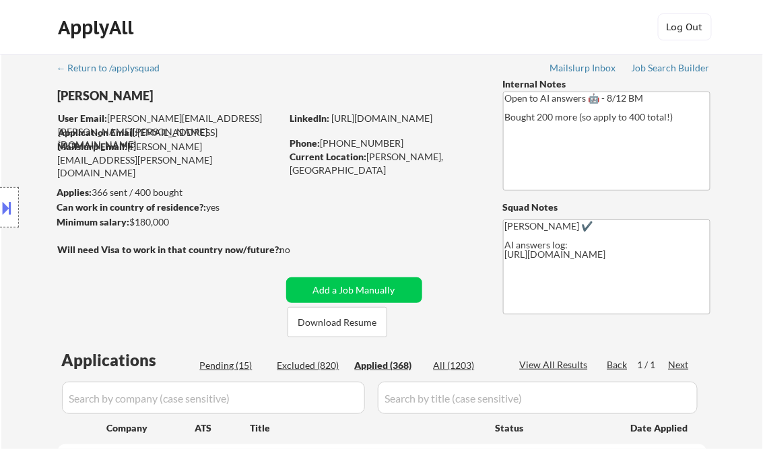
select select ""applied""
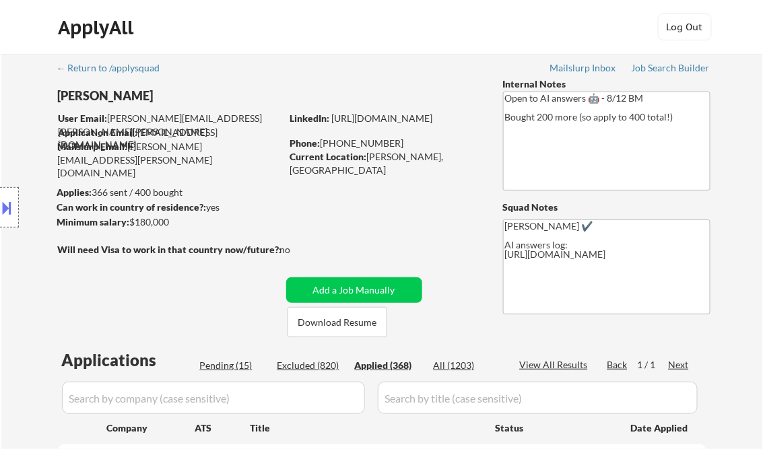
select select ""applied""
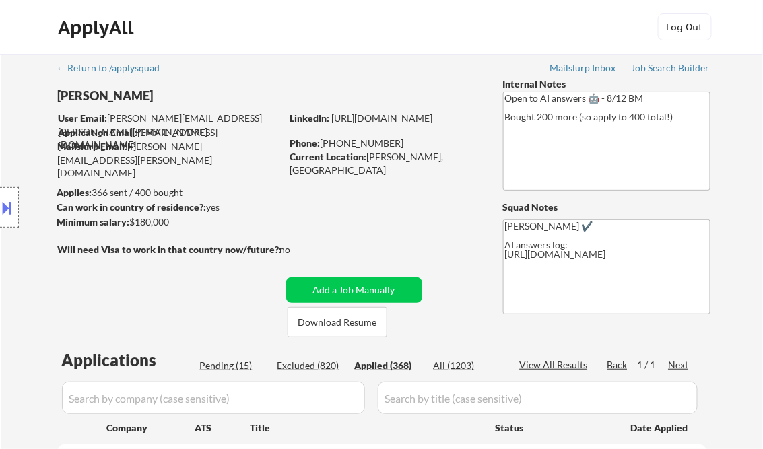
select select ""applied""
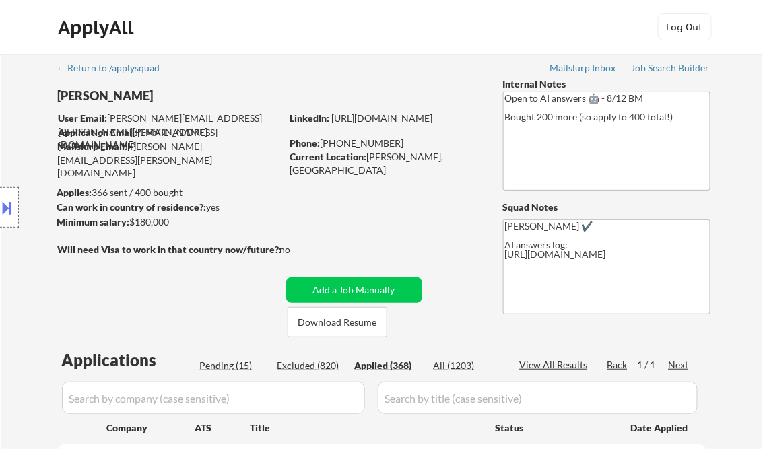
select select ""applied""
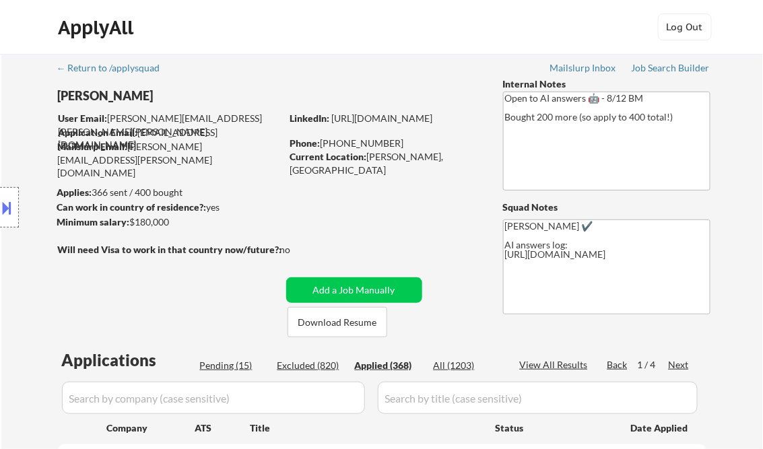
select select ""applied""
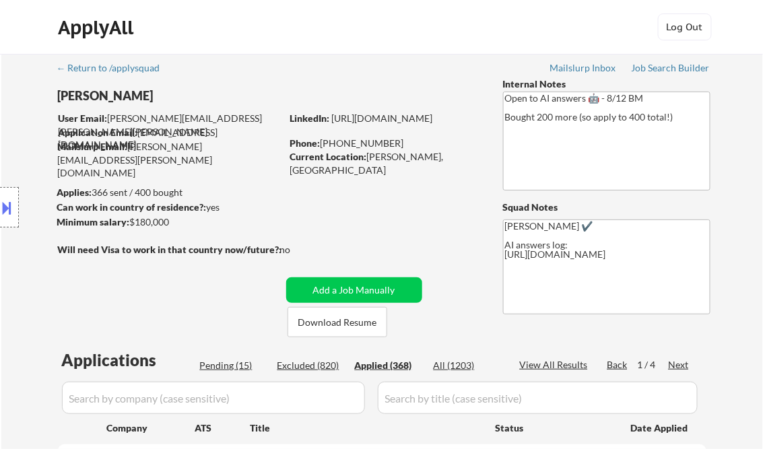
select select ""applied""
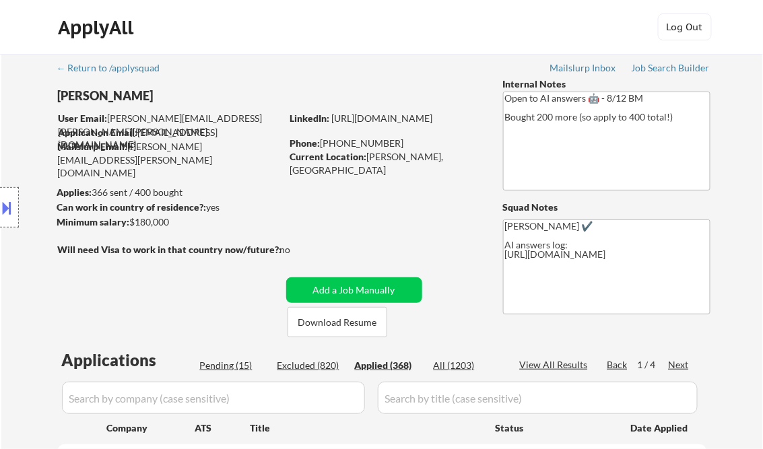
select select ""applied""
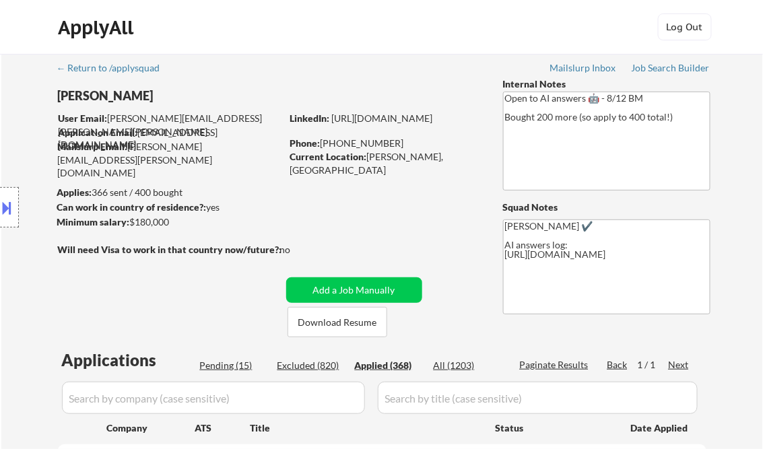
select select ""applied""
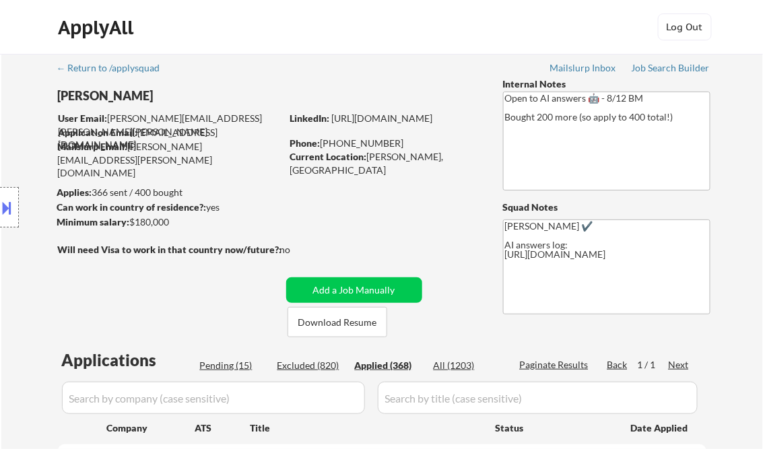
select select ""applied""
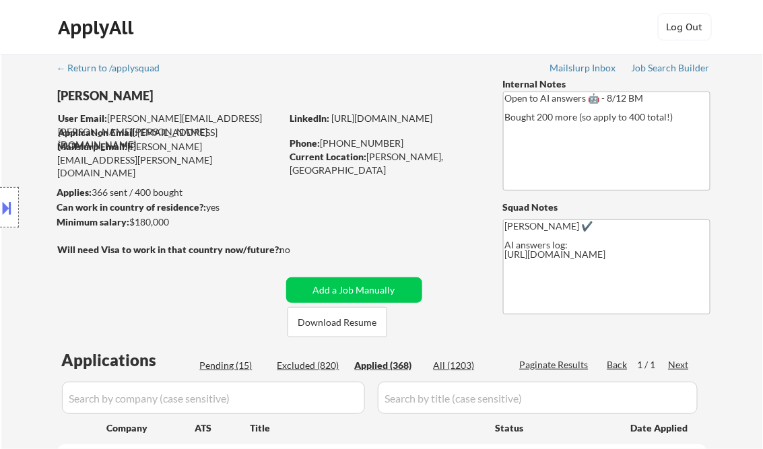
select select ""applied""
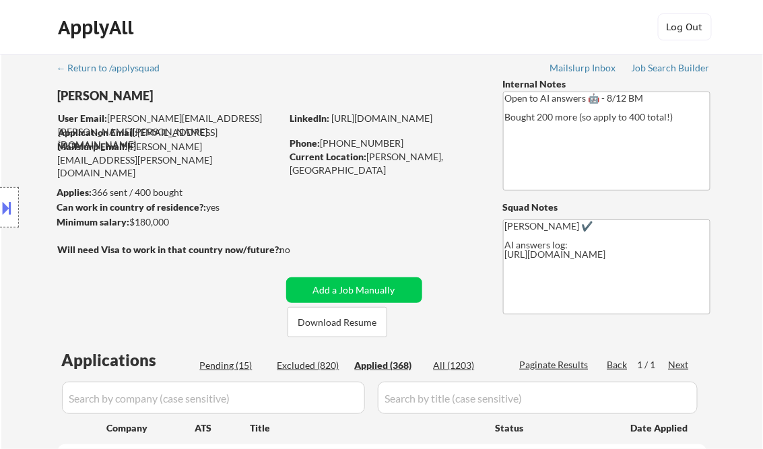
select select ""applied""
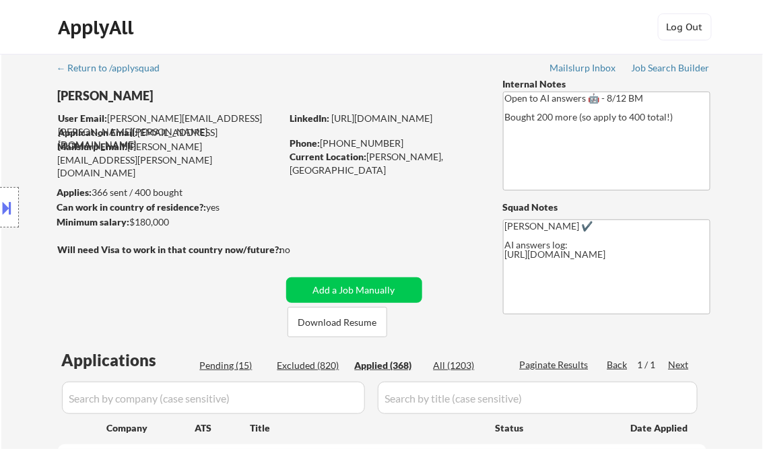
select select ""applied""
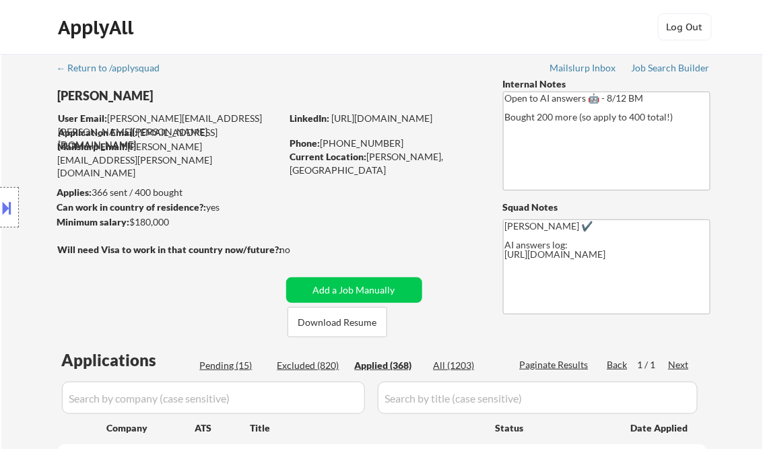
select select ""applied""
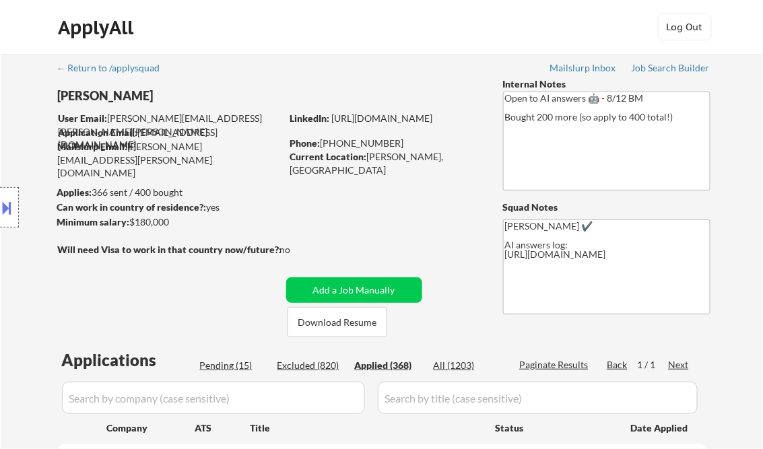
select select ""applied""
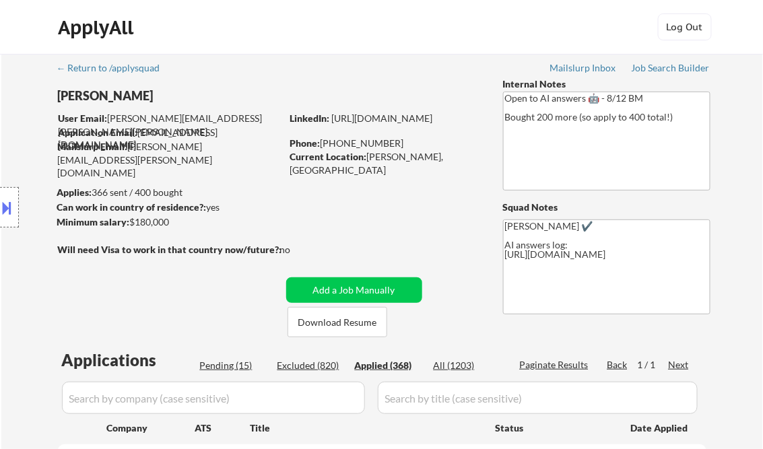
select select ""applied""
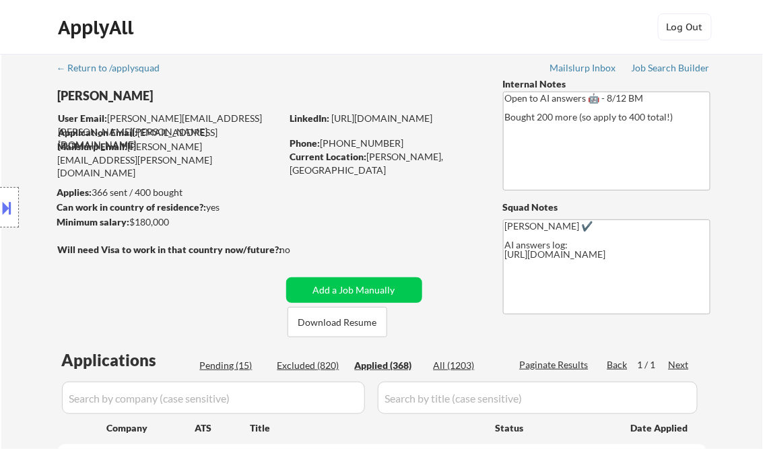
select select ""applied""
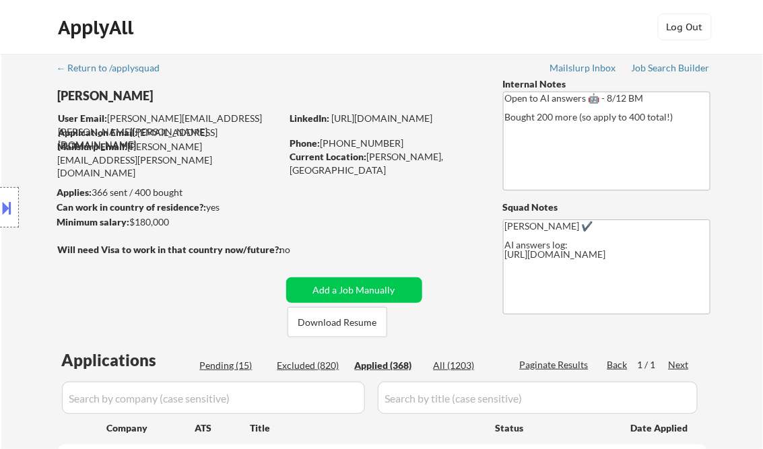
select select ""applied""
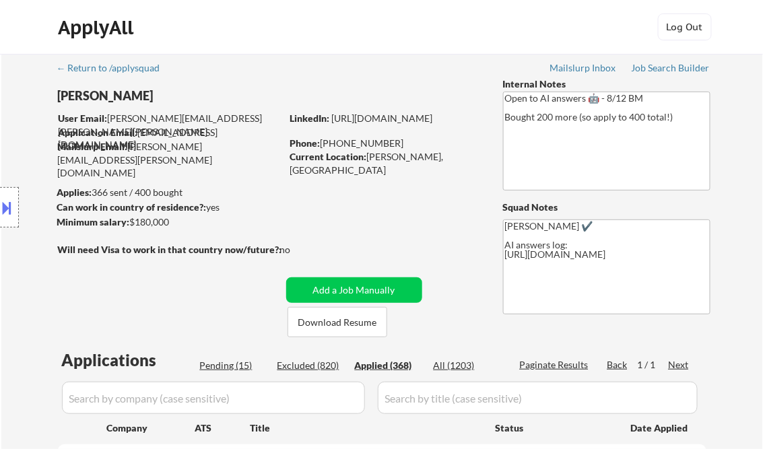
select select ""applied""
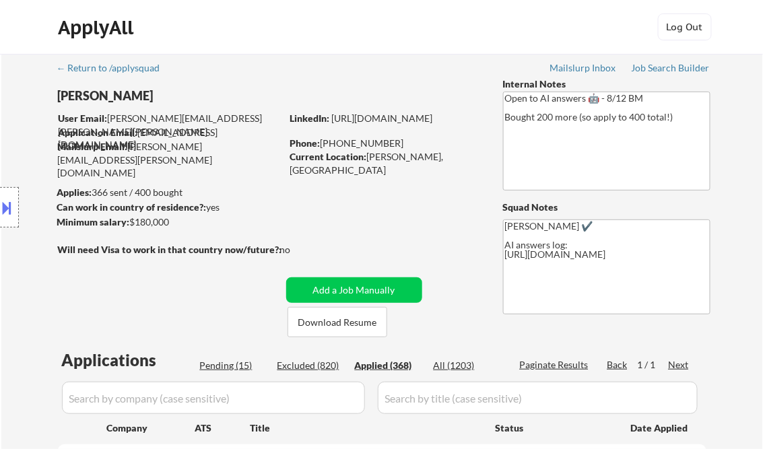
select select ""applied""
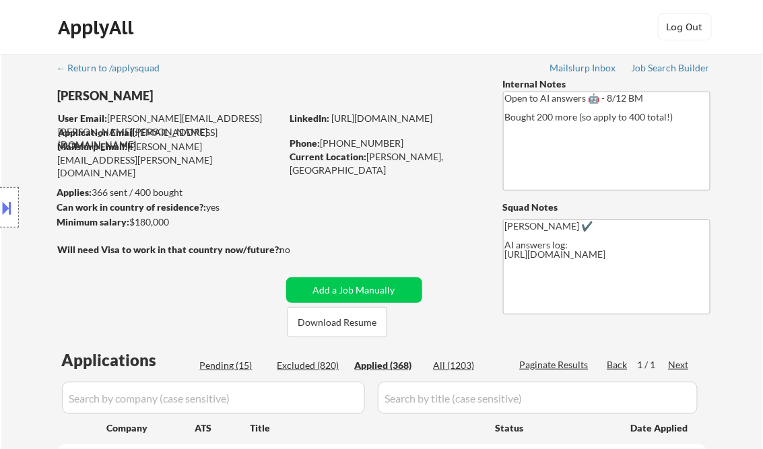
select select ""applied""
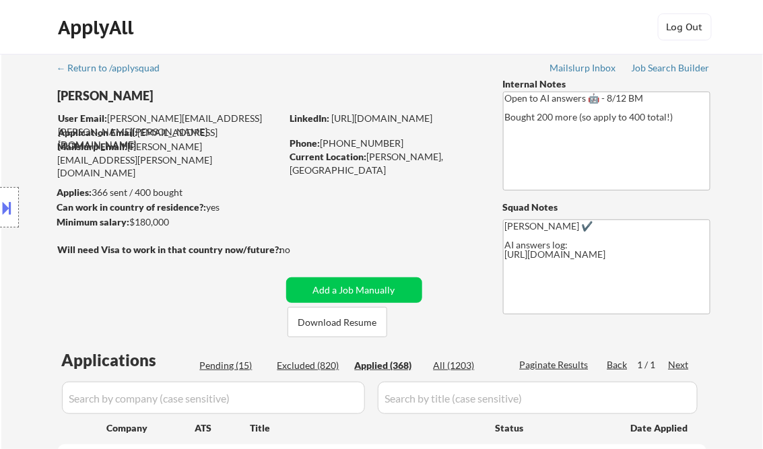
select select ""applied""
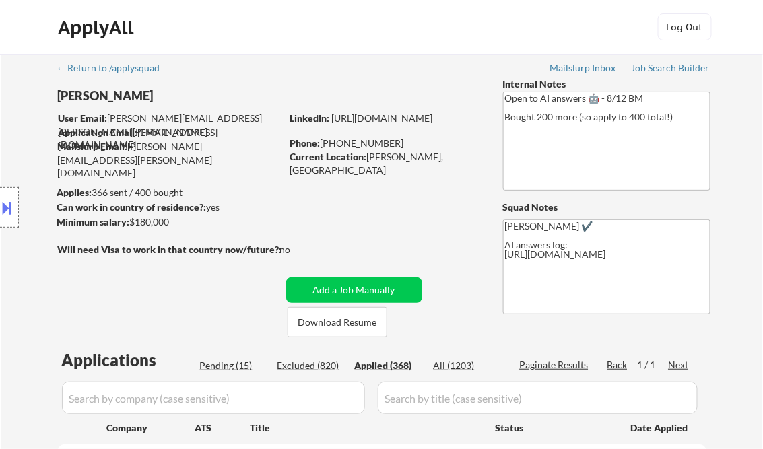
select select ""applied""
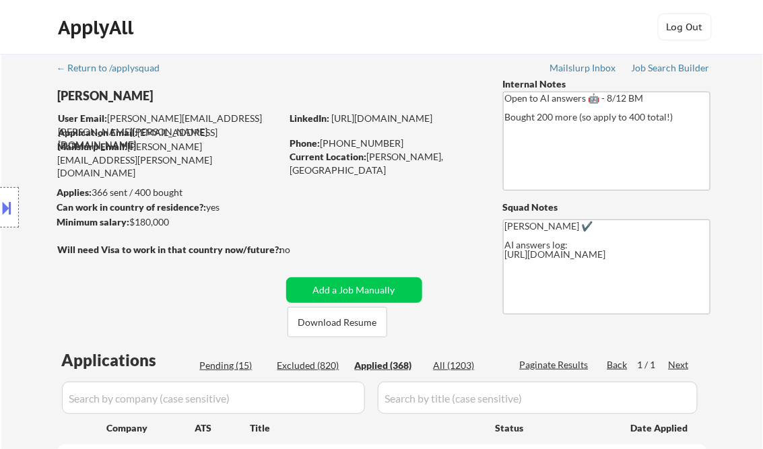
select select ""applied""
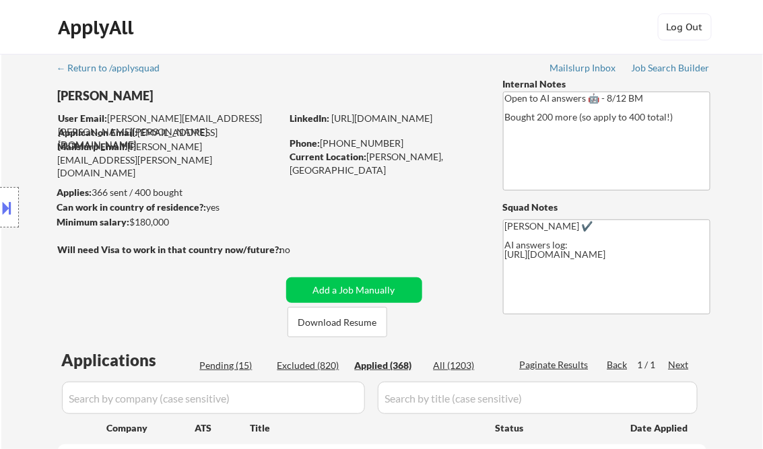
select select ""applied""
